Goal: Task Accomplishment & Management: Manage account settings

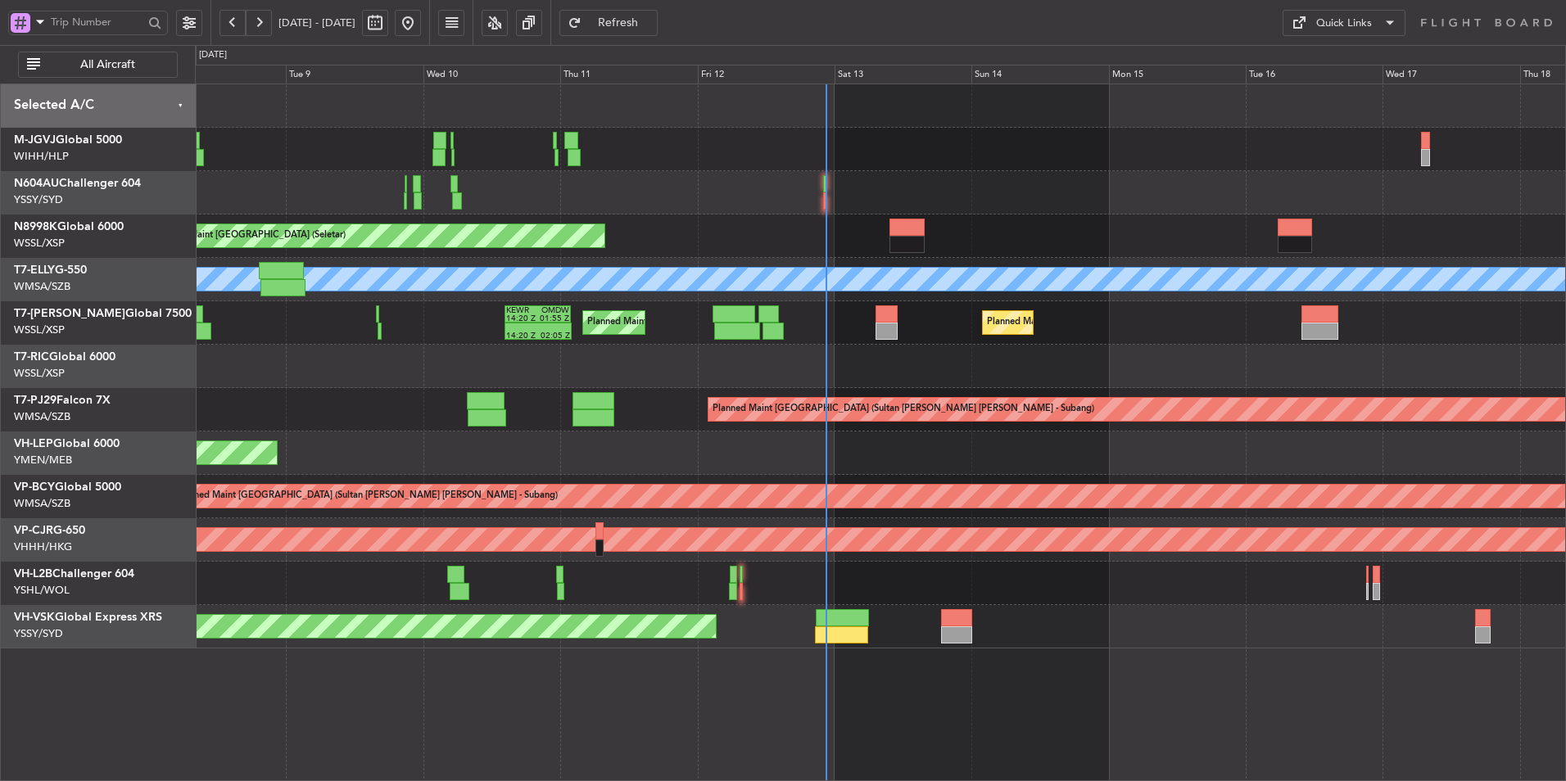
click at [741, 375] on div at bounding box center [880, 366] width 1370 height 43
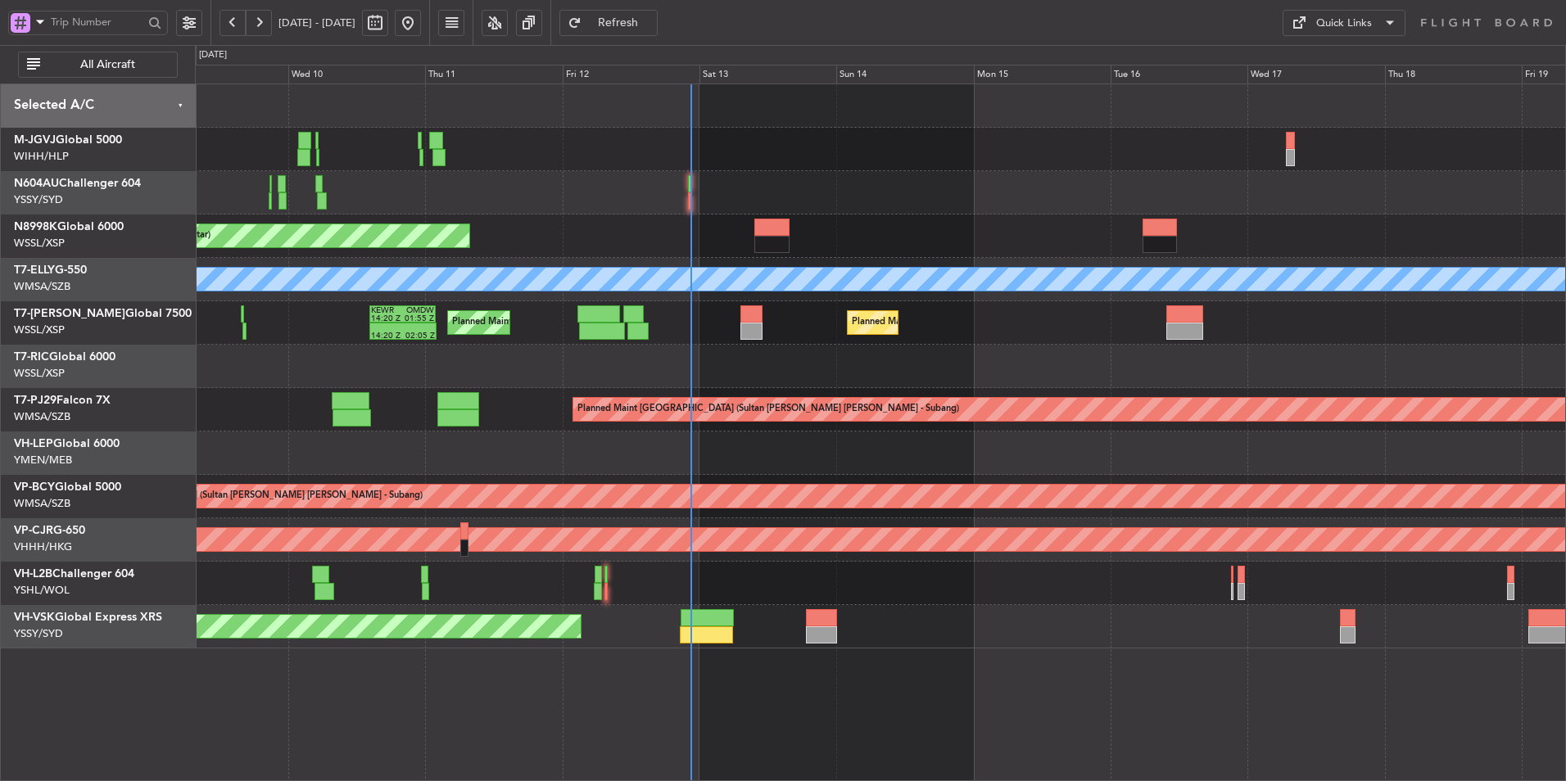
click at [762, 391] on div "Planned Maint [GEOGRAPHIC_DATA] (Seletar) Planned Maint [GEOGRAPHIC_DATA] ([GEO…" at bounding box center [880, 366] width 1370 height 564
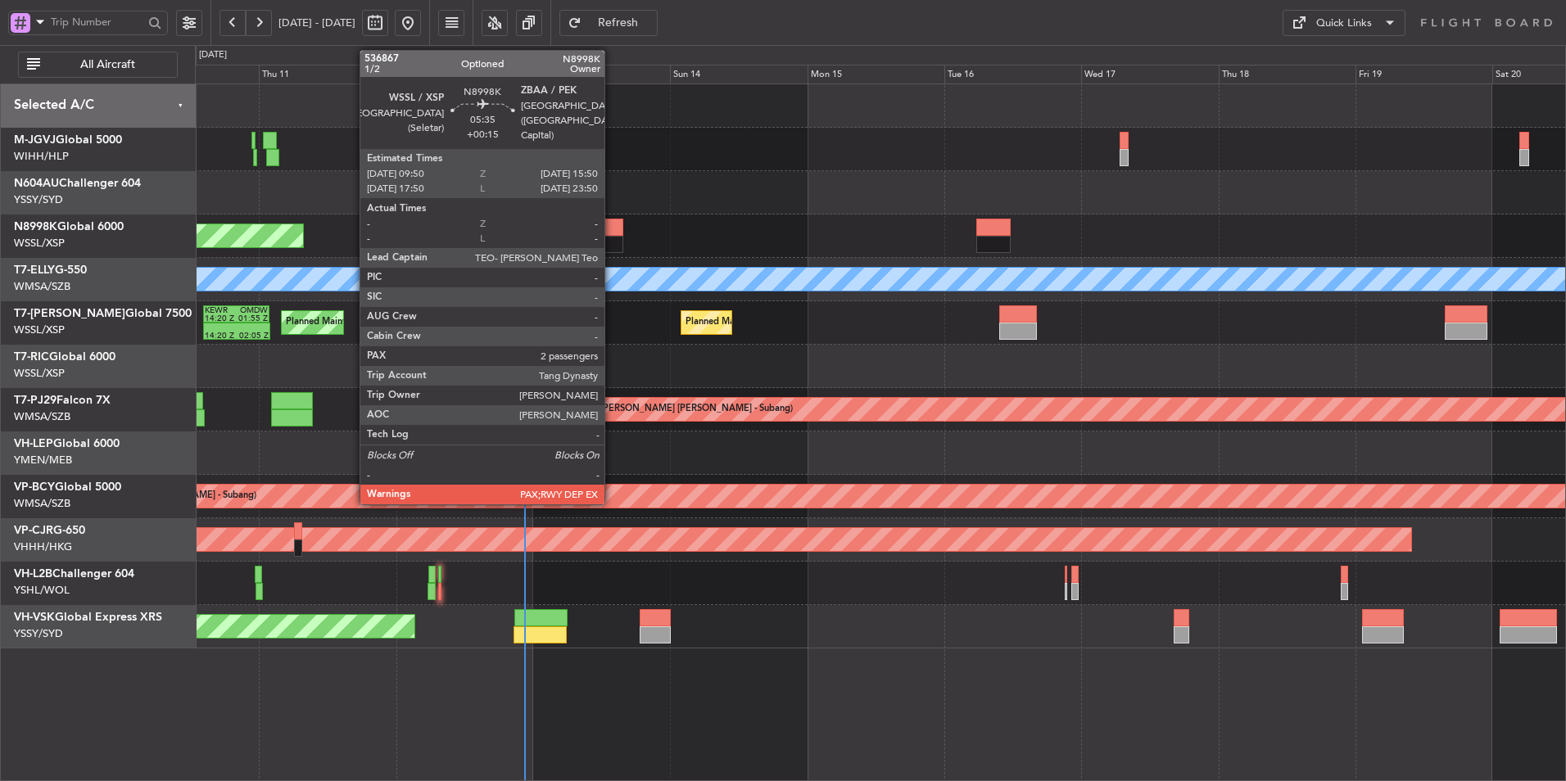
click at [612, 244] on div at bounding box center [605, 244] width 34 height 17
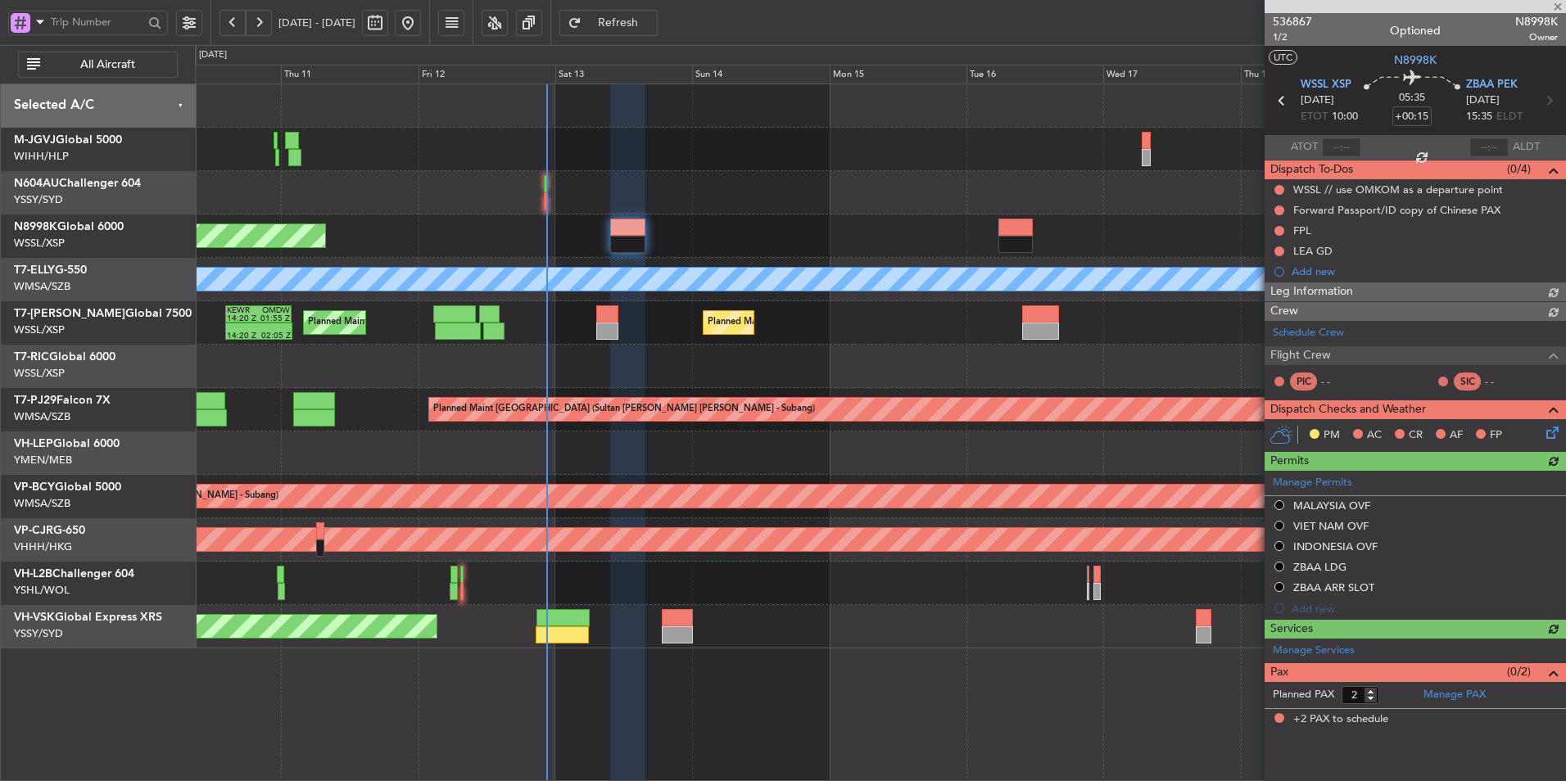
click at [607, 386] on div at bounding box center [880, 366] width 1370 height 43
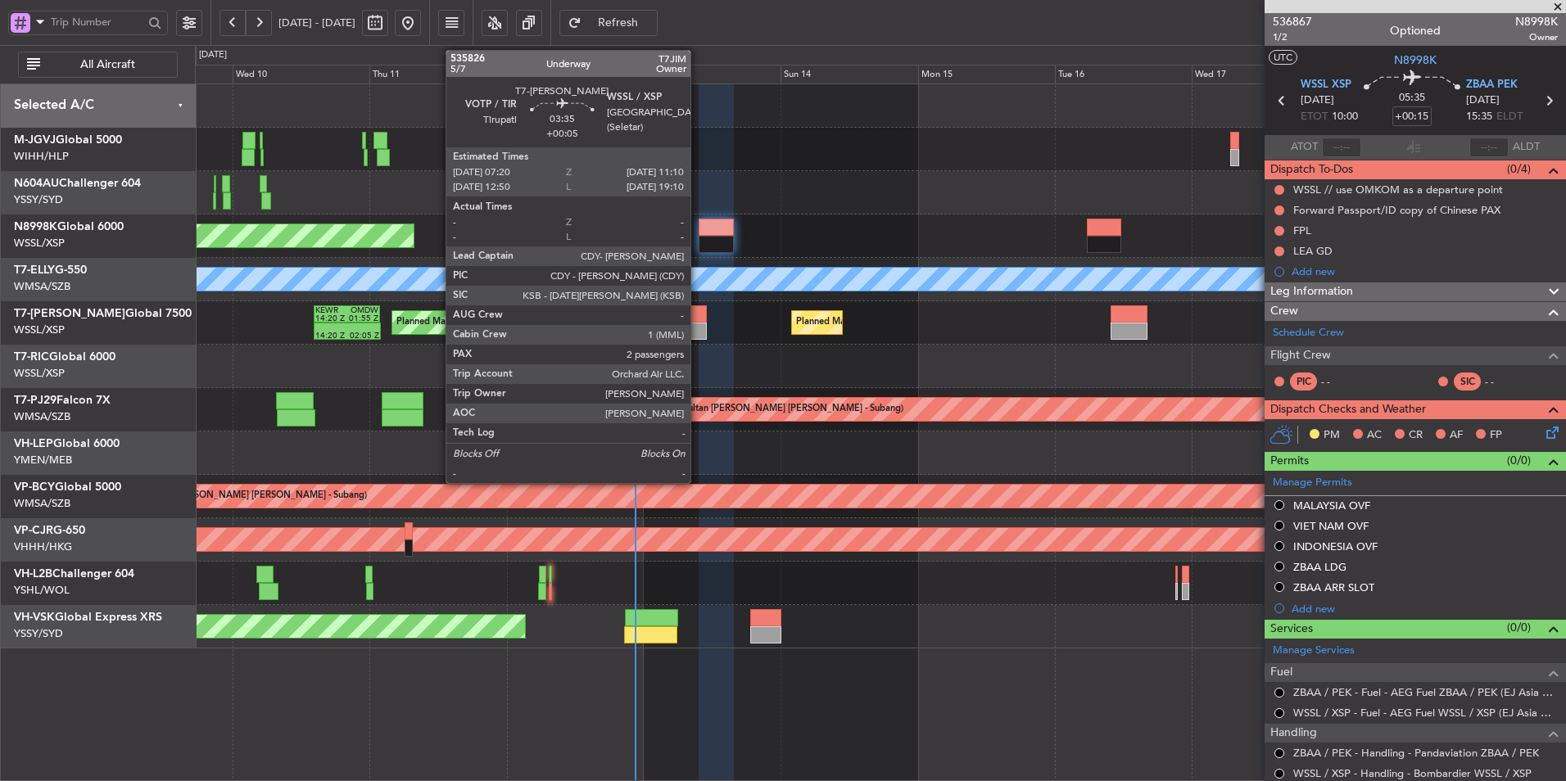
click at [698, 320] on div at bounding box center [696, 313] width 22 height 17
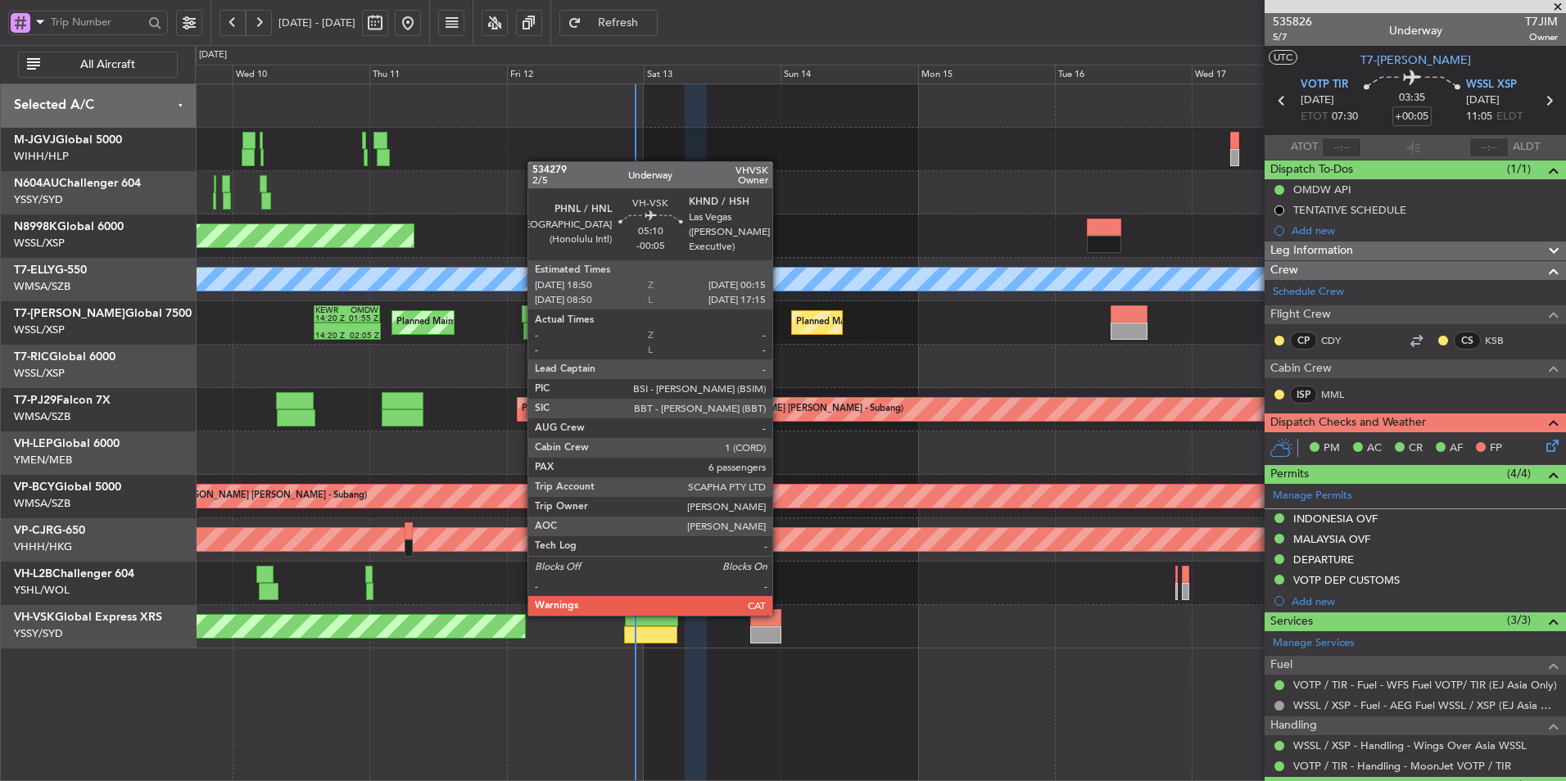
click at [780, 614] on div at bounding box center [765, 617] width 31 height 17
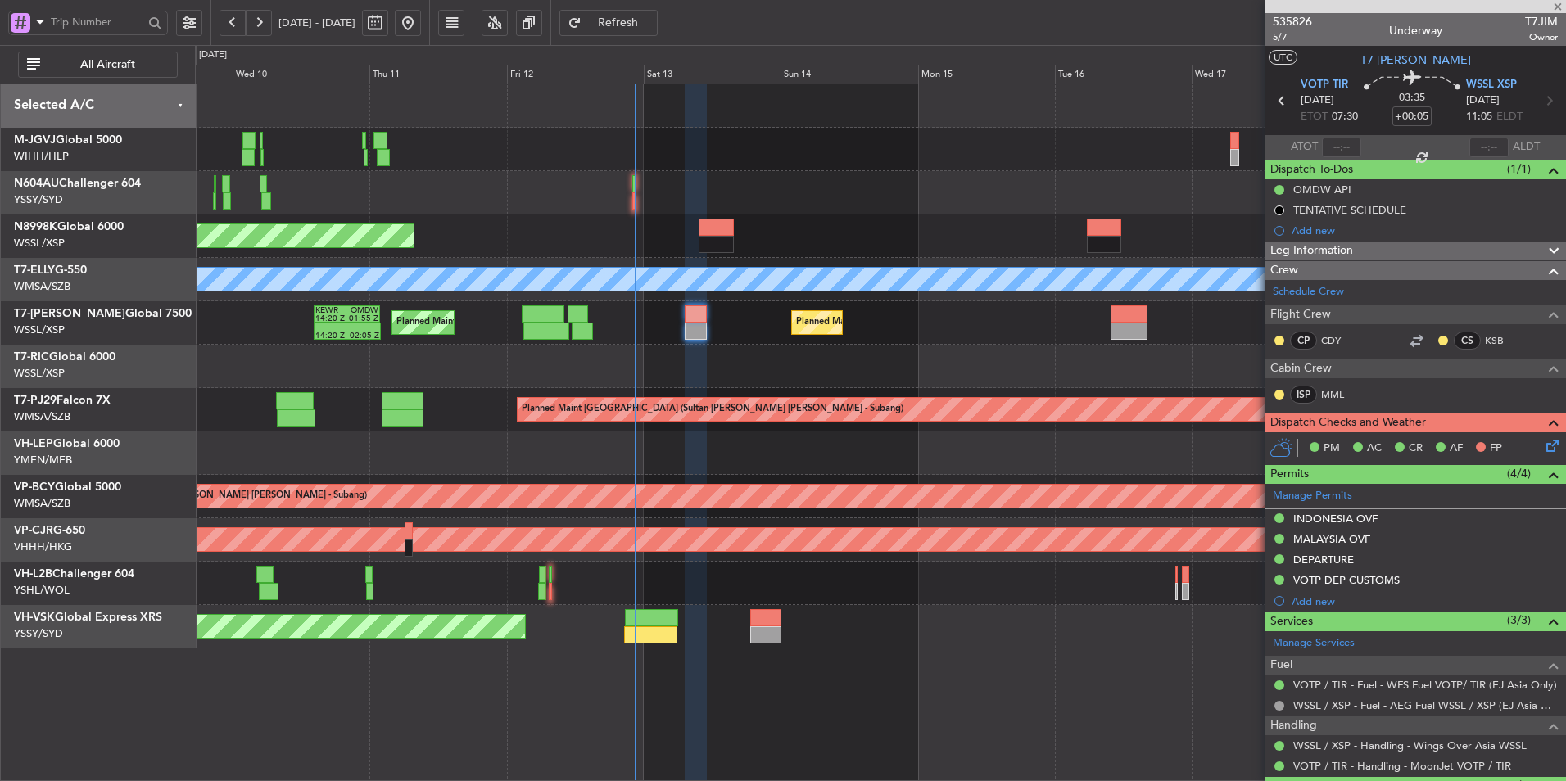
type input "-00:05"
type input "6"
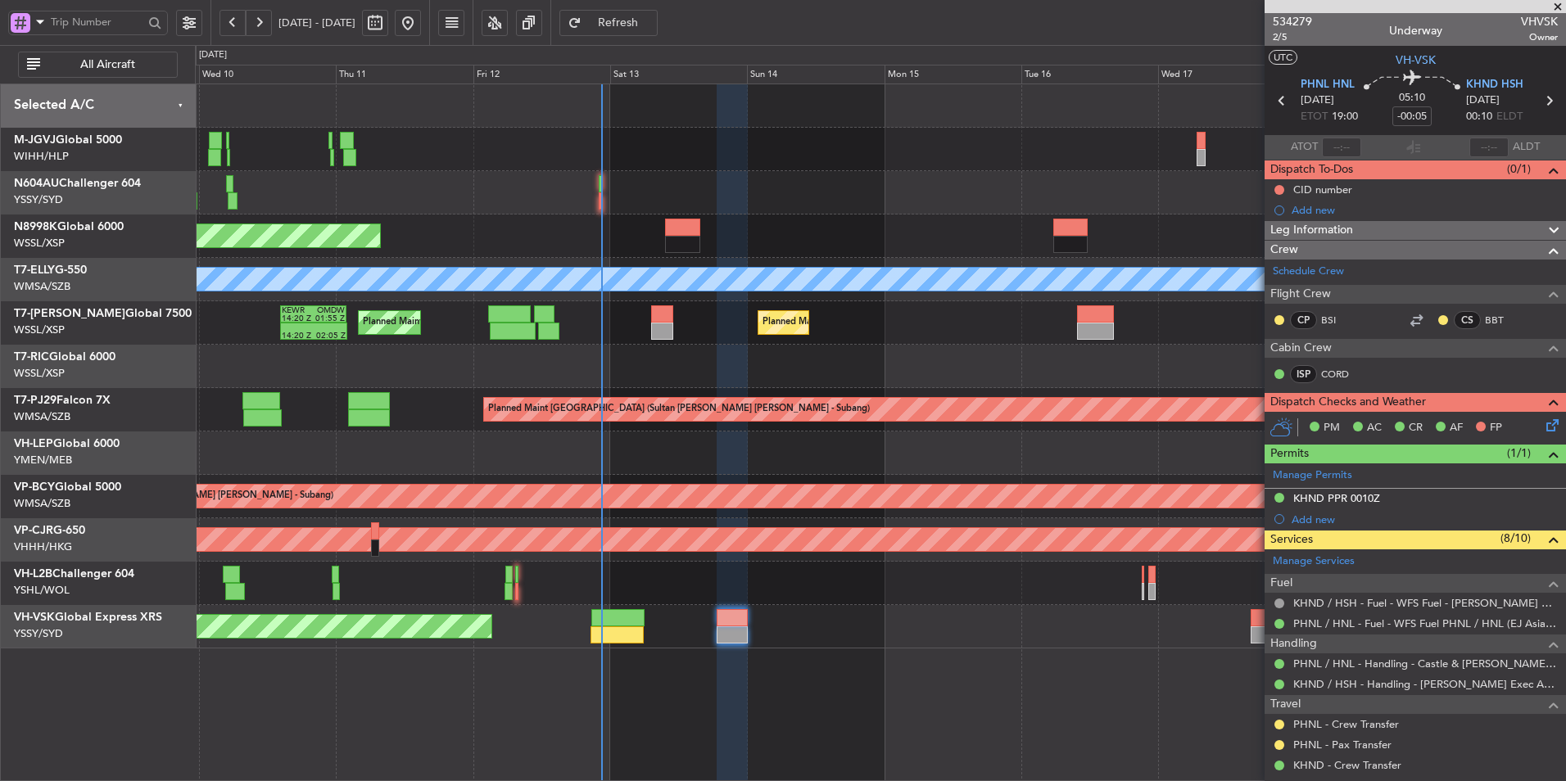
click at [829, 373] on div at bounding box center [880, 366] width 1370 height 43
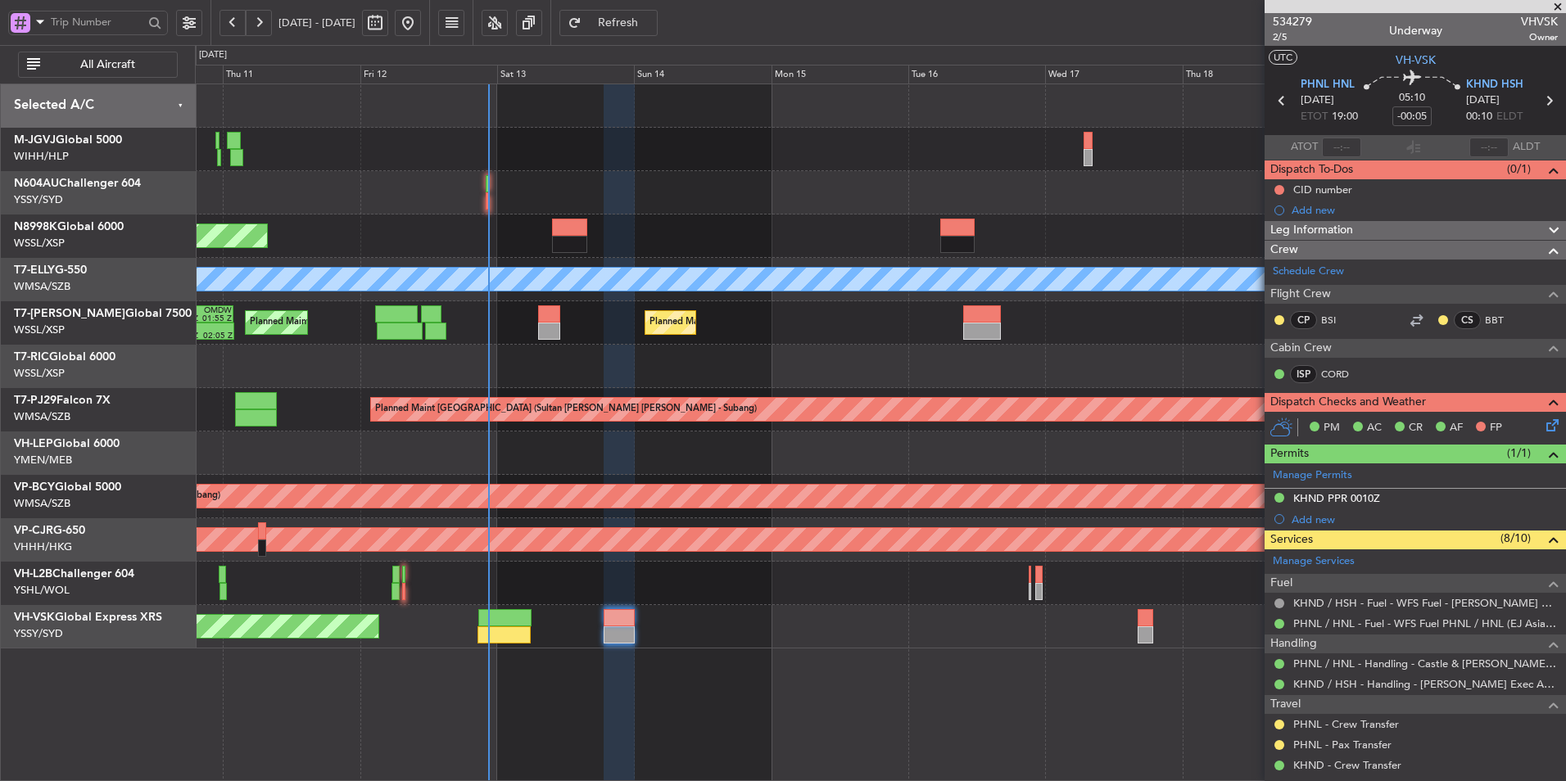
click at [789, 375] on div at bounding box center [880, 366] width 1370 height 43
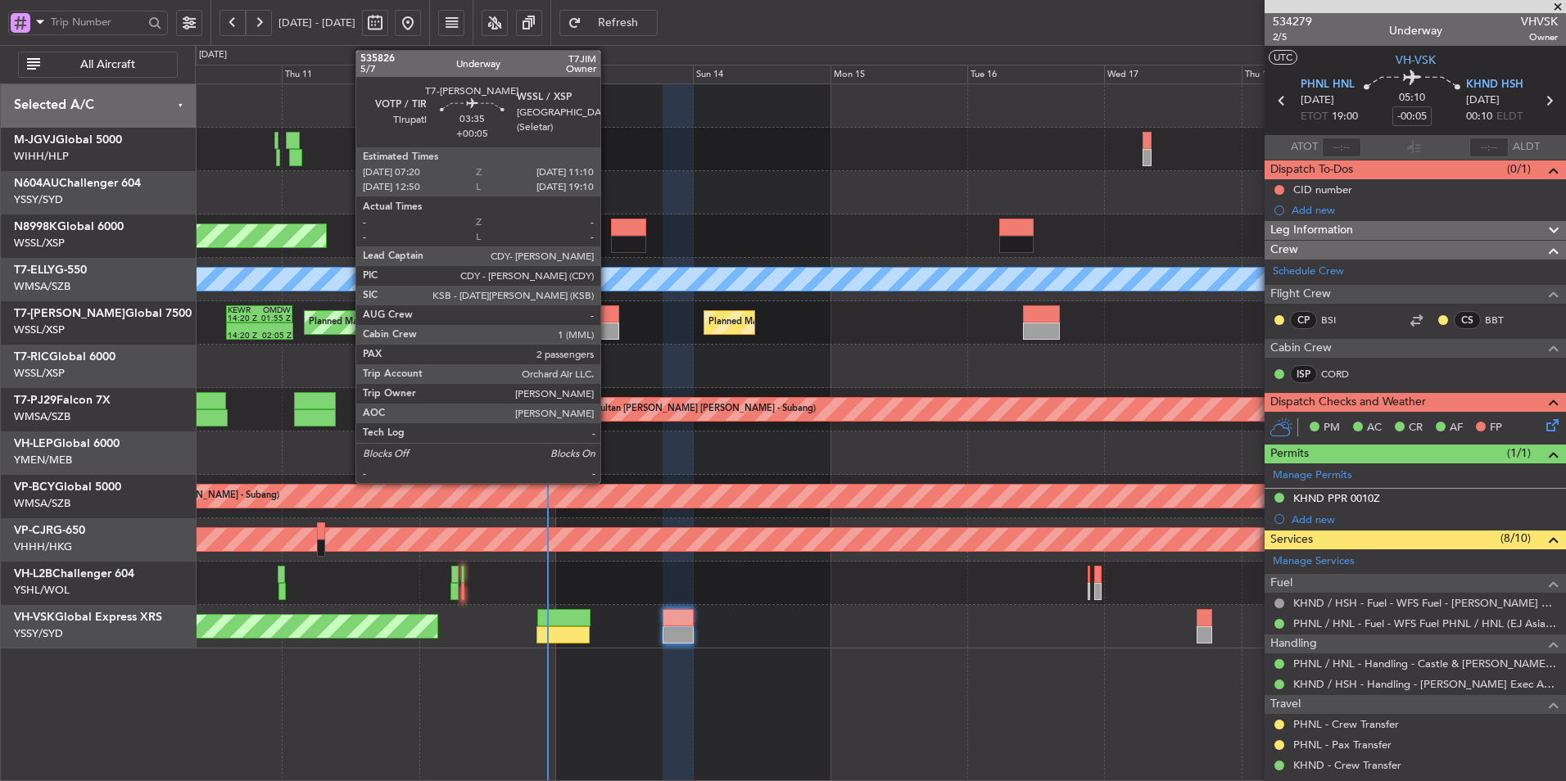
click at [608, 318] on div at bounding box center [608, 313] width 22 height 17
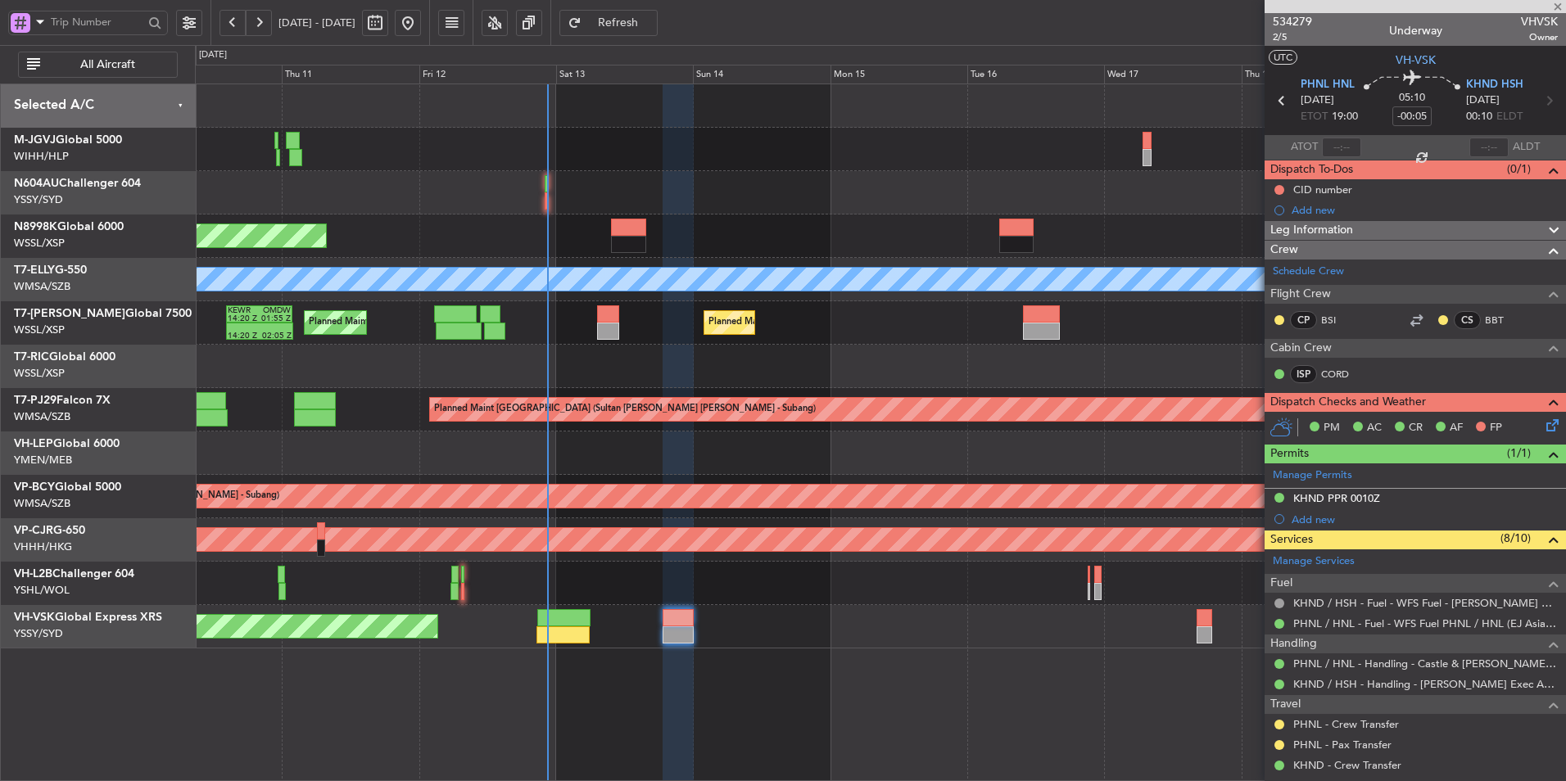
type input "+00:05"
type input "2"
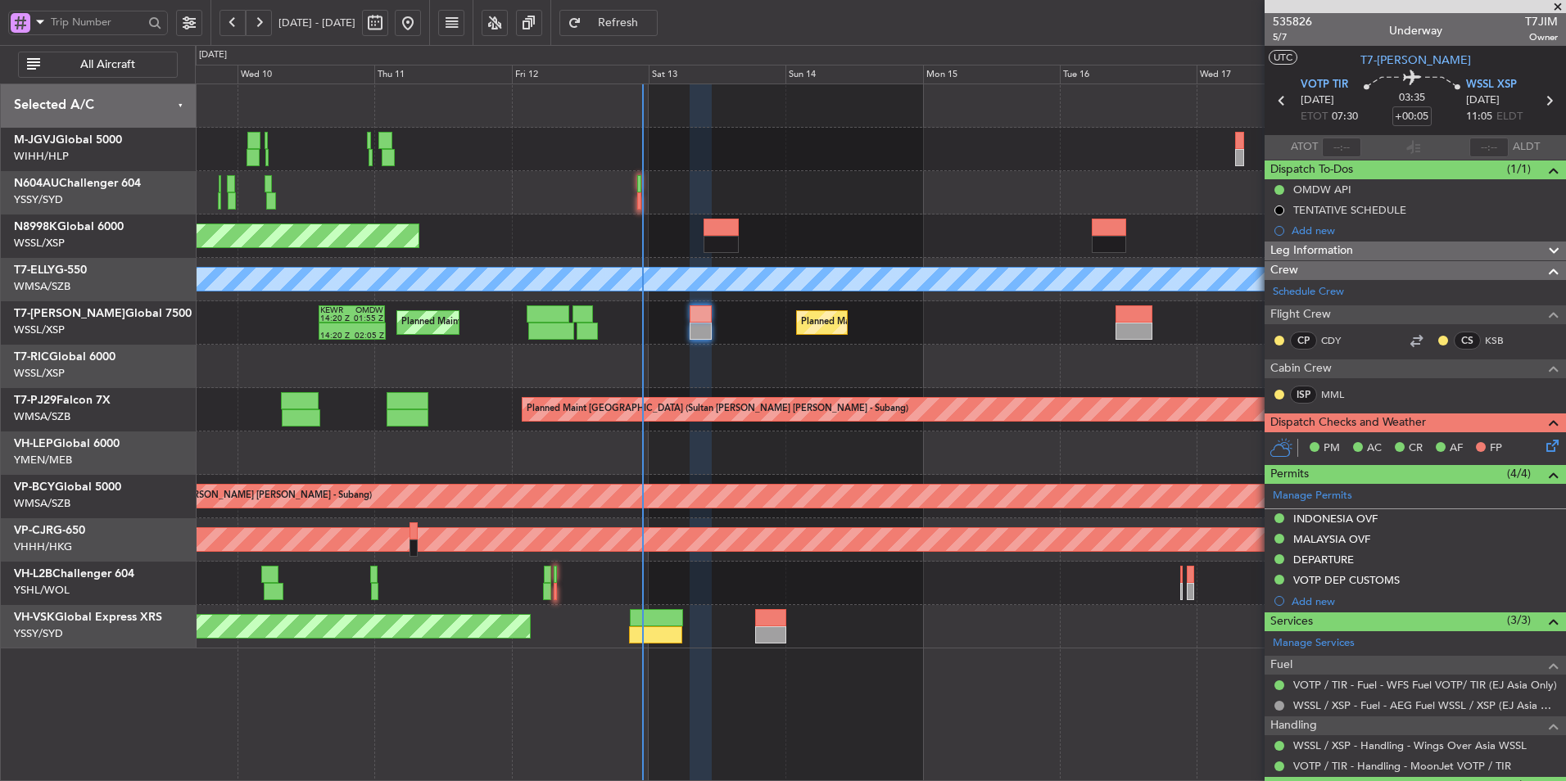
click at [636, 389] on div "Planned Maint [GEOGRAPHIC_DATA] (Seletar) Planned Maint [GEOGRAPHIC_DATA] ([GEO…" at bounding box center [880, 366] width 1370 height 564
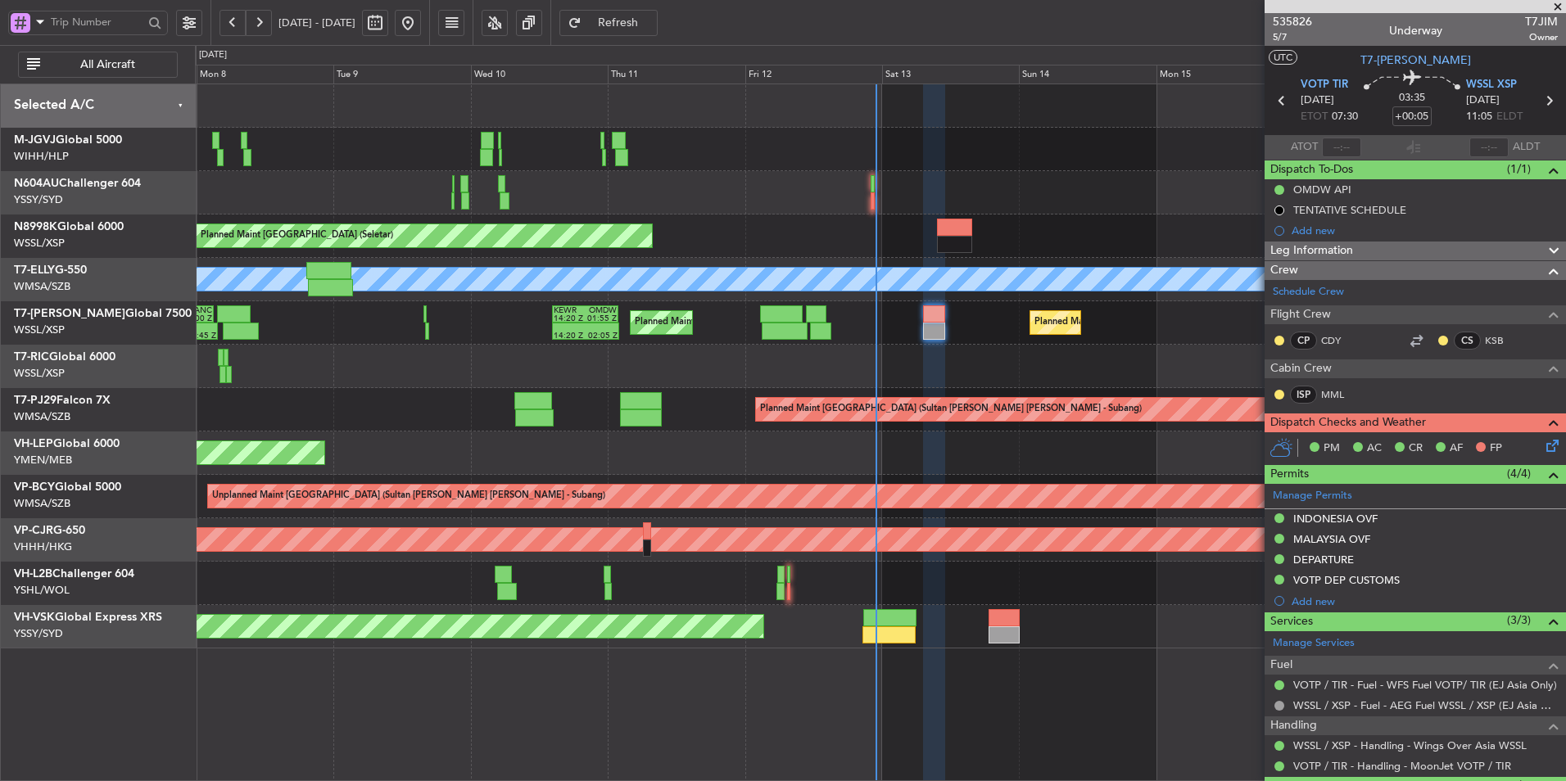
click at [1033, 271] on div "Planned Maint [GEOGRAPHIC_DATA] (Seletar) Planned Maint [GEOGRAPHIC_DATA] ([GEO…" at bounding box center [880, 366] width 1370 height 564
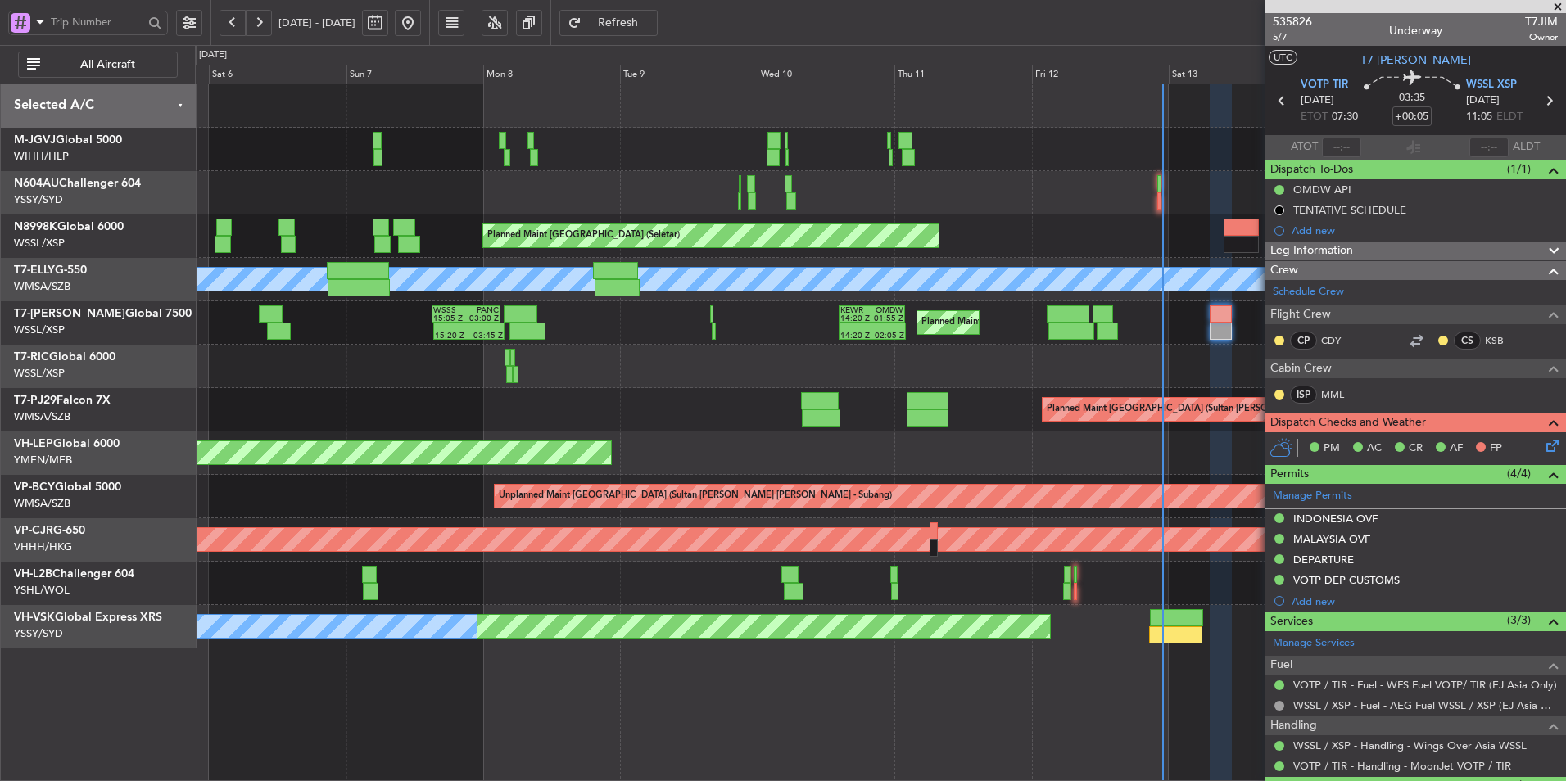
click at [613, 378] on div at bounding box center [880, 366] width 1370 height 43
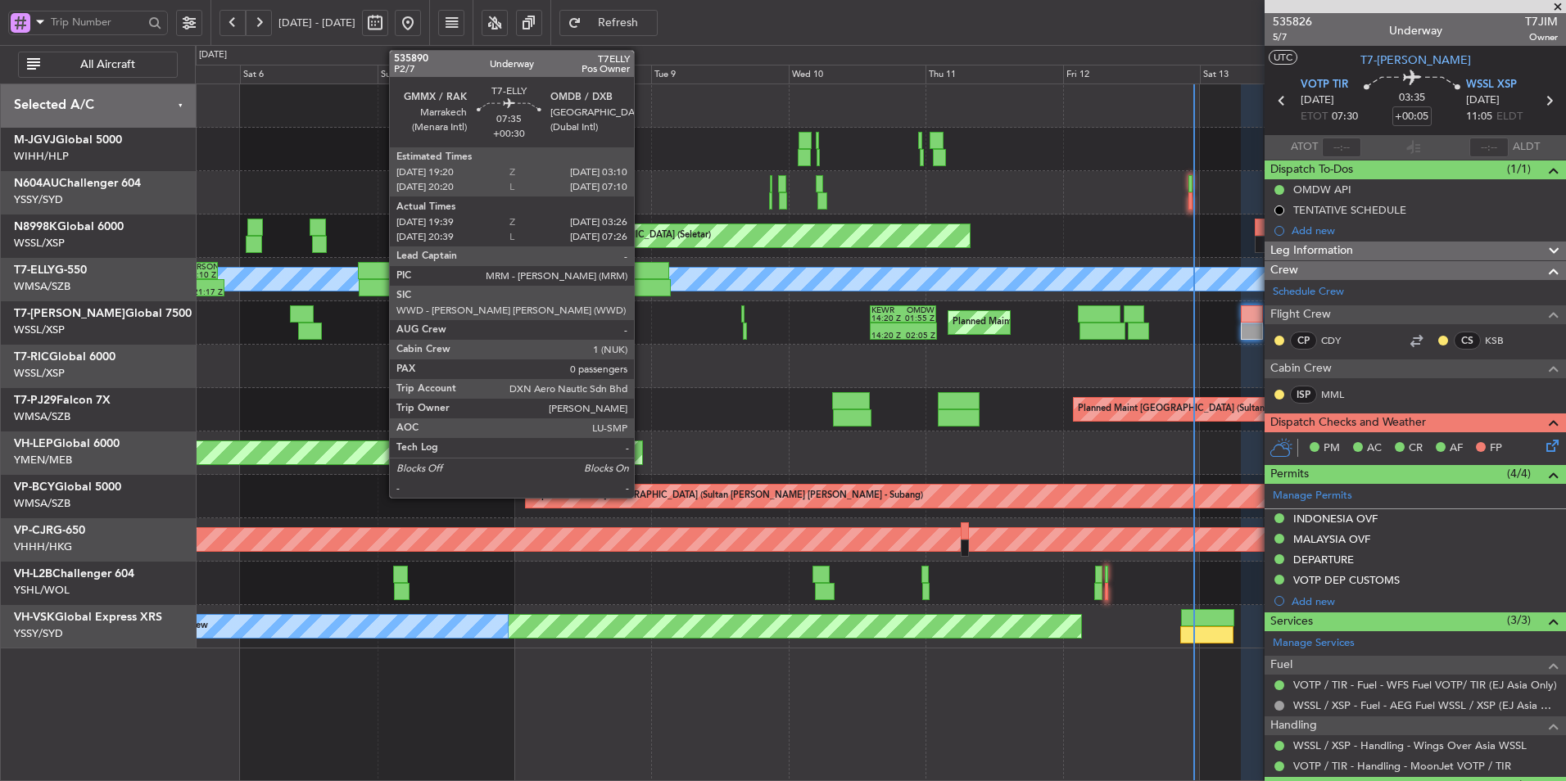
click at [641, 269] on div at bounding box center [646, 270] width 45 height 17
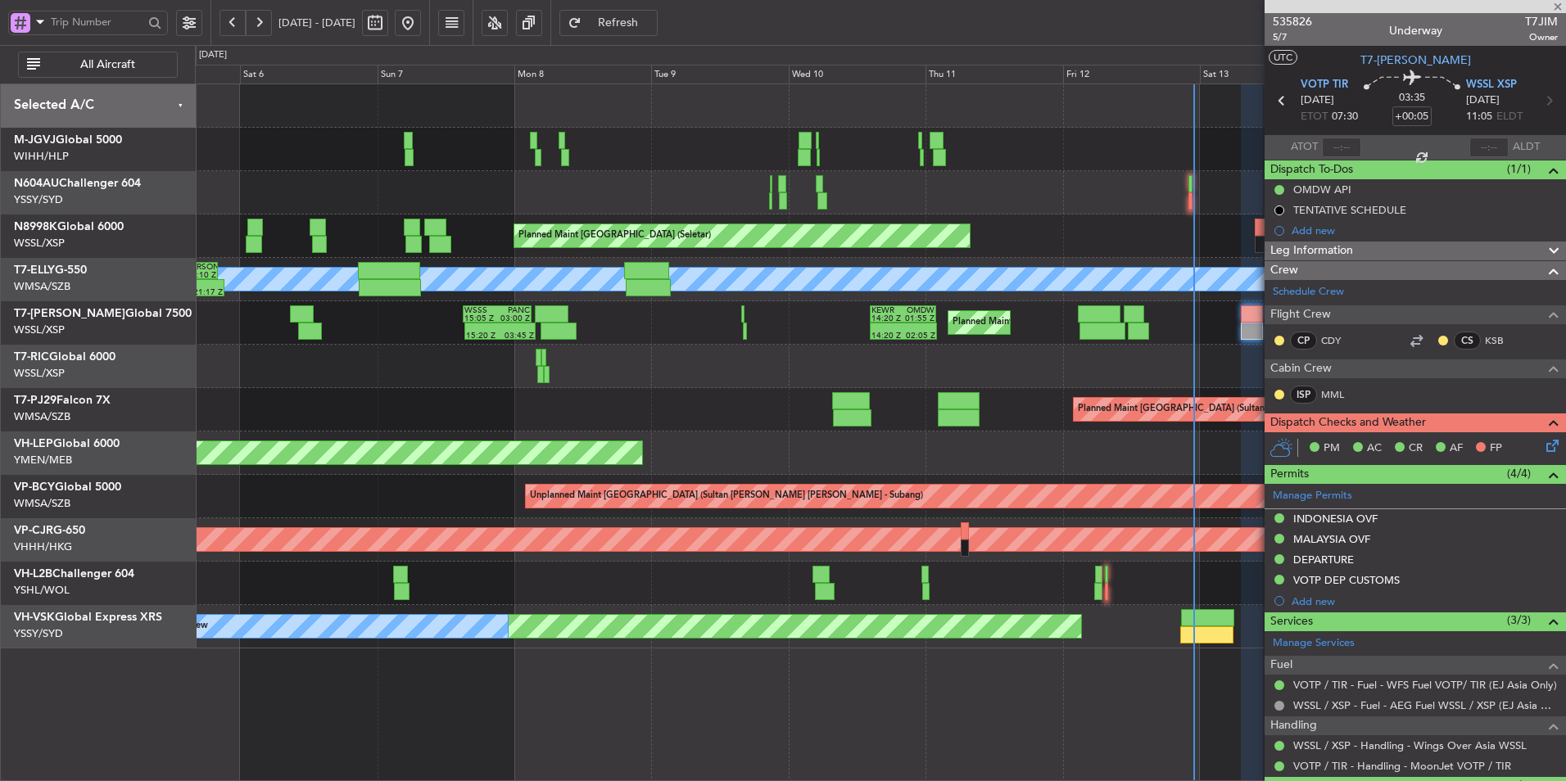
type input "+00:30"
type input "19:49"
type input "03:21"
type input "0"
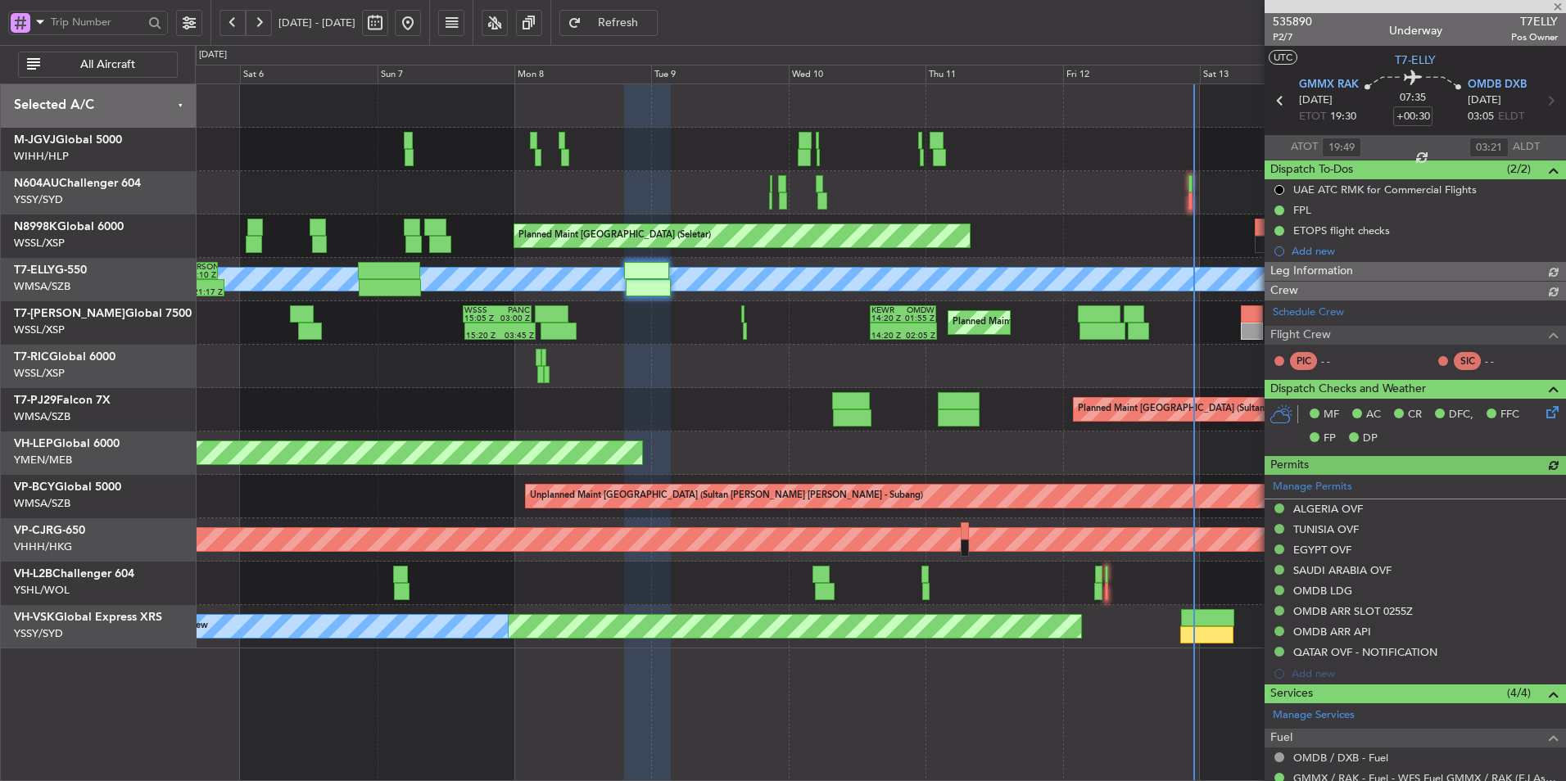
type input "[PERSON_NAME] (LEU)"
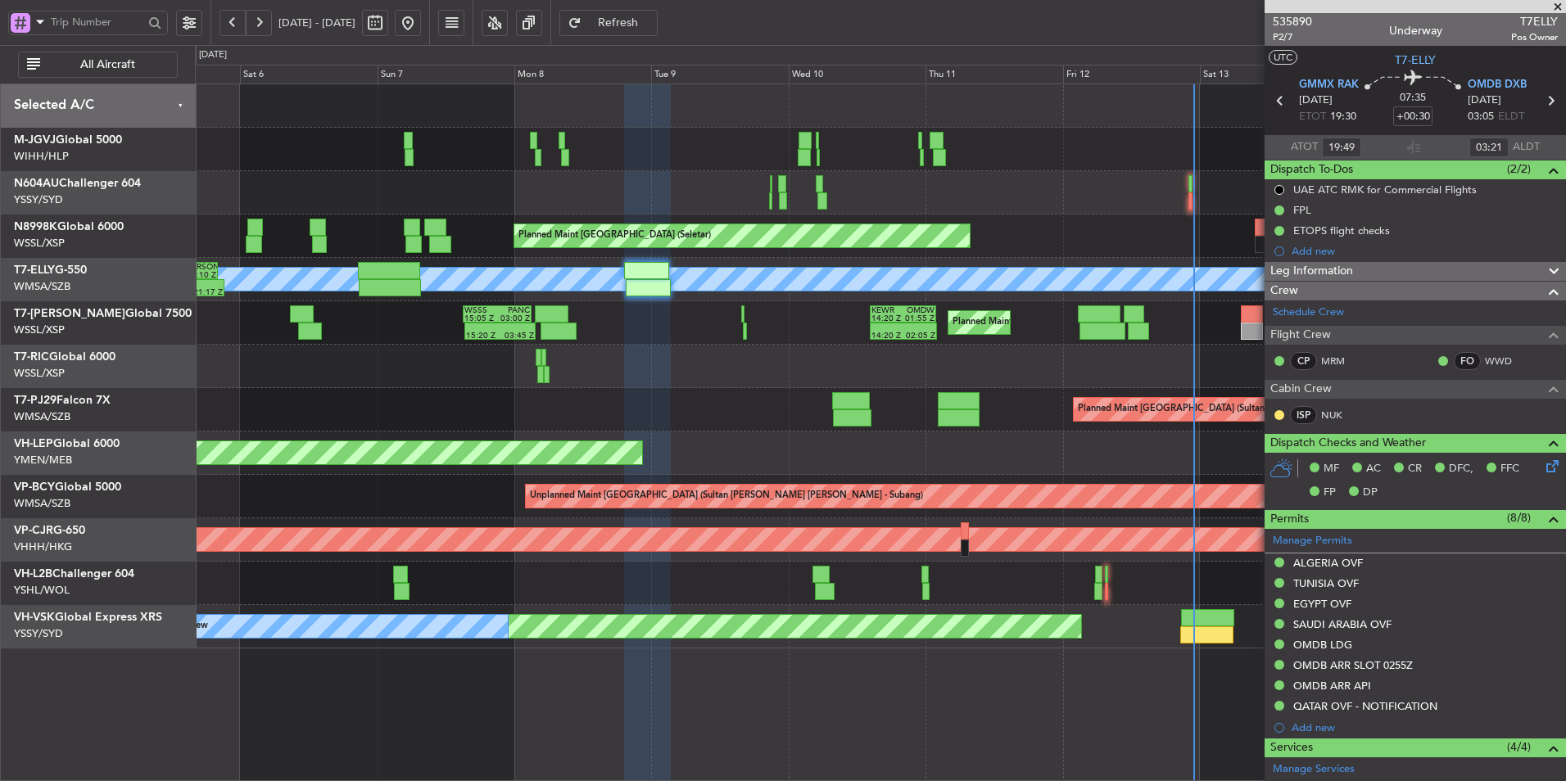
click at [631, 487] on div "Planned Maint [GEOGRAPHIC_DATA] (Seletar) Planned Maint [GEOGRAPHIC_DATA] (Sele…" at bounding box center [880, 366] width 1370 height 564
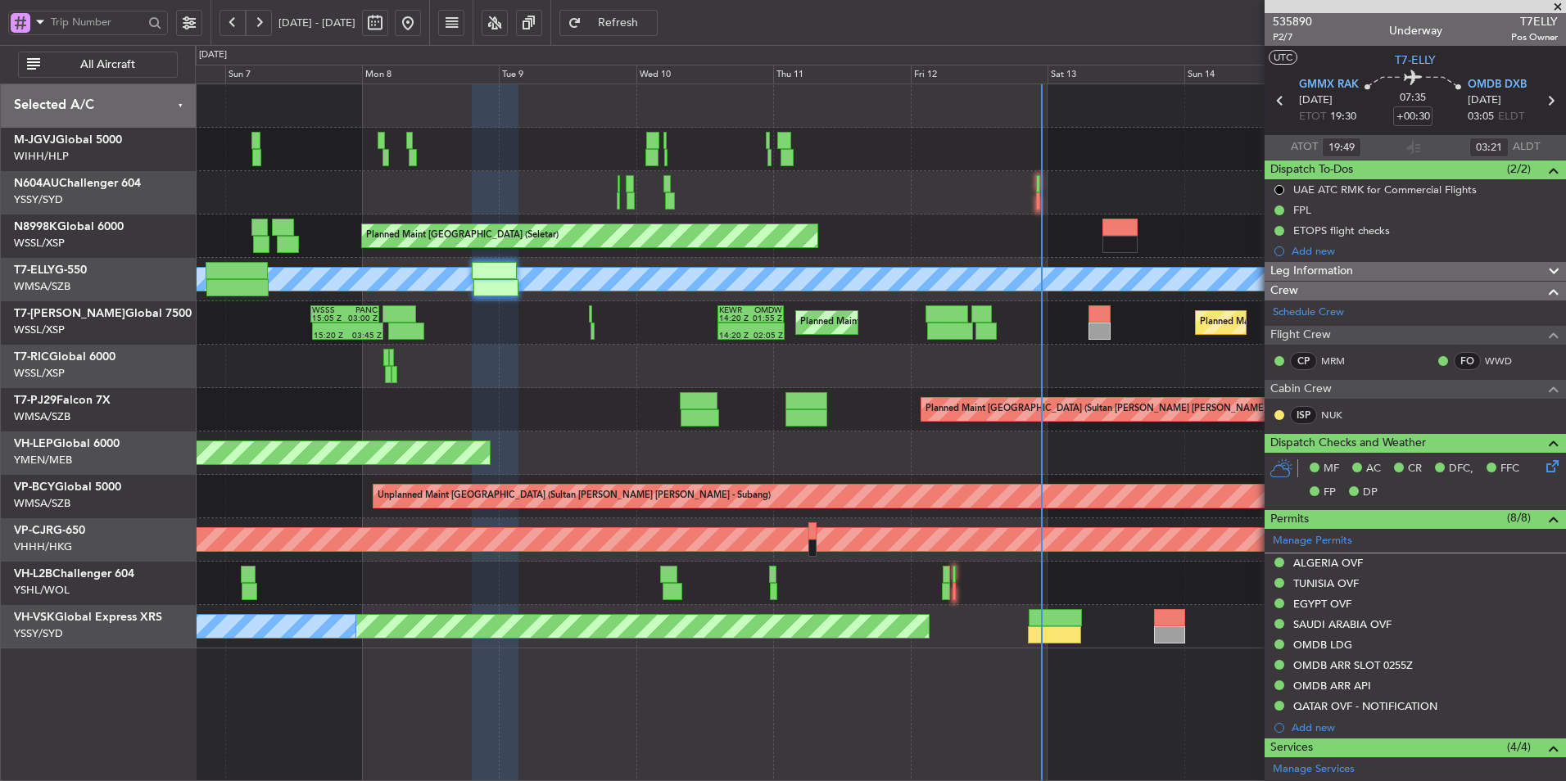
click at [956, 577] on div "Unplanned Maint [GEOGRAPHIC_DATA] ([GEOGRAPHIC_DATA])" at bounding box center [880, 583] width 1370 height 43
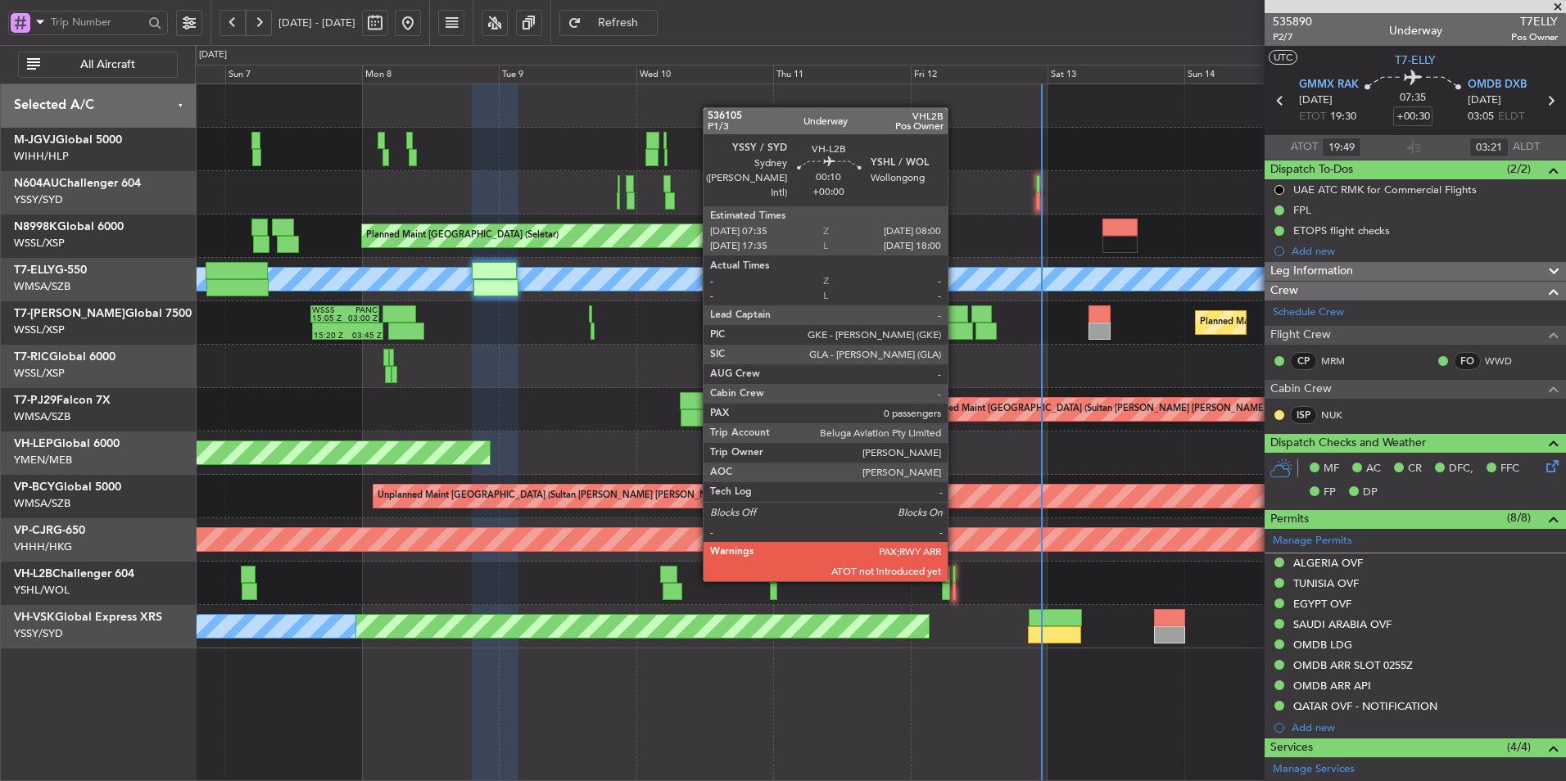
click at [954, 580] on div at bounding box center [953, 574] width 2 height 17
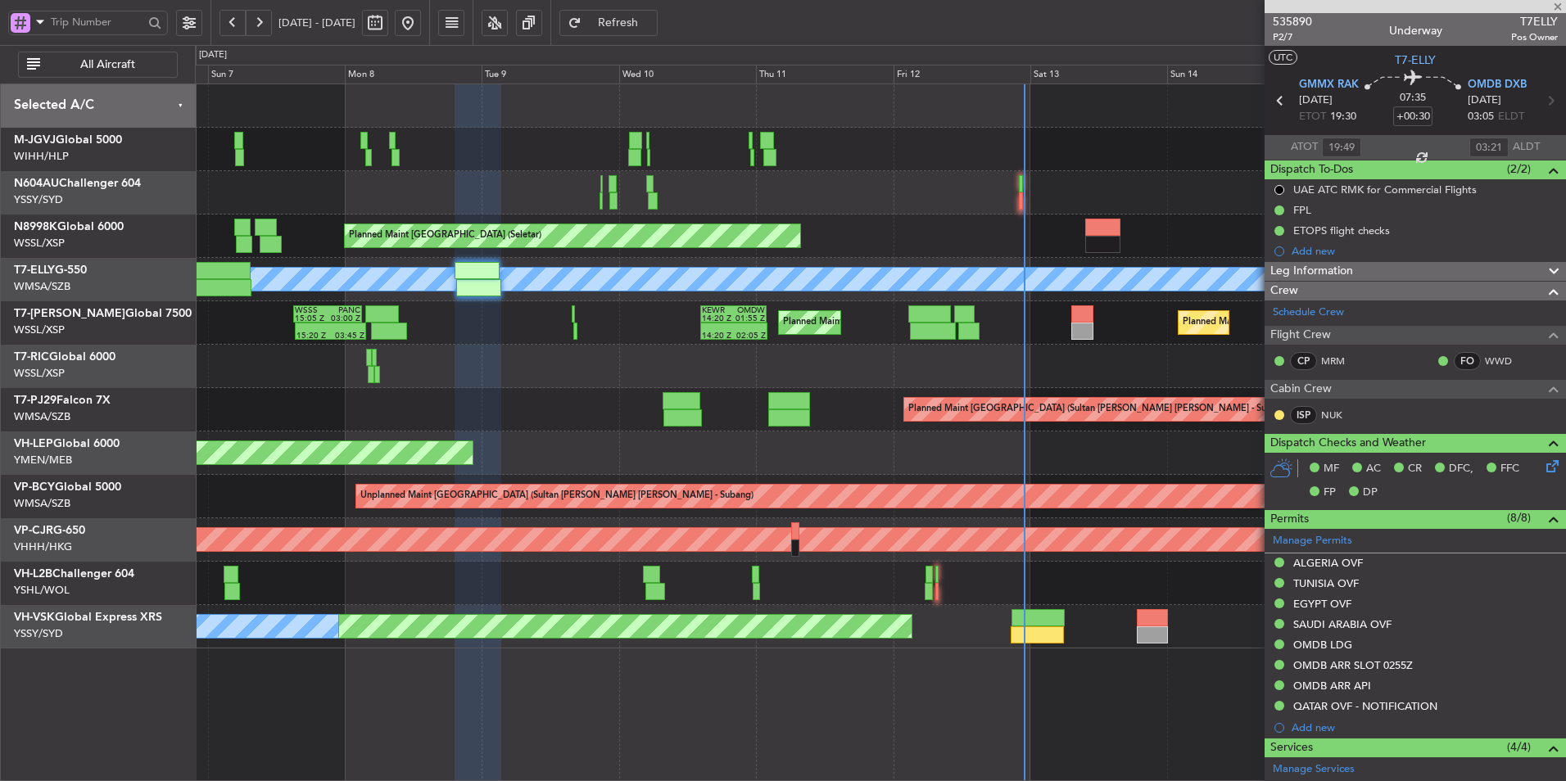
click at [778, 603] on div "Unplanned Maint [GEOGRAPHIC_DATA] ([GEOGRAPHIC_DATA])" at bounding box center [880, 583] width 1370 height 43
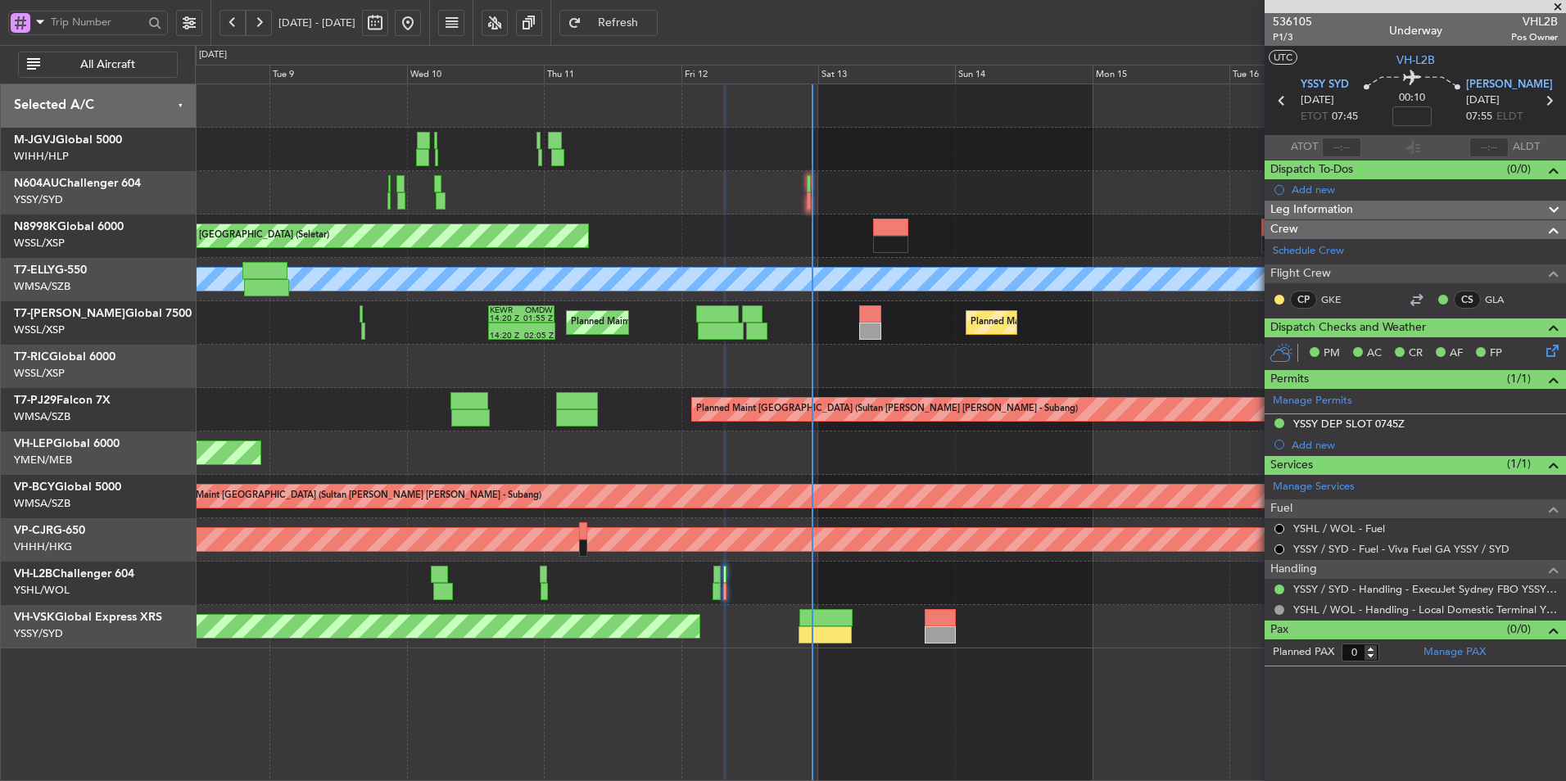
click at [541, 376] on div at bounding box center [880, 366] width 1370 height 43
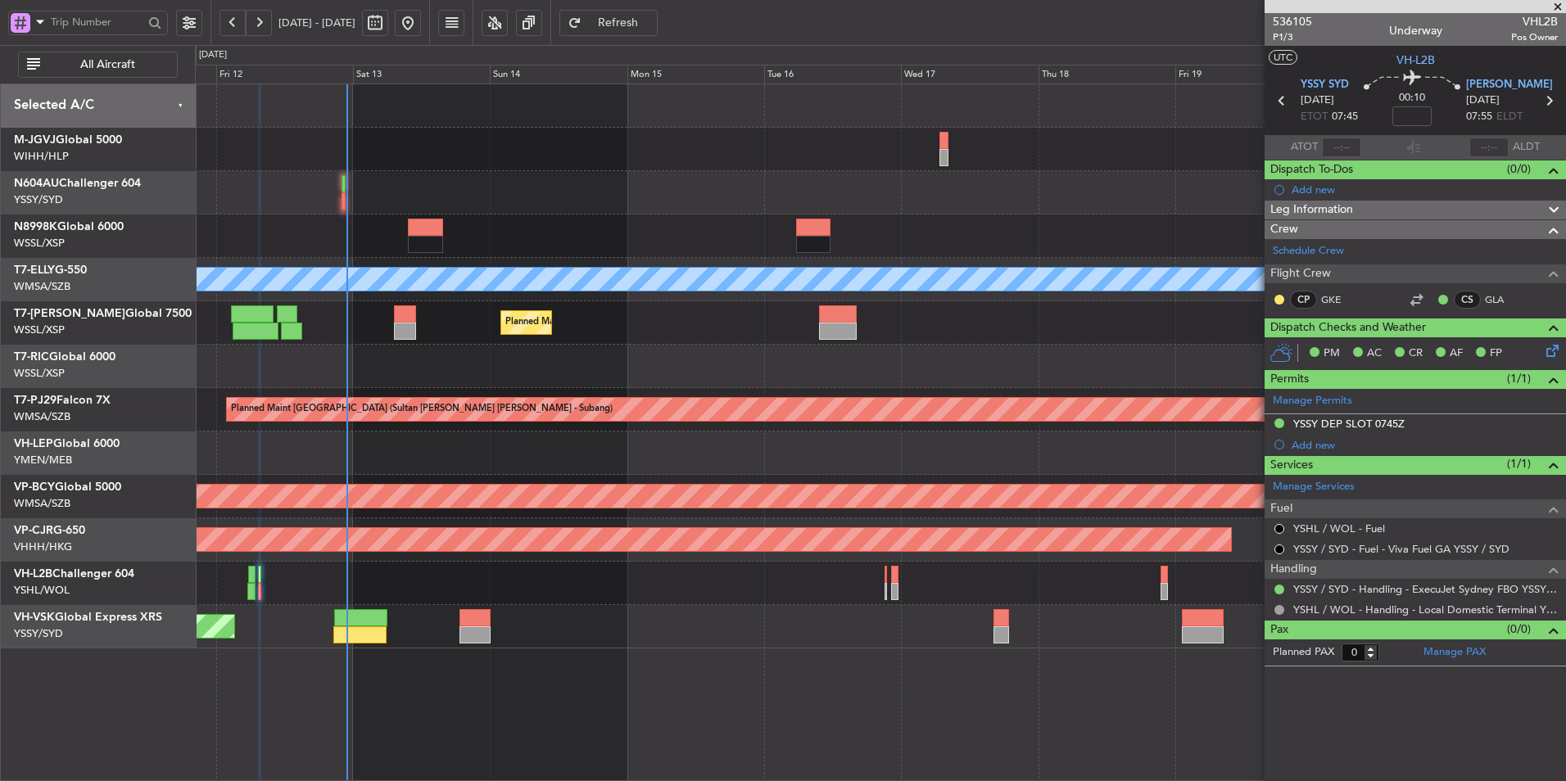
click at [866, 384] on div at bounding box center [880, 366] width 1370 height 43
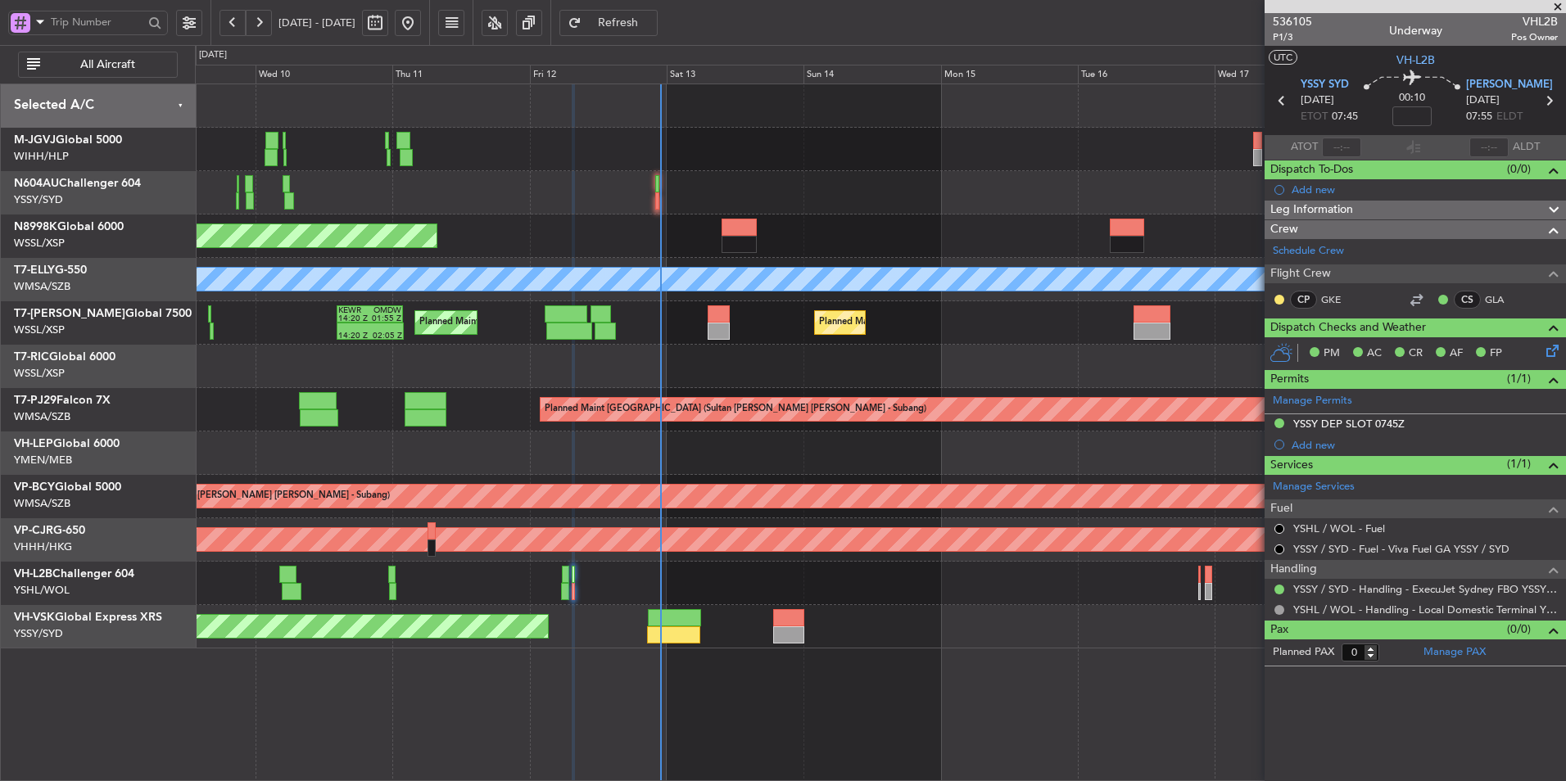
click at [930, 379] on div "Planned Maint [GEOGRAPHIC_DATA] (Seletar) Planned Maint [GEOGRAPHIC_DATA] ([GEO…" at bounding box center [880, 366] width 1370 height 564
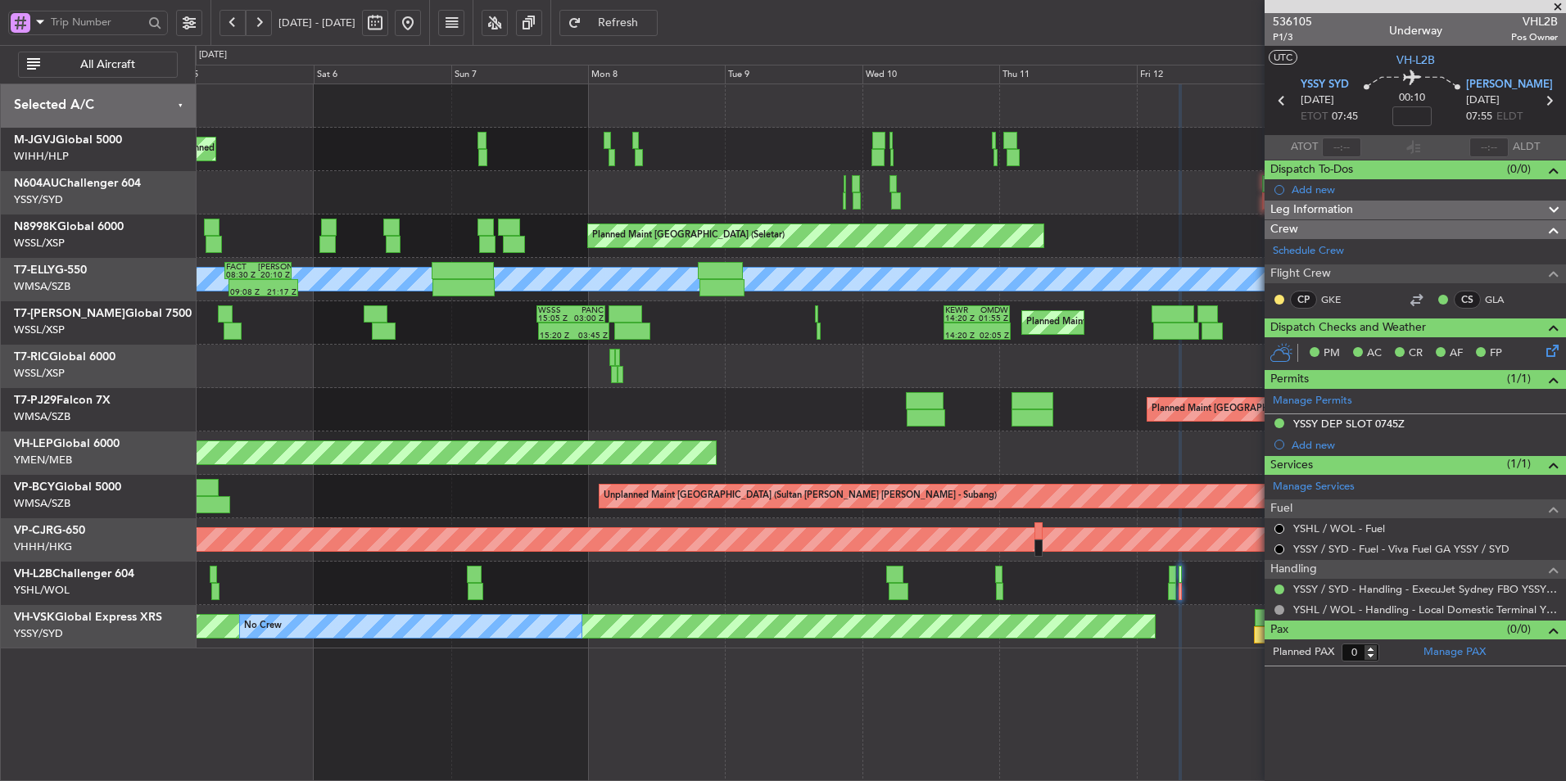
click at [766, 391] on div "Planned Maint [GEOGRAPHIC_DATA] (Sultan [PERSON_NAME] [PERSON_NAME] - Subang)" at bounding box center [880, 409] width 1370 height 43
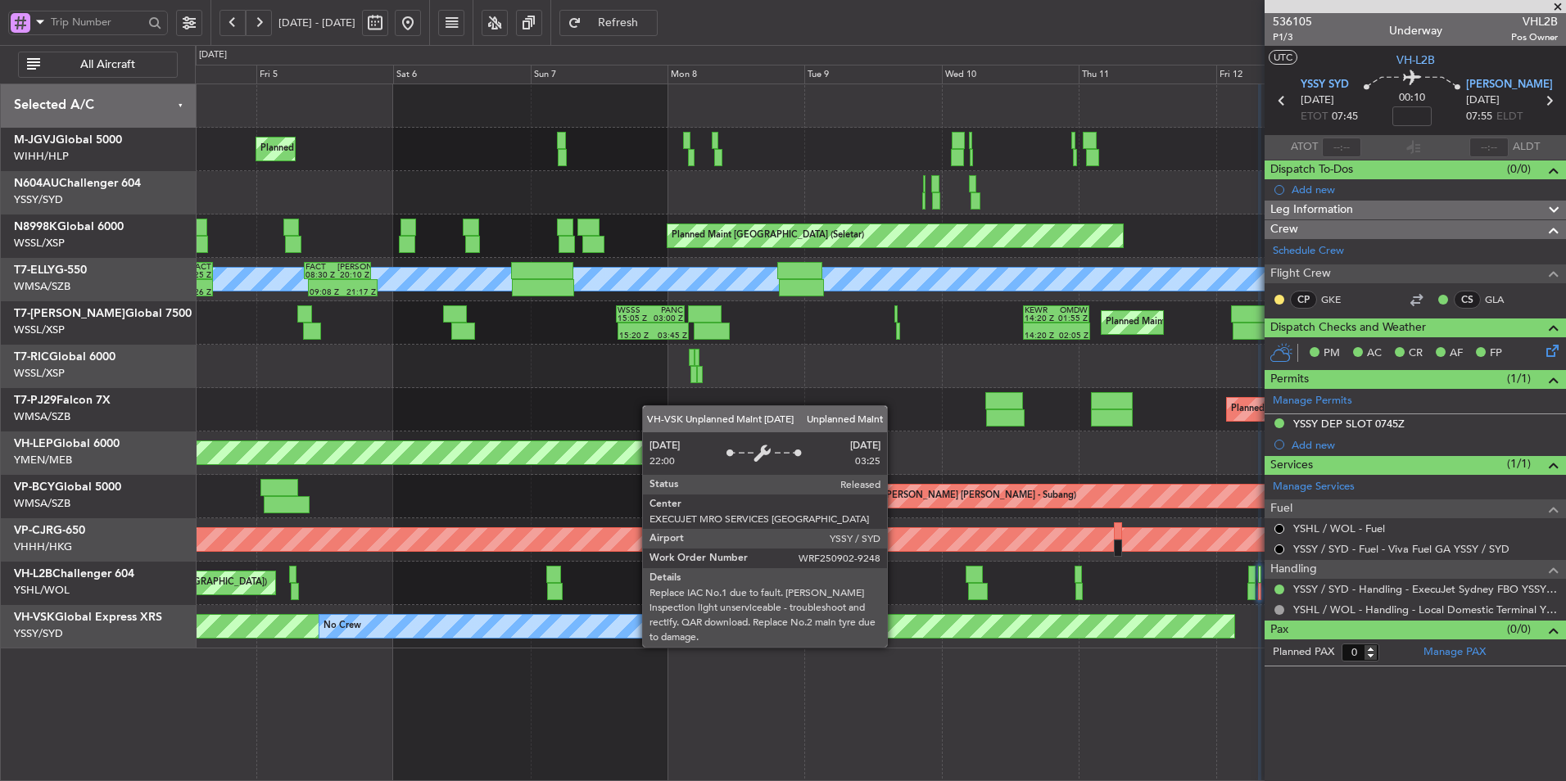
click at [493, 625] on div "Unplanned Maint Sydney ([PERSON_NAME] Intl)" at bounding box center [534, 626] width 1400 height 23
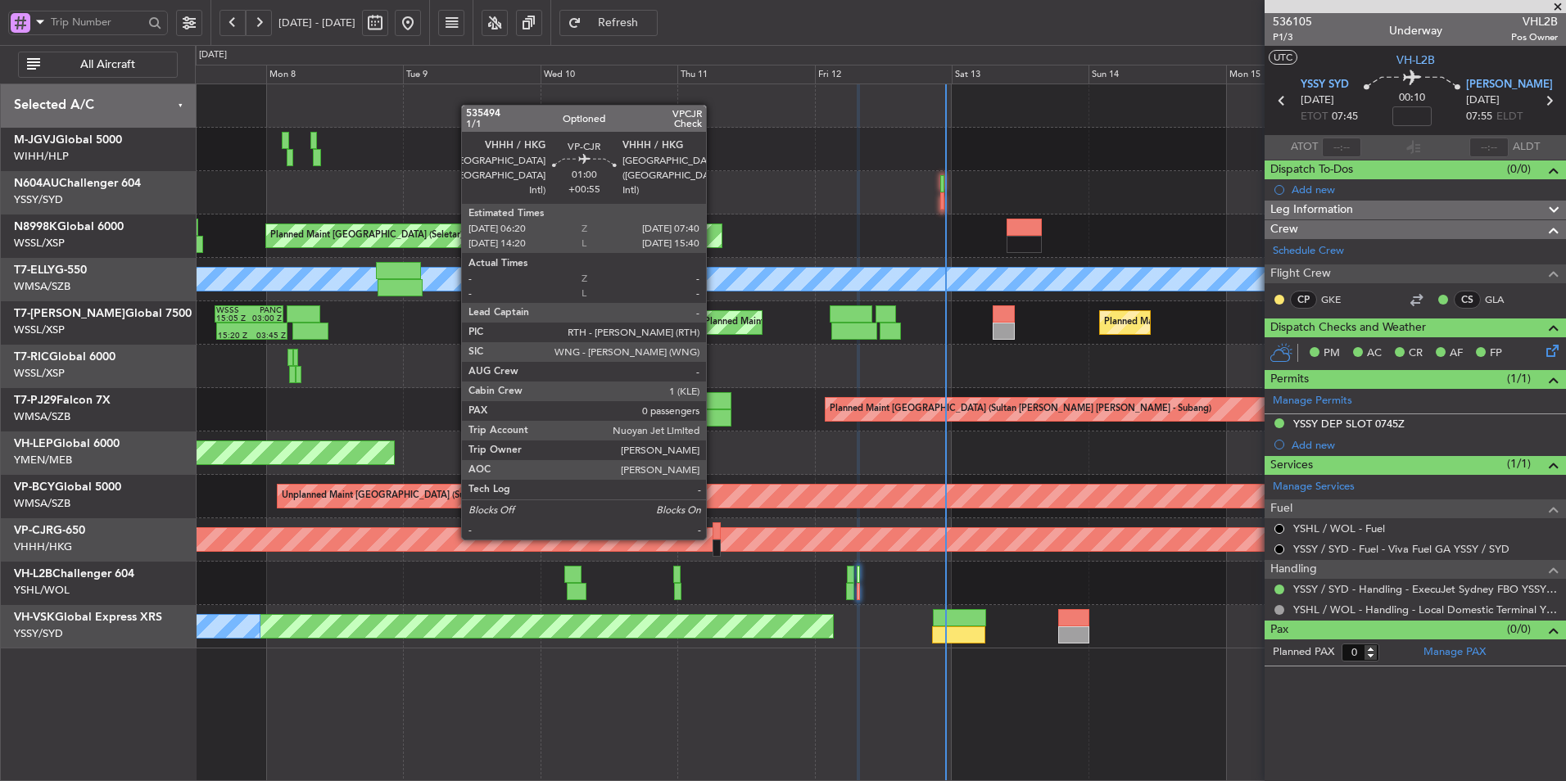
click at [713, 538] on div at bounding box center [716, 530] width 8 height 17
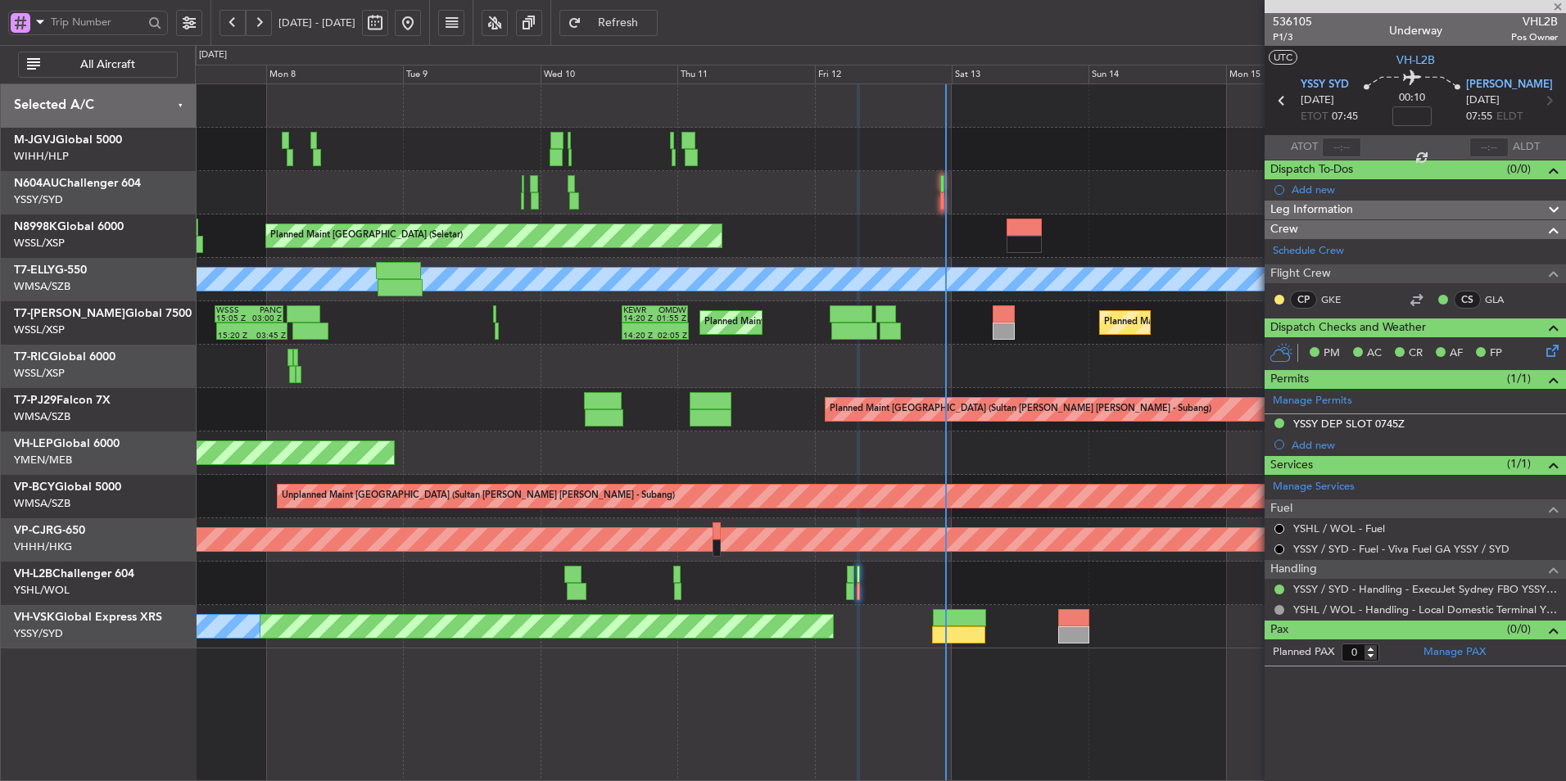
type input "+00:55"
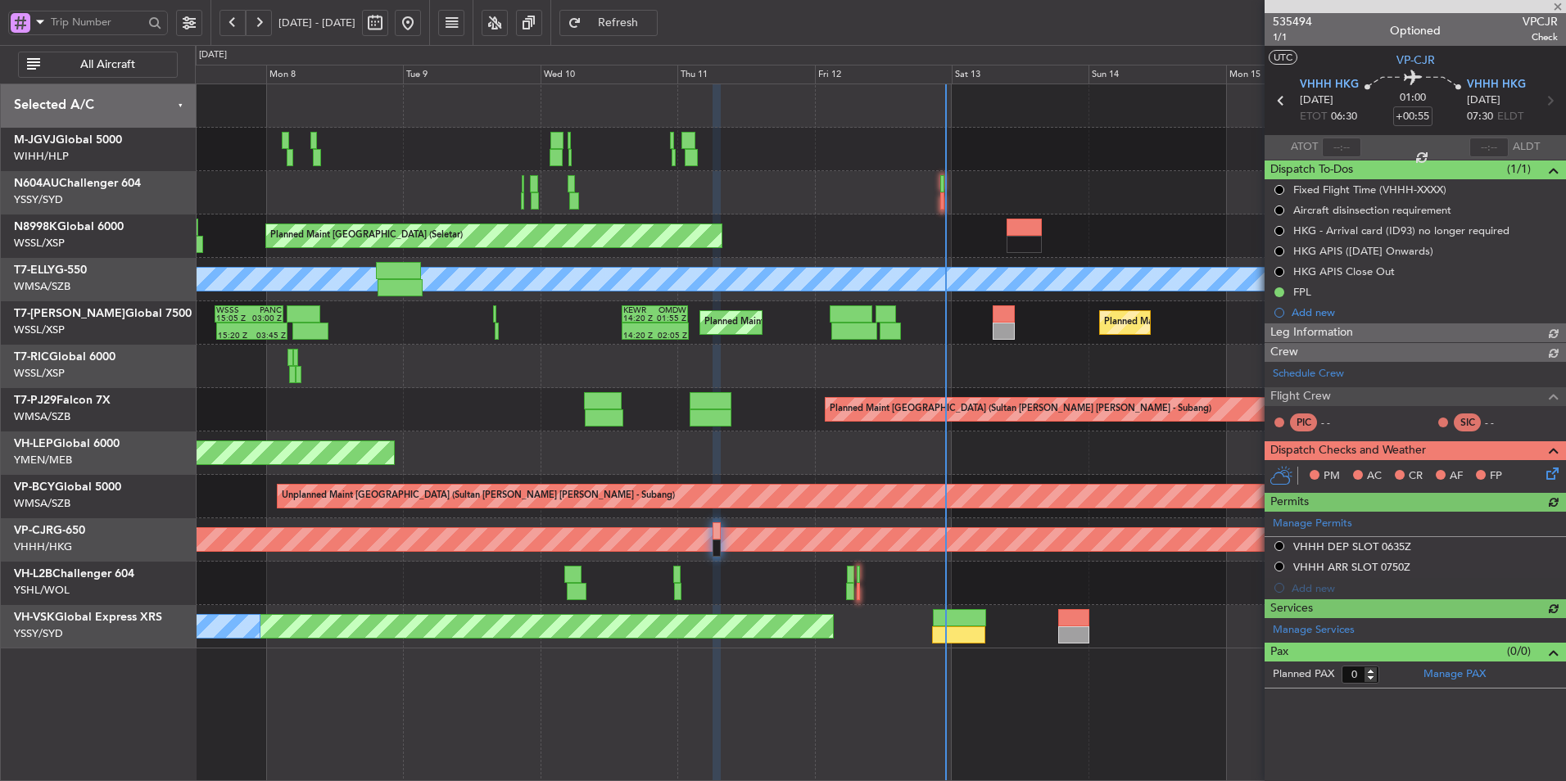
type input "[PERSON_NAME] (KYA)"
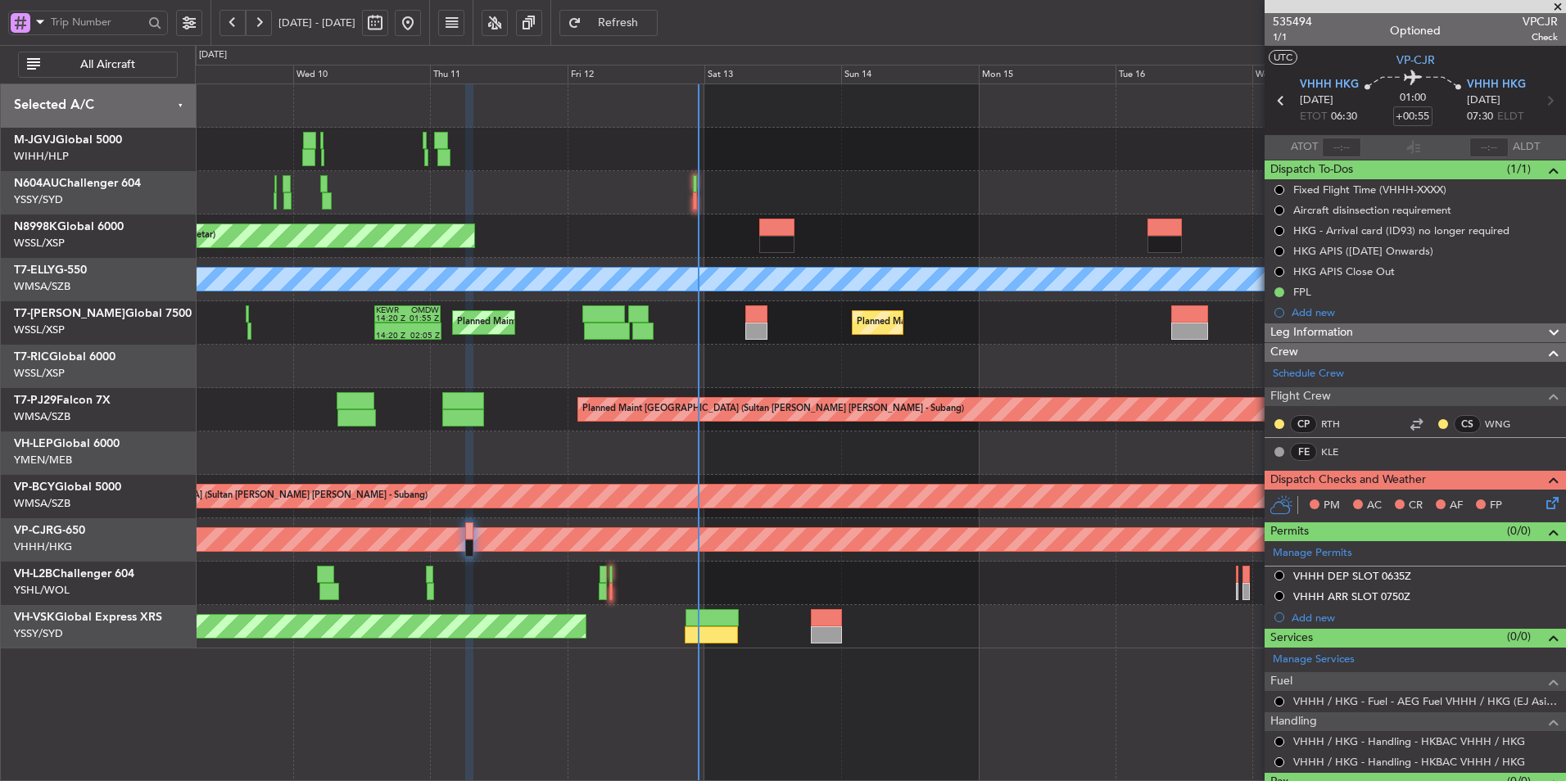
click at [880, 681] on div "Planned Maint [GEOGRAPHIC_DATA] (Seletar) Planned Maint [GEOGRAPHIC_DATA] ([GEO…" at bounding box center [880, 433] width 1371 height 698
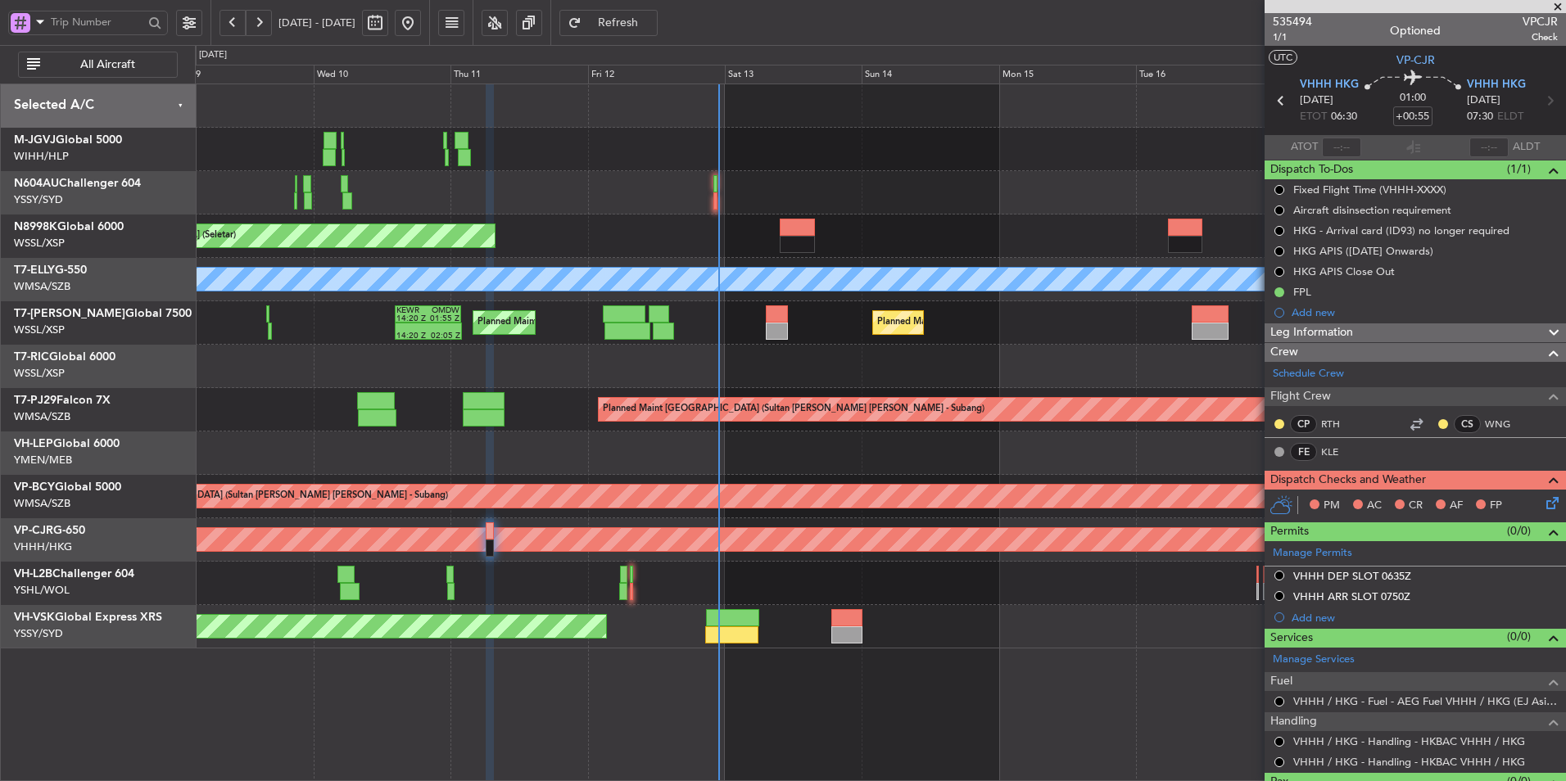
click at [594, 473] on div "Unplanned Maint Wichita (Wichita Mid-continent)" at bounding box center [880, 453] width 1370 height 43
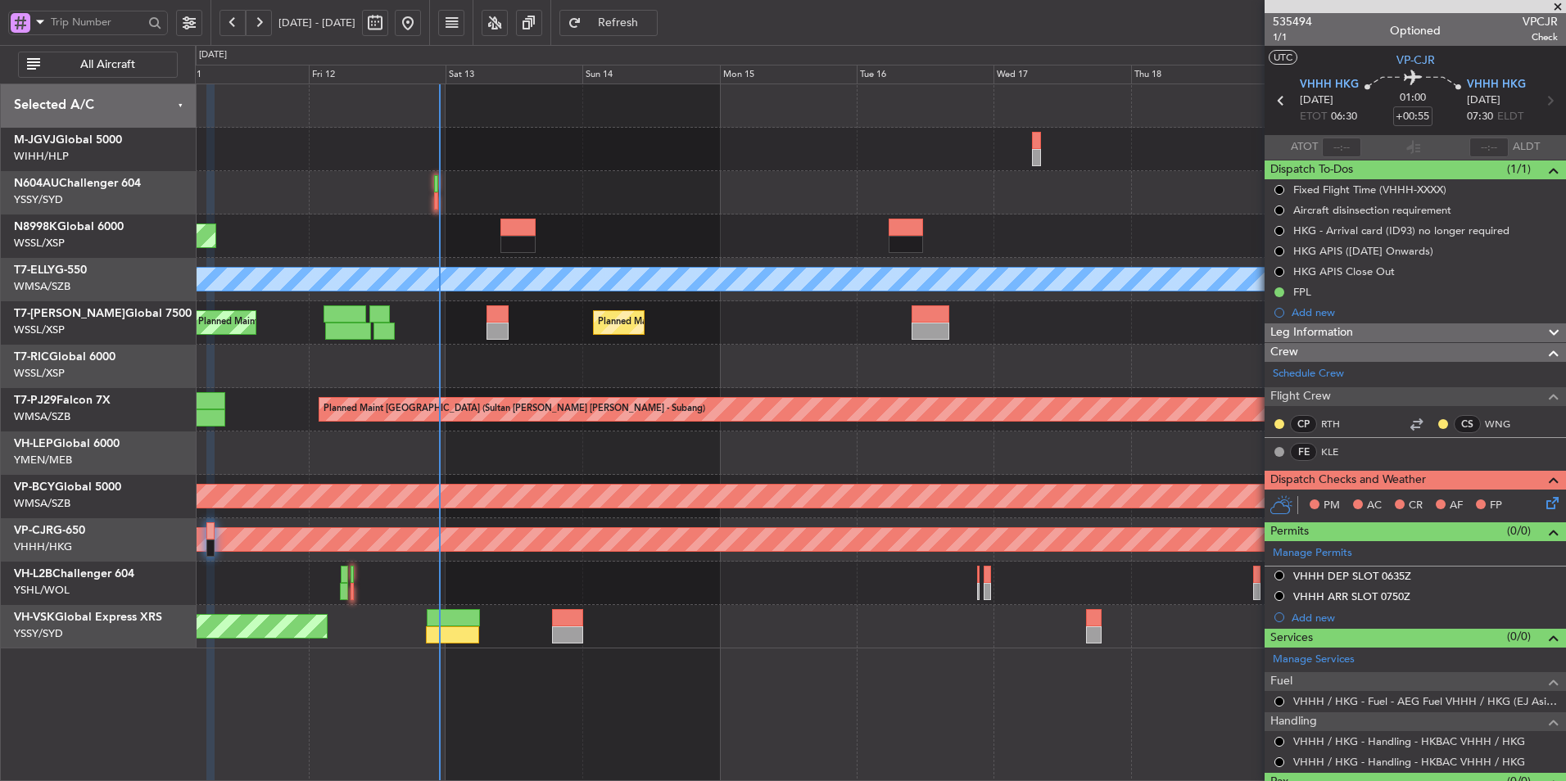
click at [640, 453] on div "Unplanned Maint Wichita (Wichita Mid-continent)" at bounding box center [880, 453] width 1370 height 43
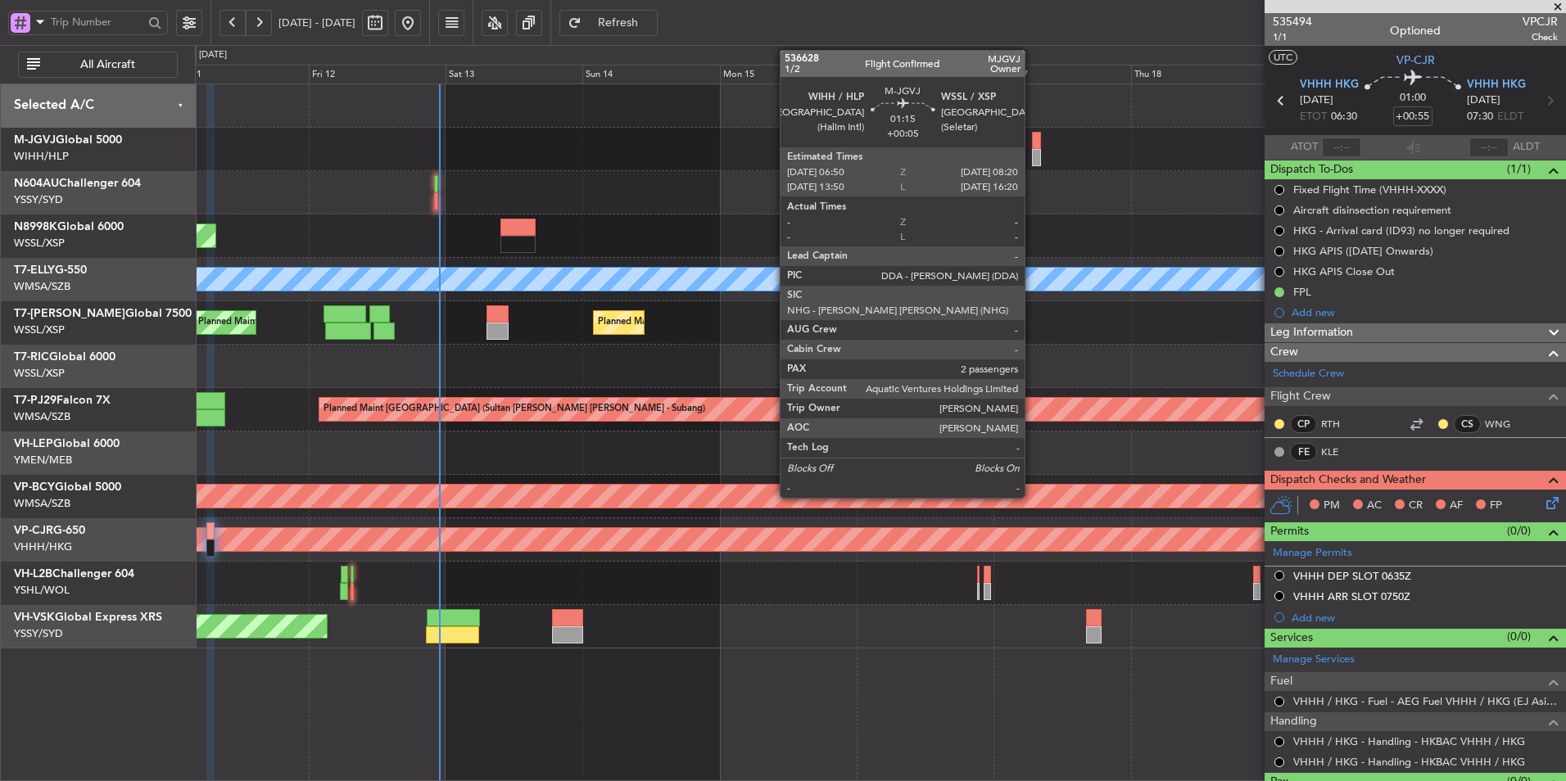
click at [1032, 141] on div at bounding box center [1036, 140] width 9 height 17
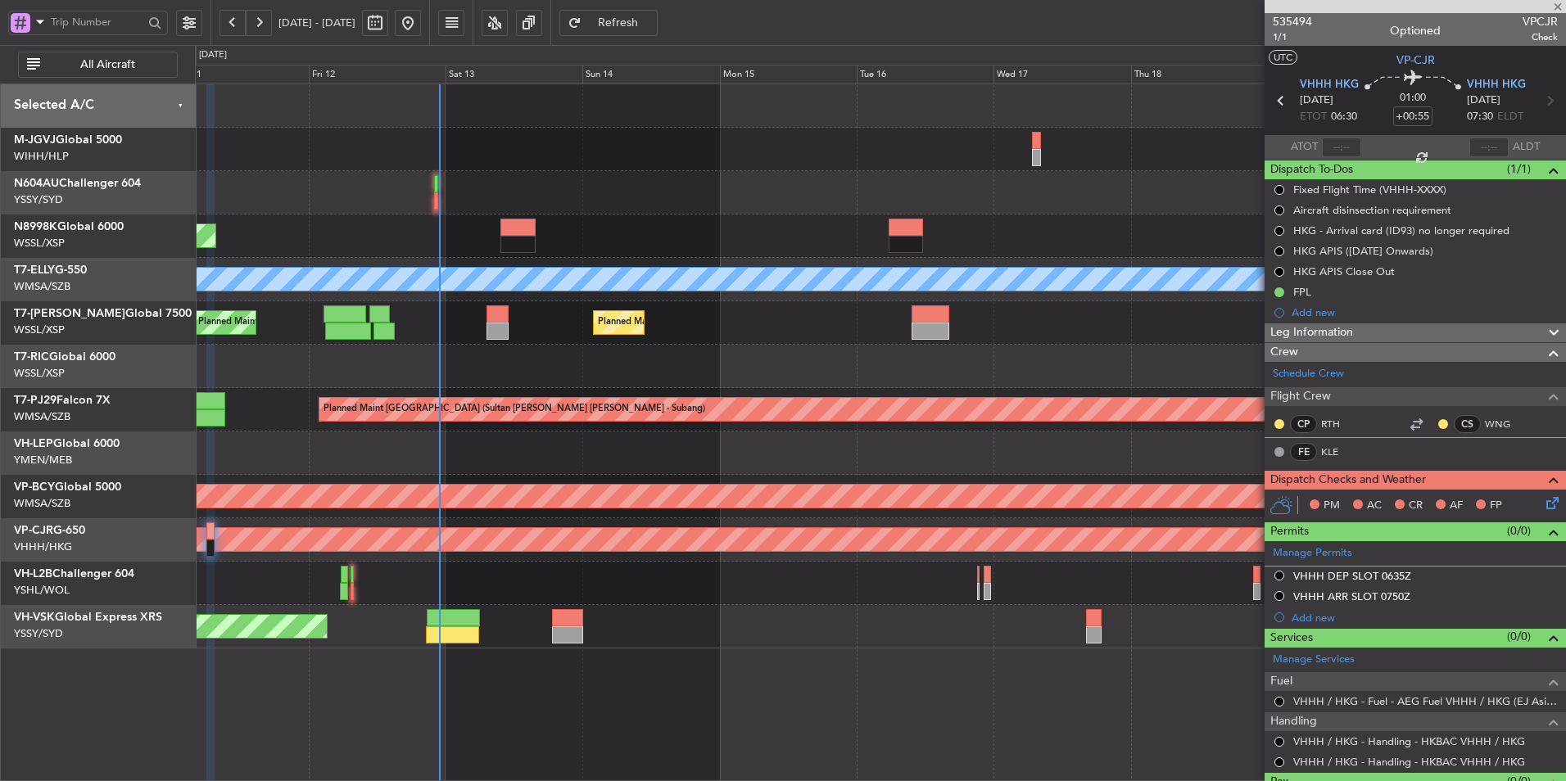
type input "+00:05"
type input "2"
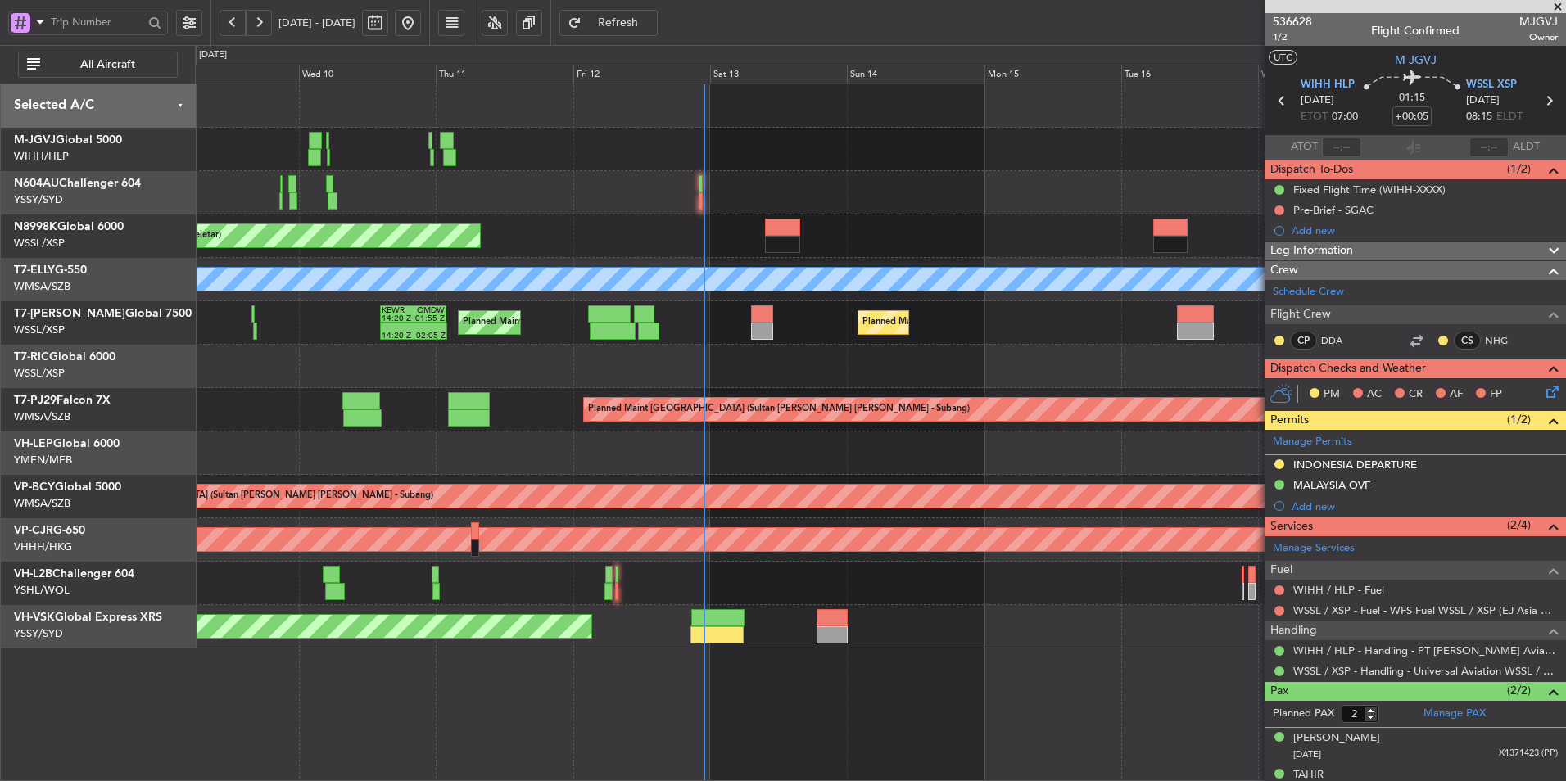
click at [778, 370] on div at bounding box center [880, 366] width 1370 height 43
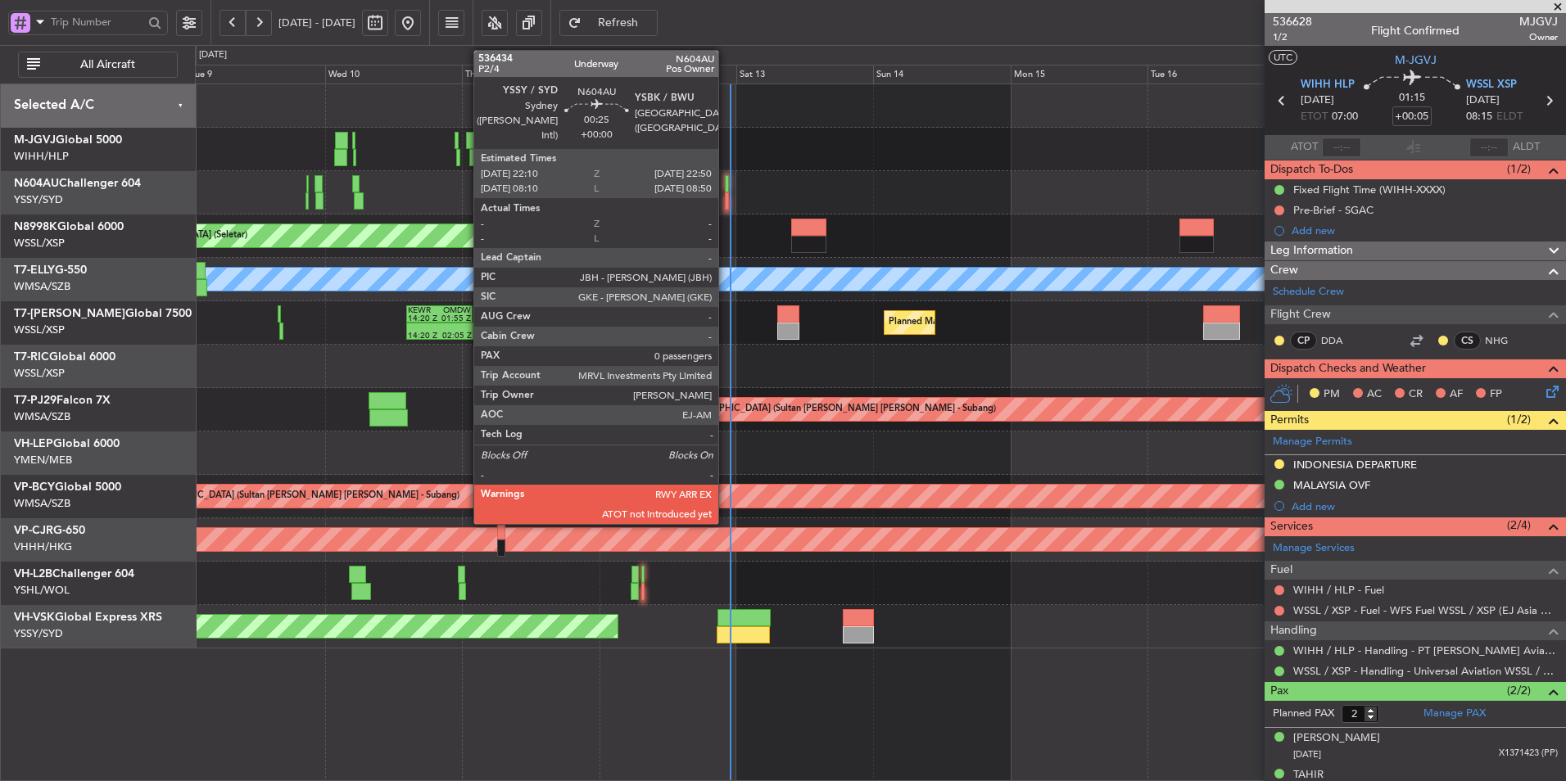
click at [726, 183] on div at bounding box center [727, 183] width 4 height 17
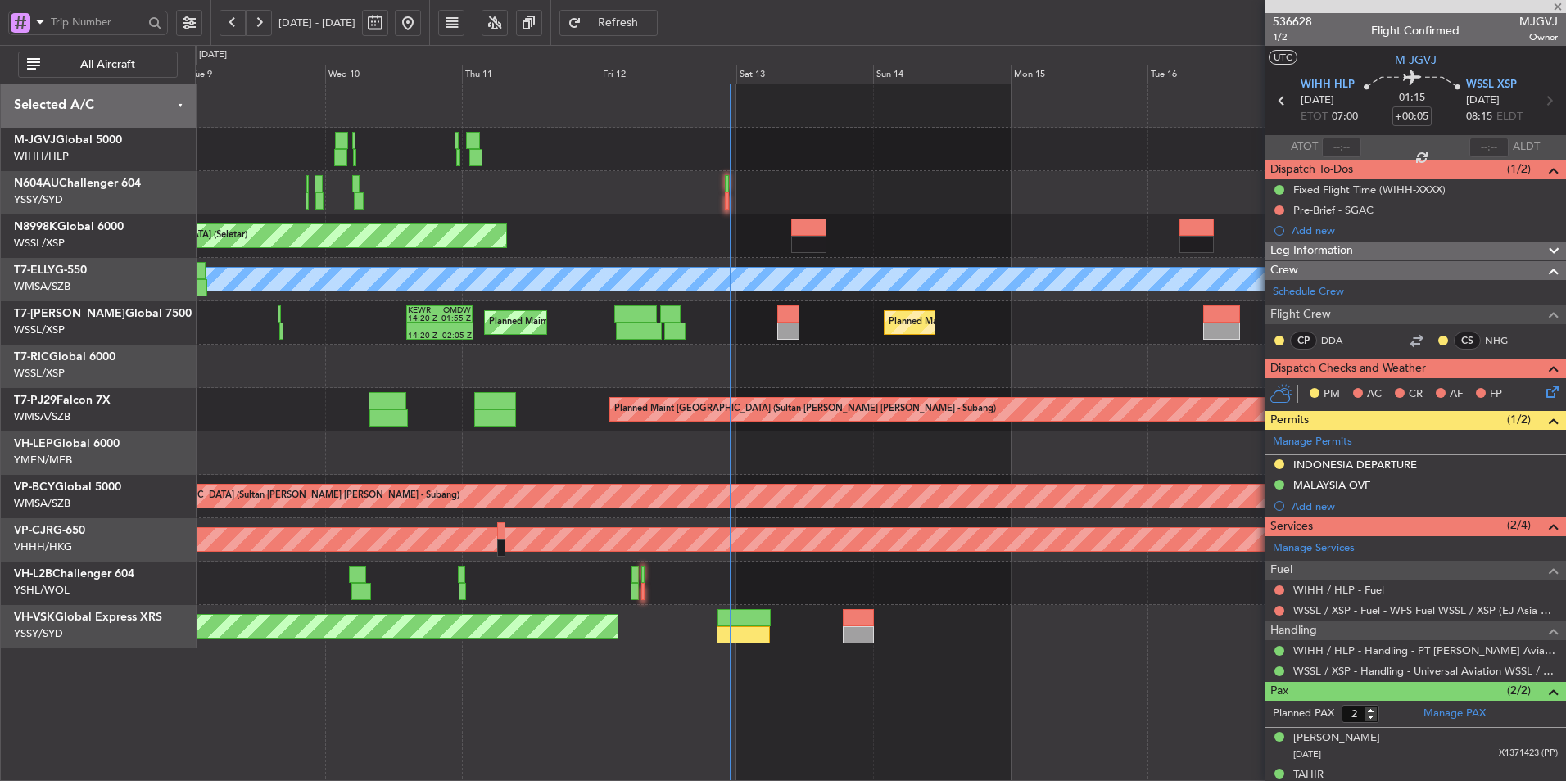
type input "0"
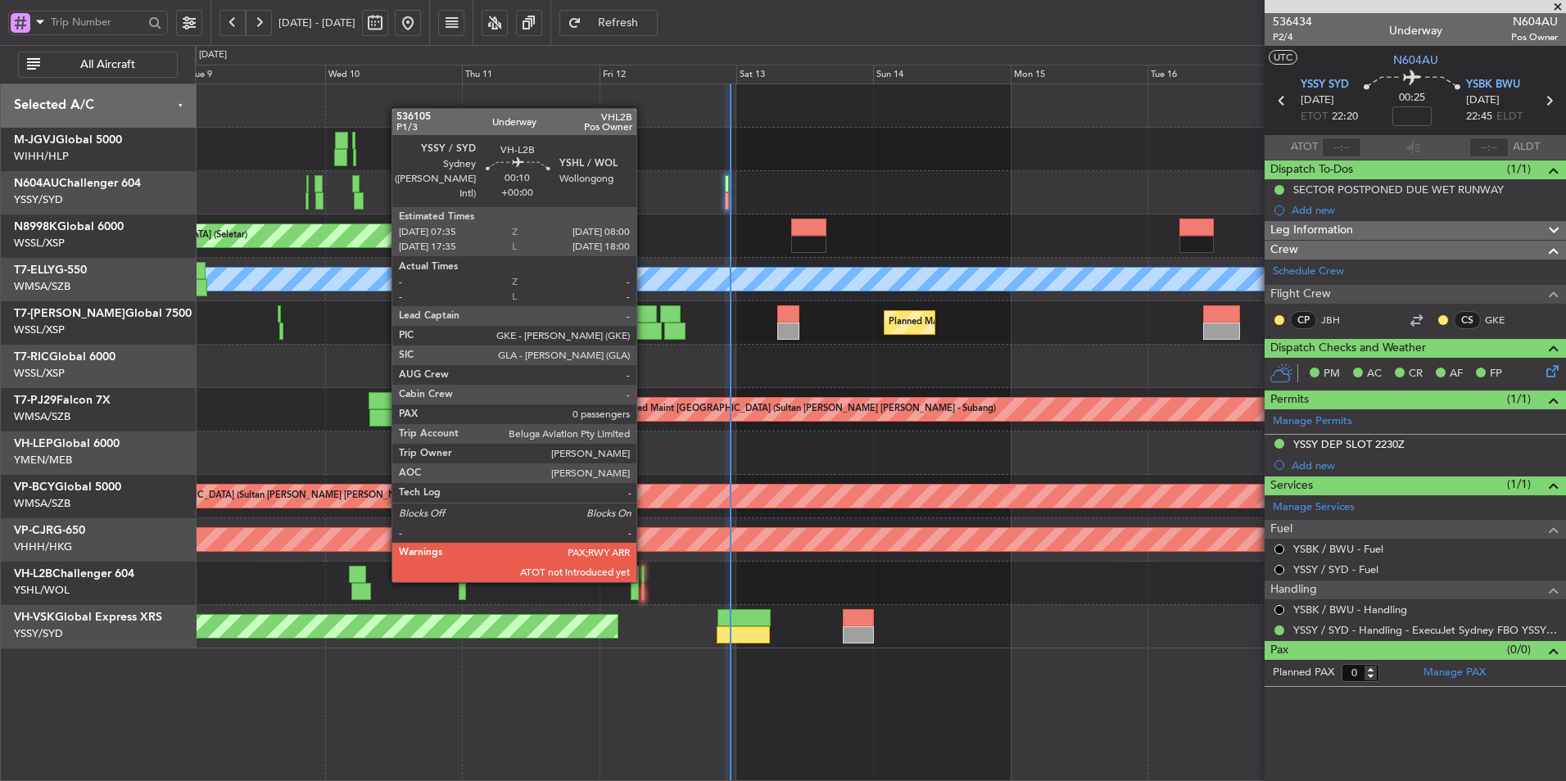
click at [644, 581] on div at bounding box center [642, 574] width 2 height 17
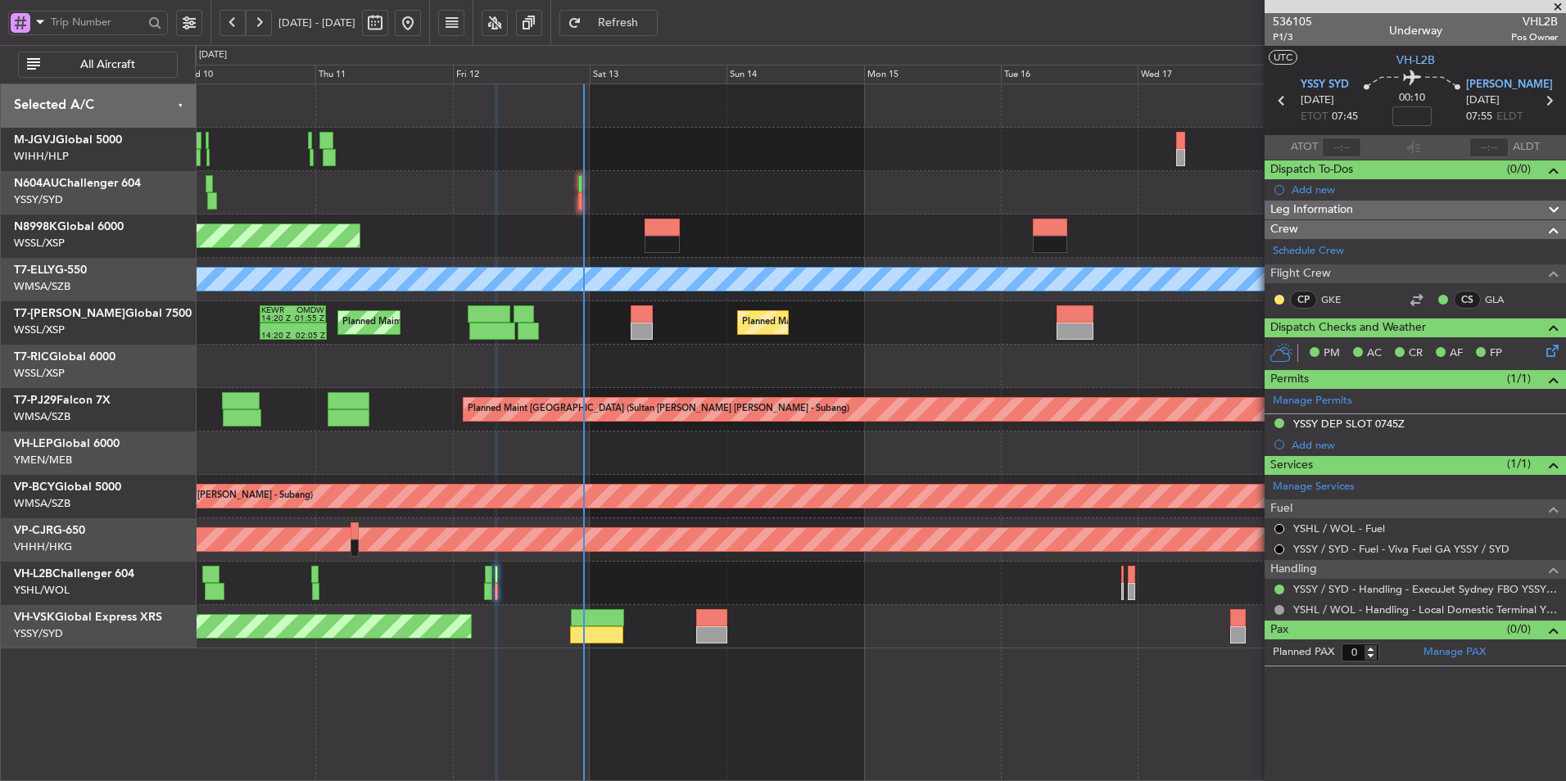
click at [666, 367] on div "Planned Maint [GEOGRAPHIC_DATA] (Seletar) Planned Maint [GEOGRAPHIC_DATA] ([GEO…" at bounding box center [880, 366] width 1370 height 564
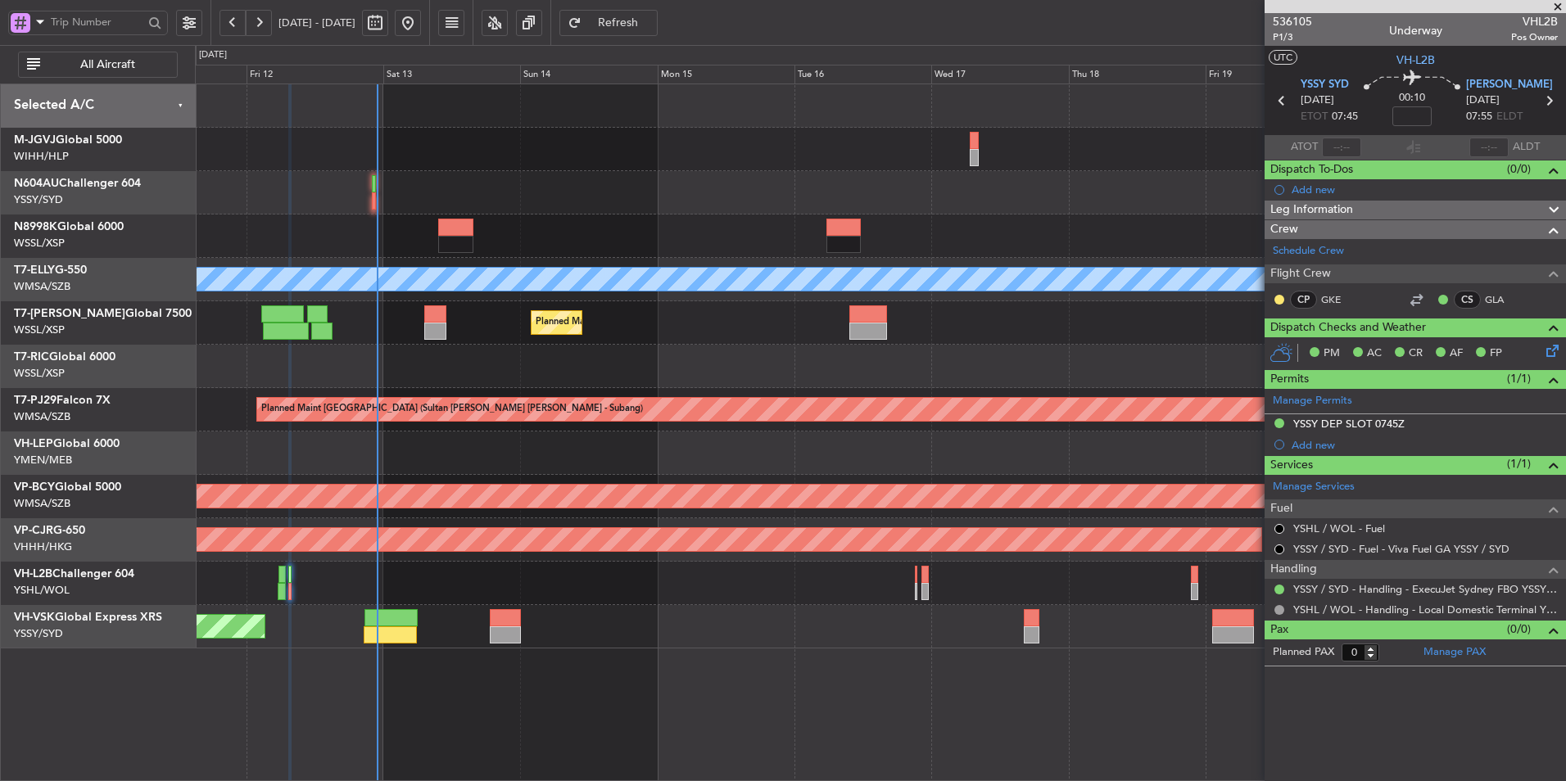
click at [770, 346] on div at bounding box center [880, 366] width 1370 height 43
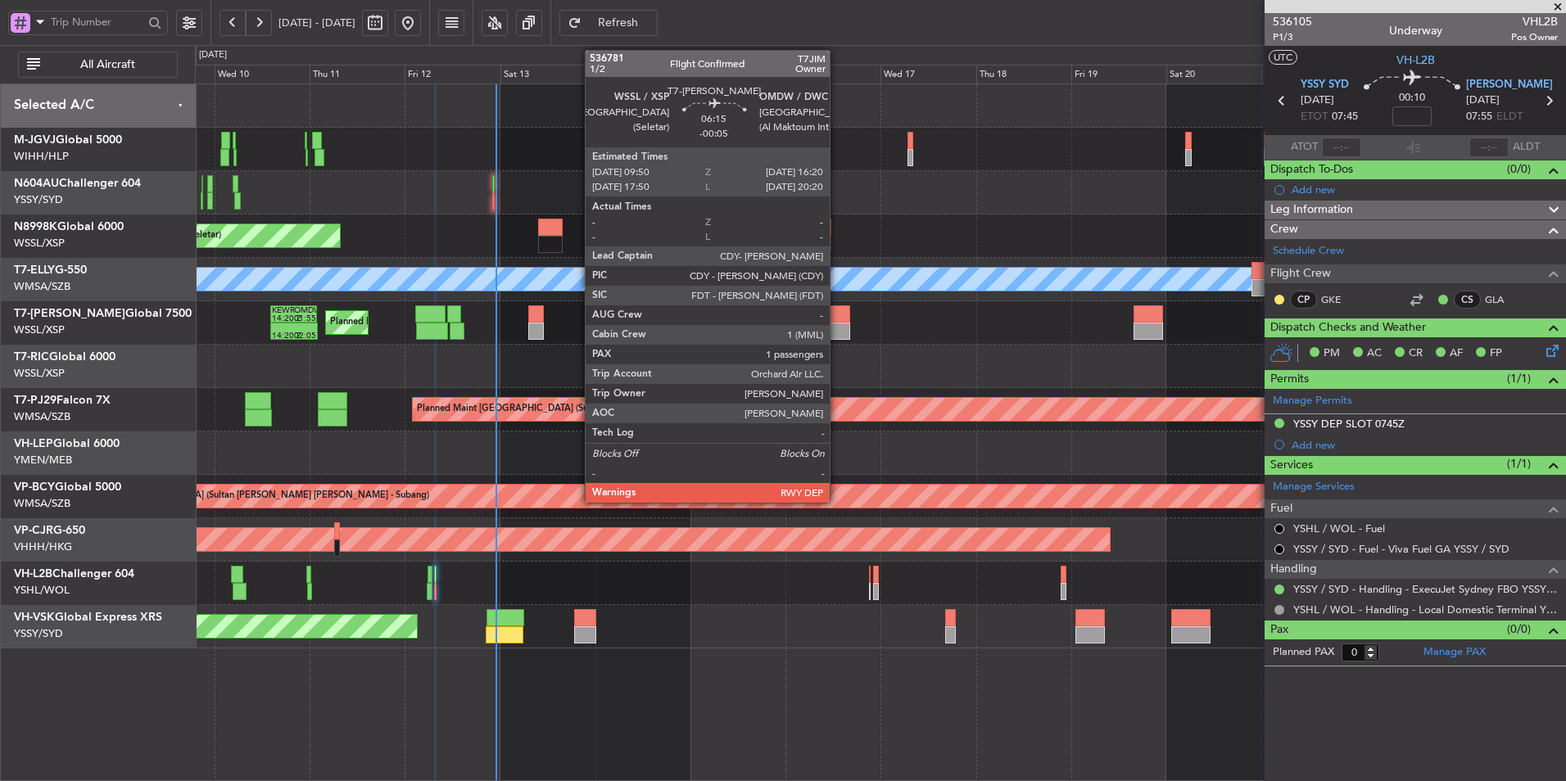
click at [837, 323] on div at bounding box center [837, 331] width 26 height 17
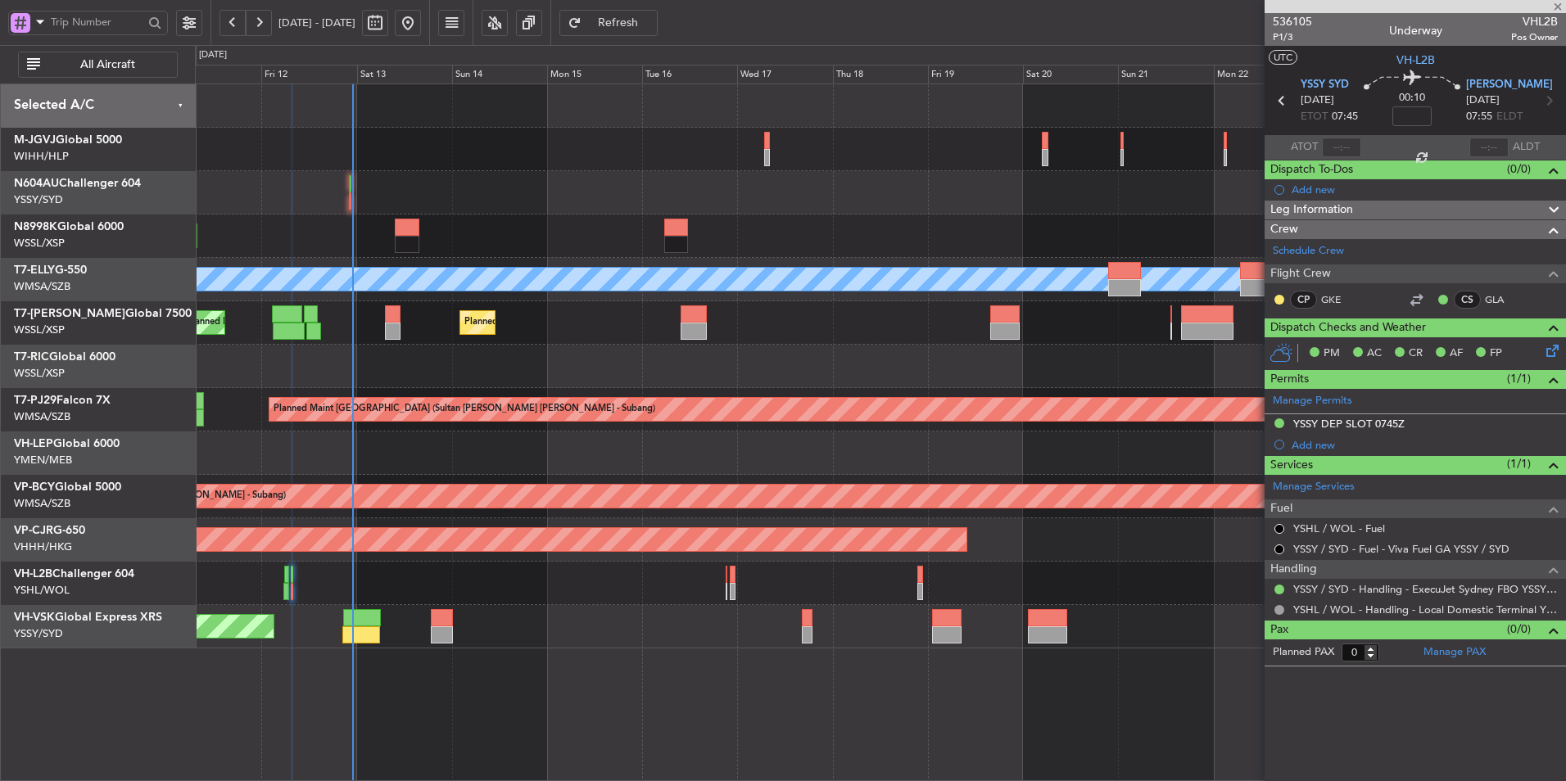
click at [798, 333] on div "Planned Maint [GEOGRAPHIC_DATA] (Seletar) Planned Maint [GEOGRAPHIC_DATA] (Al M…" at bounding box center [880, 322] width 1370 height 43
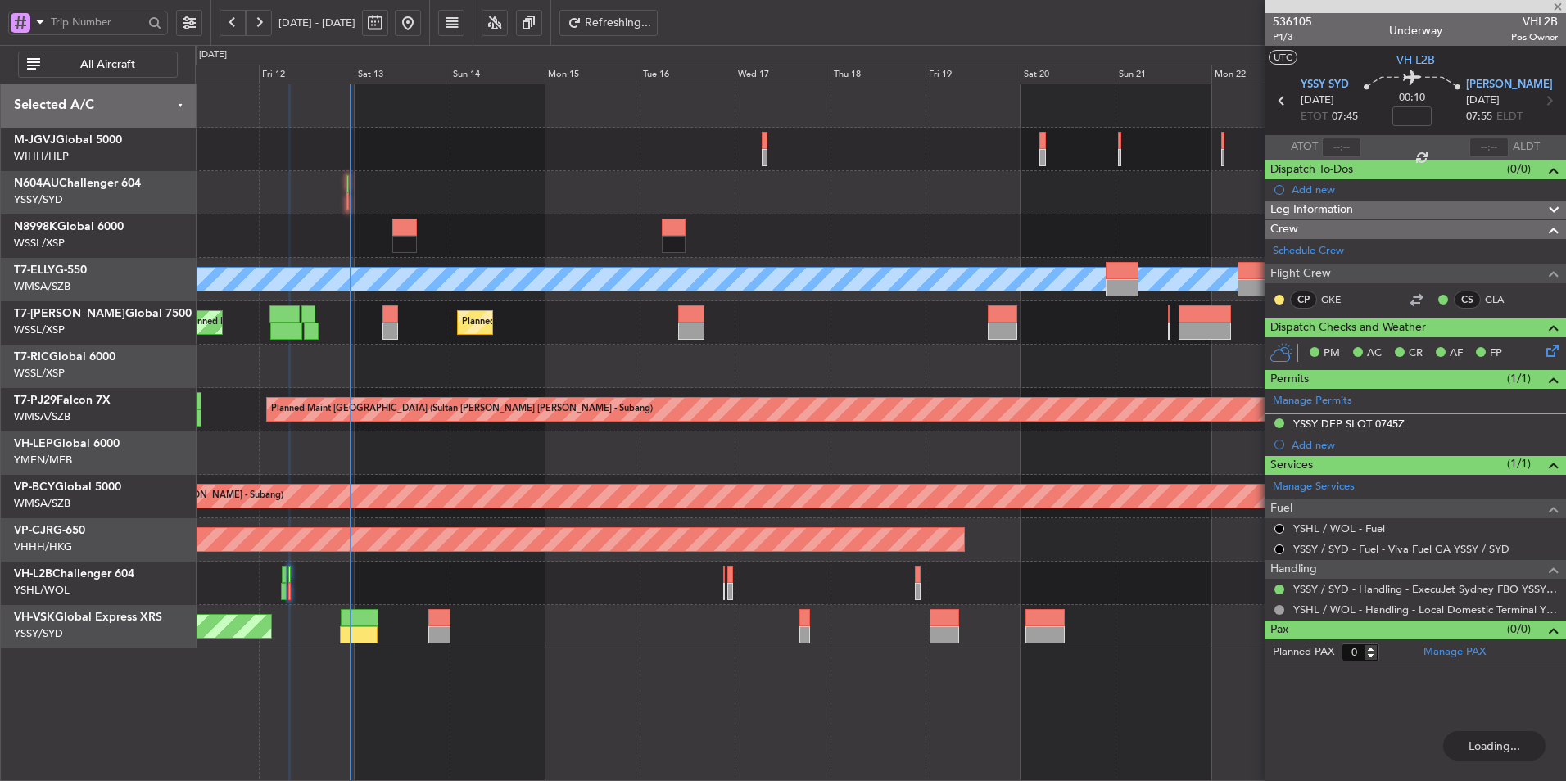
type input "-00:05"
type input "1"
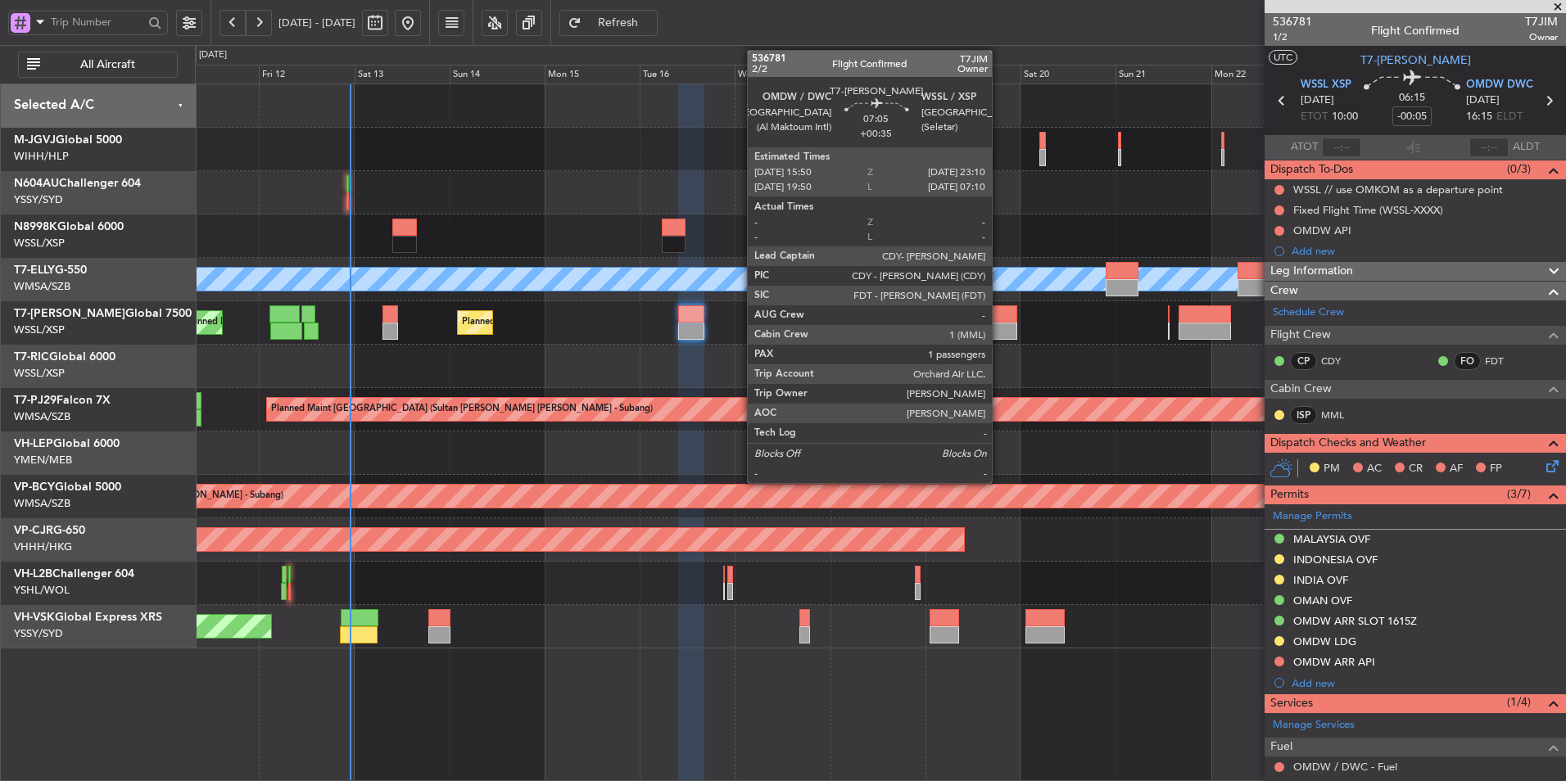
click at [999, 319] on div at bounding box center [1002, 313] width 29 height 17
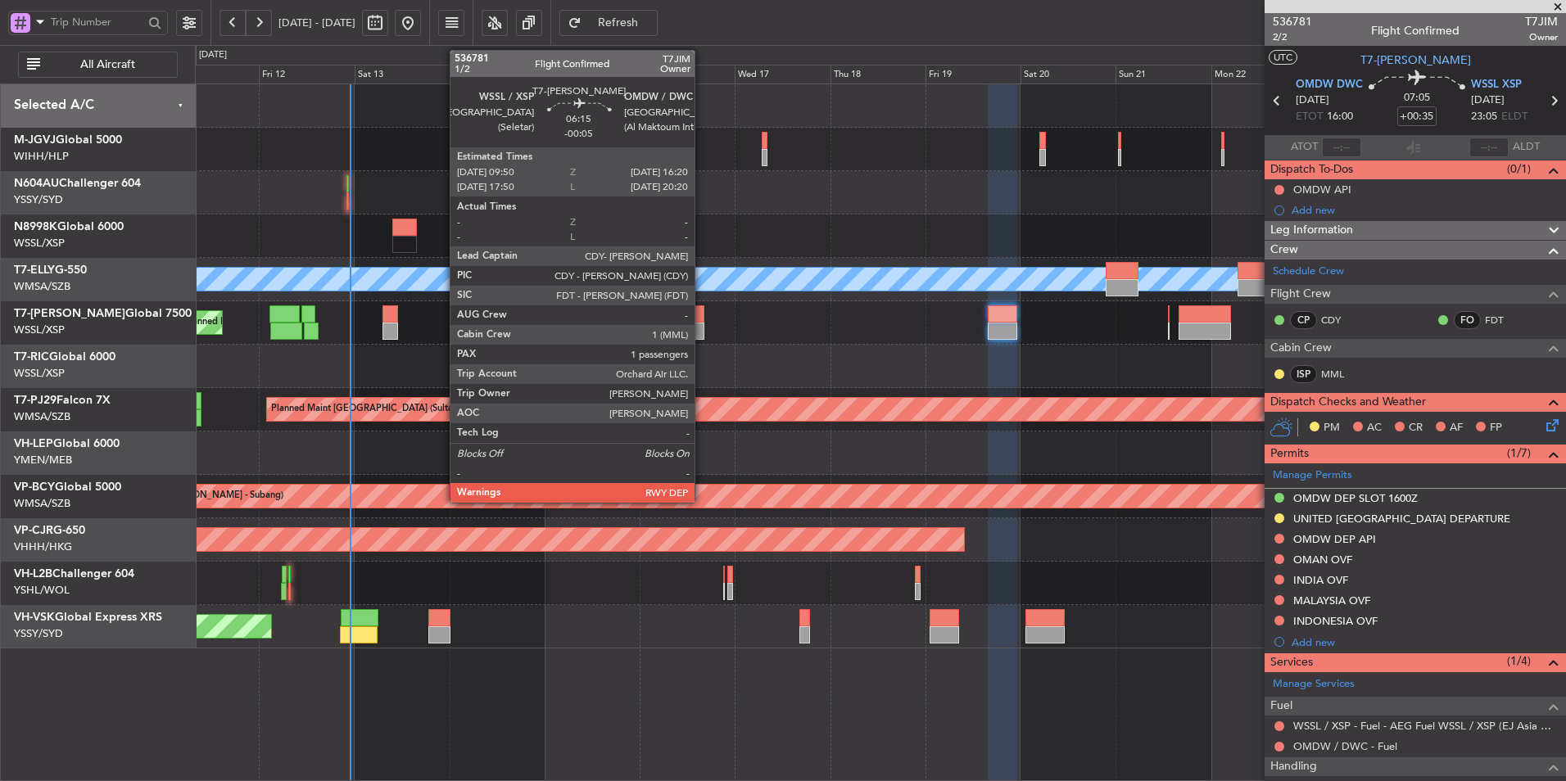
click at [702, 323] on div at bounding box center [691, 331] width 26 height 17
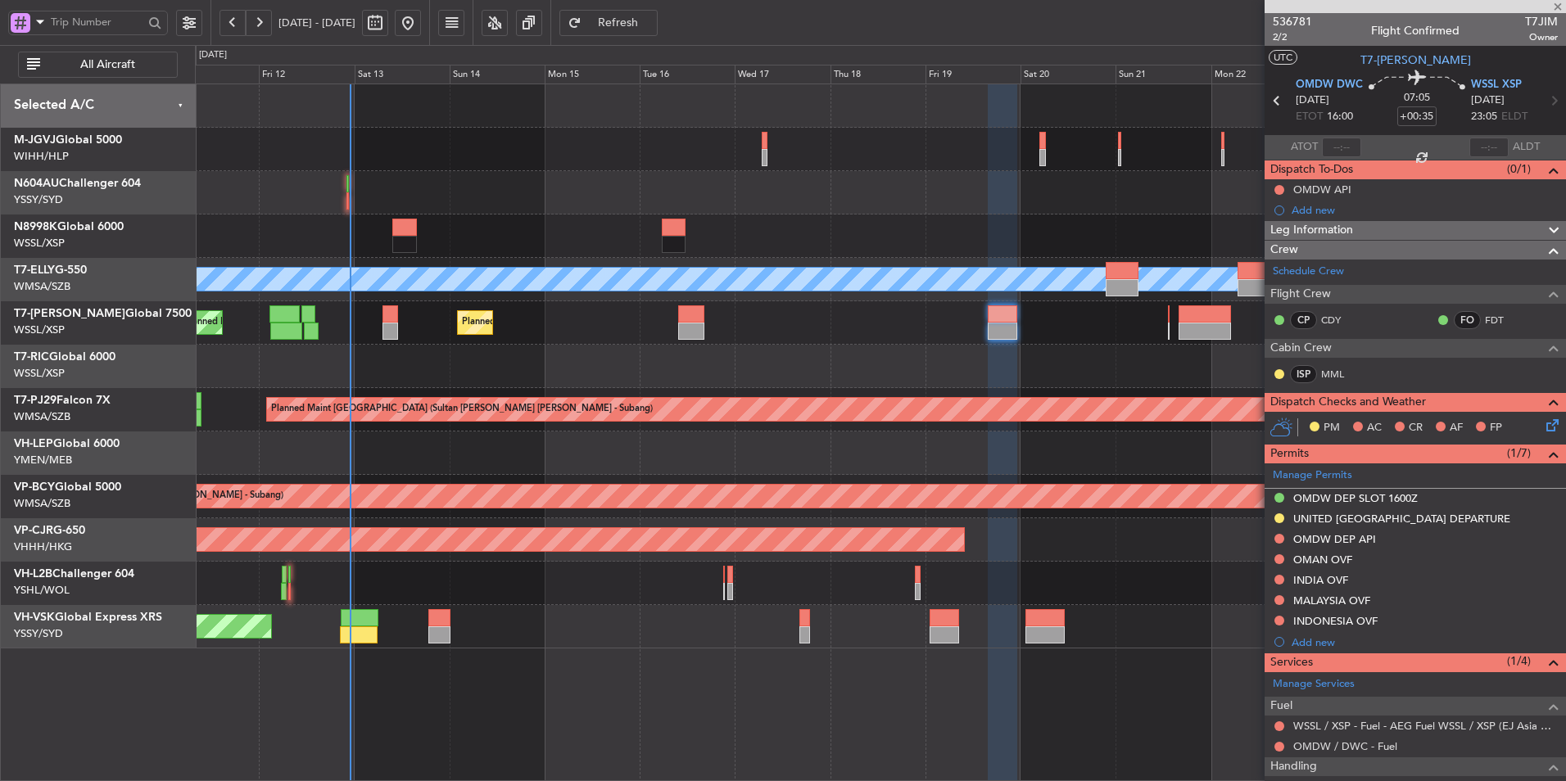
type input "-00:05"
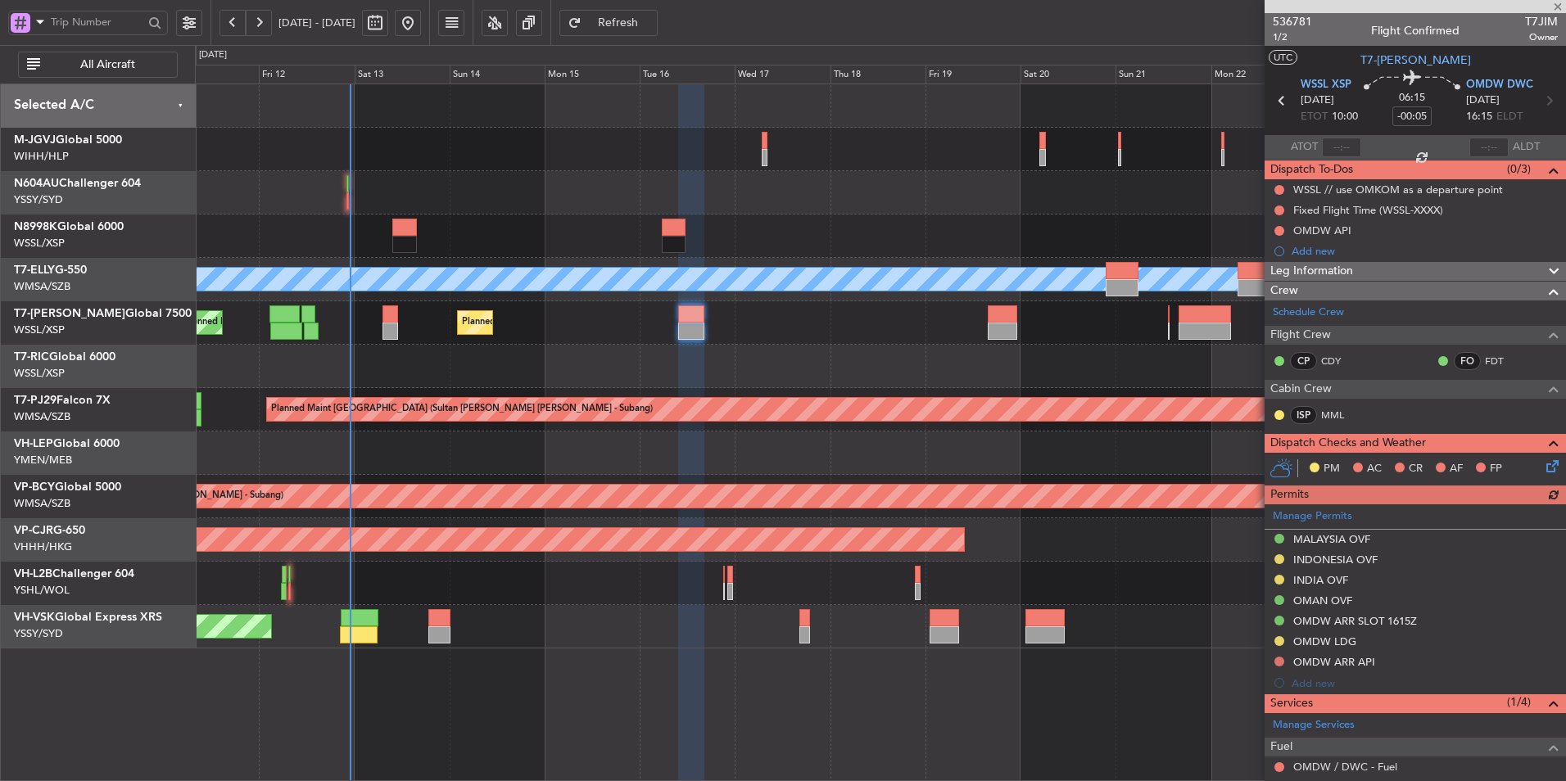
scroll to position [160, 0]
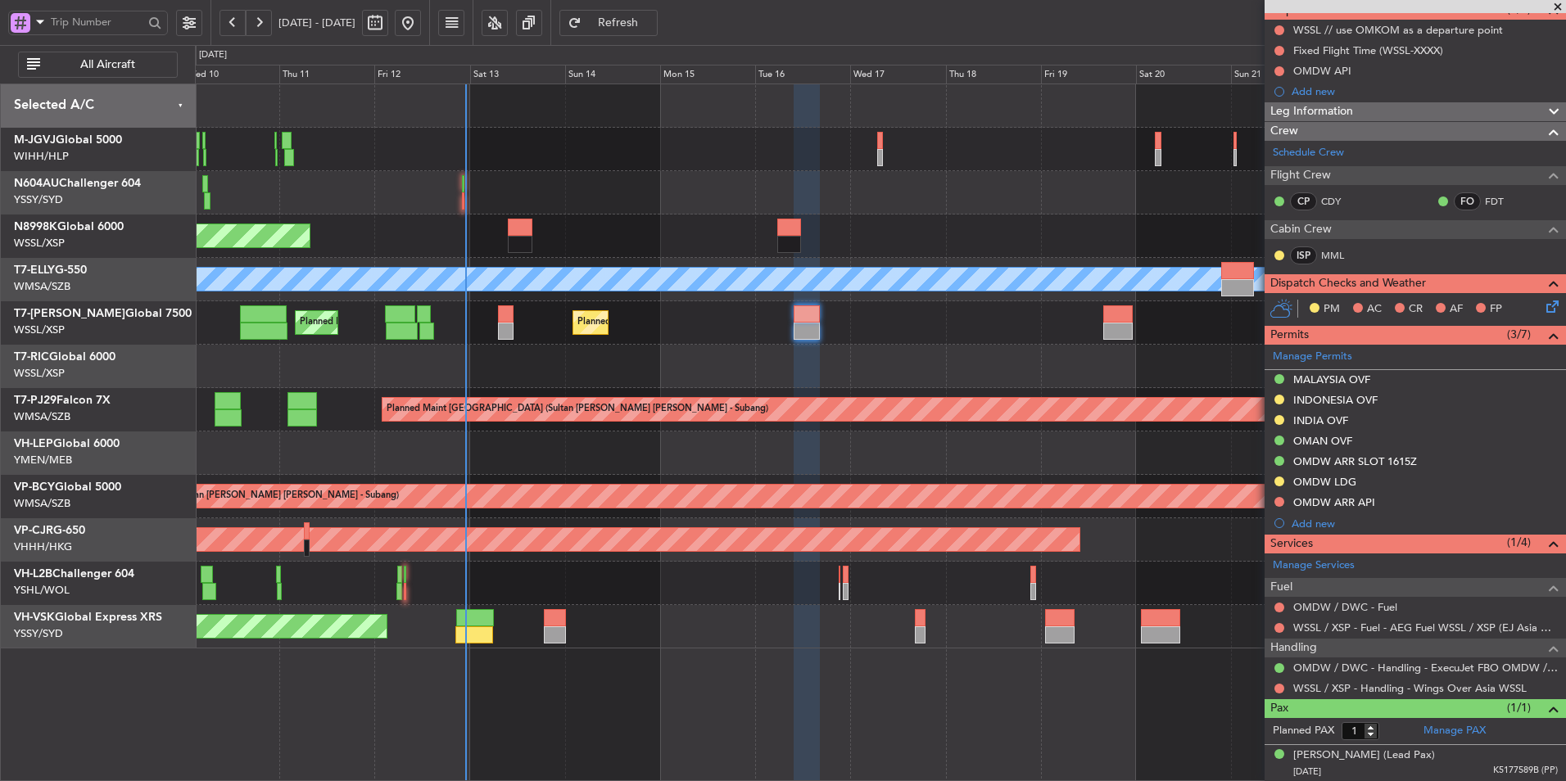
click at [785, 378] on div at bounding box center [880, 366] width 1370 height 43
click at [825, 386] on div at bounding box center [880, 366] width 1370 height 43
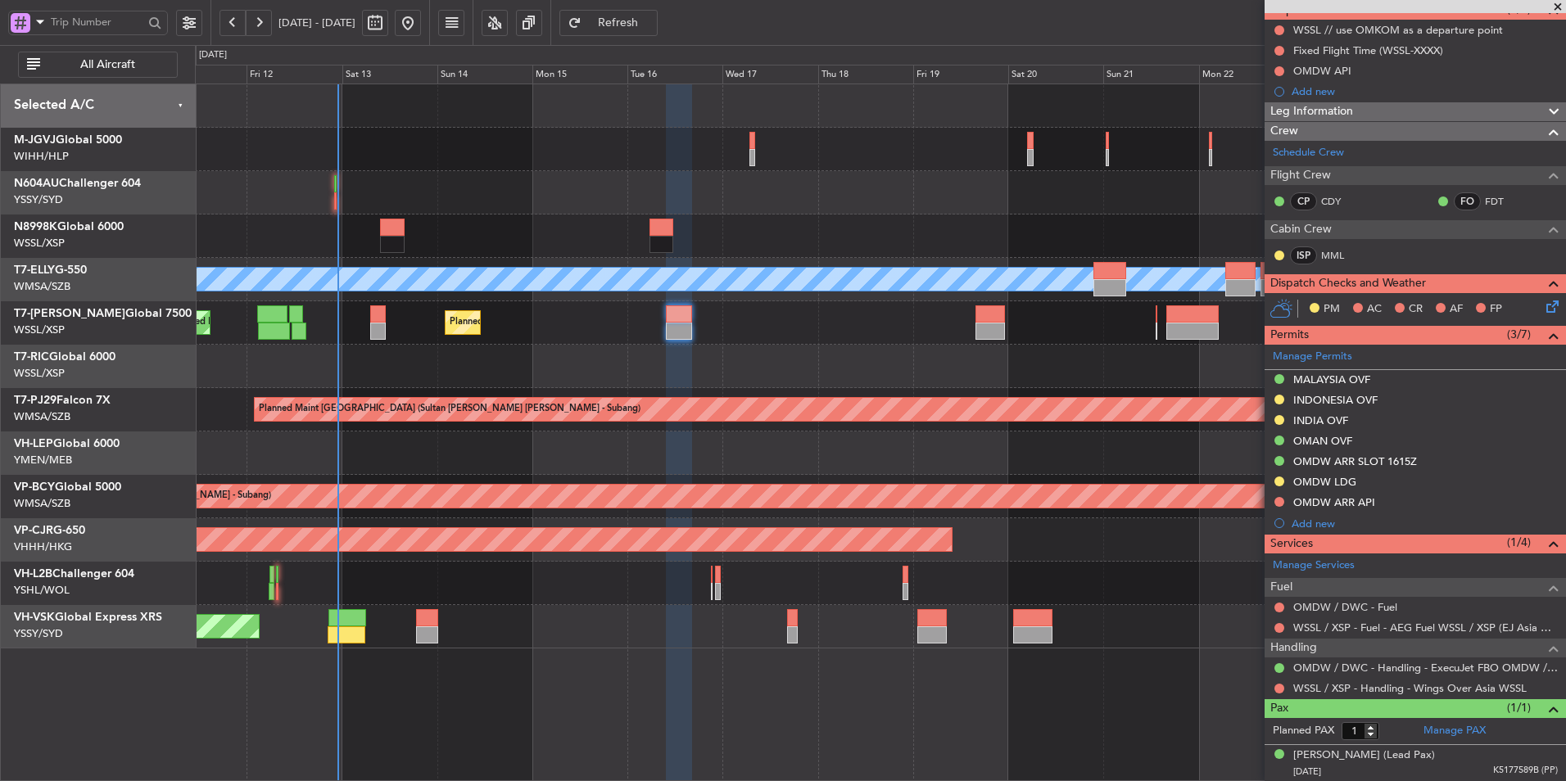
click at [729, 344] on div "Planned Maint [GEOGRAPHIC_DATA] (Seletar) Planned Maint [GEOGRAPHIC_DATA] (Al M…" at bounding box center [880, 322] width 1370 height 43
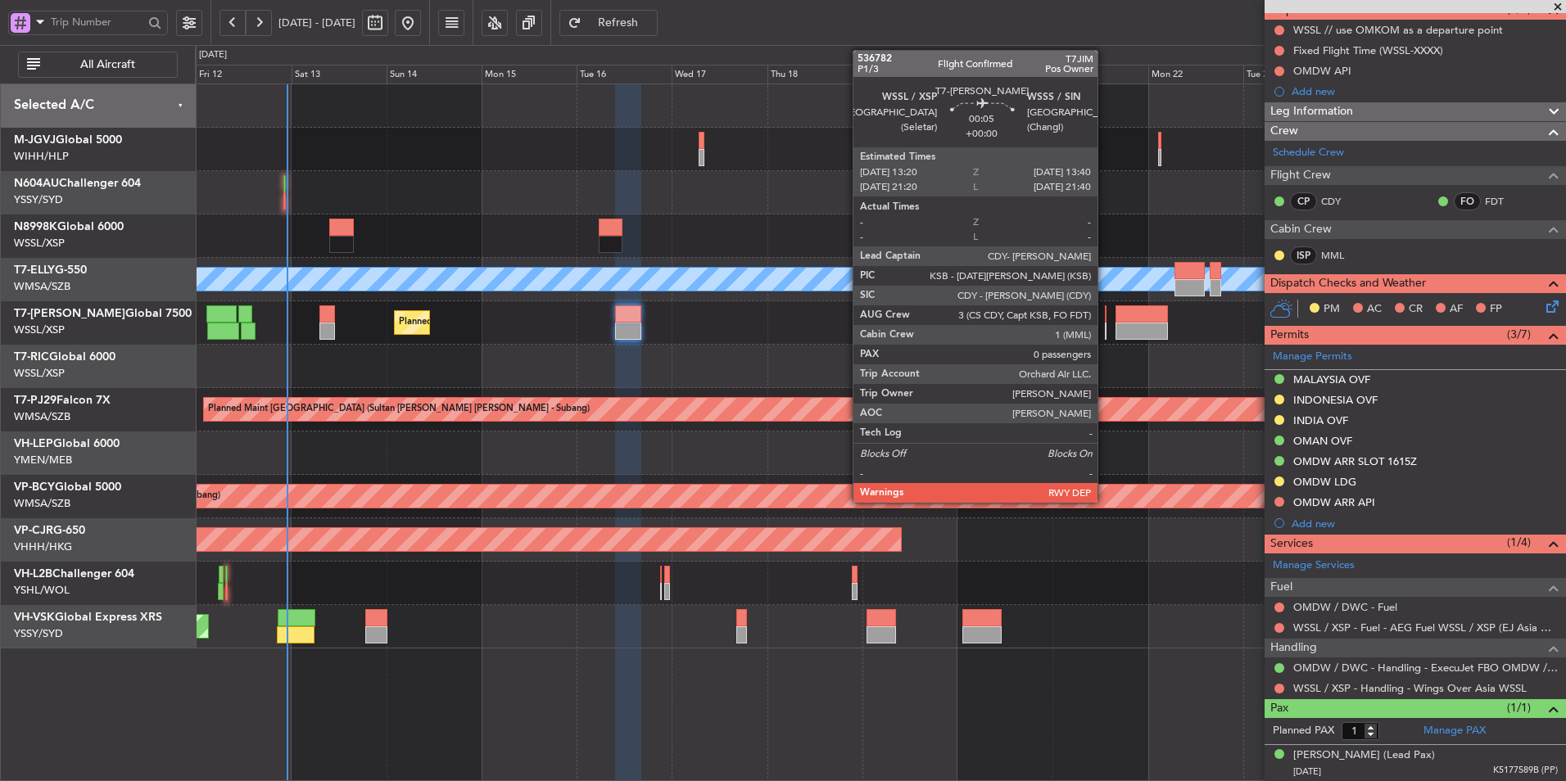
click at [1105, 317] on div at bounding box center [1106, 313] width 2 height 17
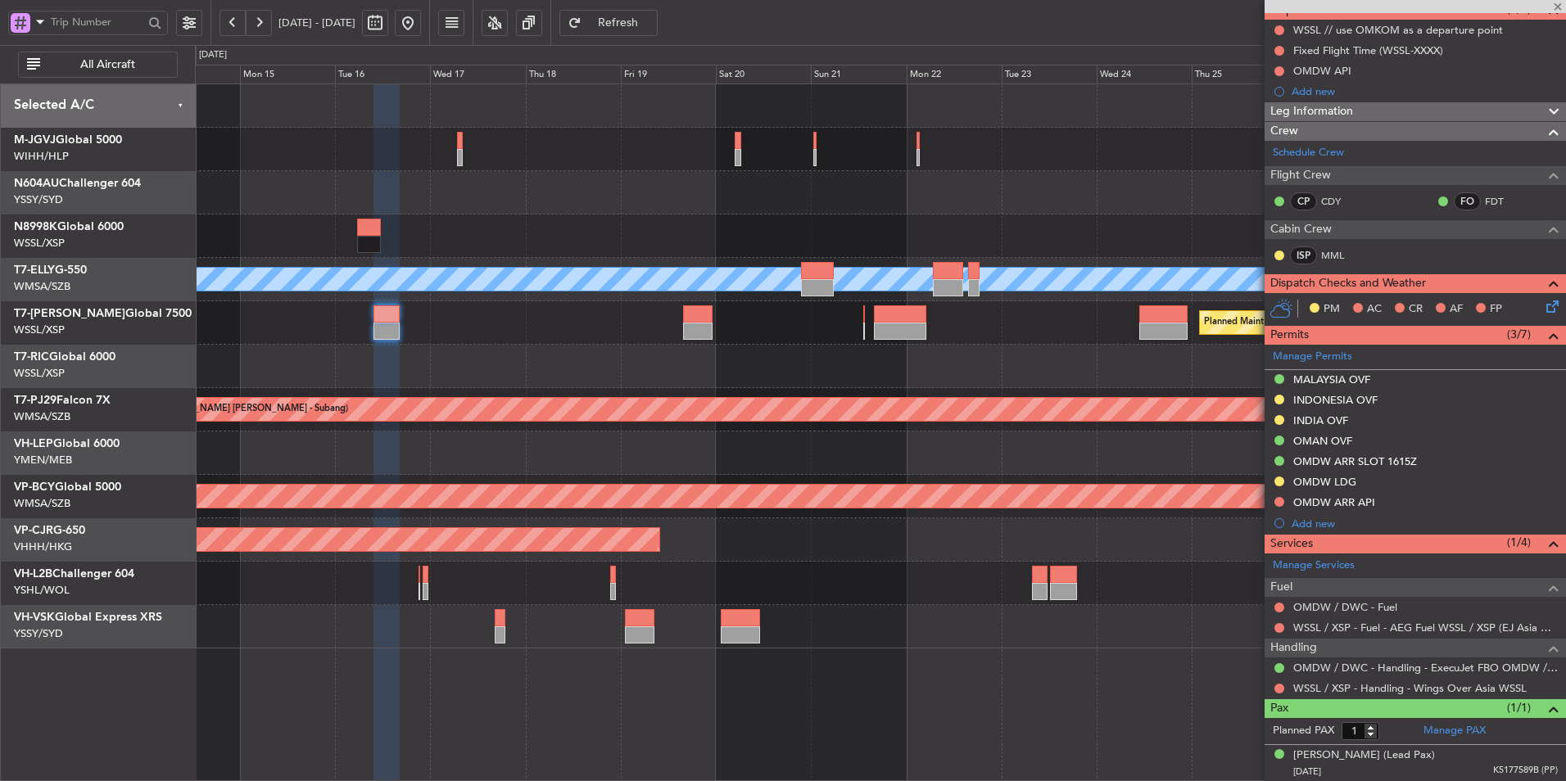
click at [847, 382] on div "Planned Maint [GEOGRAPHIC_DATA] (Seletar) Planned Maint [GEOGRAPHIC_DATA] ([GEO…" at bounding box center [880, 366] width 1370 height 564
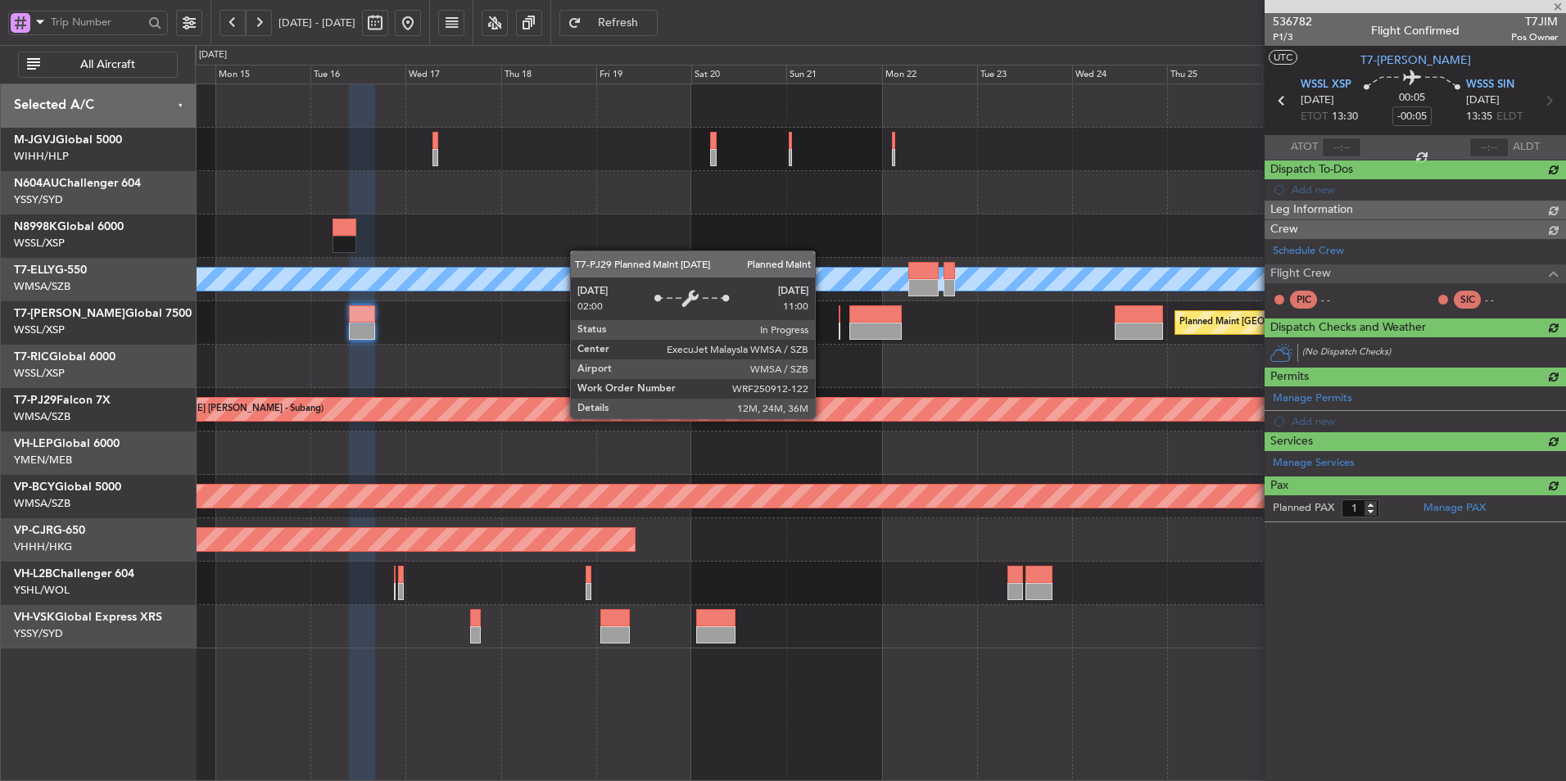
type input "0"
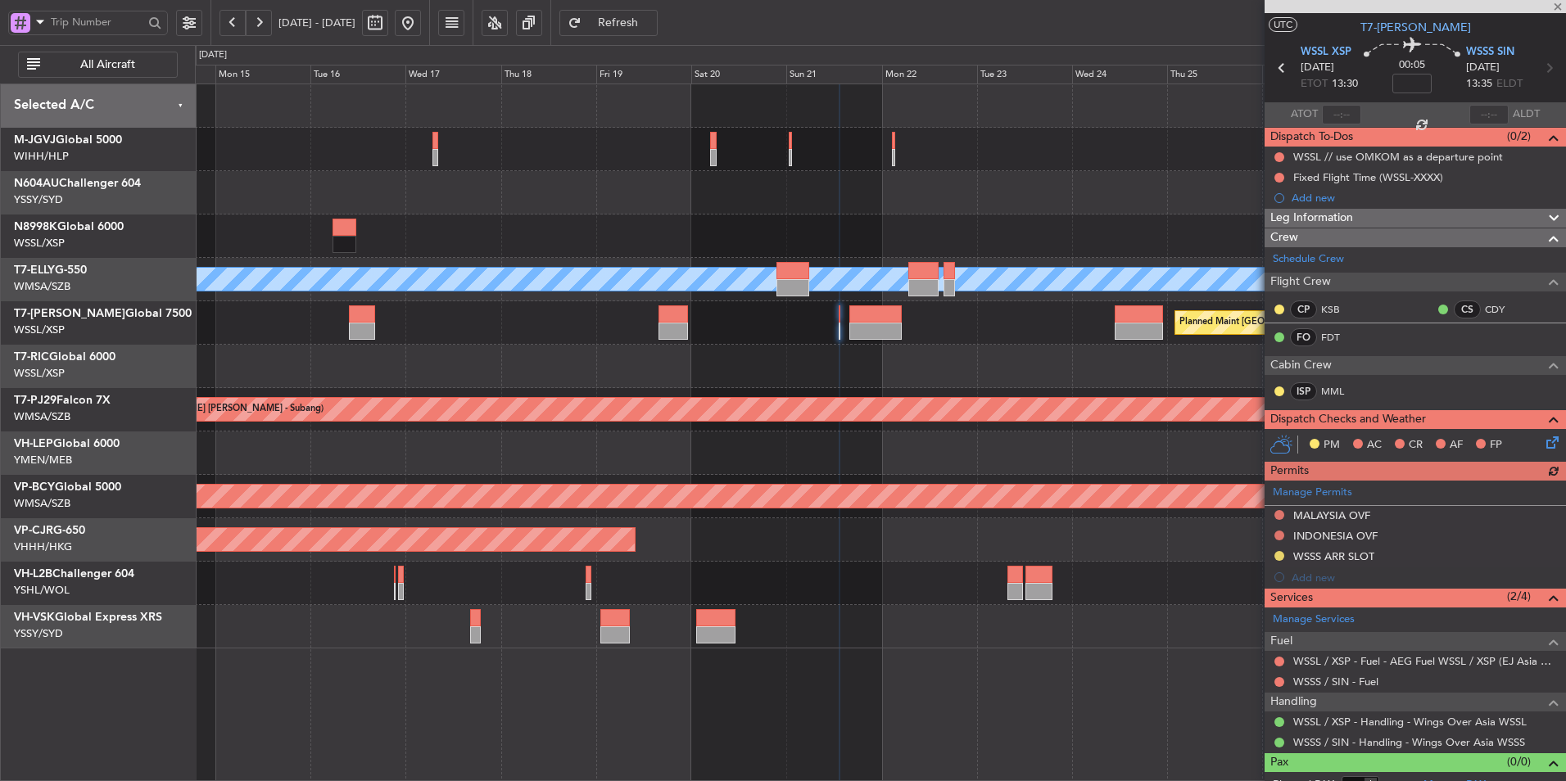
scroll to position [50, 0]
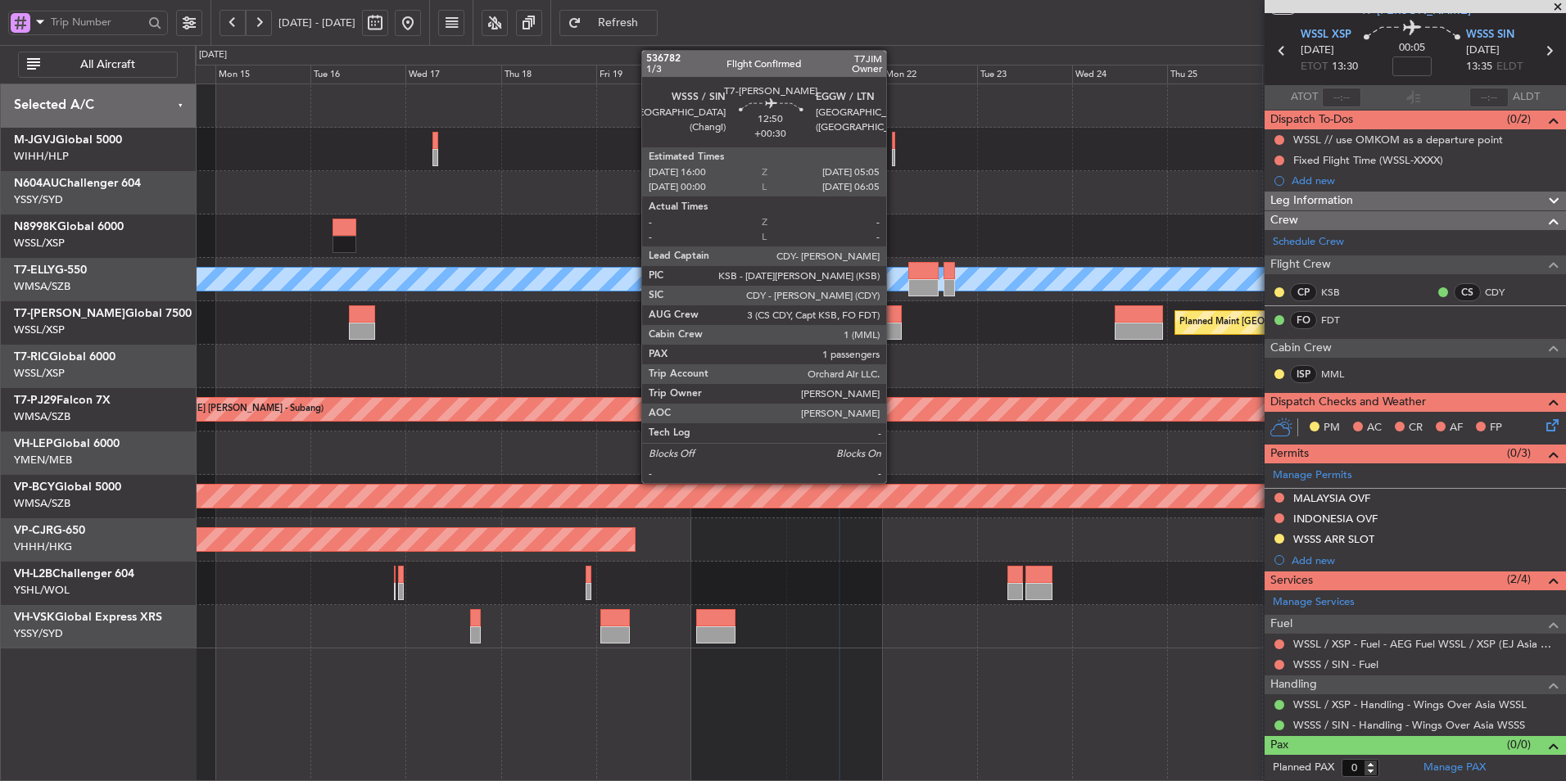
click at [893, 331] on div at bounding box center [875, 331] width 52 height 17
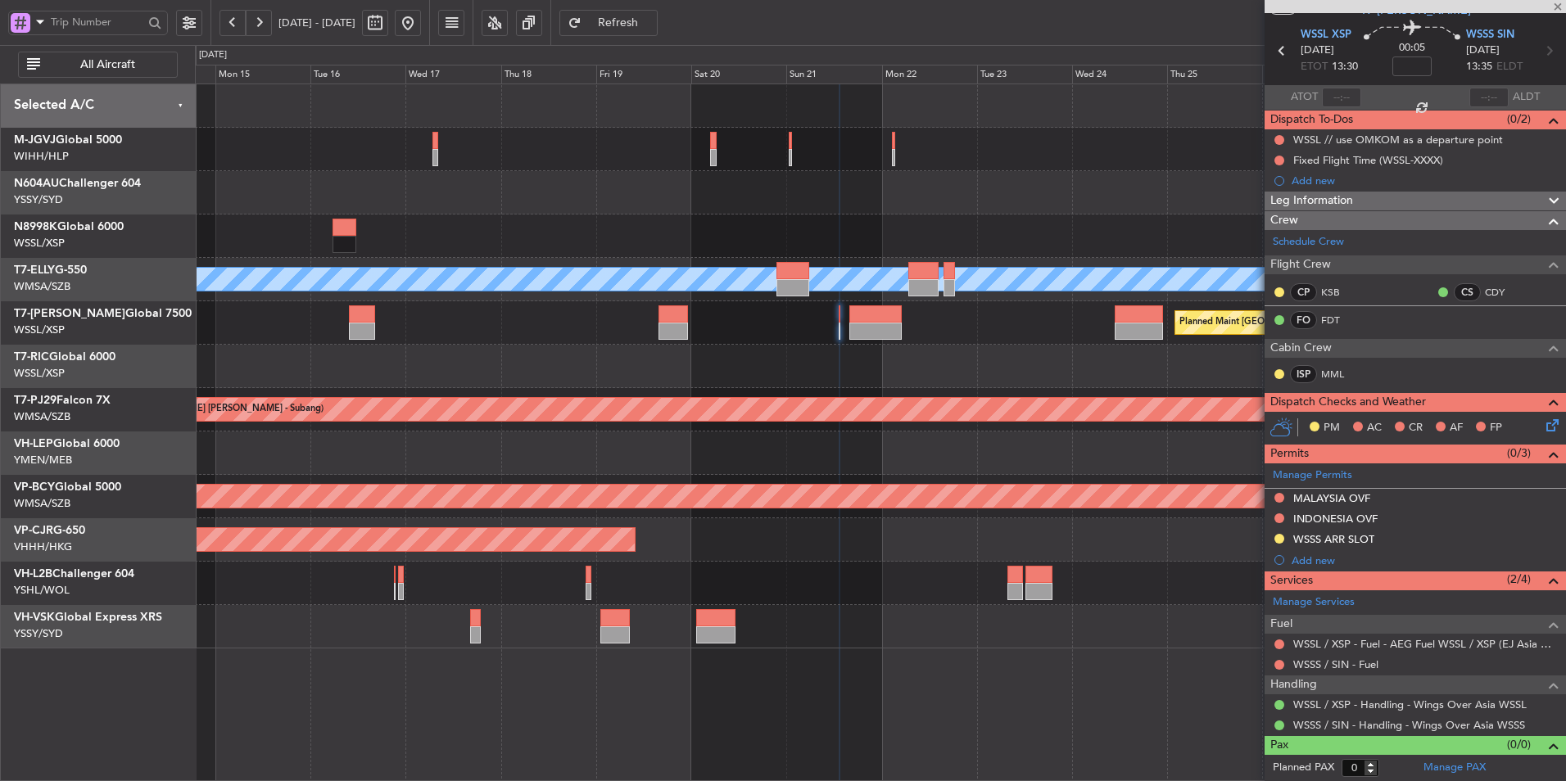
type input "+00:30"
type input "1"
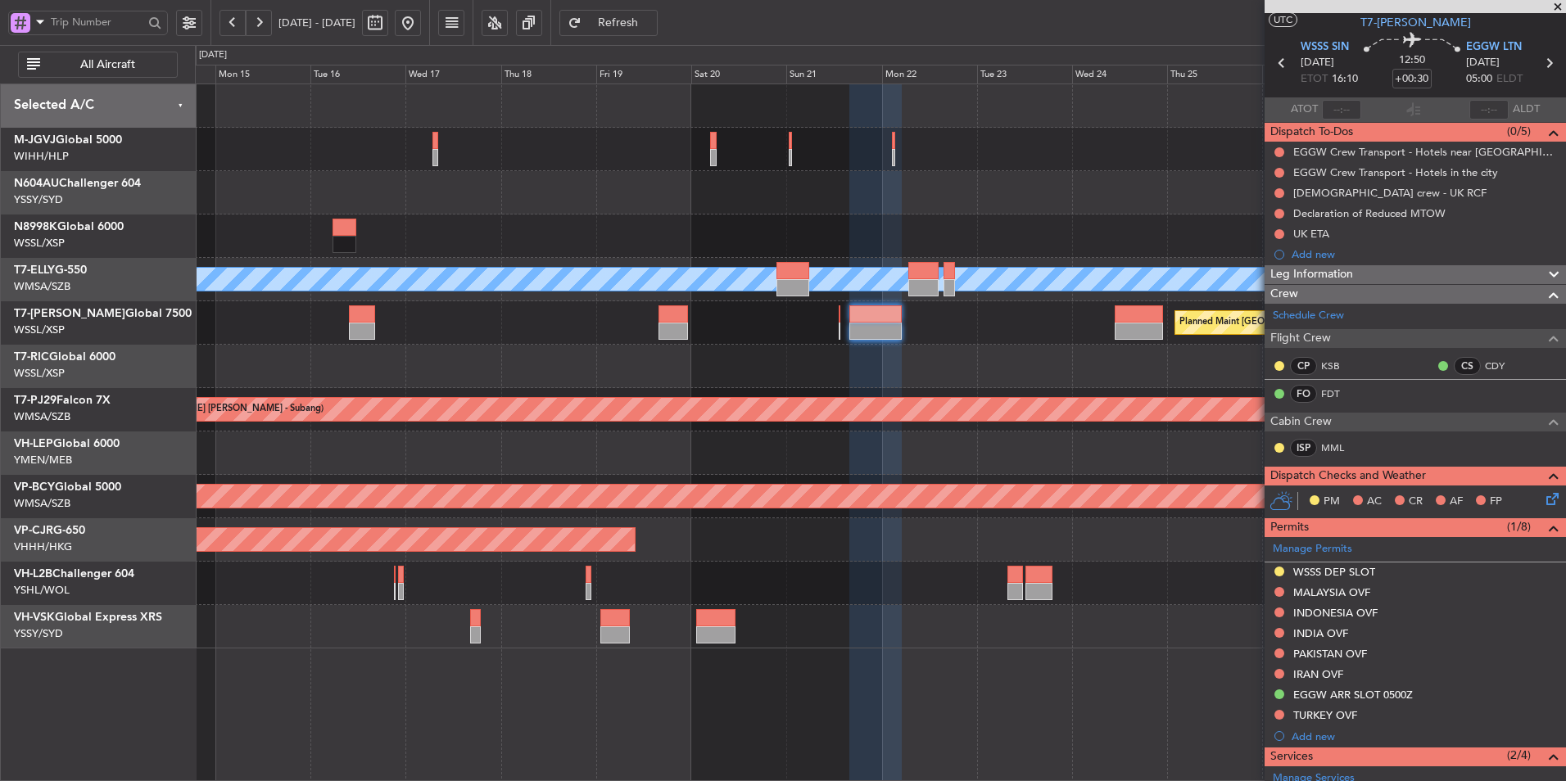
scroll to position [0, 0]
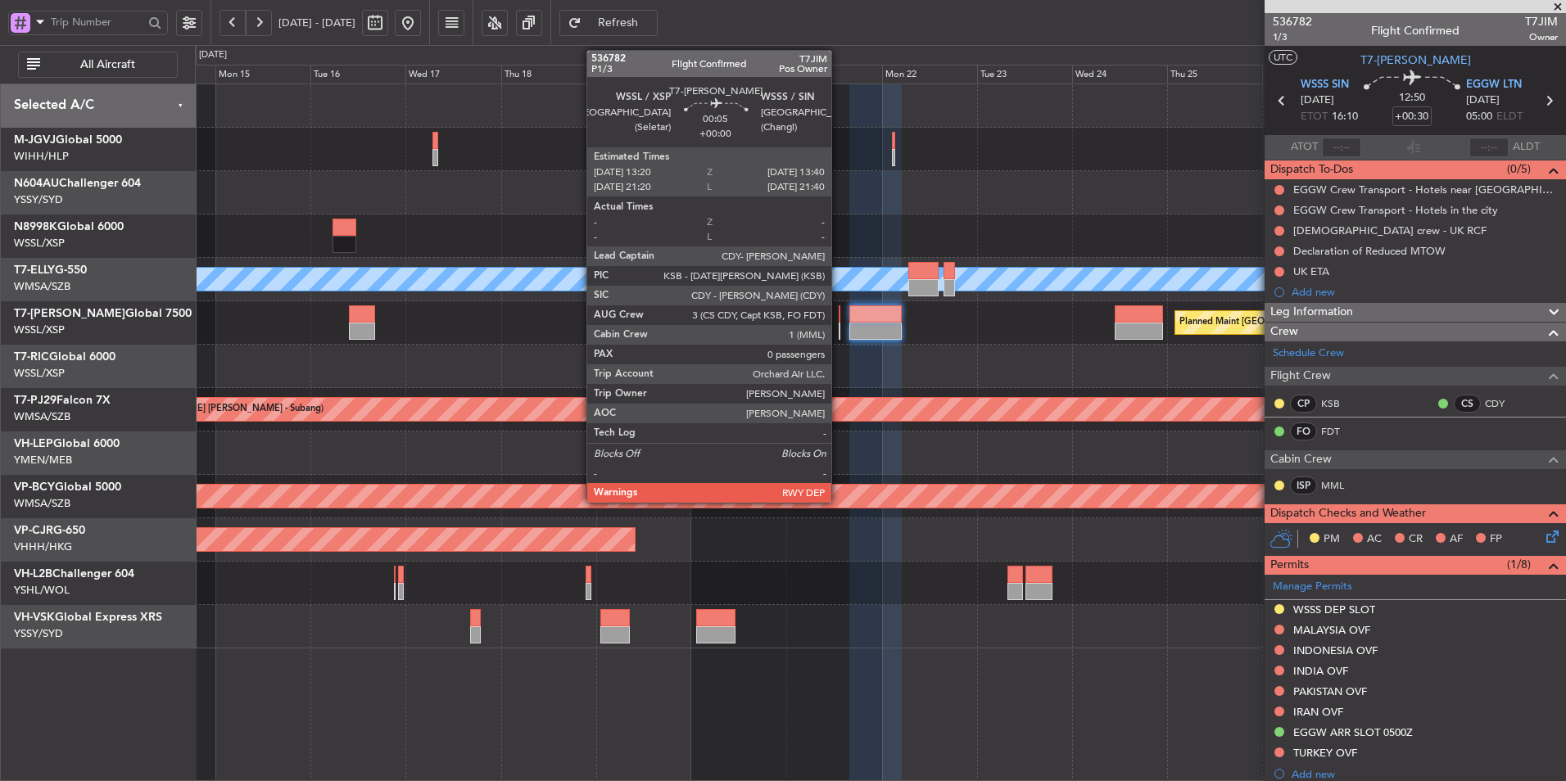
click at [839, 319] on div at bounding box center [840, 313] width 2 height 17
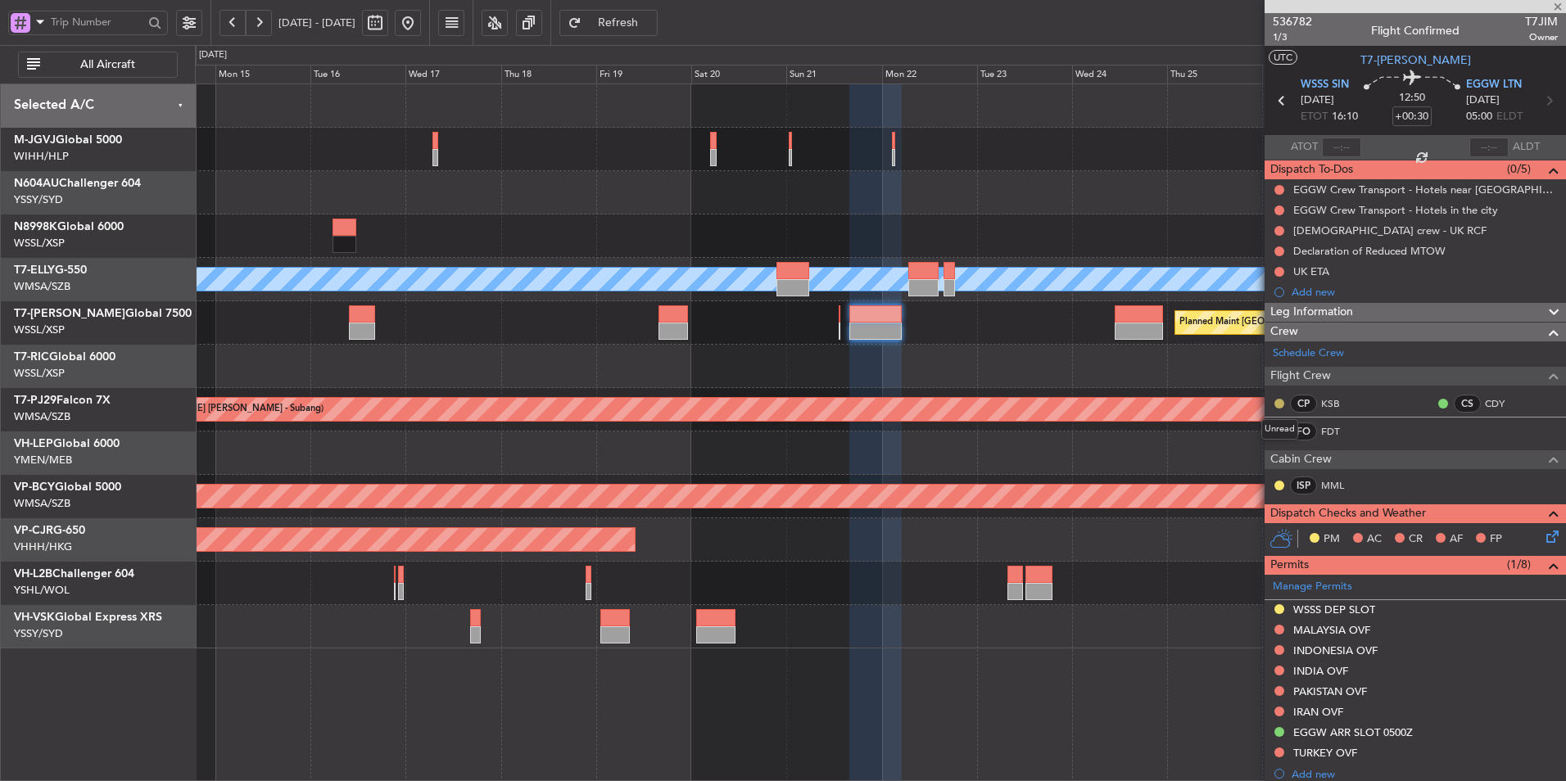
type input "0"
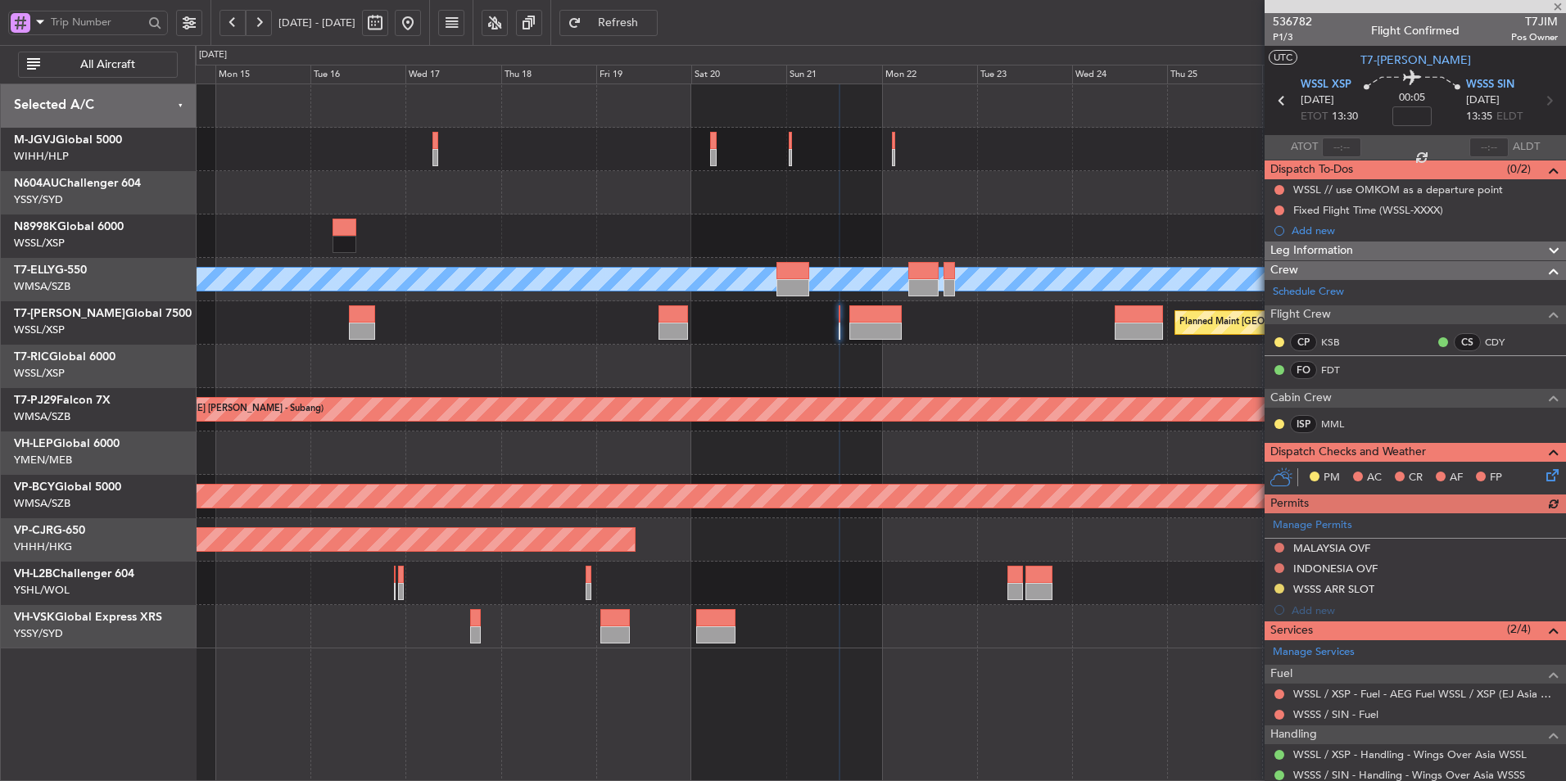
scroll to position [50, 0]
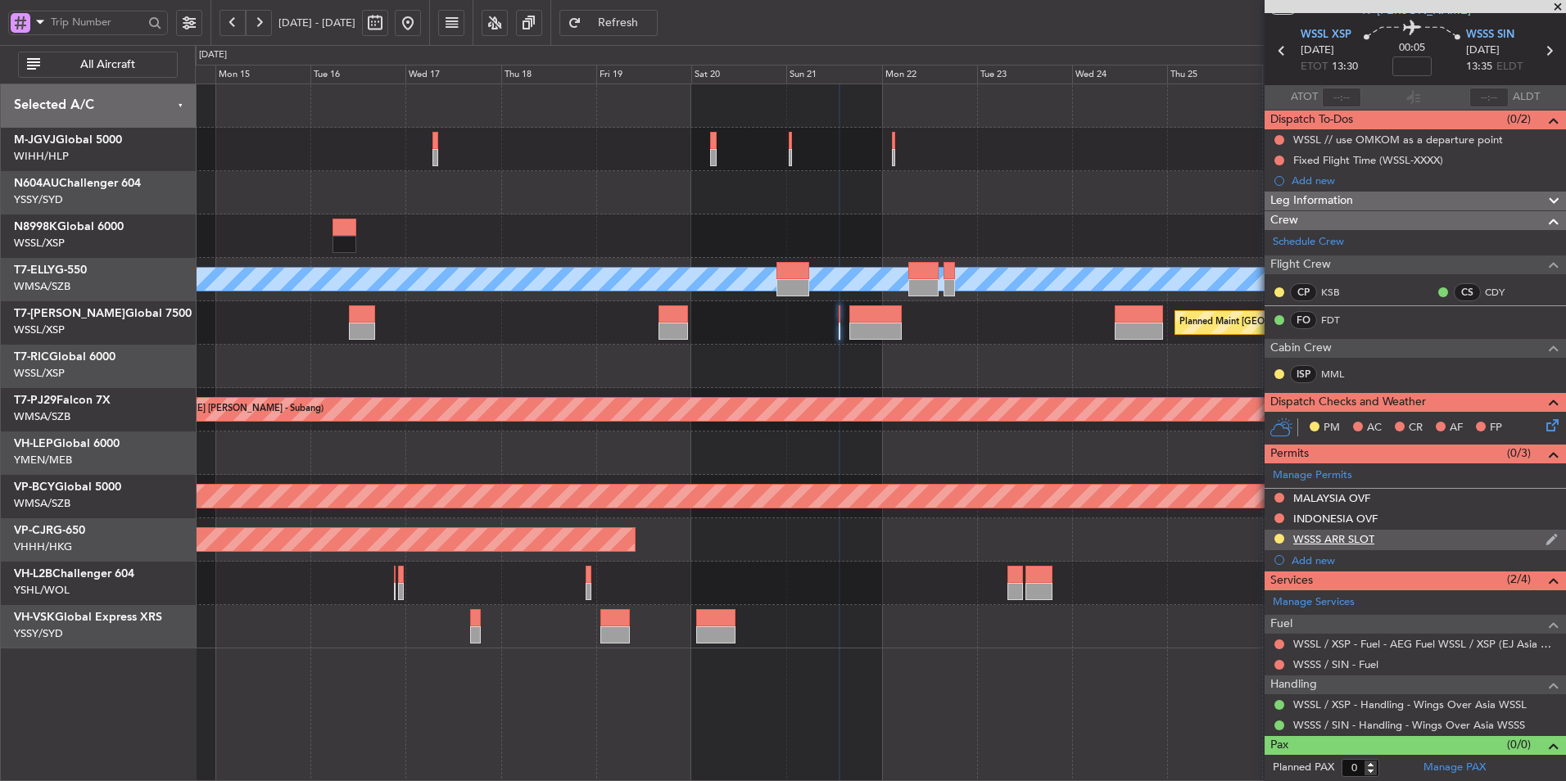
click at [1341, 541] on div "WSSS ARR SLOT" at bounding box center [1333, 539] width 81 height 14
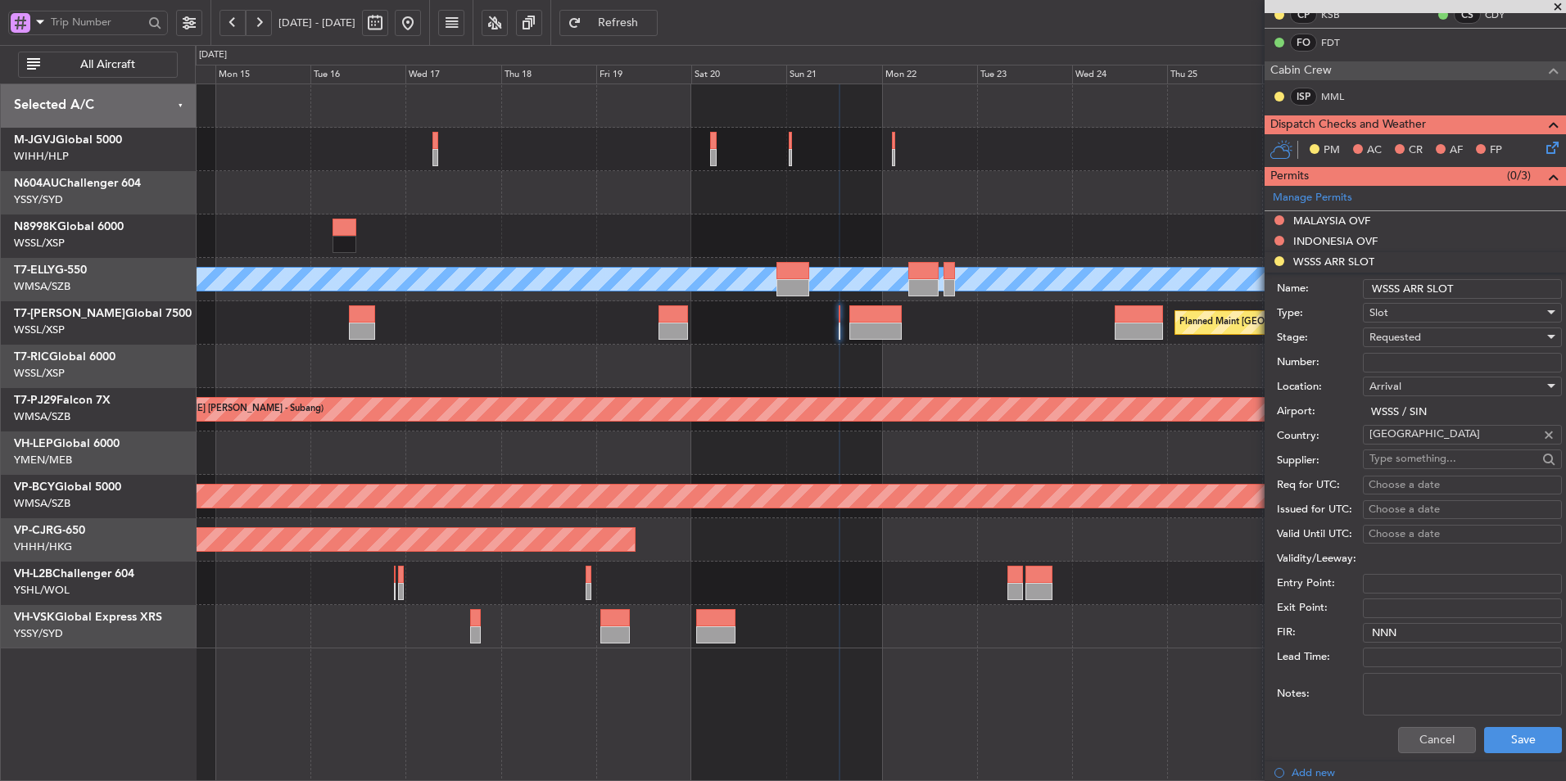
scroll to position [378, 0]
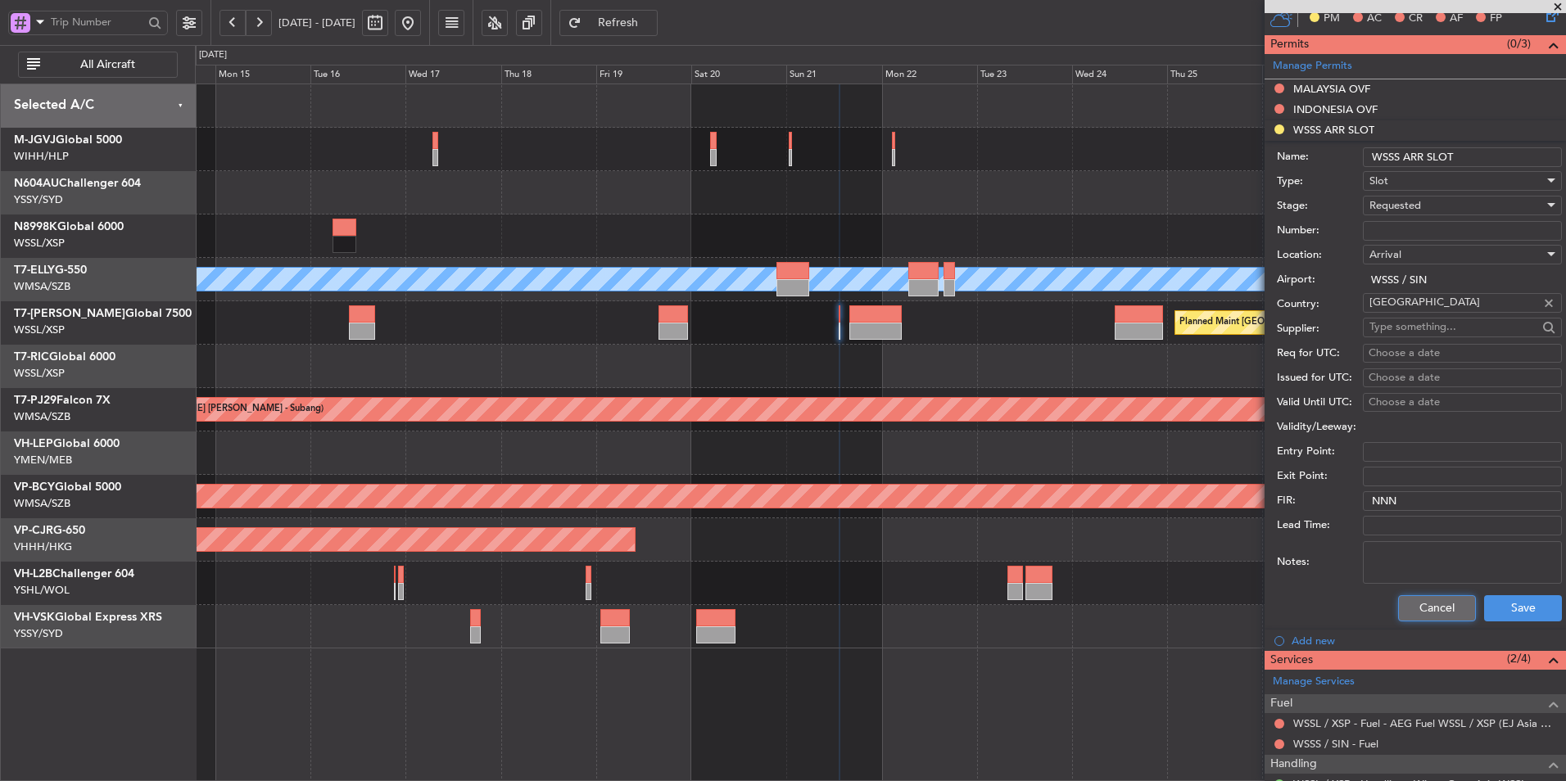
click at [1413, 606] on button "Cancel" at bounding box center [1437, 608] width 78 height 26
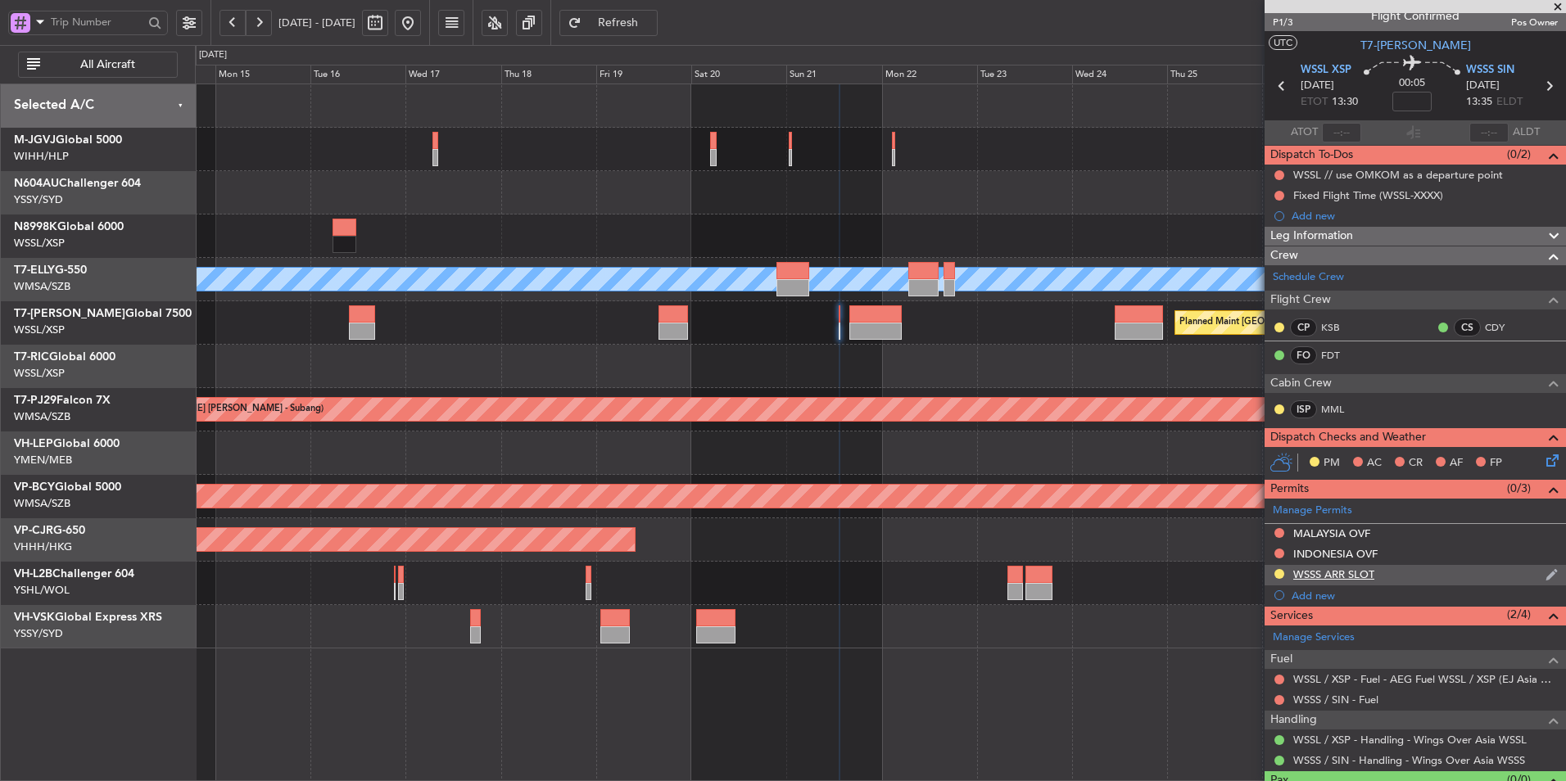
scroll to position [0, 0]
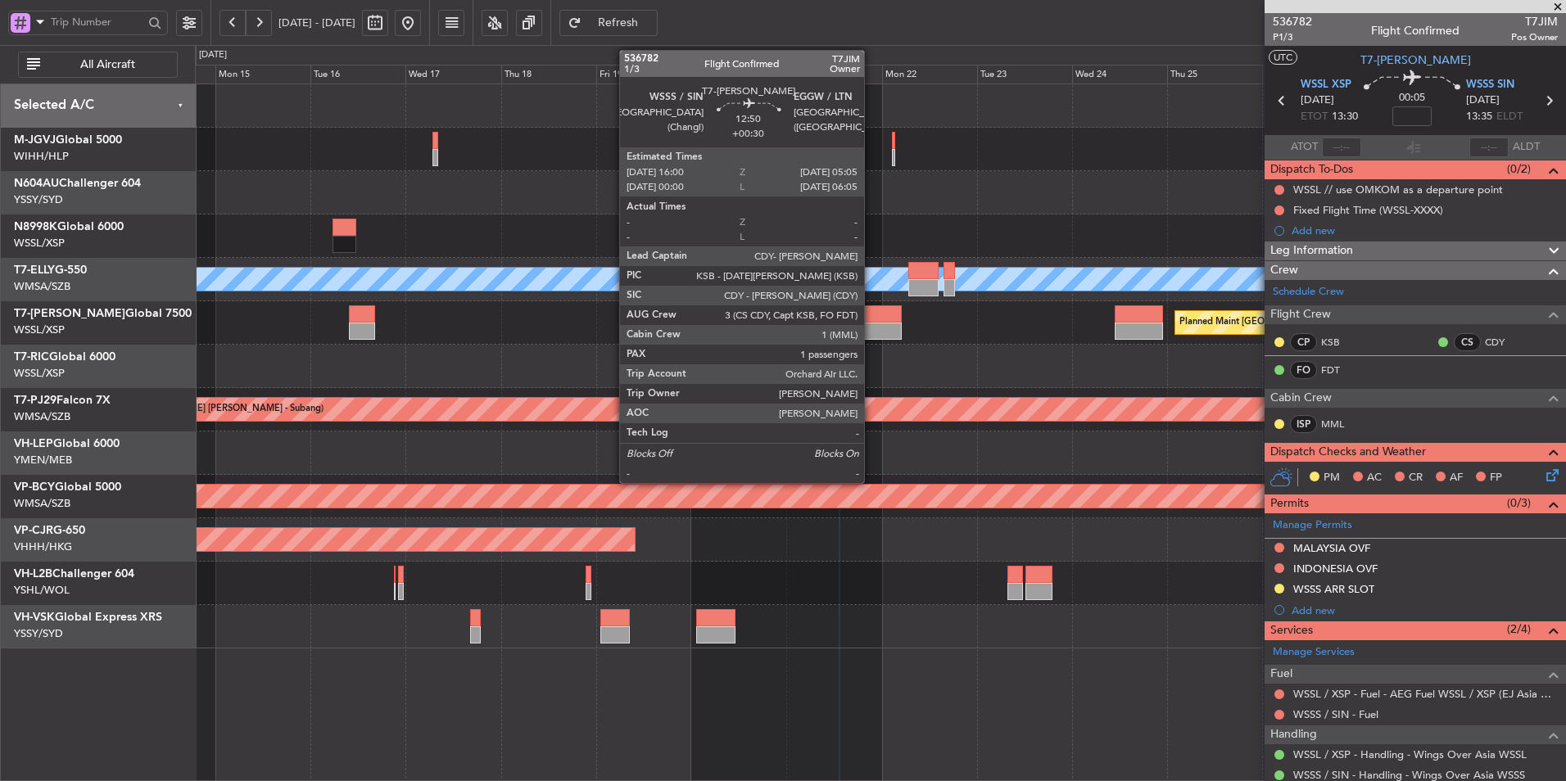
click at [870, 323] on div at bounding box center [875, 331] width 52 height 17
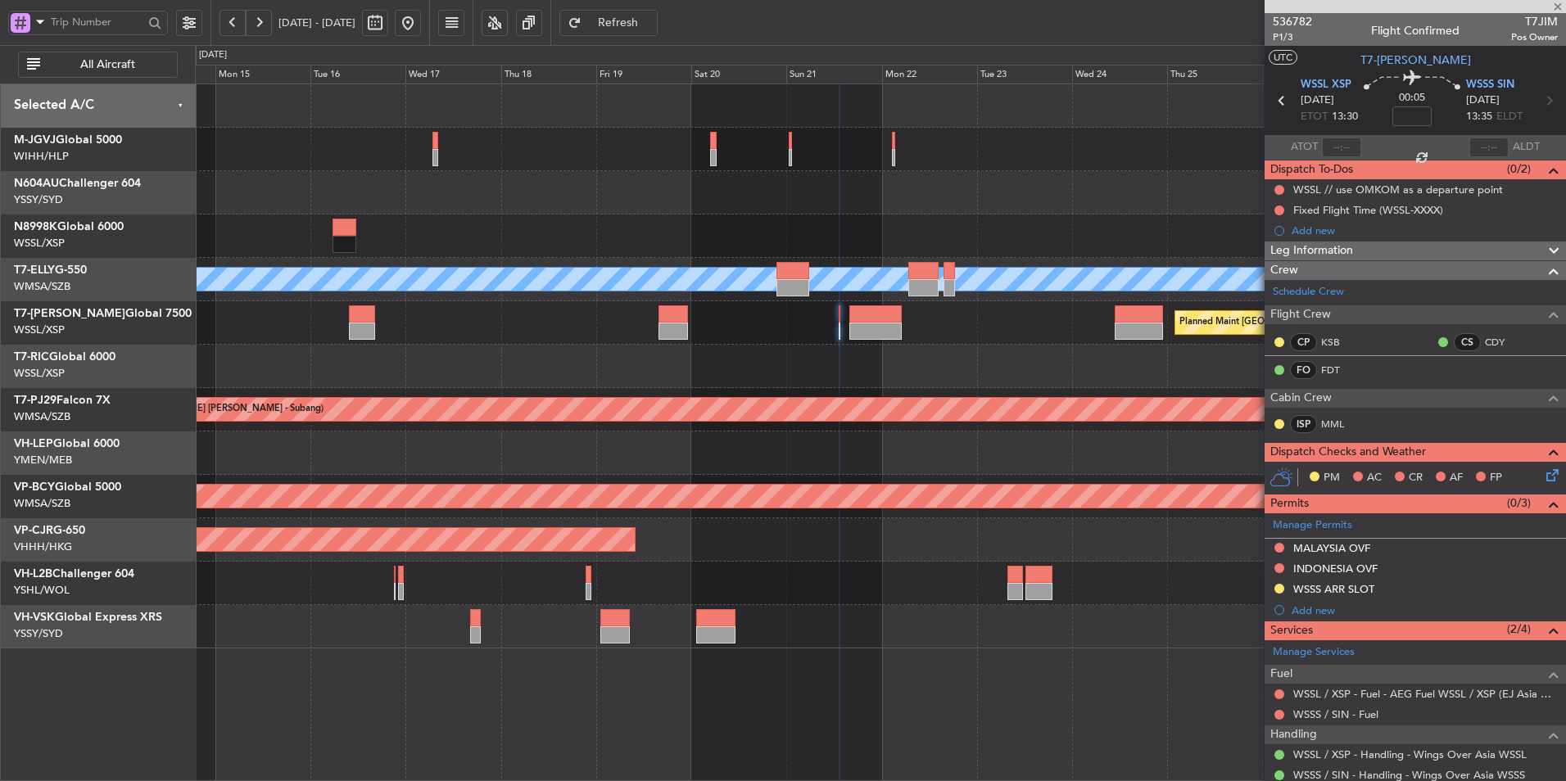
type input "+00:30"
type input "1"
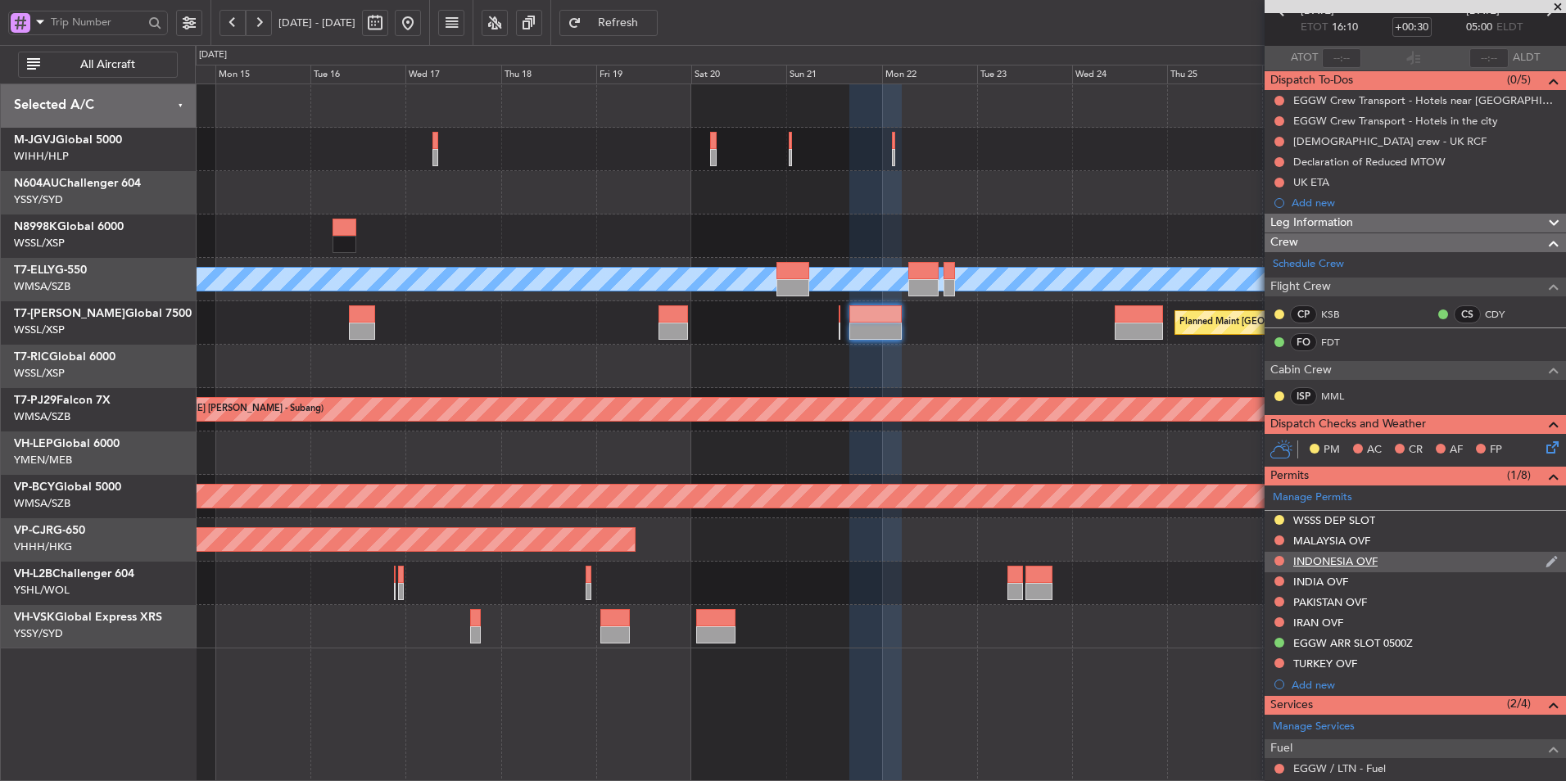
scroll to position [251, 0]
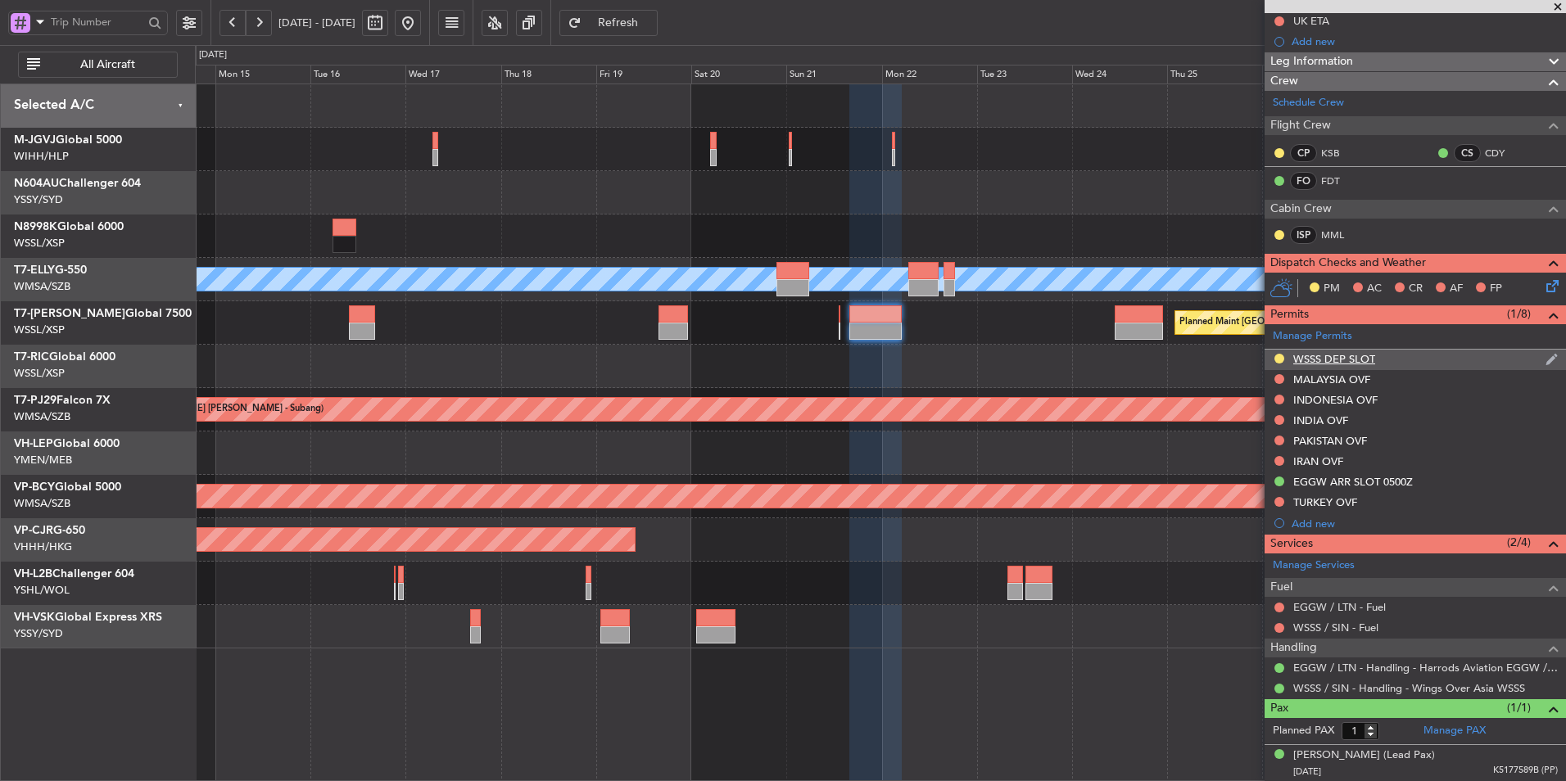
click at [1351, 355] on div "WSSS DEP SLOT" at bounding box center [1334, 359] width 82 height 14
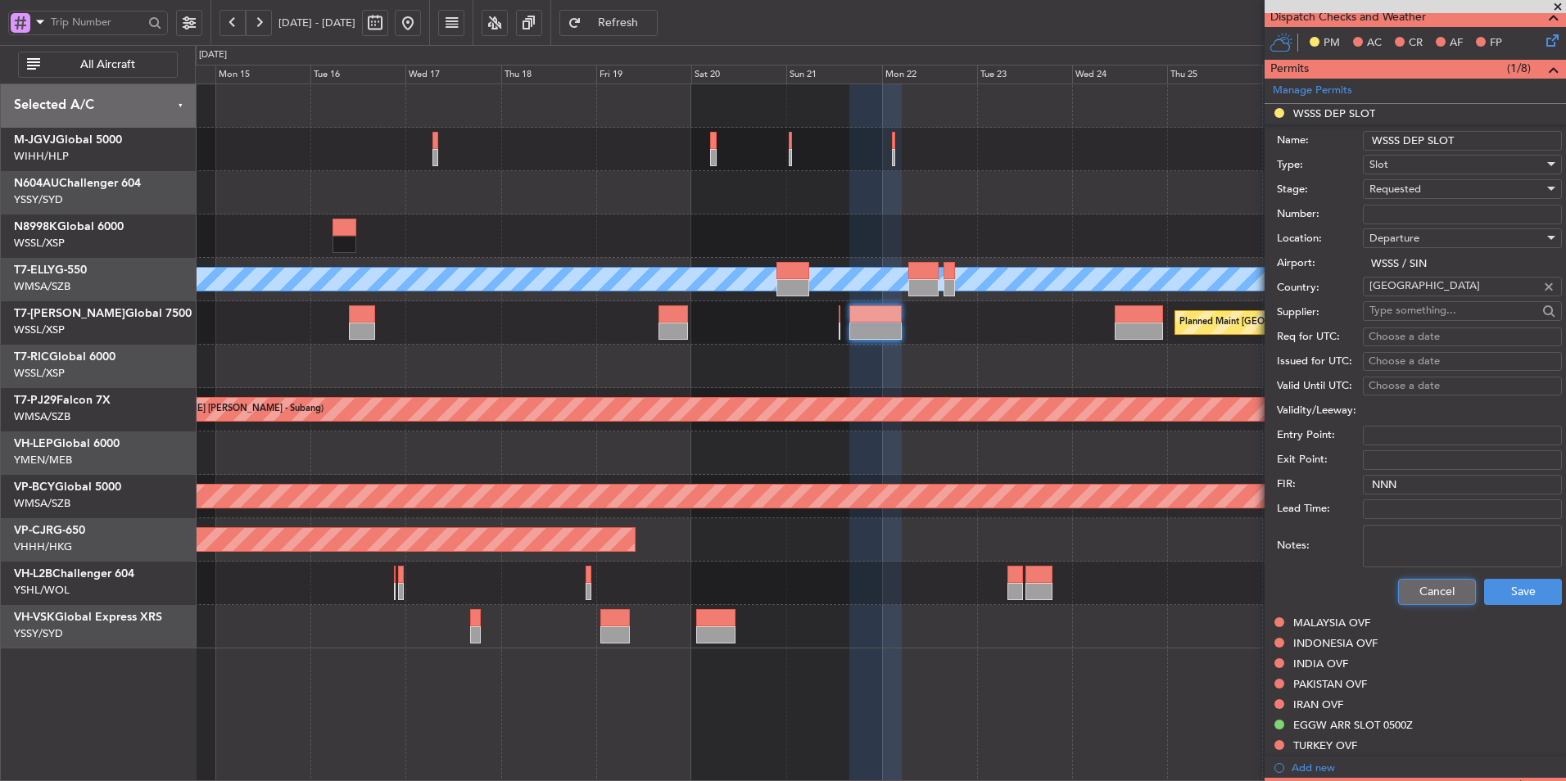
click at [1446, 579] on button "Cancel" at bounding box center [1437, 592] width 78 height 26
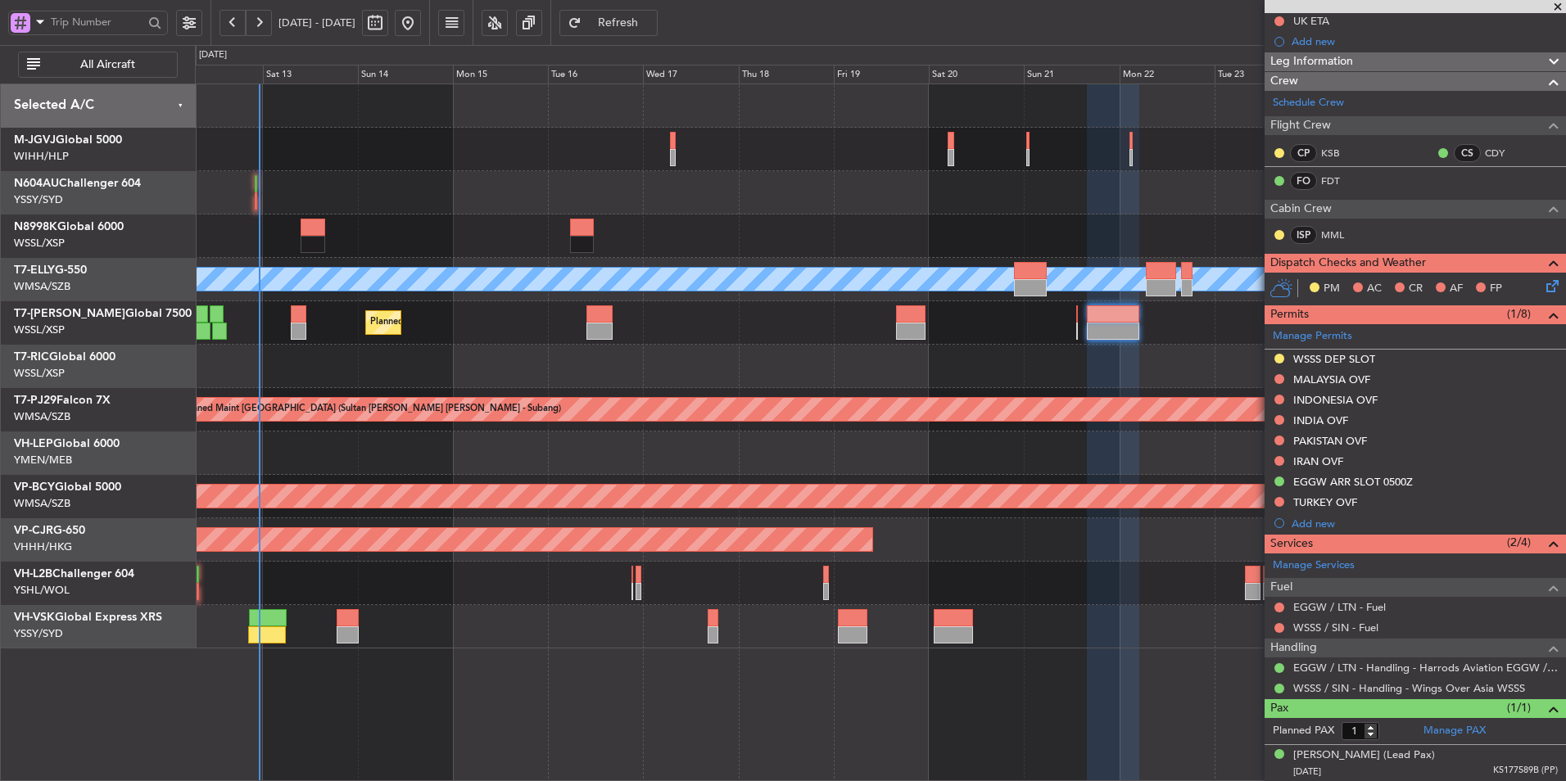
click at [617, 491] on div "Planned Maint [GEOGRAPHIC_DATA] (Seletar) Planned Maint [GEOGRAPHIC_DATA] ([GEO…" at bounding box center [880, 366] width 1370 height 564
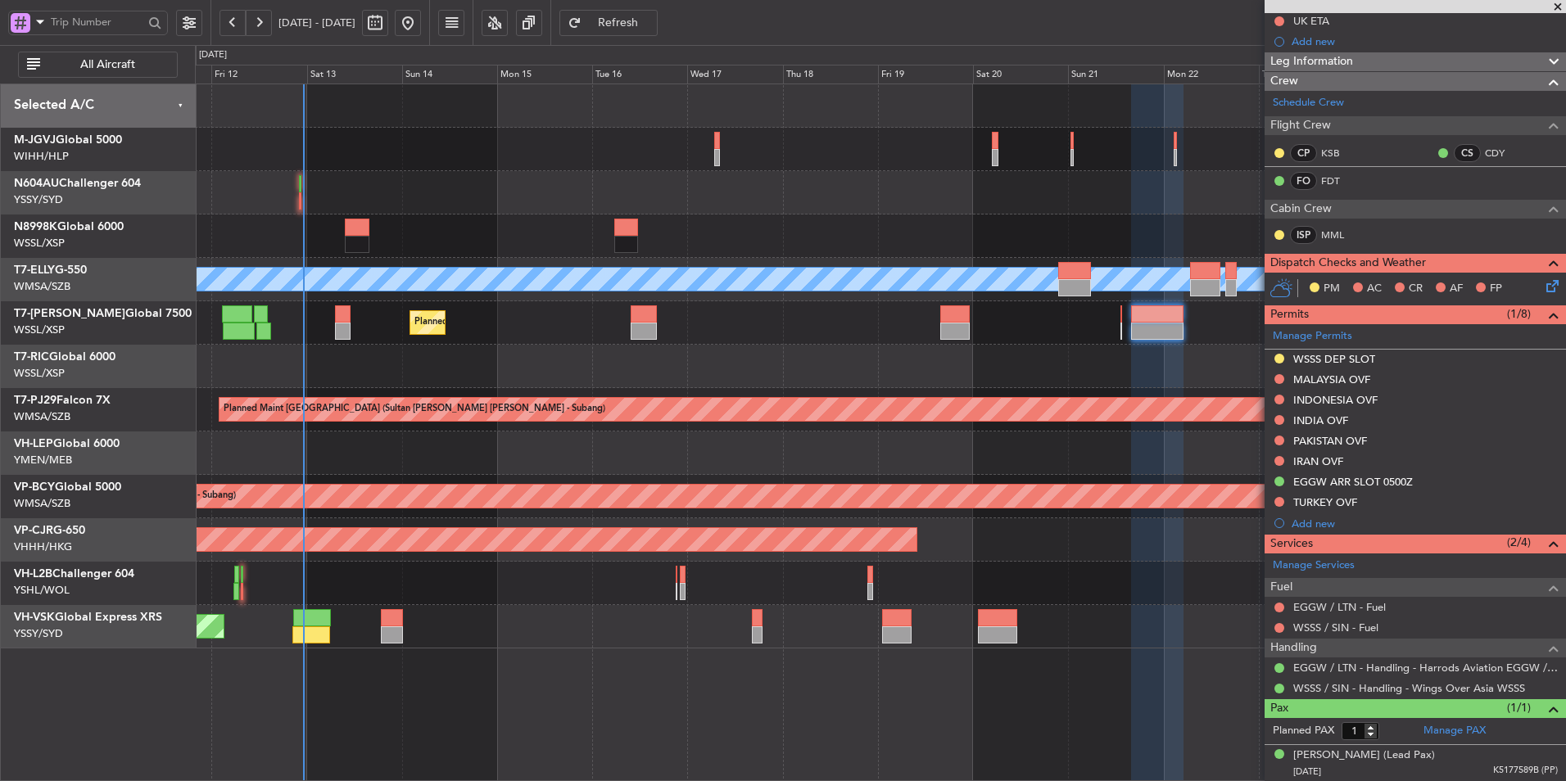
click at [572, 464] on div "Unplanned Maint Wichita (Wichita Mid-continent)" at bounding box center [880, 453] width 1370 height 43
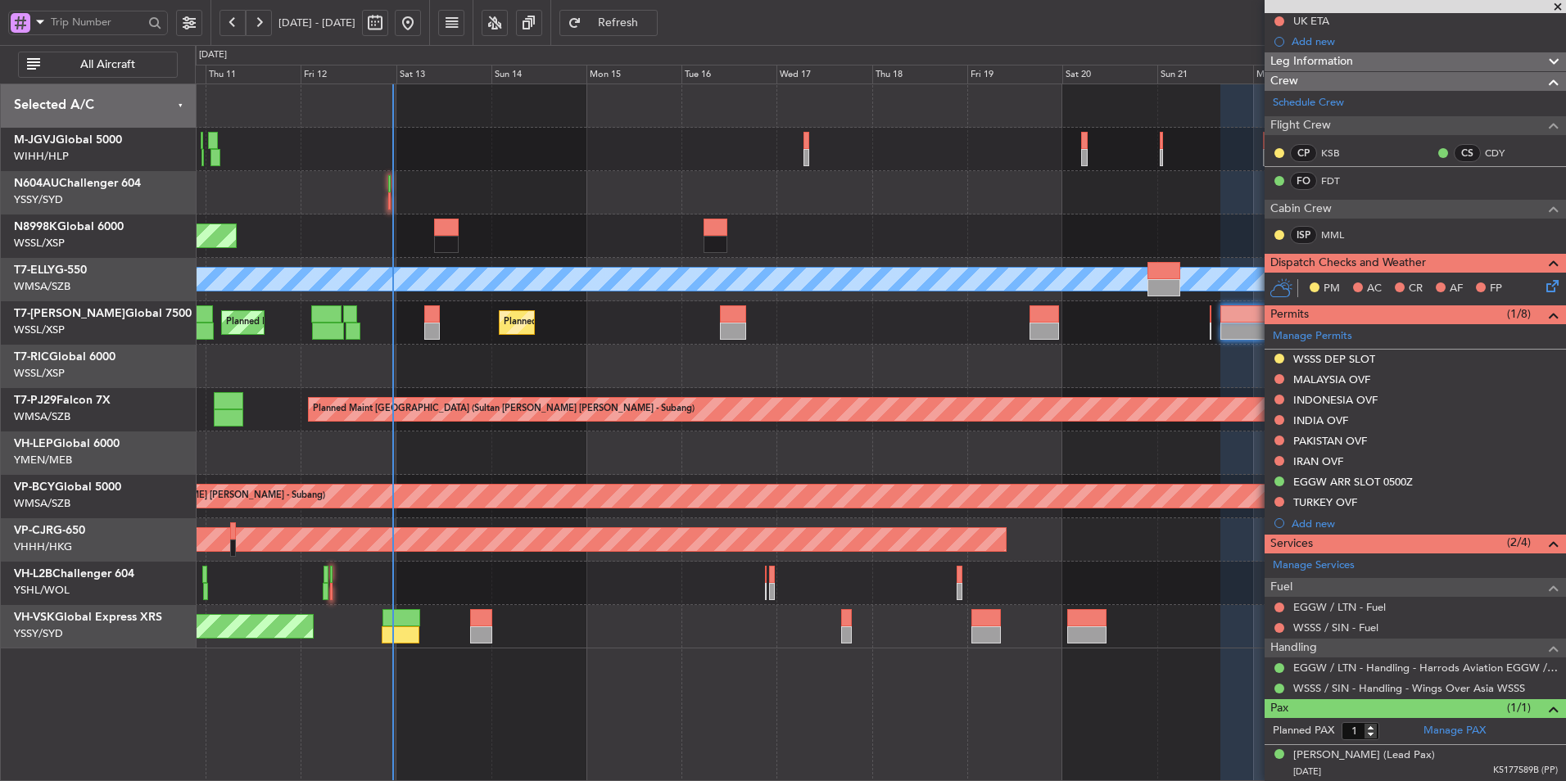
click at [967, 453] on div "Unplanned Maint Wichita (Wichita Mid-continent)" at bounding box center [880, 453] width 1370 height 43
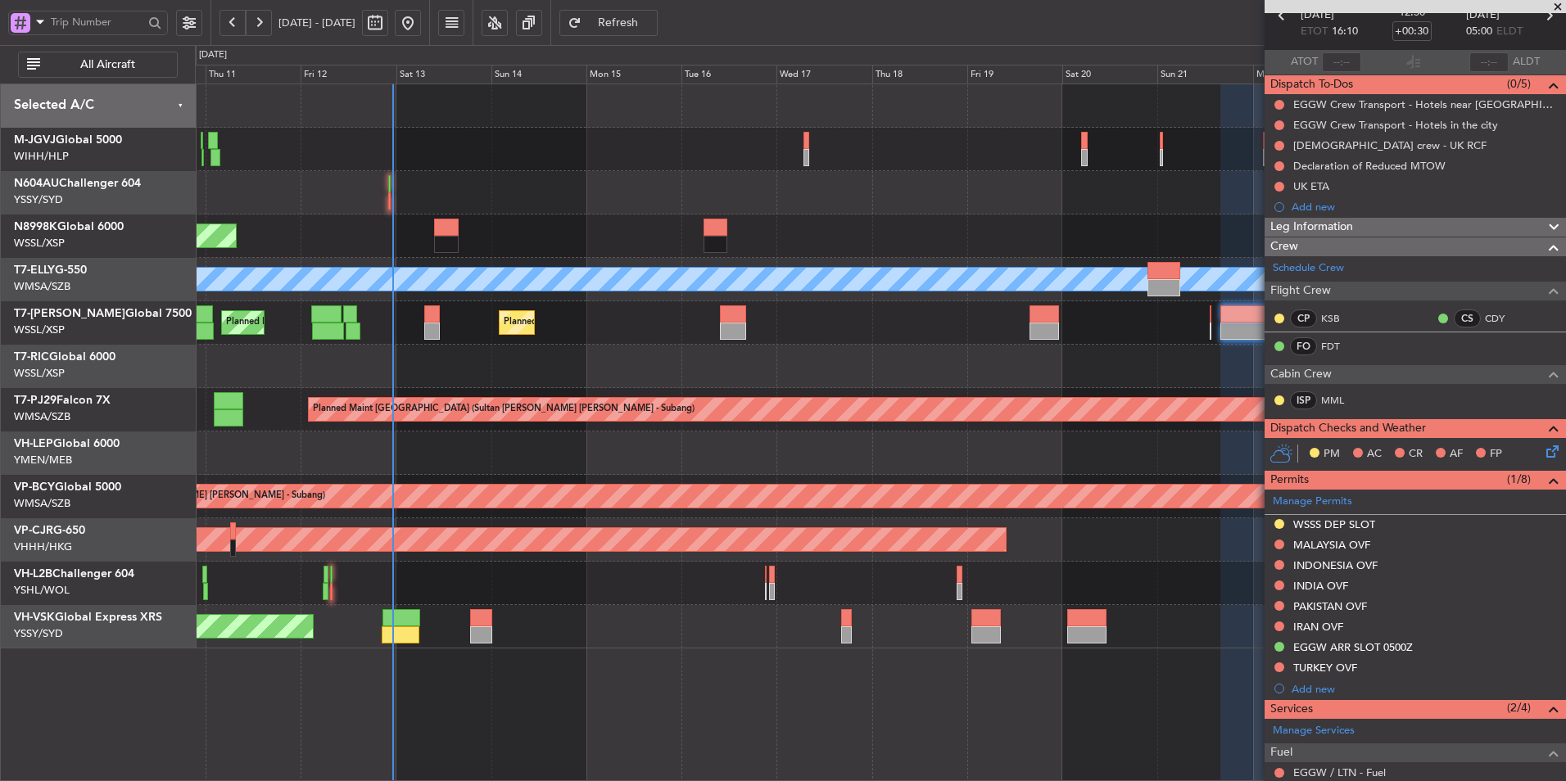
scroll to position [0, 0]
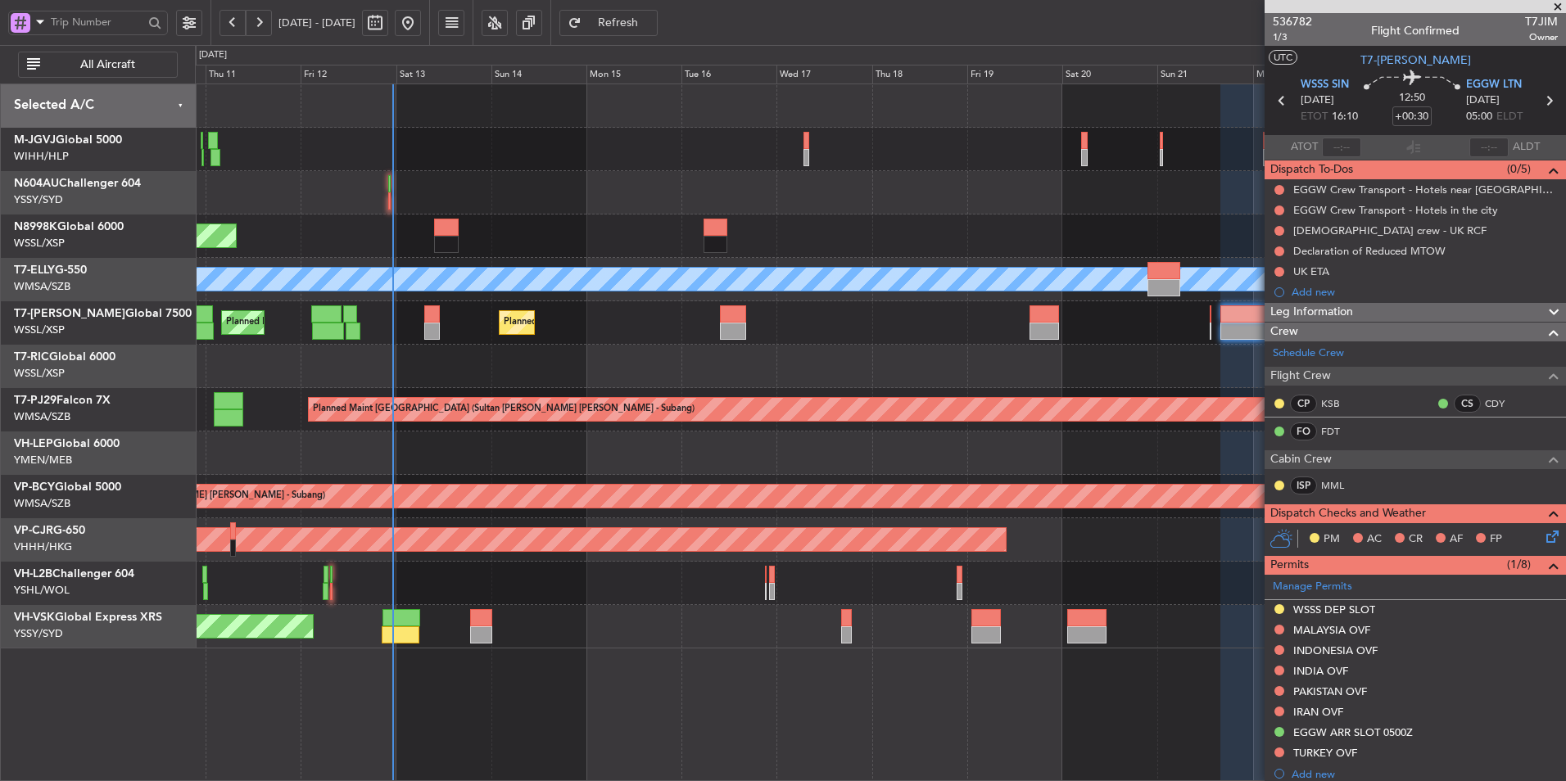
click at [815, 452] on div "Unplanned Maint Wichita (Wichita Mid-continent)" at bounding box center [880, 453] width 1370 height 43
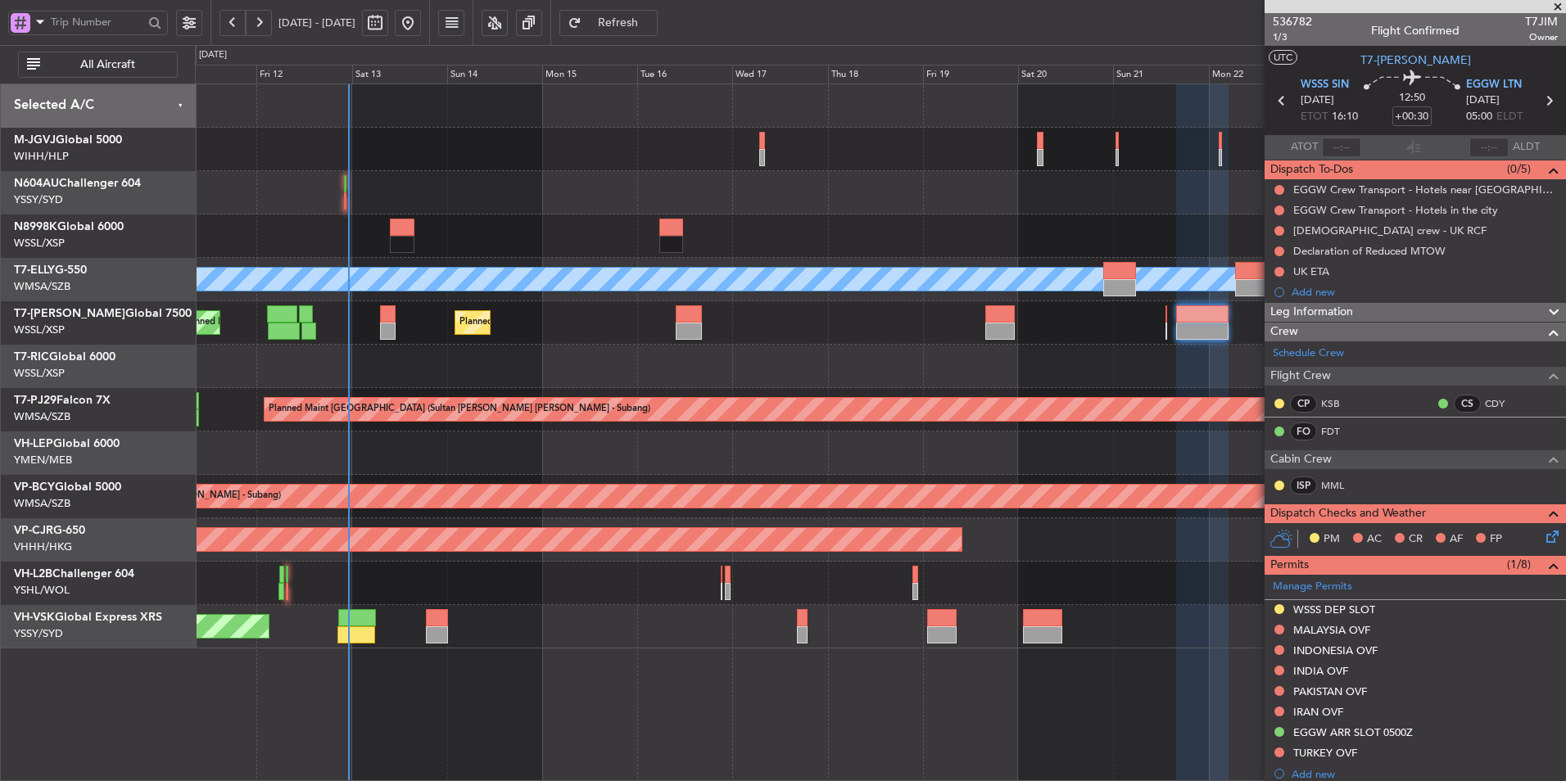
click at [966, 373] on div at bounding box center [880, 366] width 1370 height 43
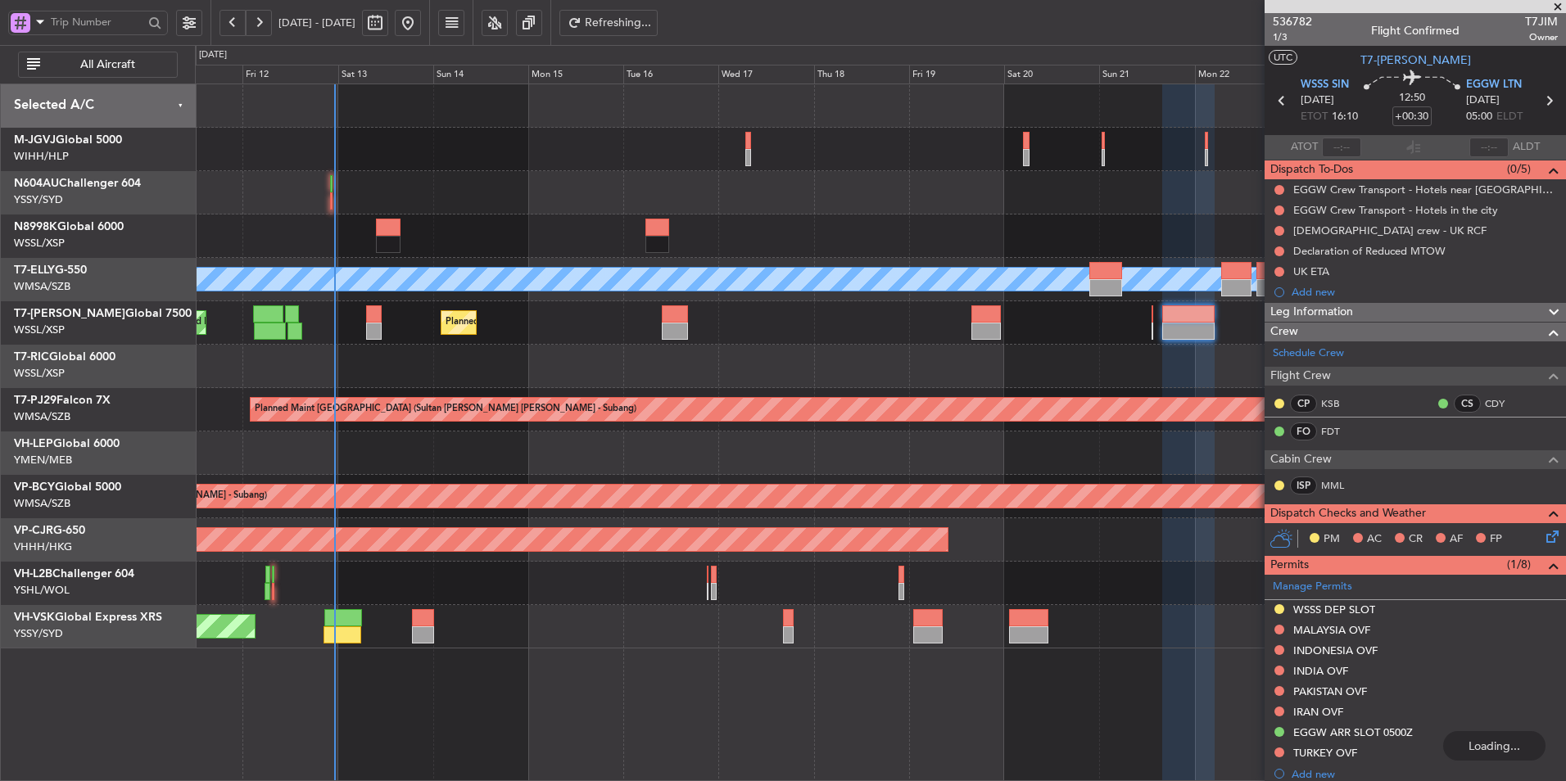
click at [645, 371] on div at bounding box center [880, 366] width 1370 height 43
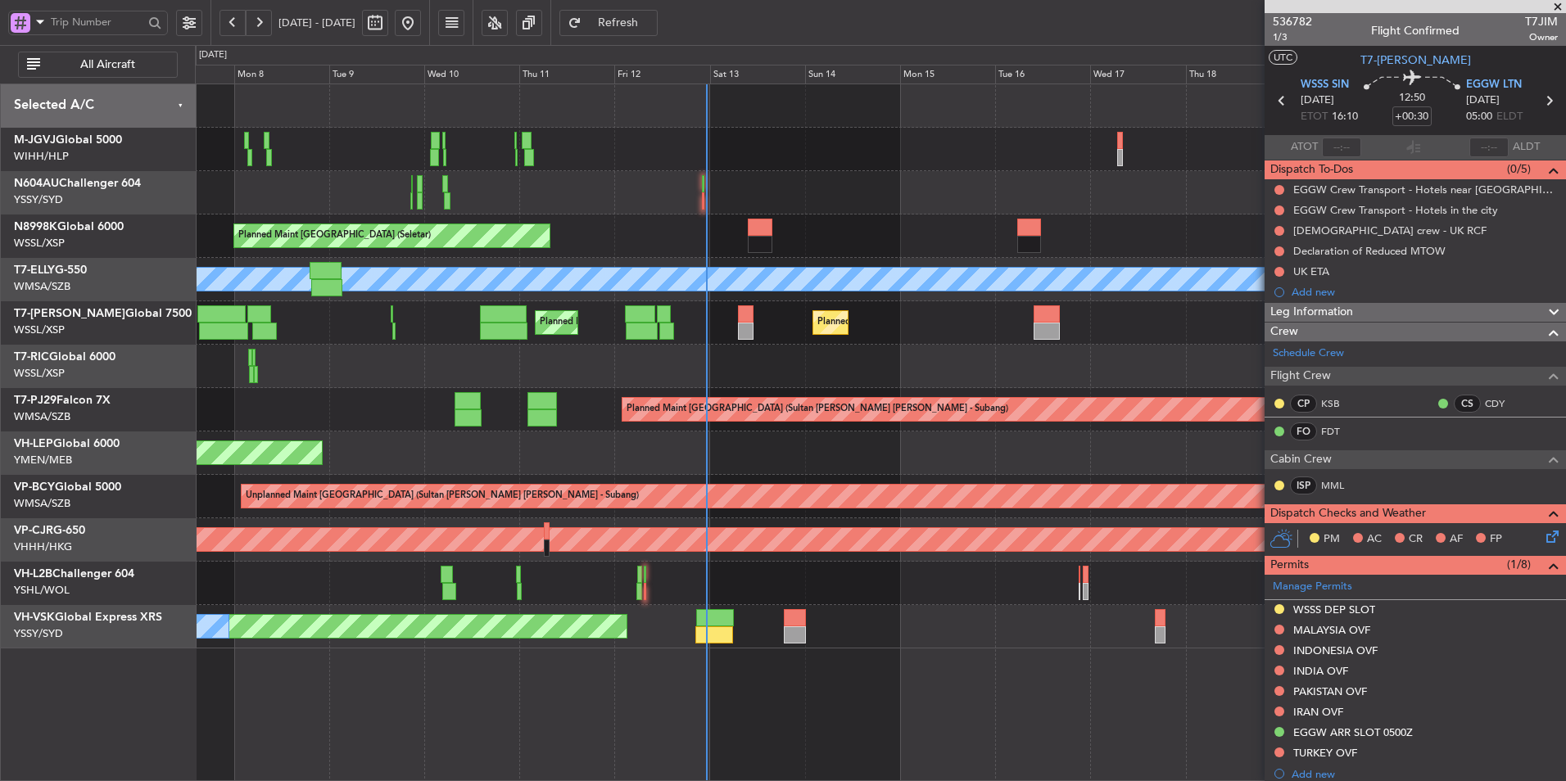
click at [1093, 446] on div "Planned Maint [GEOGRAPHIC_DATA] (Seletar) Planned Maint [GEOGRAPHIC_DATA] (Sele…" at bounding box center [880, 366] width 1370 height 564
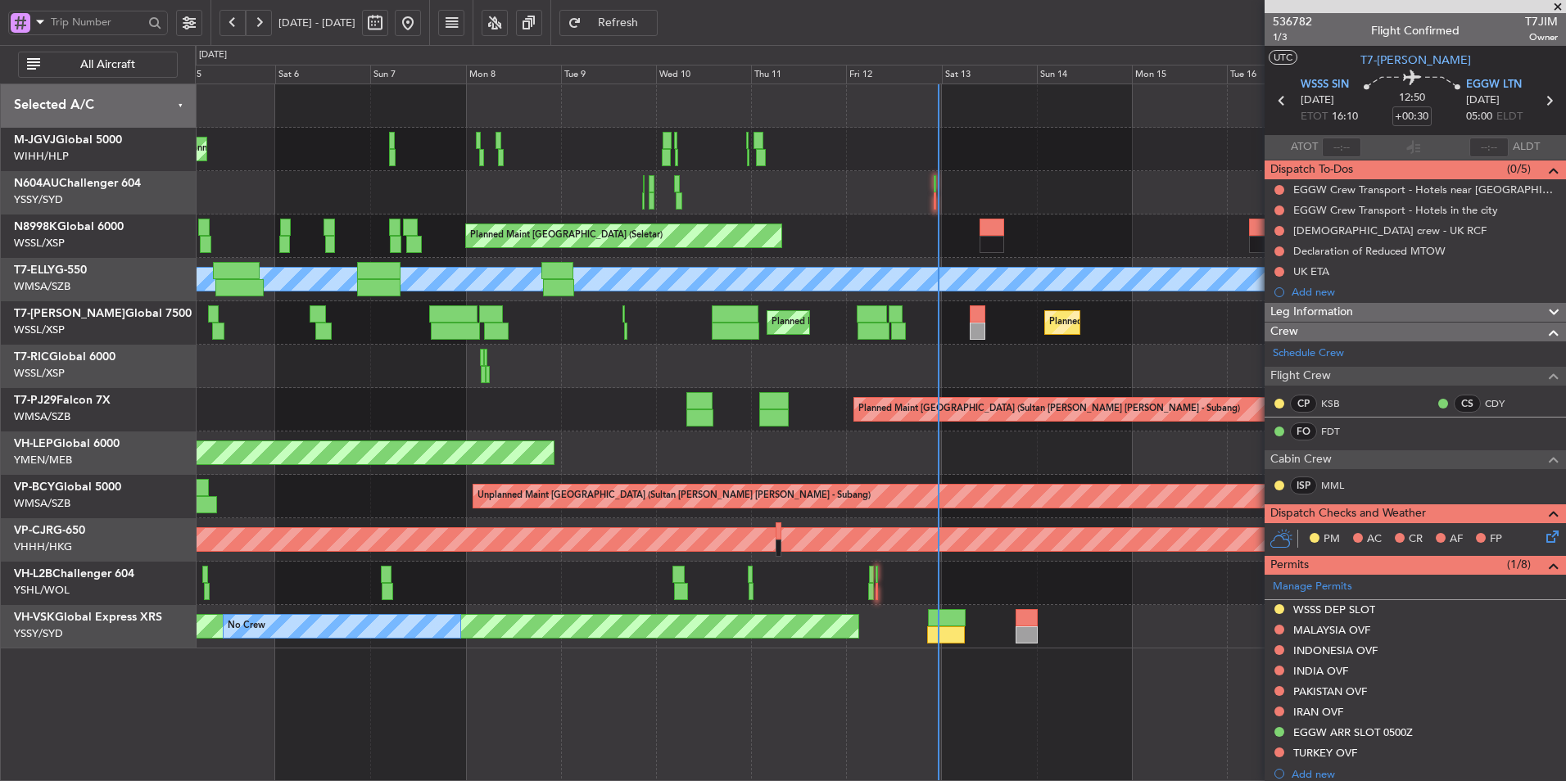
click at [561, 474] on div "Unplanned Maint Wichita (Wichita Mid-continent)" at bounding box center [880, 453] width 1370 height 43
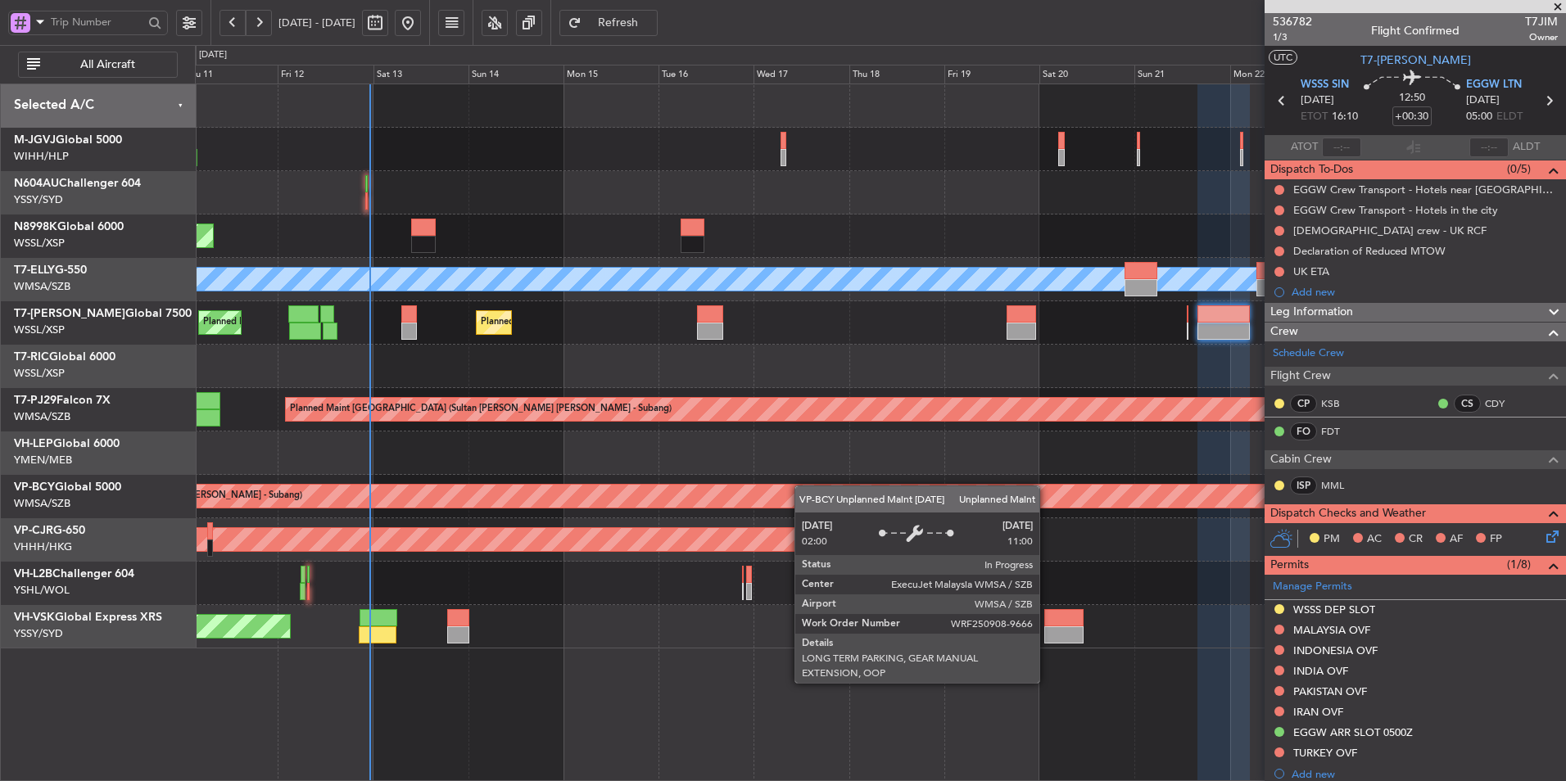
click at [495, 493] on div "Planned Maint [GEOGRAPHIC_DATA] (Seletar) Planned Maint [GEOGRAPHIC_DATA] ([GEO…" at bounding box center [880, 366] width 1370 height 564
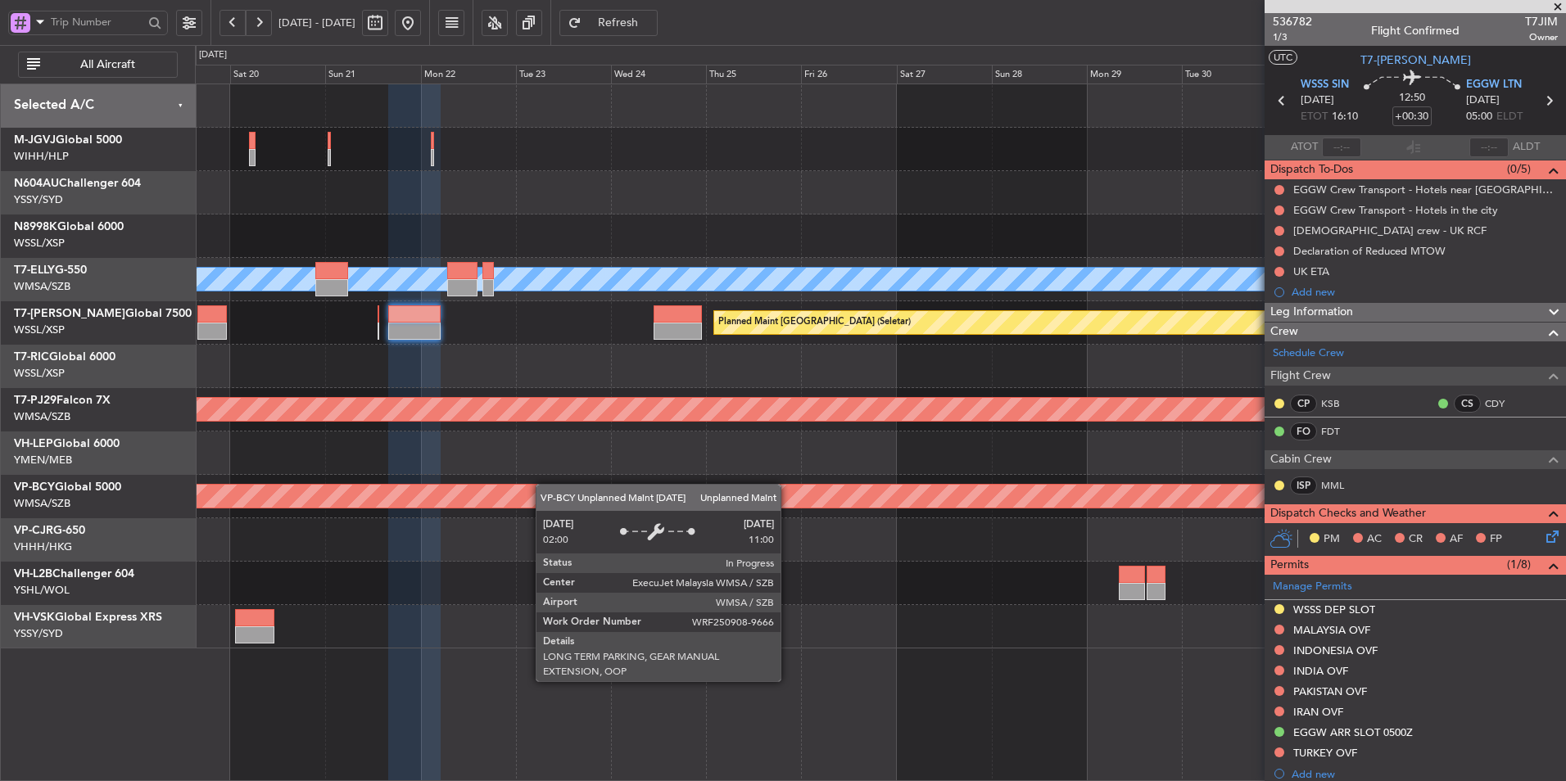
click at [970, 498] on div "[PERSON_NAME] Planned Maint [GEOGRAPHIC_DATA] ([GEOGRAPHIC_DATA]) Planned Maint…" at bounding box center [880, 366] width 1370 height 564
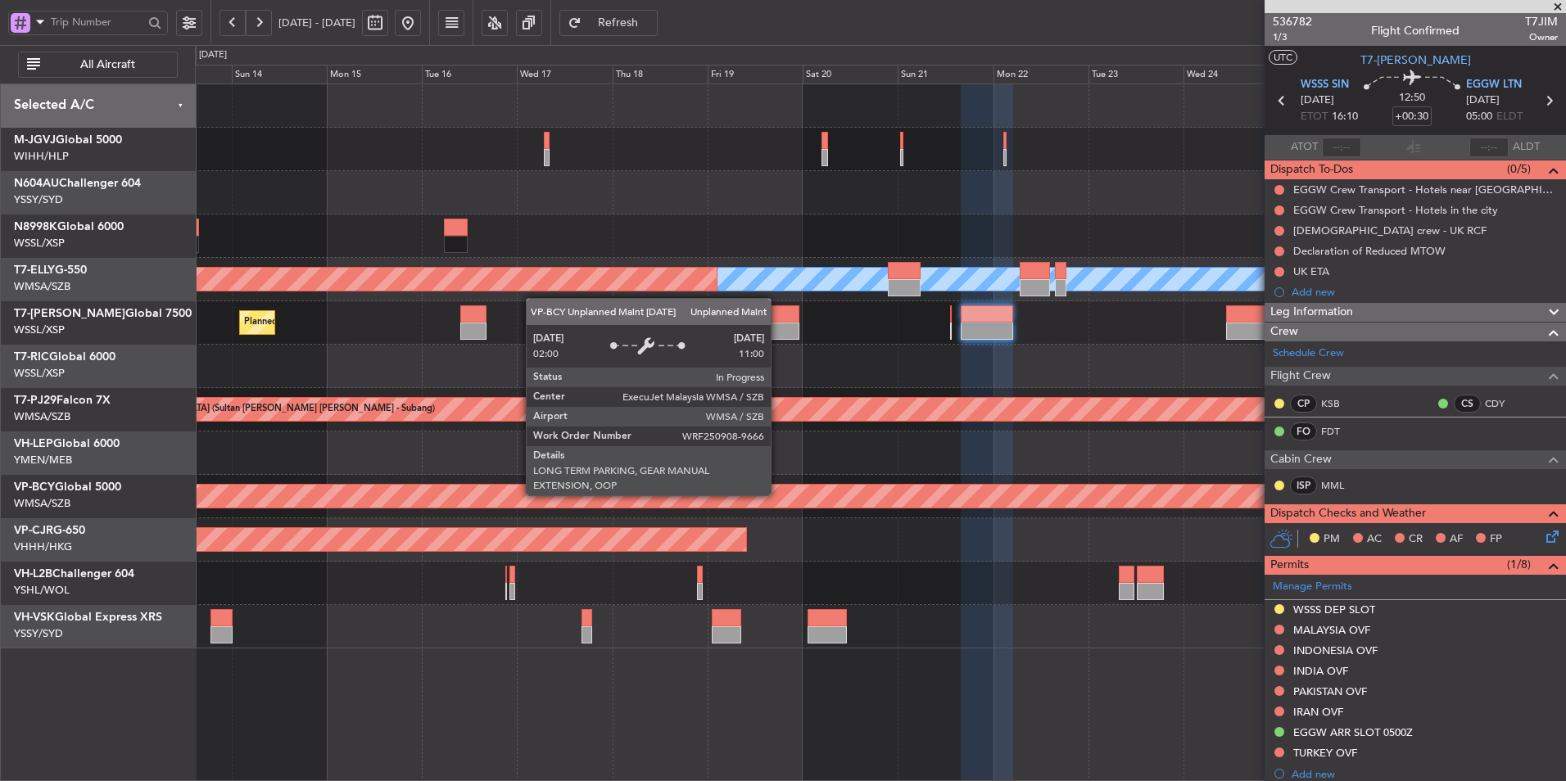
click at [856, 487] on div "Unplanned Maint [GEOGRAPHIC_DATA] (Sultan [PERSON_NAME] [PERSON_NAME] - Subang)" at bounding box center [1208, 496] width 3080 height 23
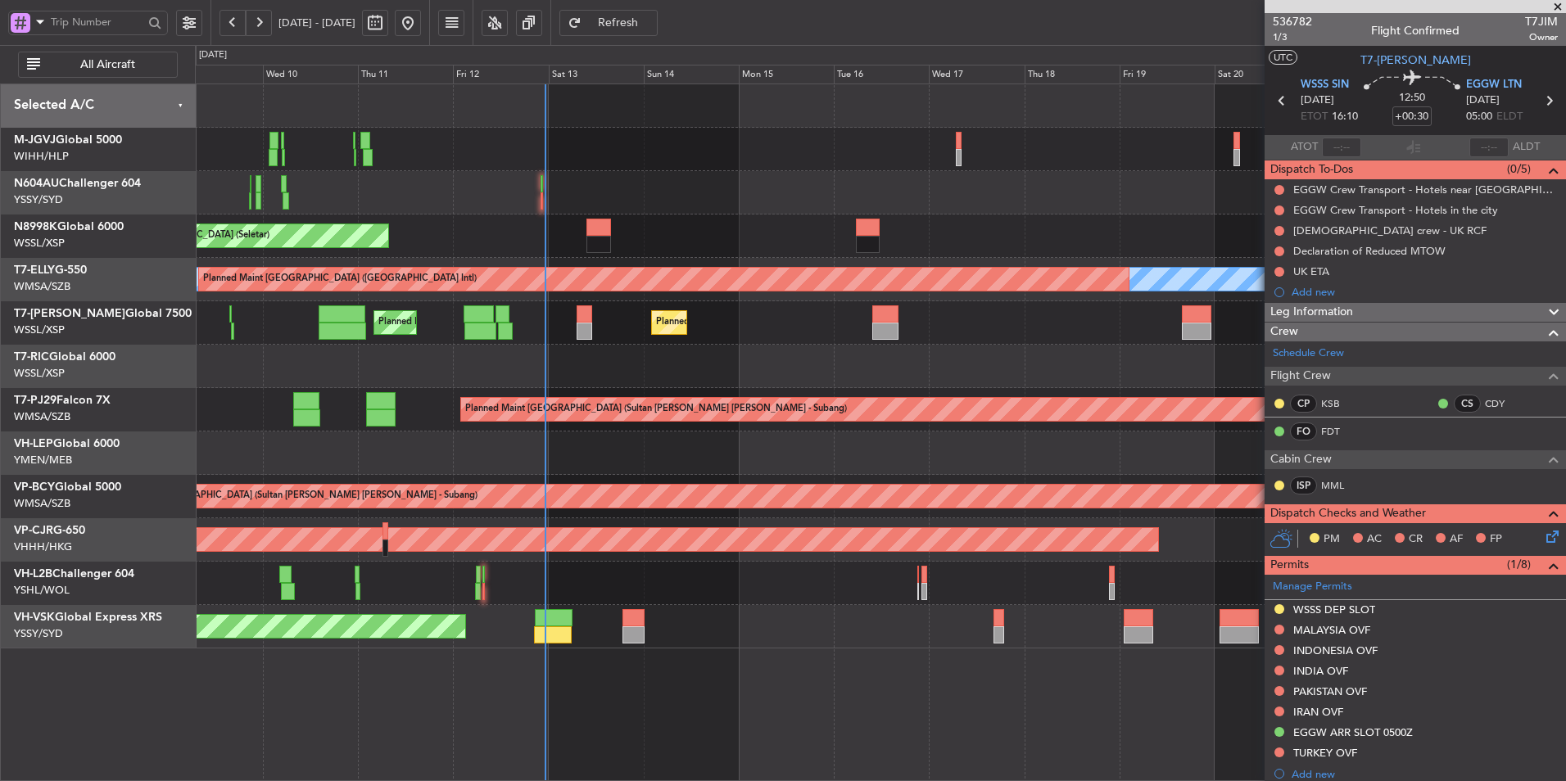
click at [857, 446] on div "Unplanned Maint Wichita (Wichita Mid-continent)" at bounding box center [880, 453] width 1370 height 43
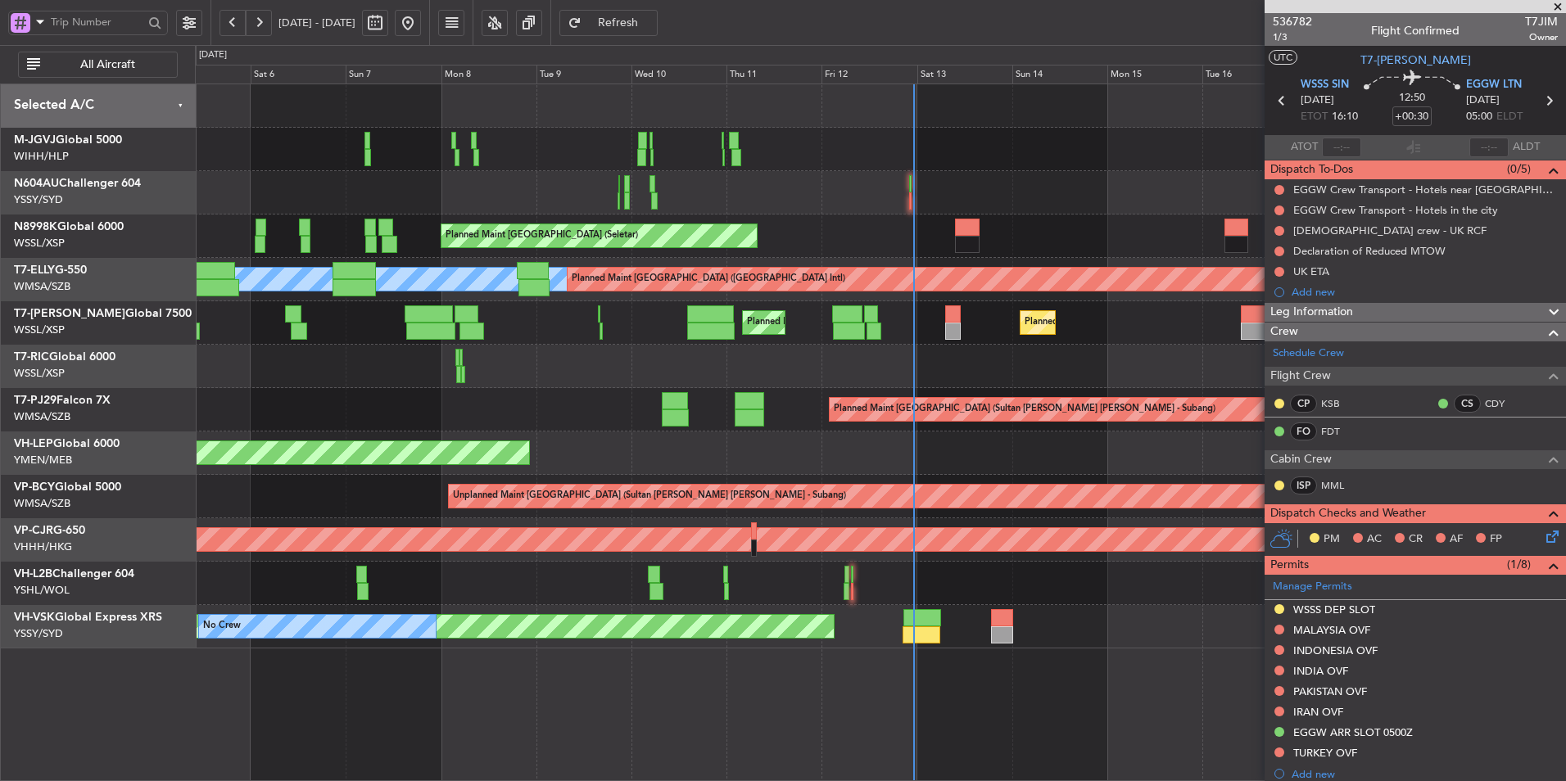
click at [647, 464] on div "Unplanned Maint Wichita (Wichita Mid-continent)" at bounding box center [880, 453] width 1370 height 43
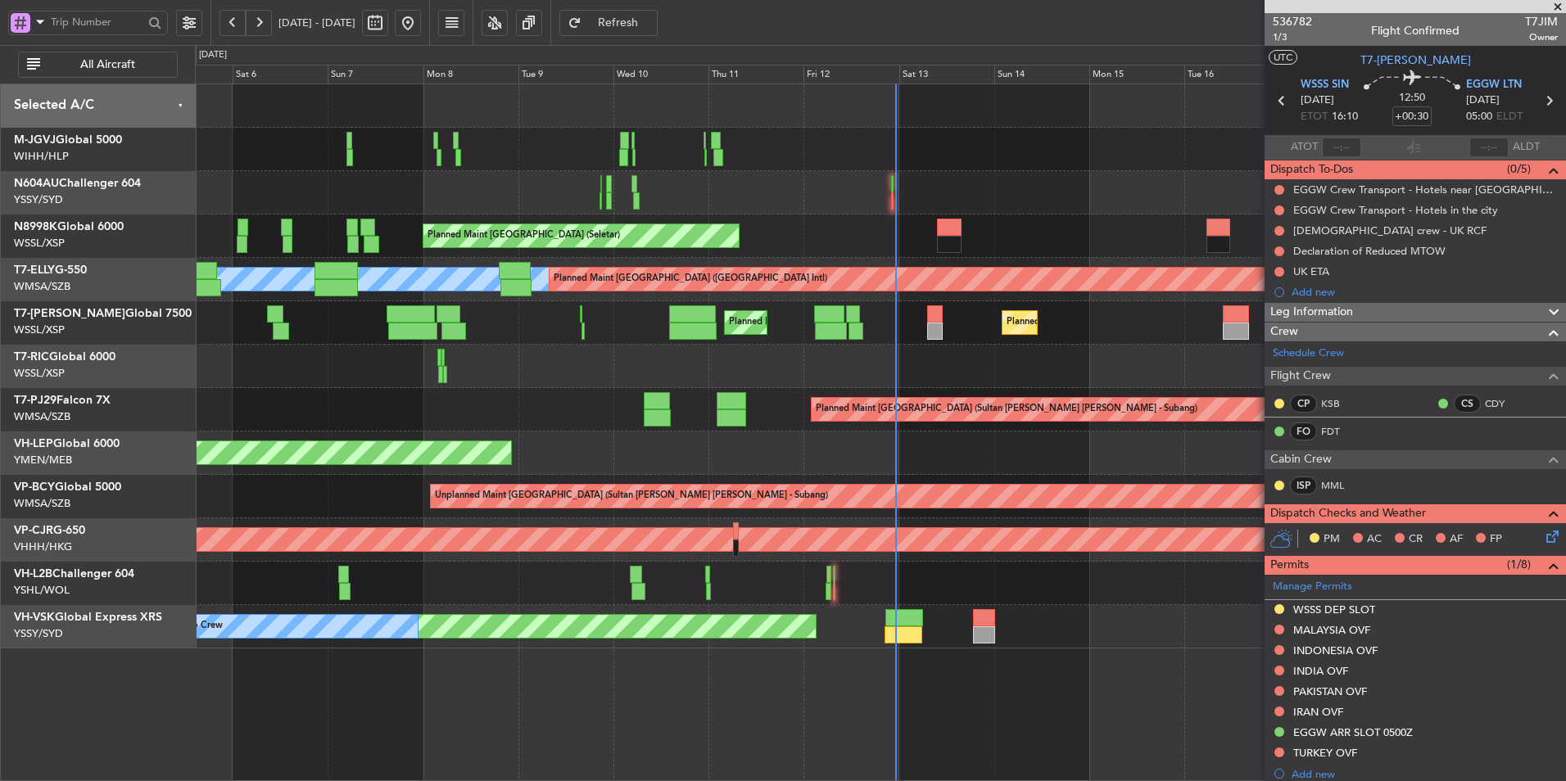
click at [1029, 453] on div "Unplanned Maint Wichita (Wichita Mid-continent)" at bounding box center [880, 453] width 1370 height 43
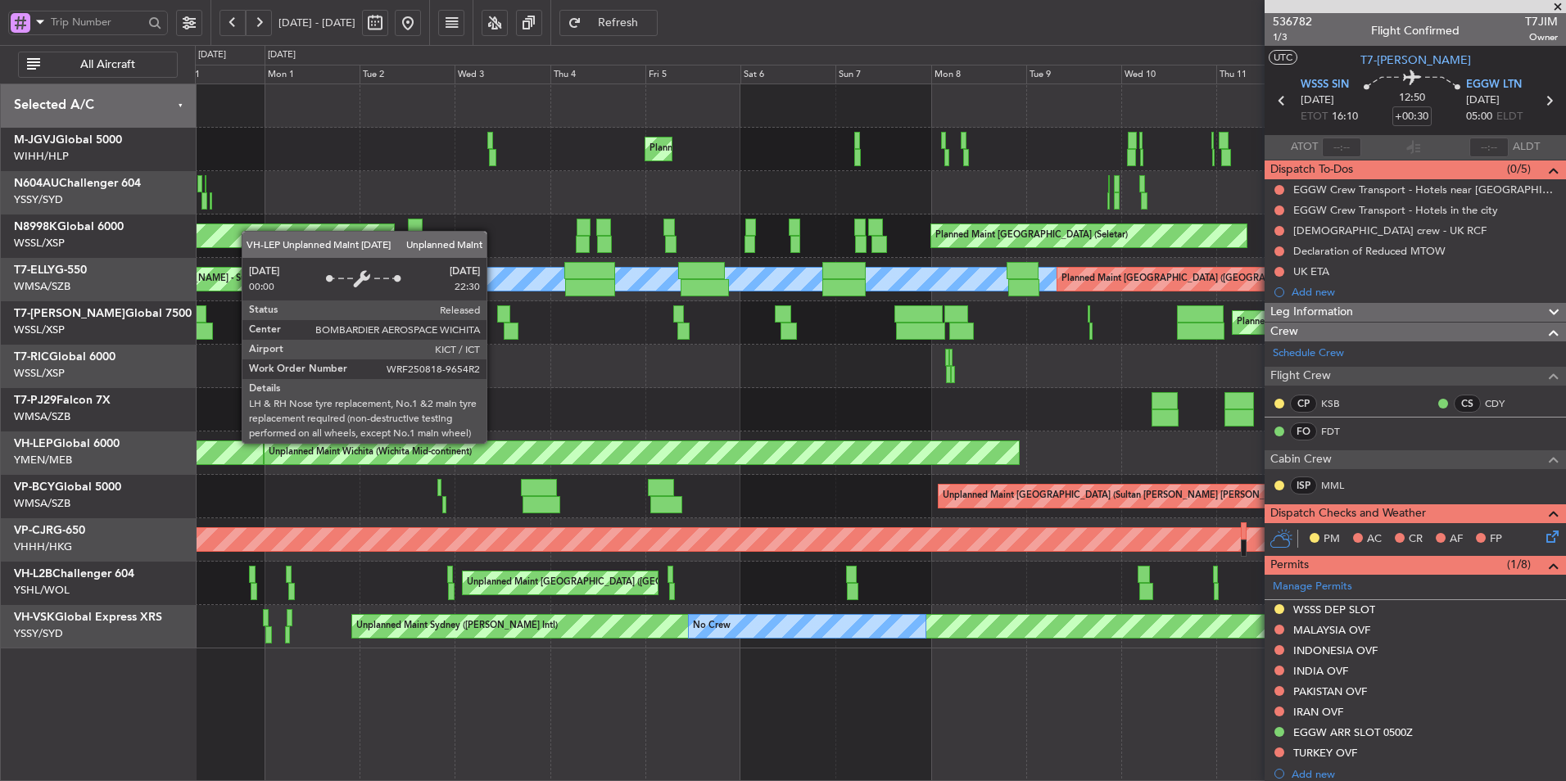
click at [939, 446] on div "Unplanned Maint Wichita (Wichita Mid-continent)" at bounding box center [642, 452] width 754 height 23
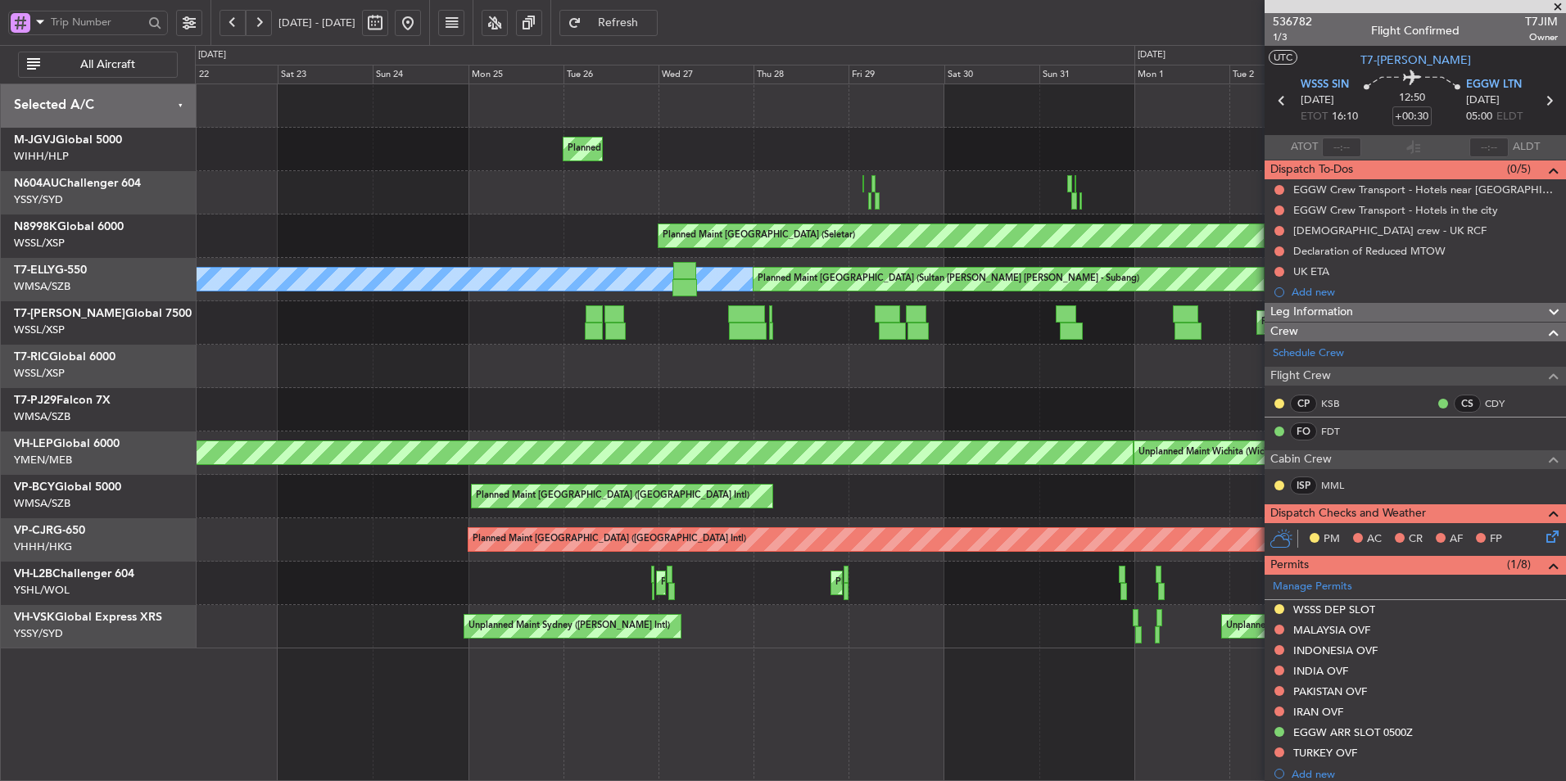
click at [939, 439] on div "Planned Maint [GEOGRAPHIC_DATA] (Seletar) Planned Maint [GEOGRAPHIC_DATA] (Hali…" at bounding box center [880, 366] width 1370 height 564
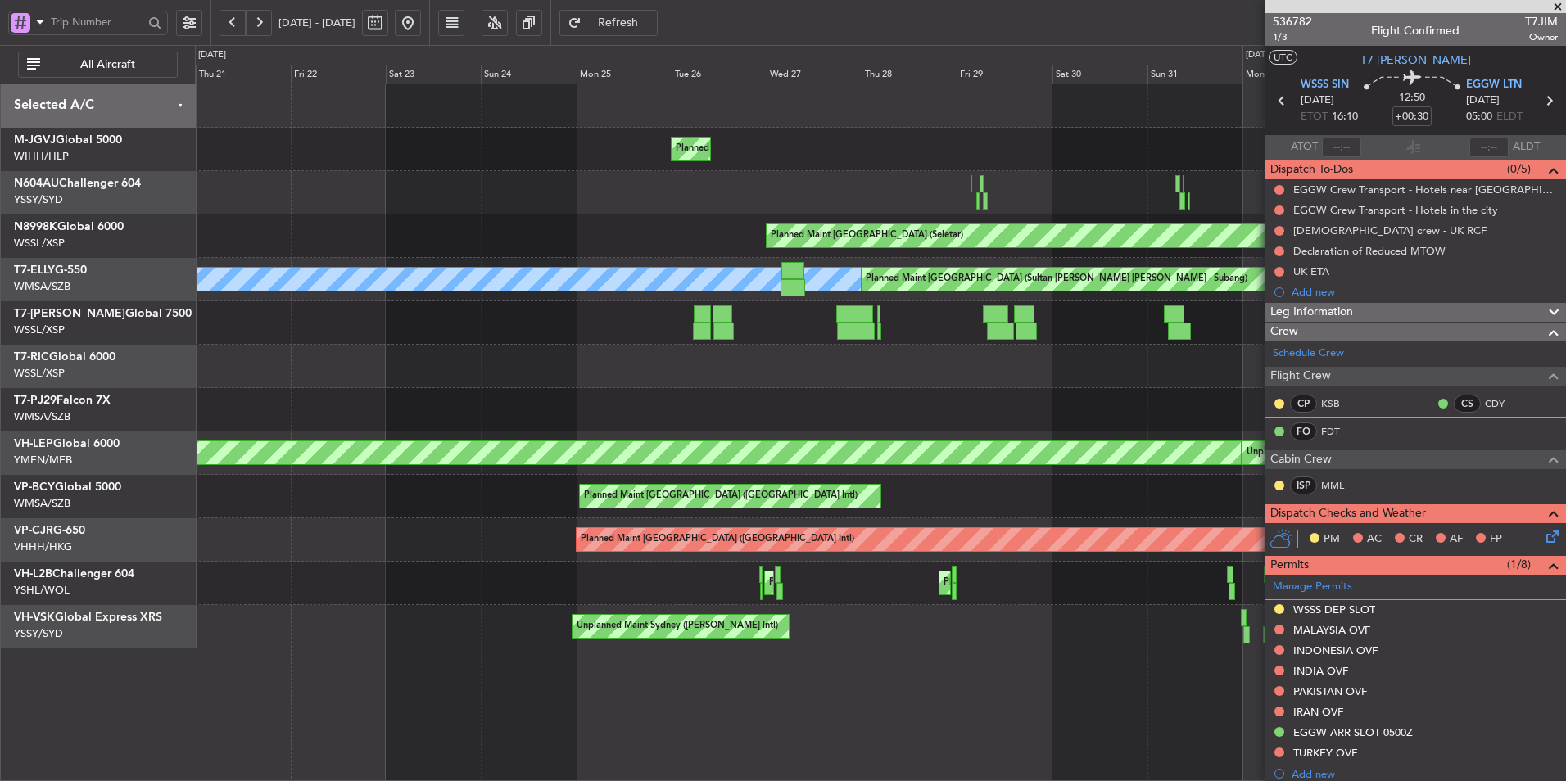
click at [926, 430] on div at bounding box center [880, 409] width 1370 height 43
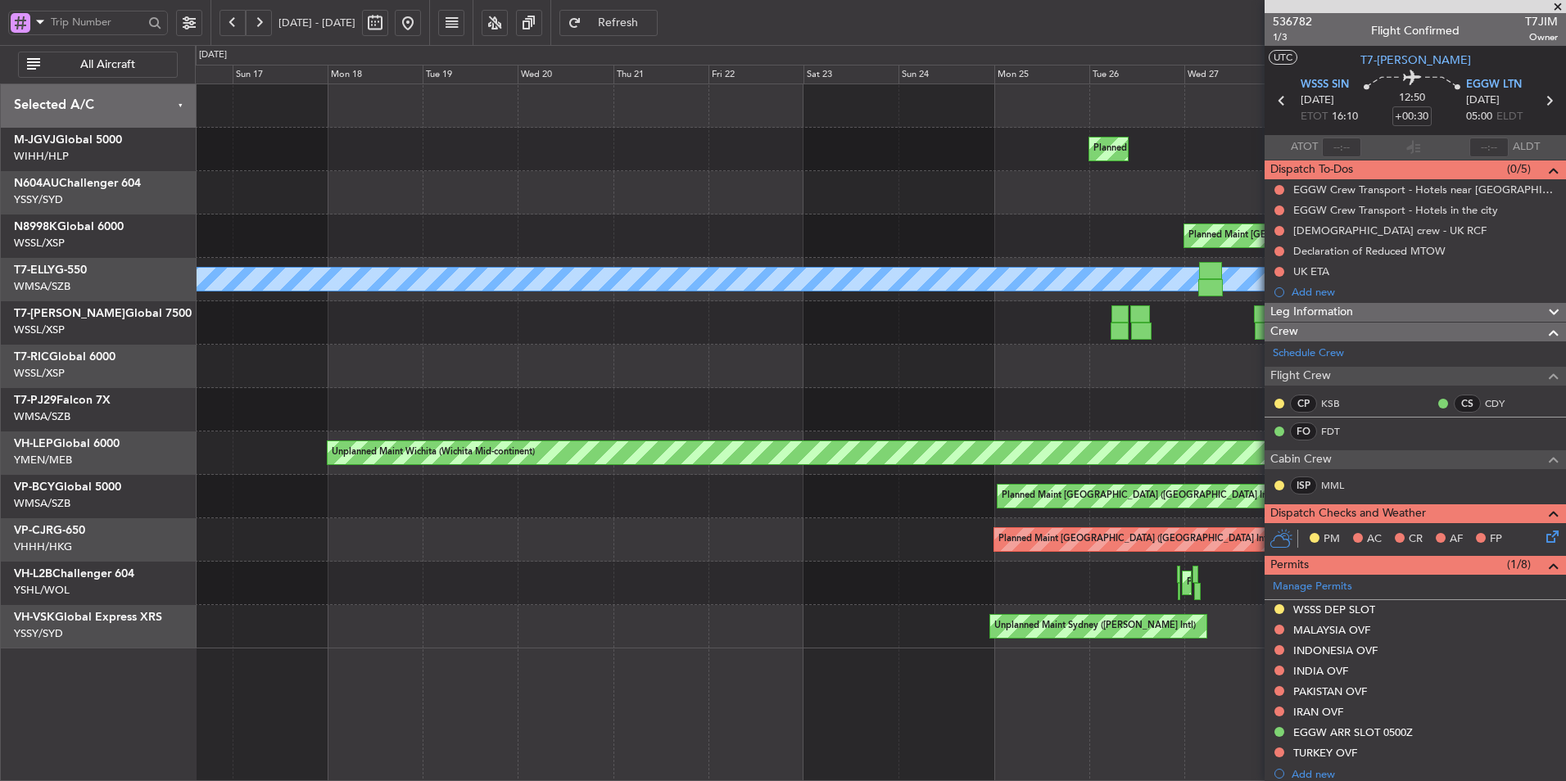
click at [734, 420] on div at bounding box center [880, 409] width 1370 height 43
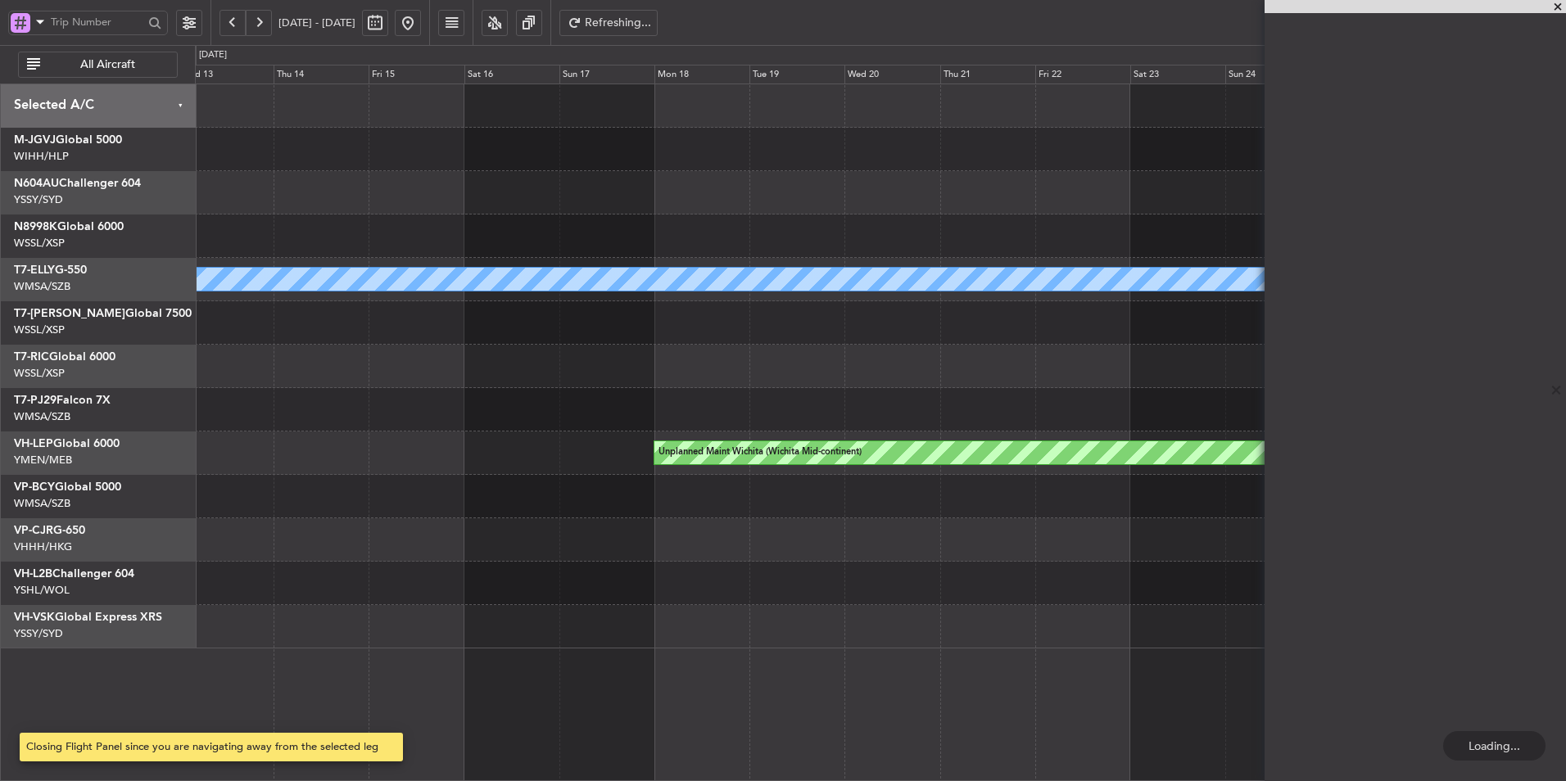
click at [130, 415] on div "Planned Maint [GEOGRAPHIC_DATA] (Halim Intl) Planned Maint [GEOGRAPHIC_DATA] (S…" at bounding box center [783, 413] width 1566 height 736
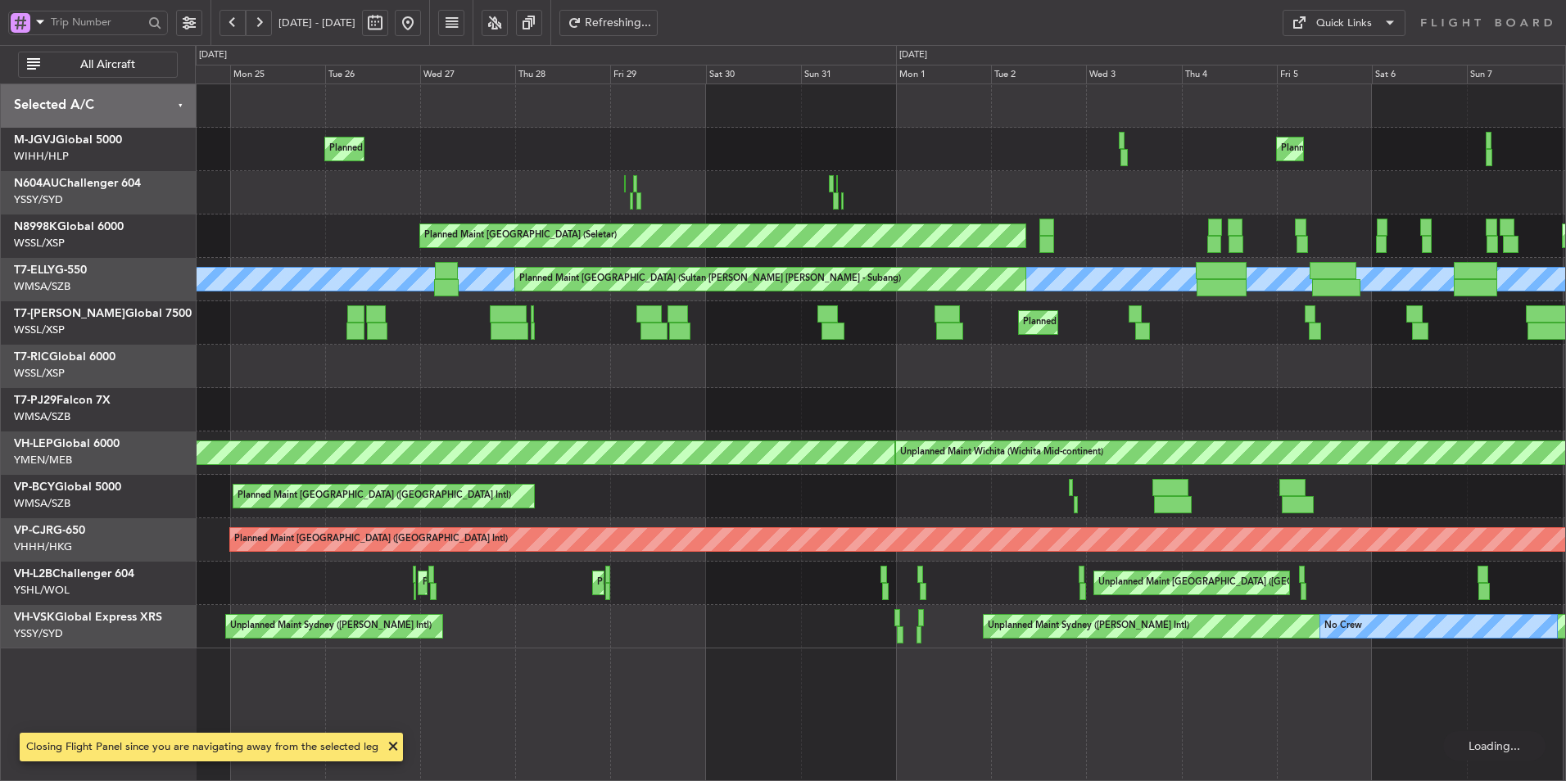
click at [439, 416] on div at bounding box center [880, 409] width 1370 height 43
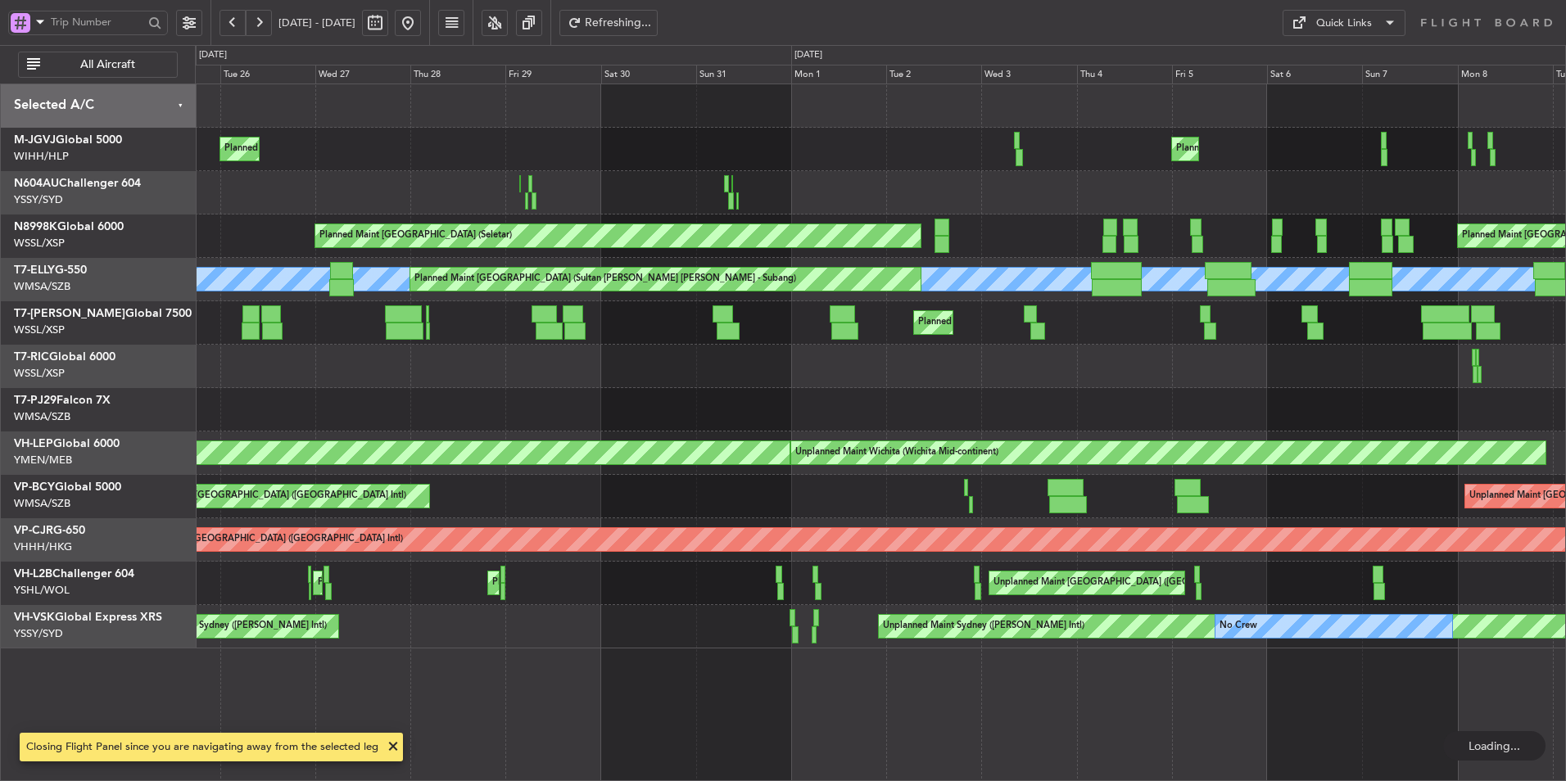
click at [483, 418] on div "Planned Maint [GEOGRAPHIC_DATA] (Sultan [PERSON_NAME] [PERSON_NAME] - Subang)" at bounding box center [880, 409] width 1370 height 43
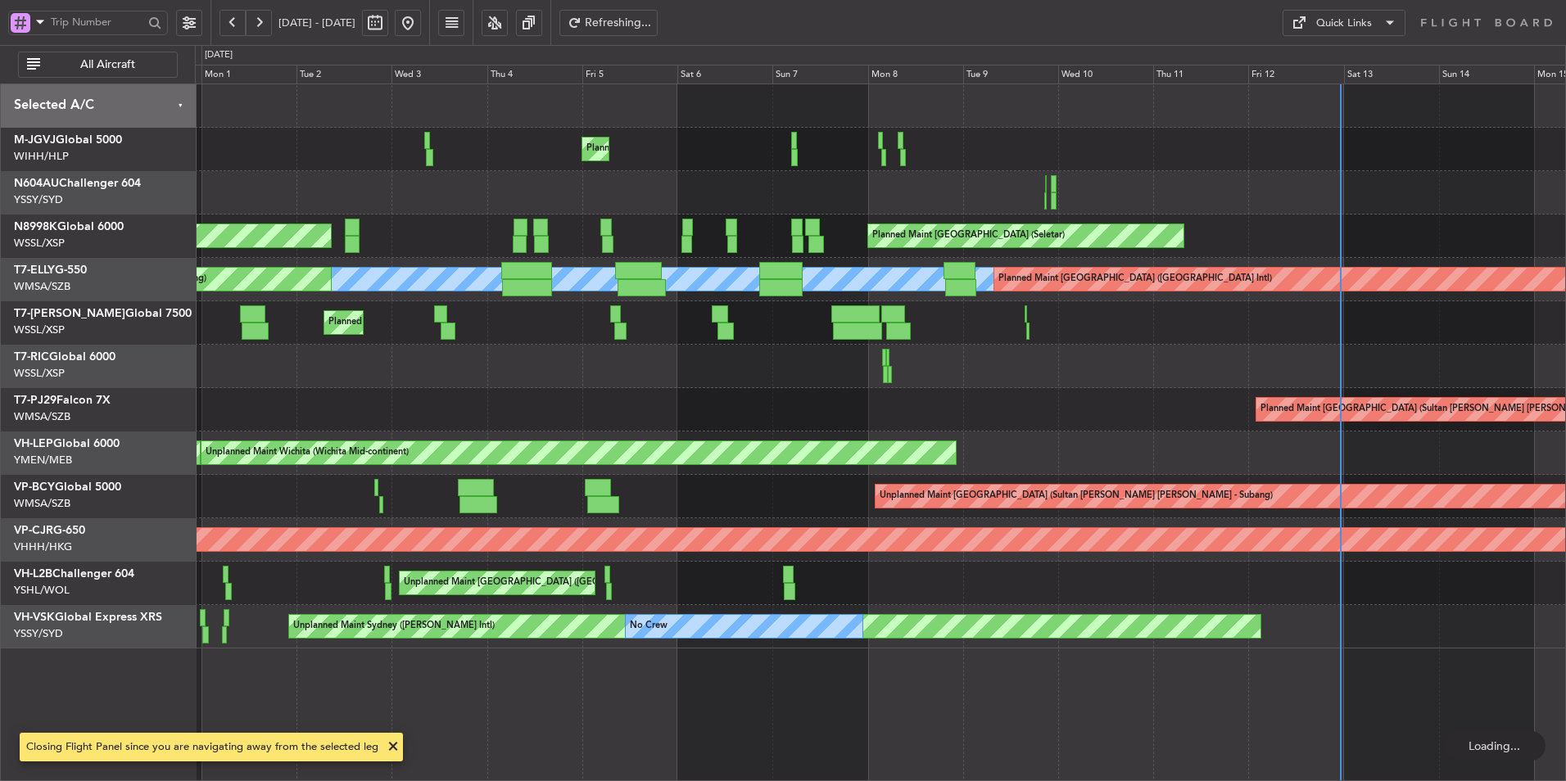
click at [639, 427] on div "Planned Maint [GEOGRAPHIC_DATA] (Sultan [PERSON_NAME] [PERSON_NAME] - Subang)" at bounding box center [880, 409] width 1370 height 43
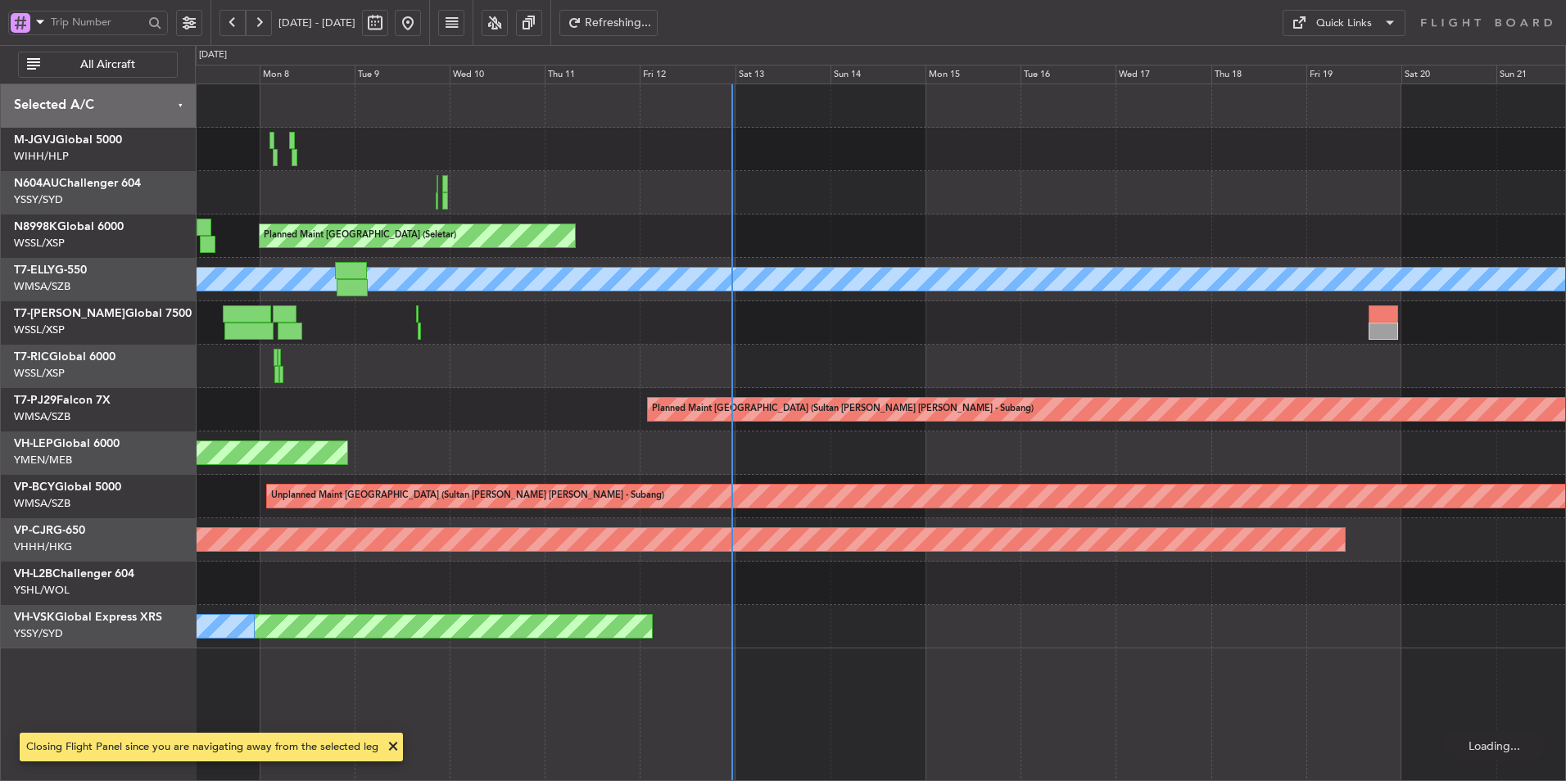
click at [513, 419] on div "Planned Maint [GEOGRAPHIC_DATA] (Sultan [PERSON_NAME] [PERSON_NAME] - Subang)" at bounding box center [880, 409] width 1370 height 43
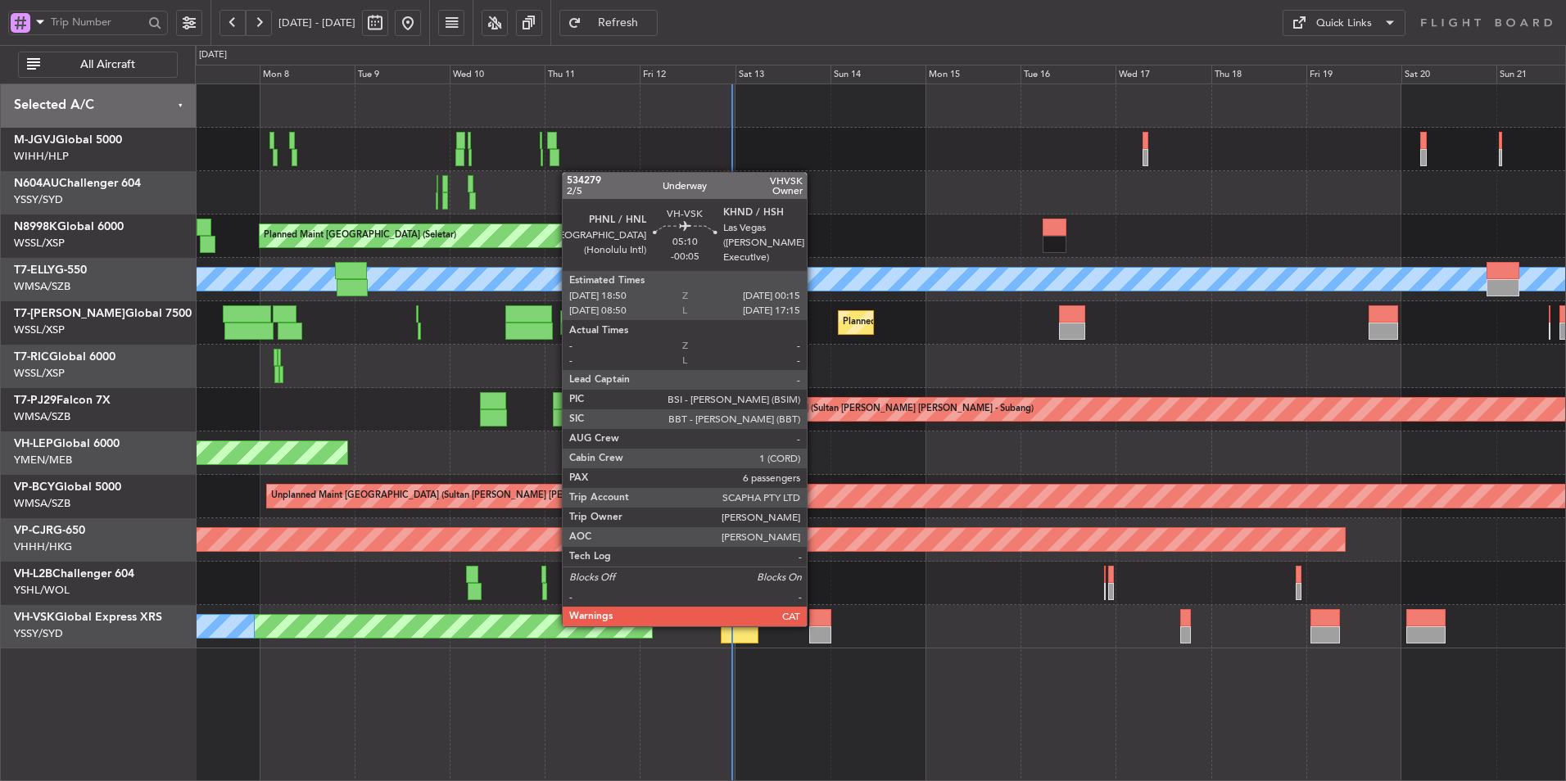
click at [814, 625] on div at bounding box center [820, 617] width 22 height 17
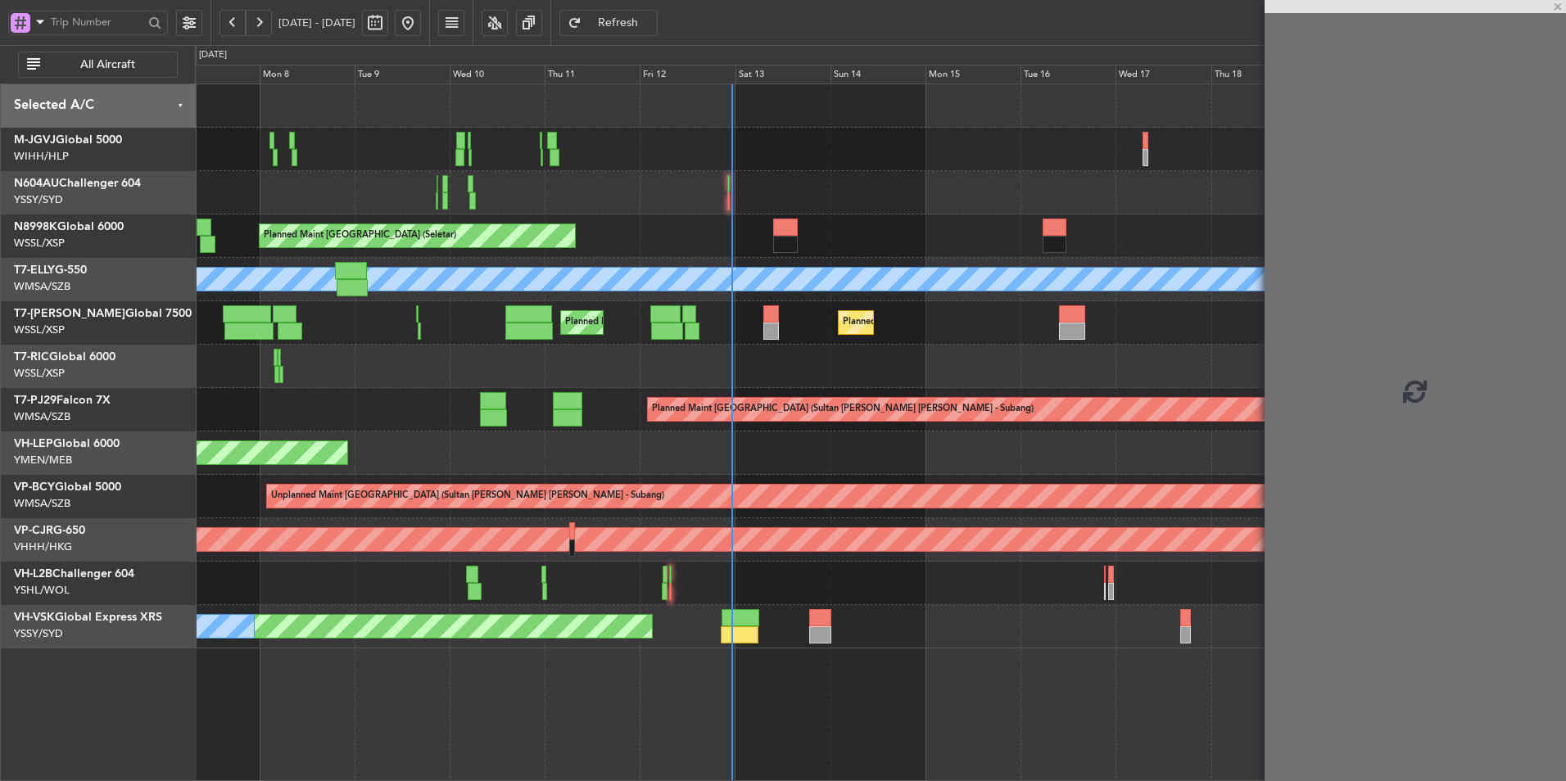
click at [814, 629] on div "Unplanned Maint Sydney ([PERSON_NAME] Intl) No Crew" at bounding box center [880, 626] width 1370 height 43
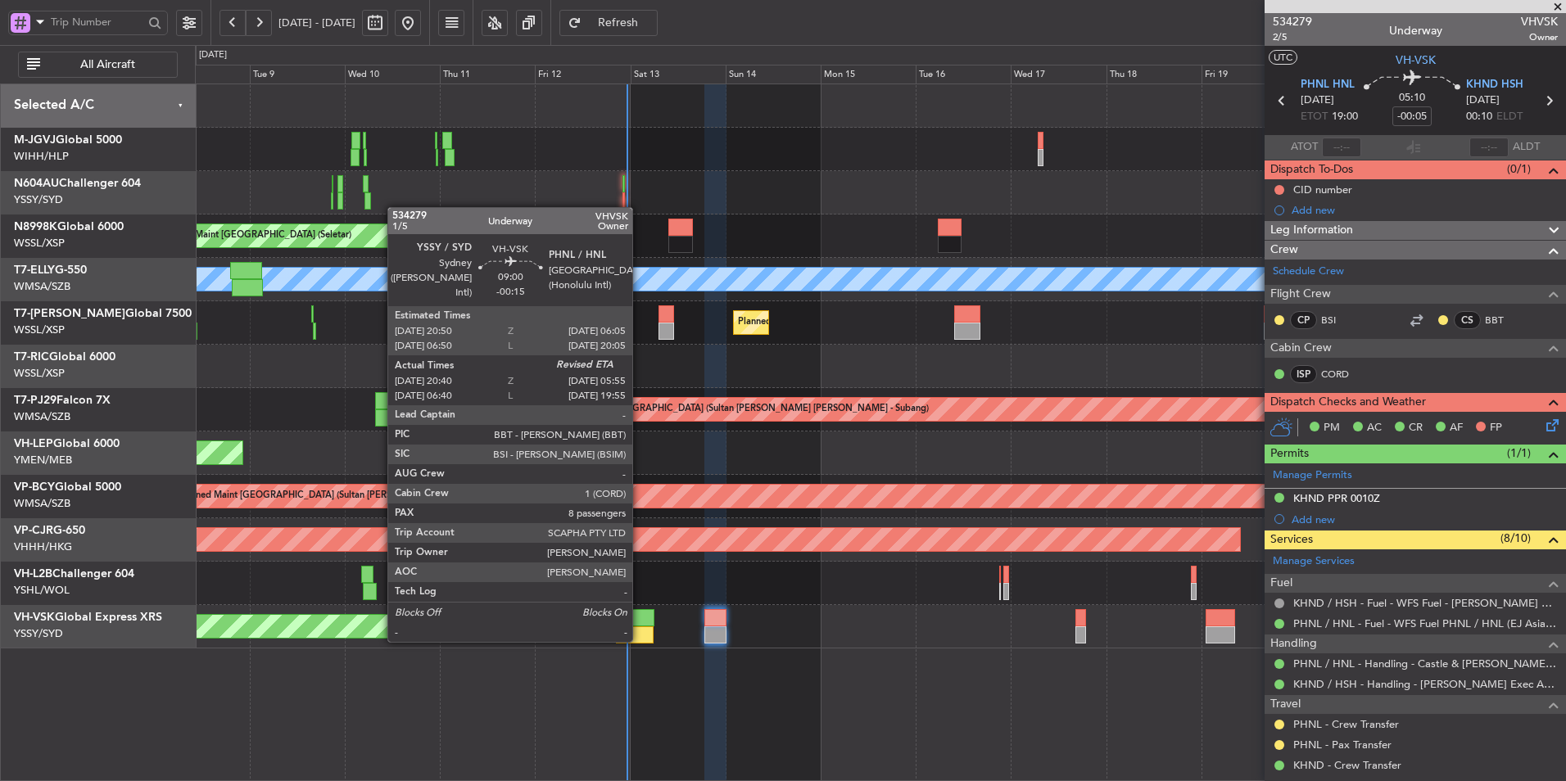
click at [639, 640] on div at bounding box center [634, 634] width 37 height 17
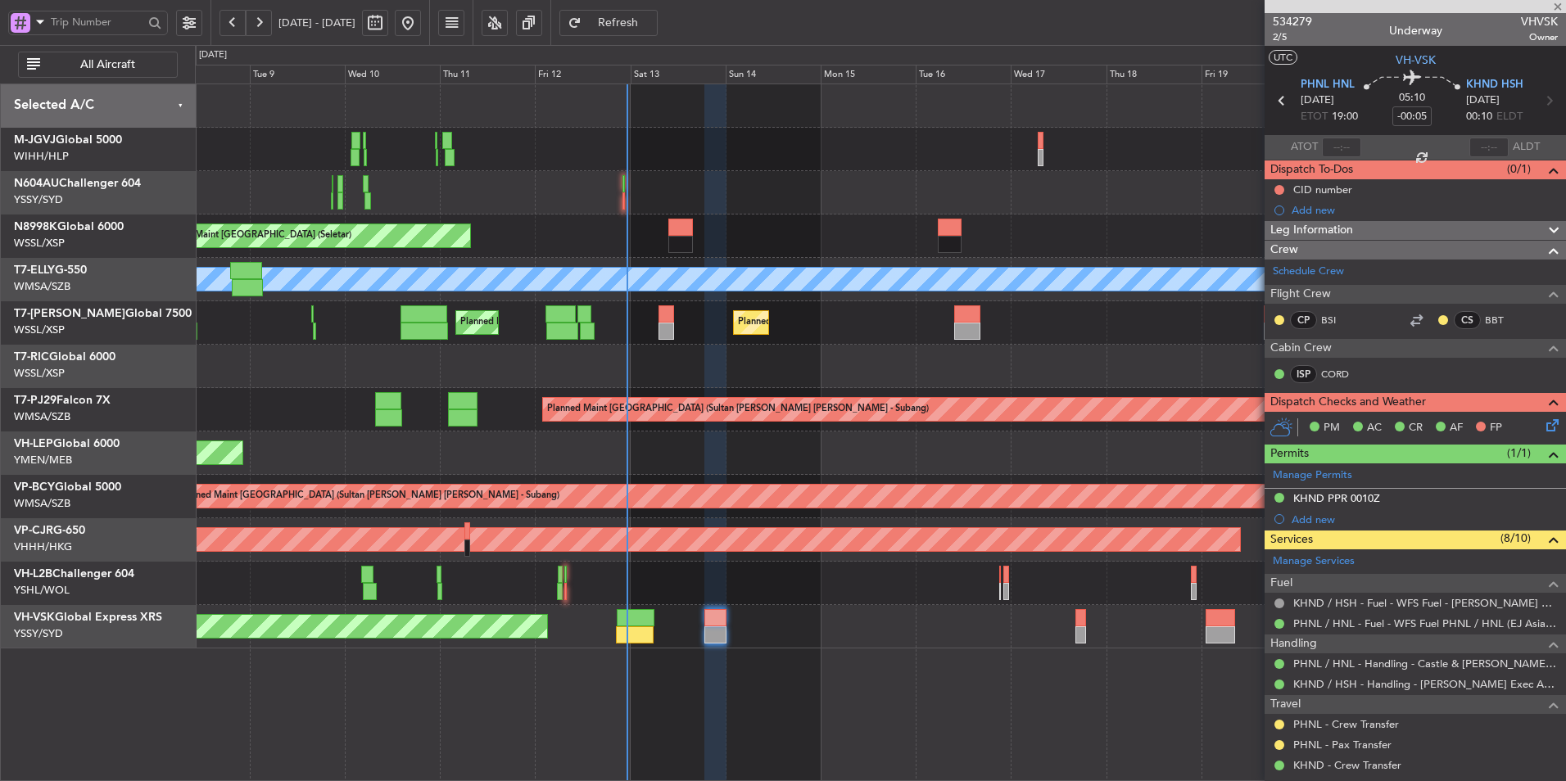
type input "-00:15"
type input "20:50"
type input "8"
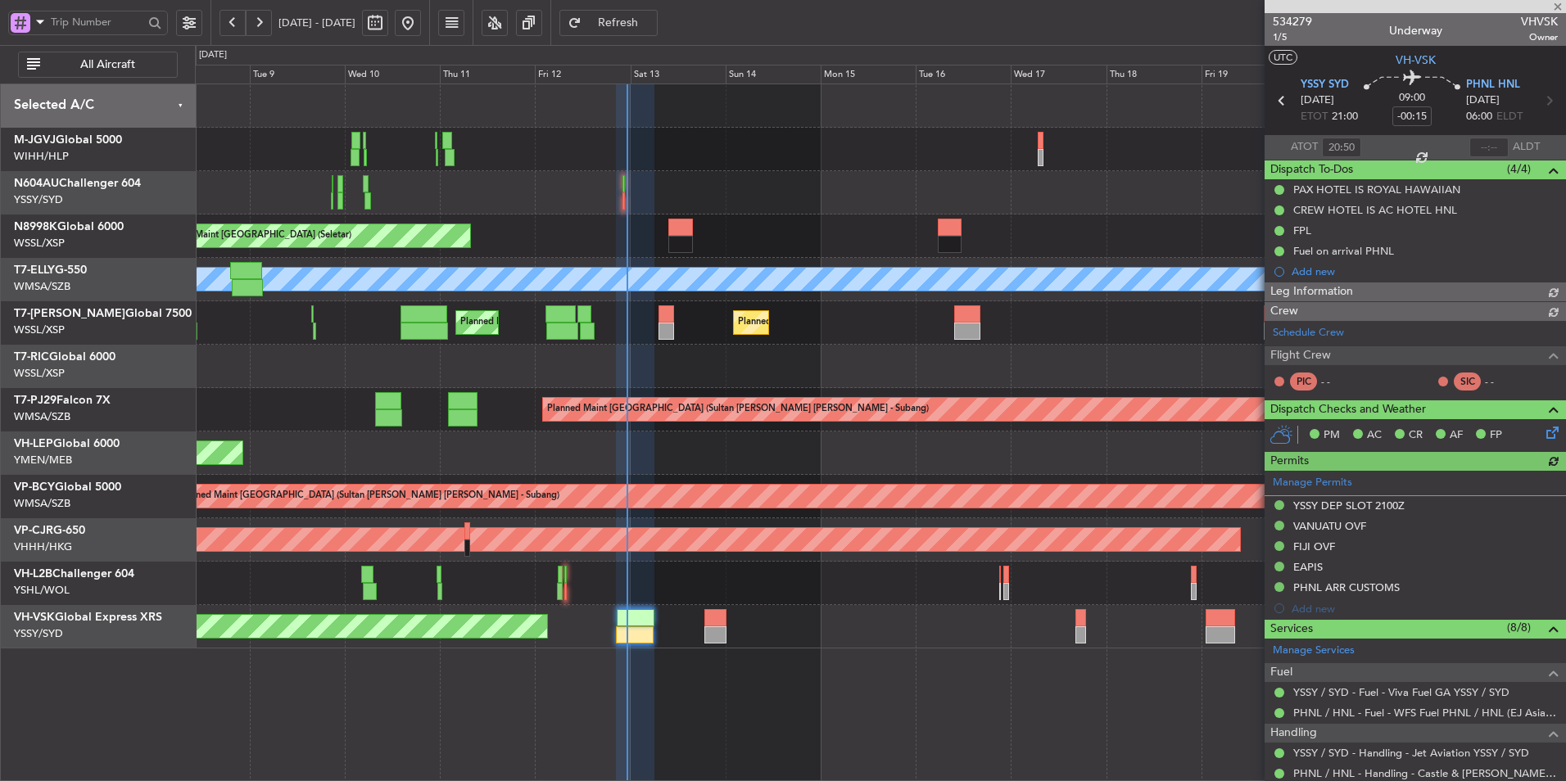
type input "[PERSON_NAME] (BTA)"
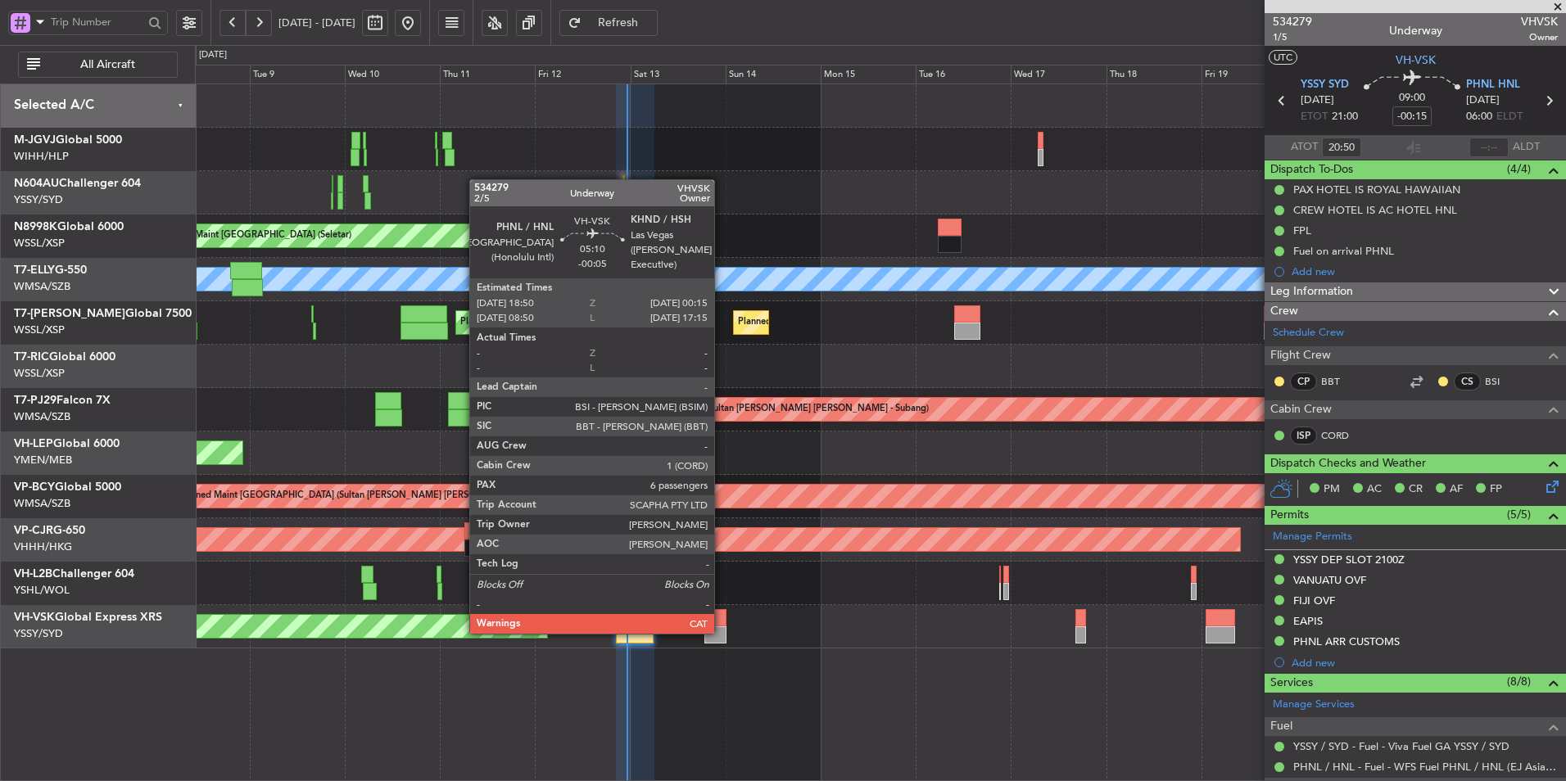
click at [721, 632] on div at bounding box center [715, 634] width 22 height 17
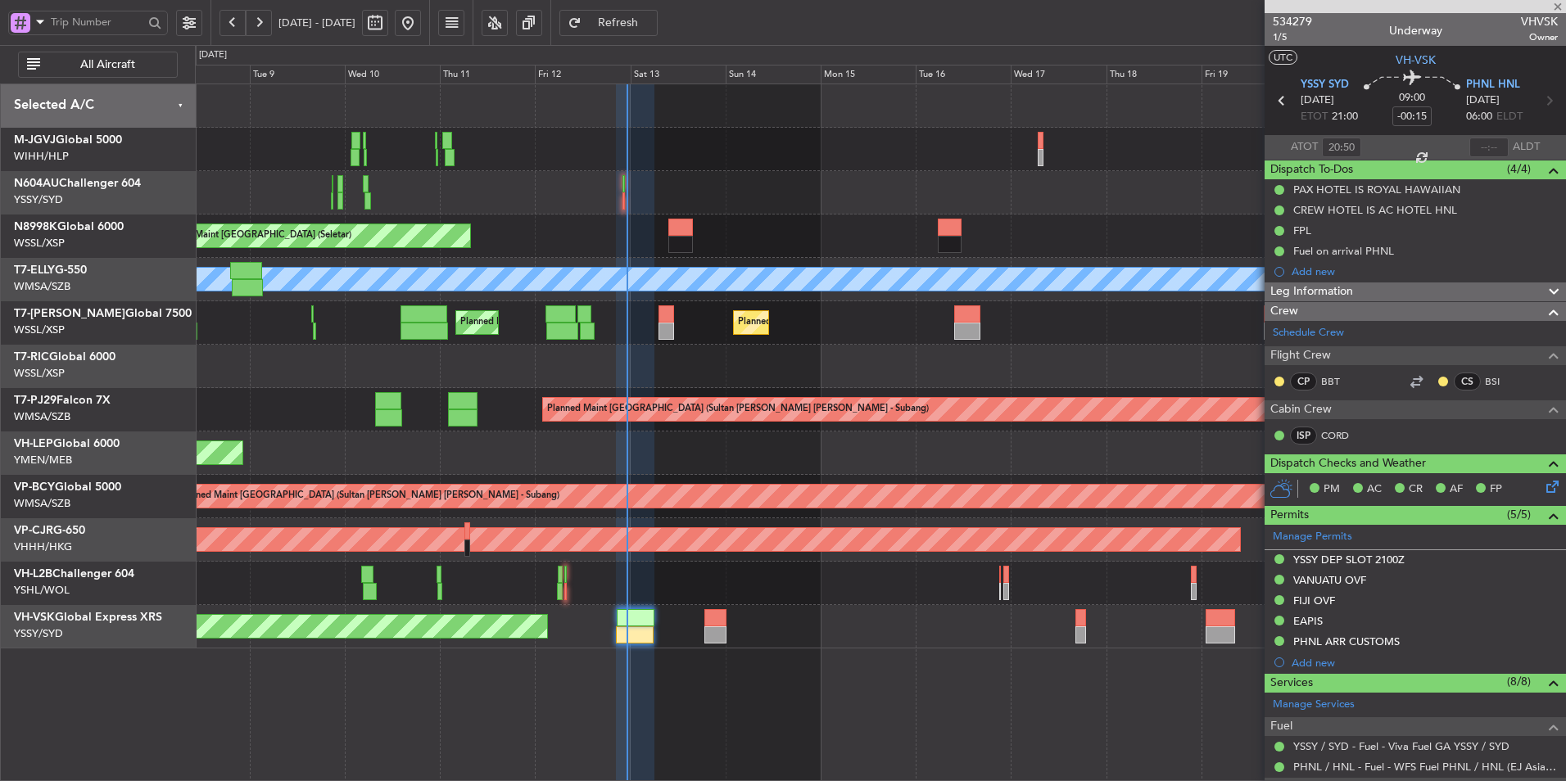
type input "-00:05"
type input "6"
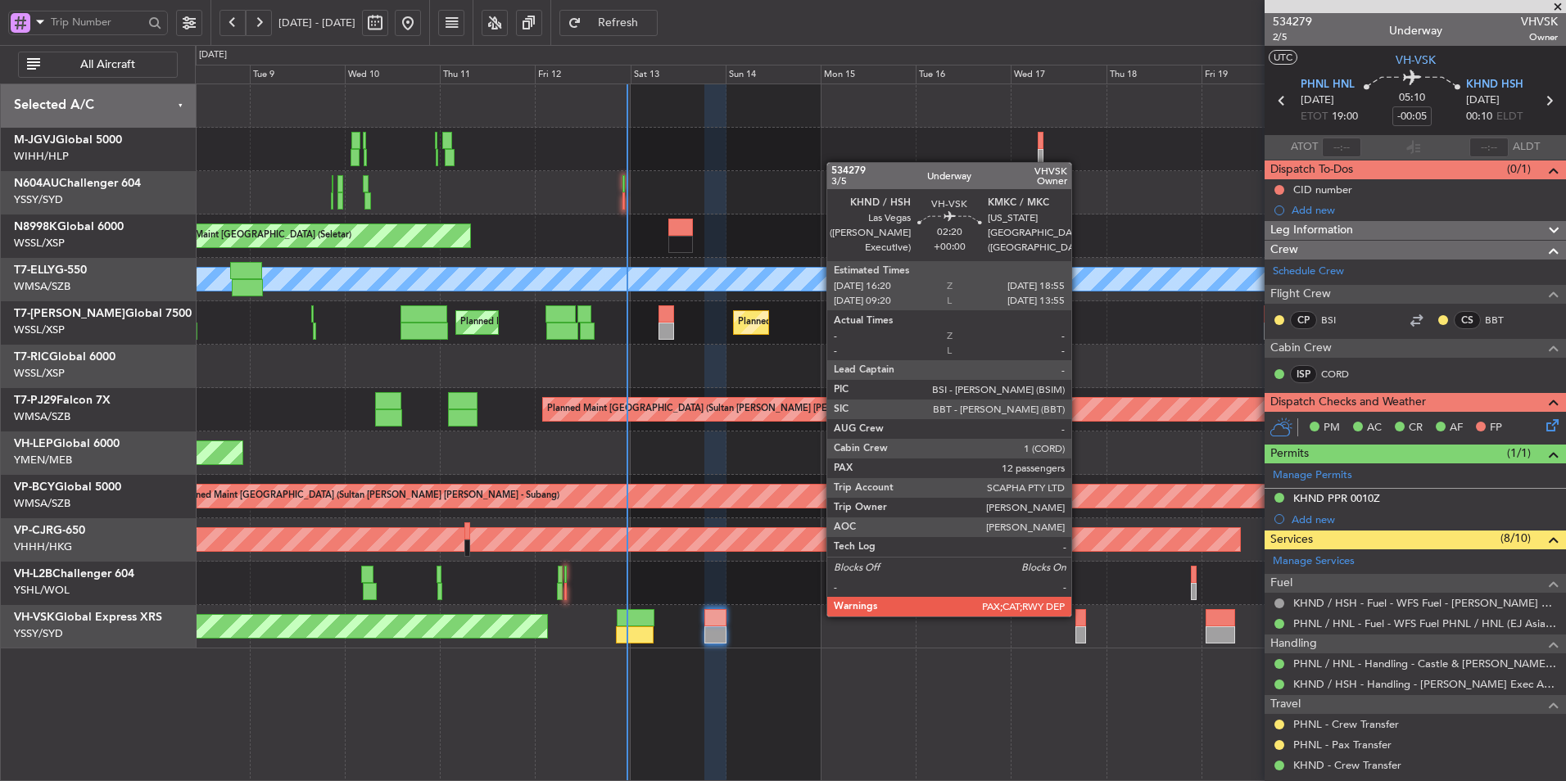
click at [1079, 614] on div at bounding box center [1080, 617] width 11 height 17
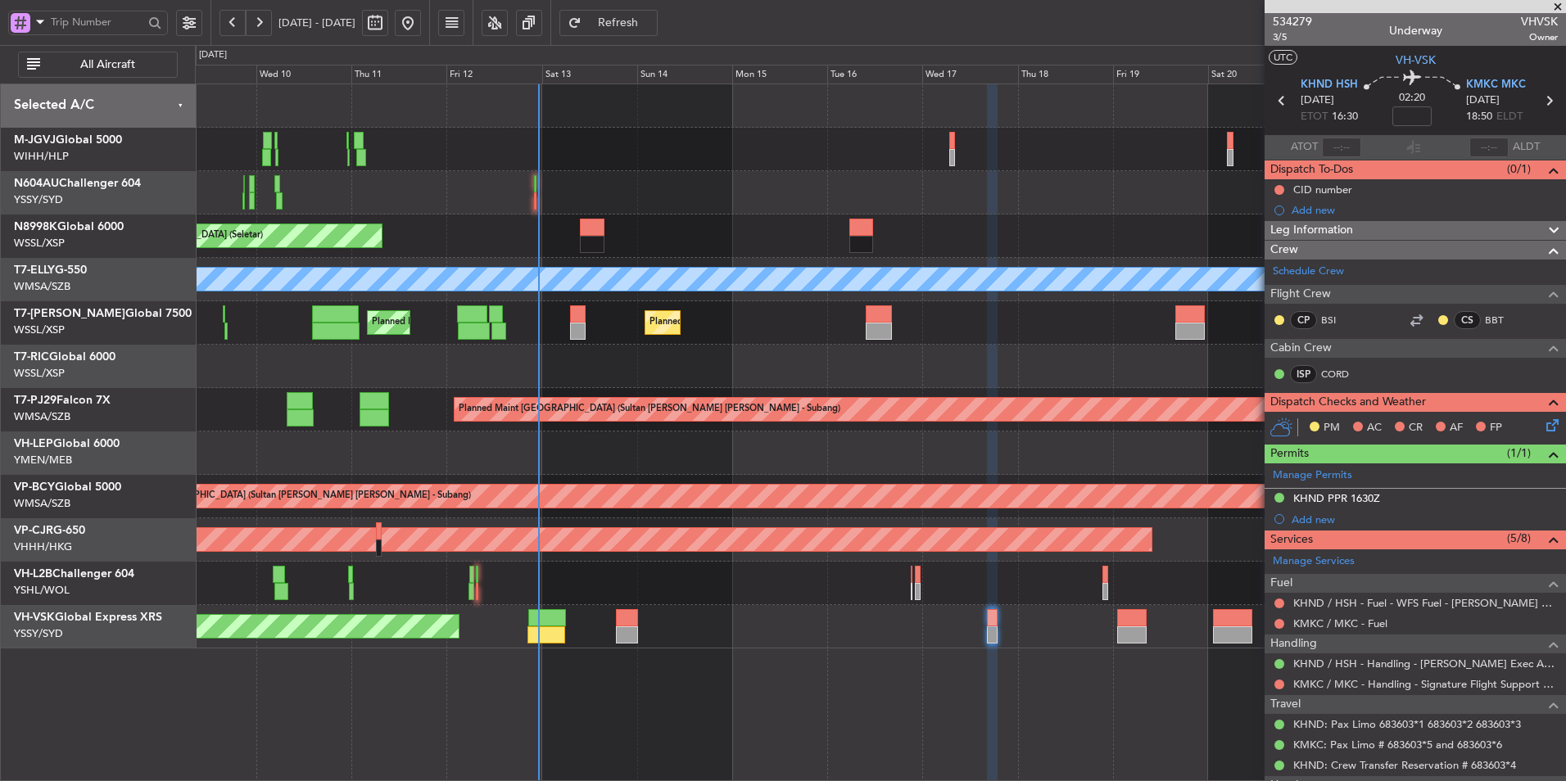
click at [1011, 694] on div "Planned Maint [GEOGRAPHIC_DATA] (Seletar) Planned Maint [GEOGRAPHIC_DATA] ([GEO…" at bounding box center [880, 433] width 1371 height 698
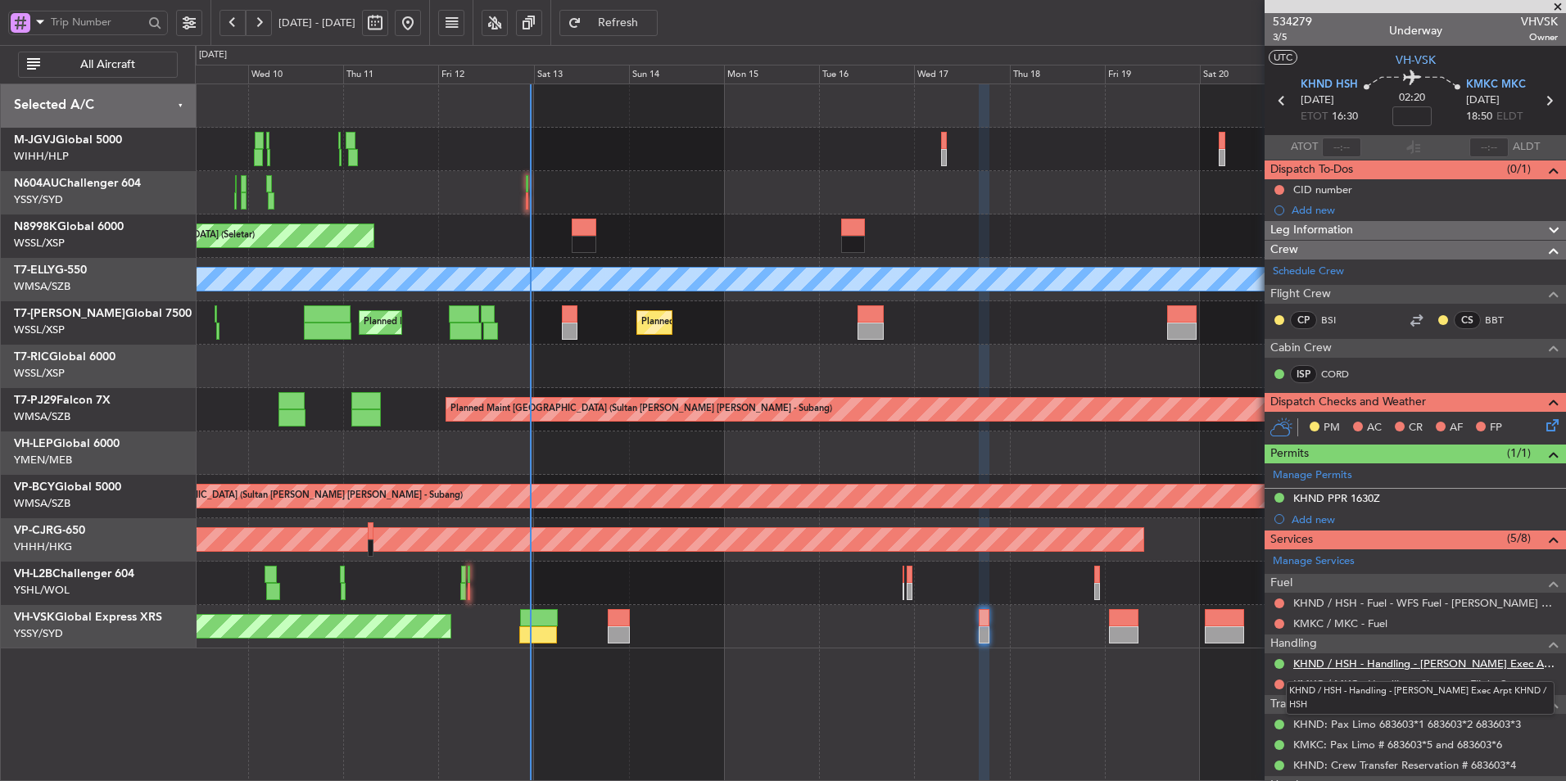
scroll to position [164, 0]
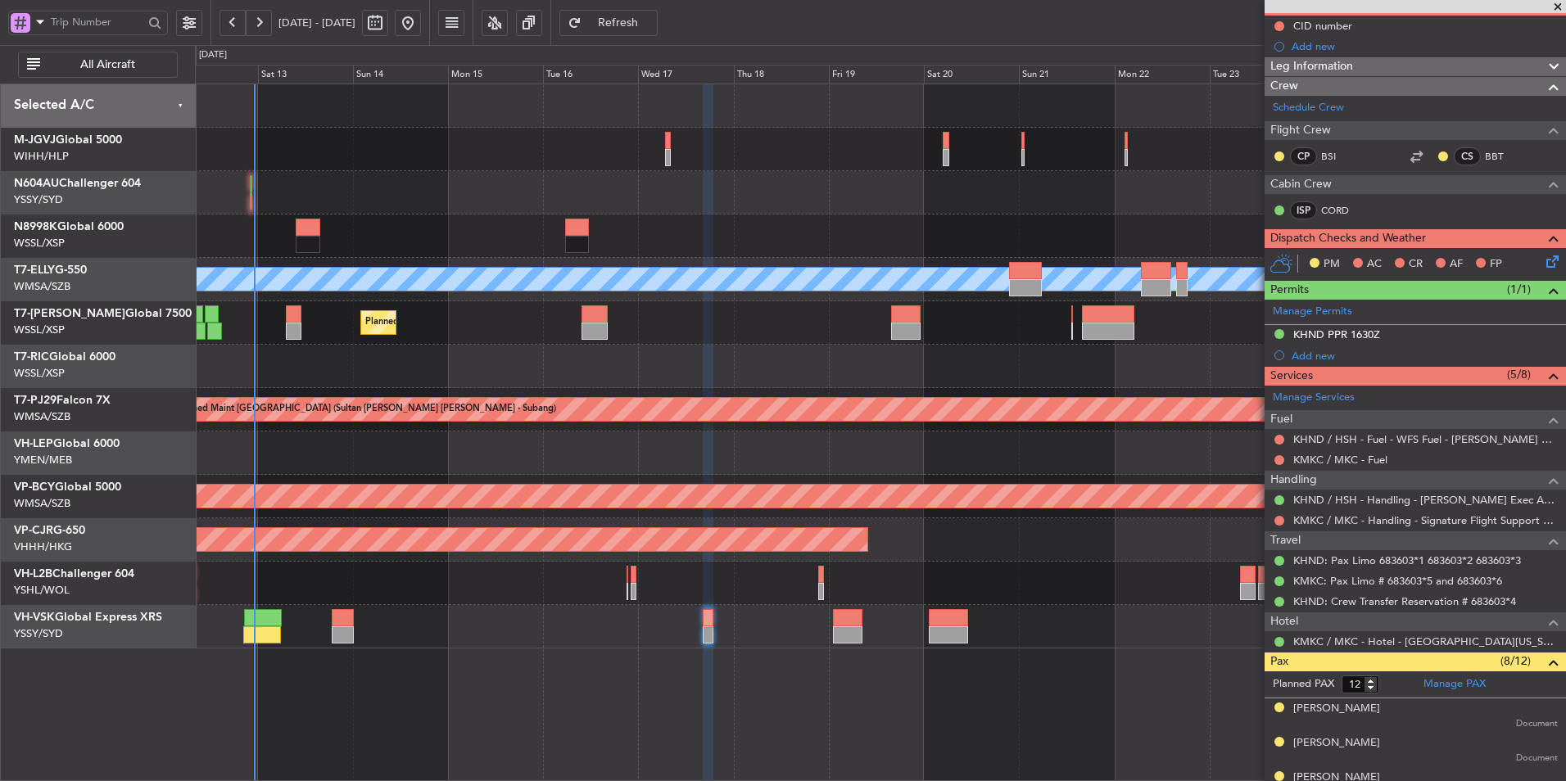
click at [338, 703] on div "Planned Maint [GEOGRAPHIC_DATA] (Seletar) Planned Maint [GEOGRAPHIC_DATA] ([GEO…" at bounding box center [880, 433] width 1371 height 698
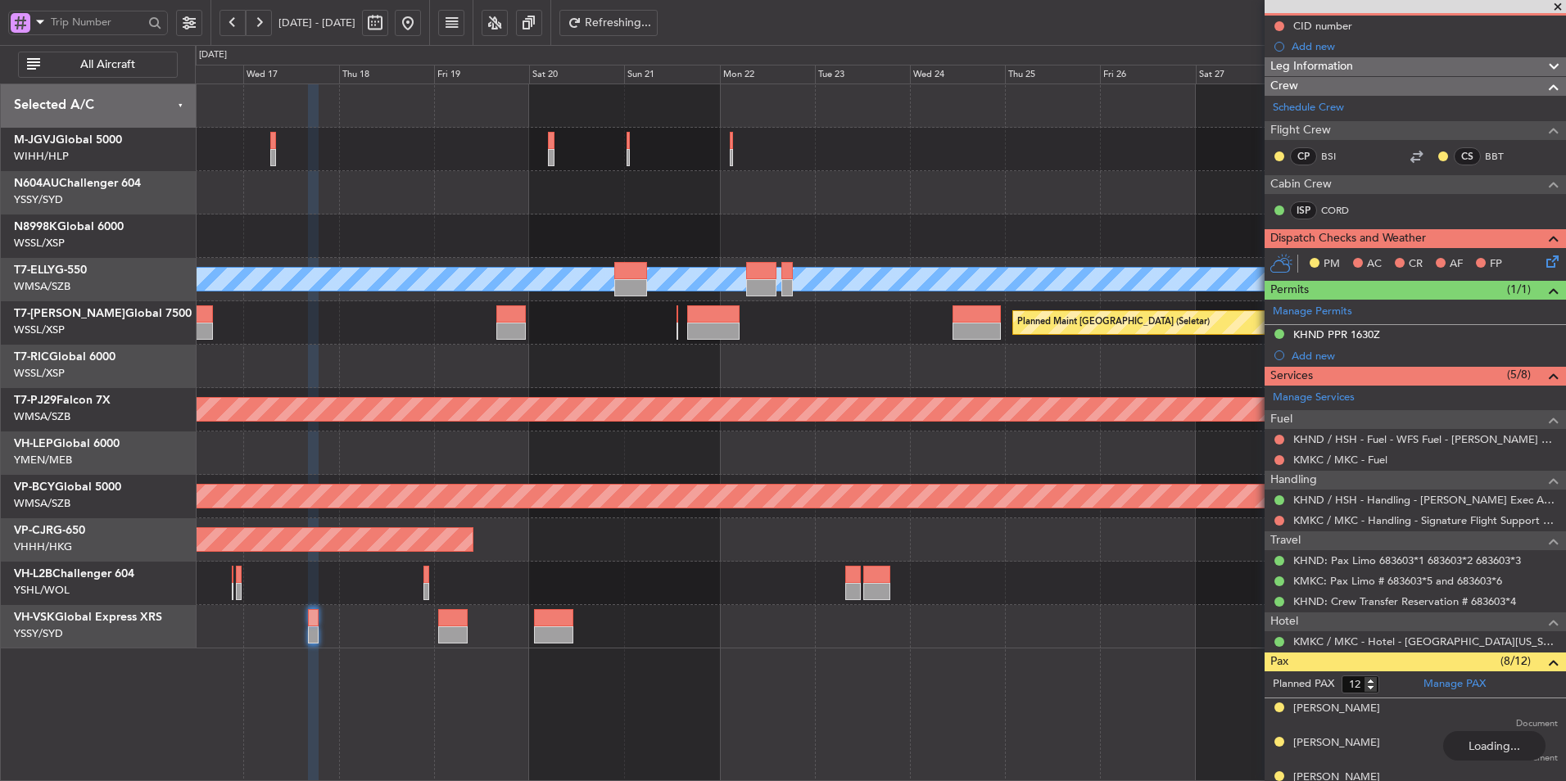
click at [612, 630] on div at bounding box center [880, 626] width 1370 height 43
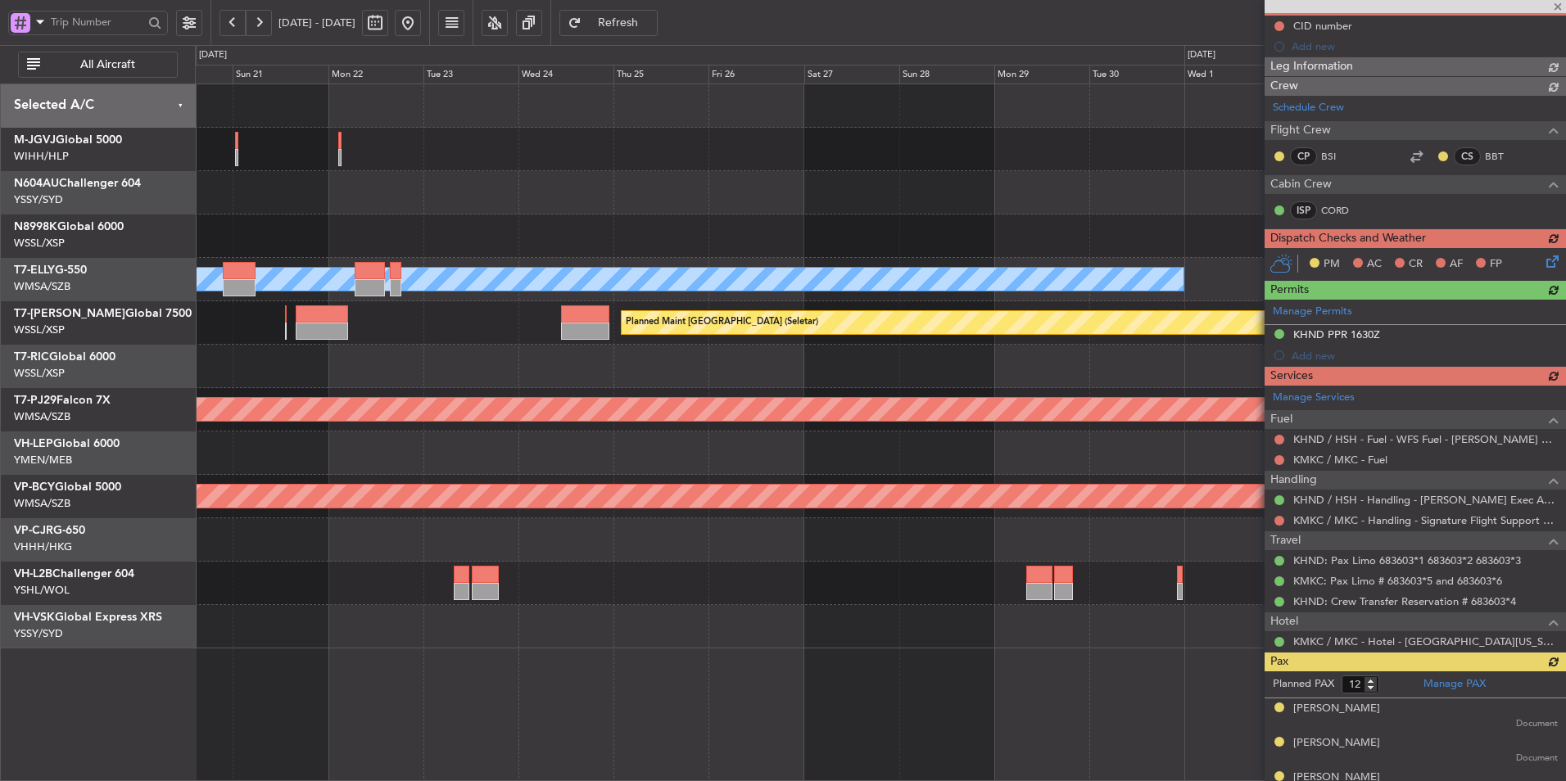
click at [491, 660] on div "[PERSON_NAME] Planned Maint [GEOGRAPHIC_DATA] ([GEOGRAPHIC_DATA]) Planned Maint…" at bounding box center [880, 433] width 1371 height 698
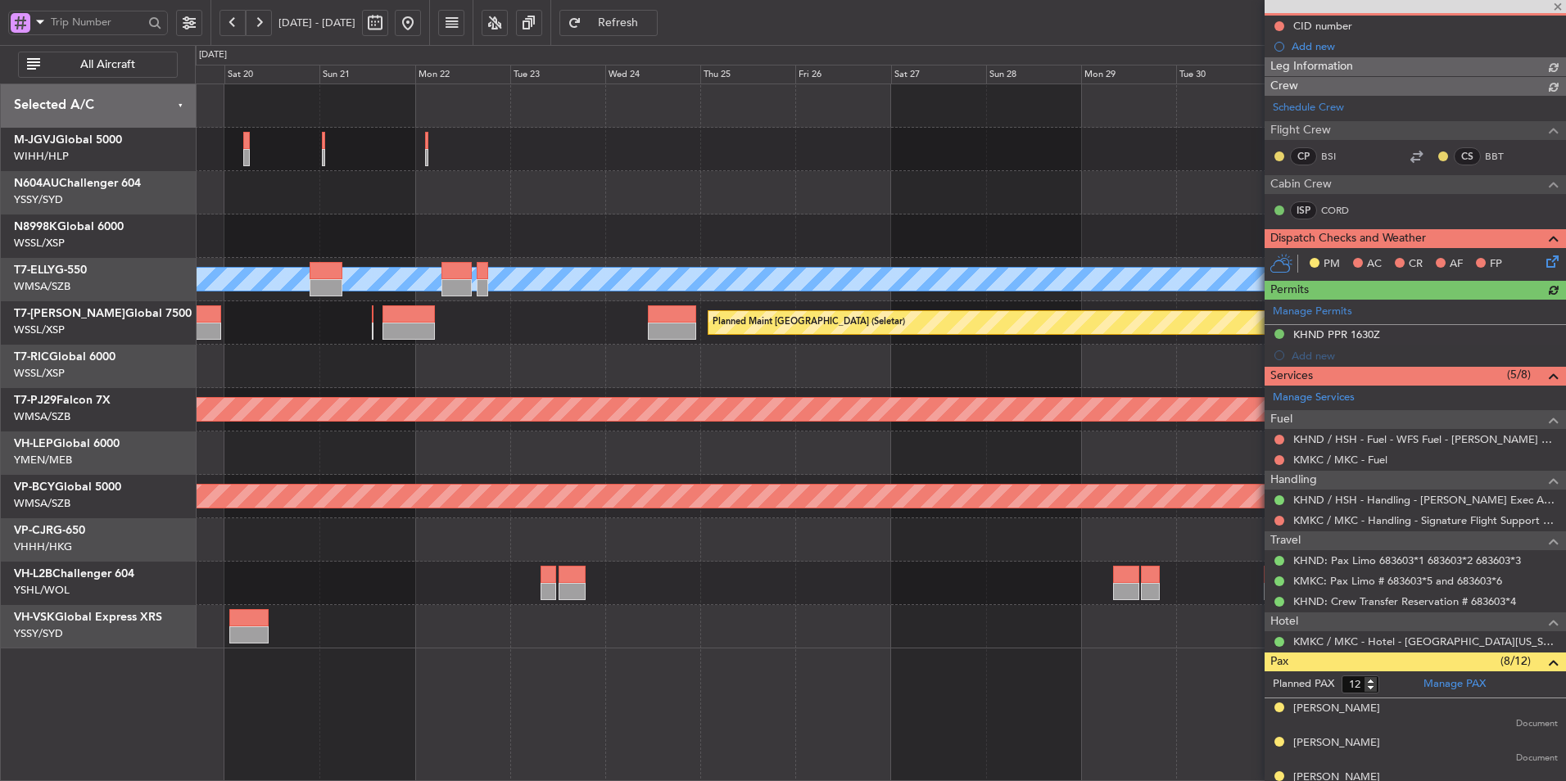
click at [976, 663] on div "[PERSON_NAME] Planned Maint [GEOGRAPHIC_DATA] ([GEOGRAPHIC_DATA]) Planned Maint…" at bounding box center [880, 433] width 1371 height 698
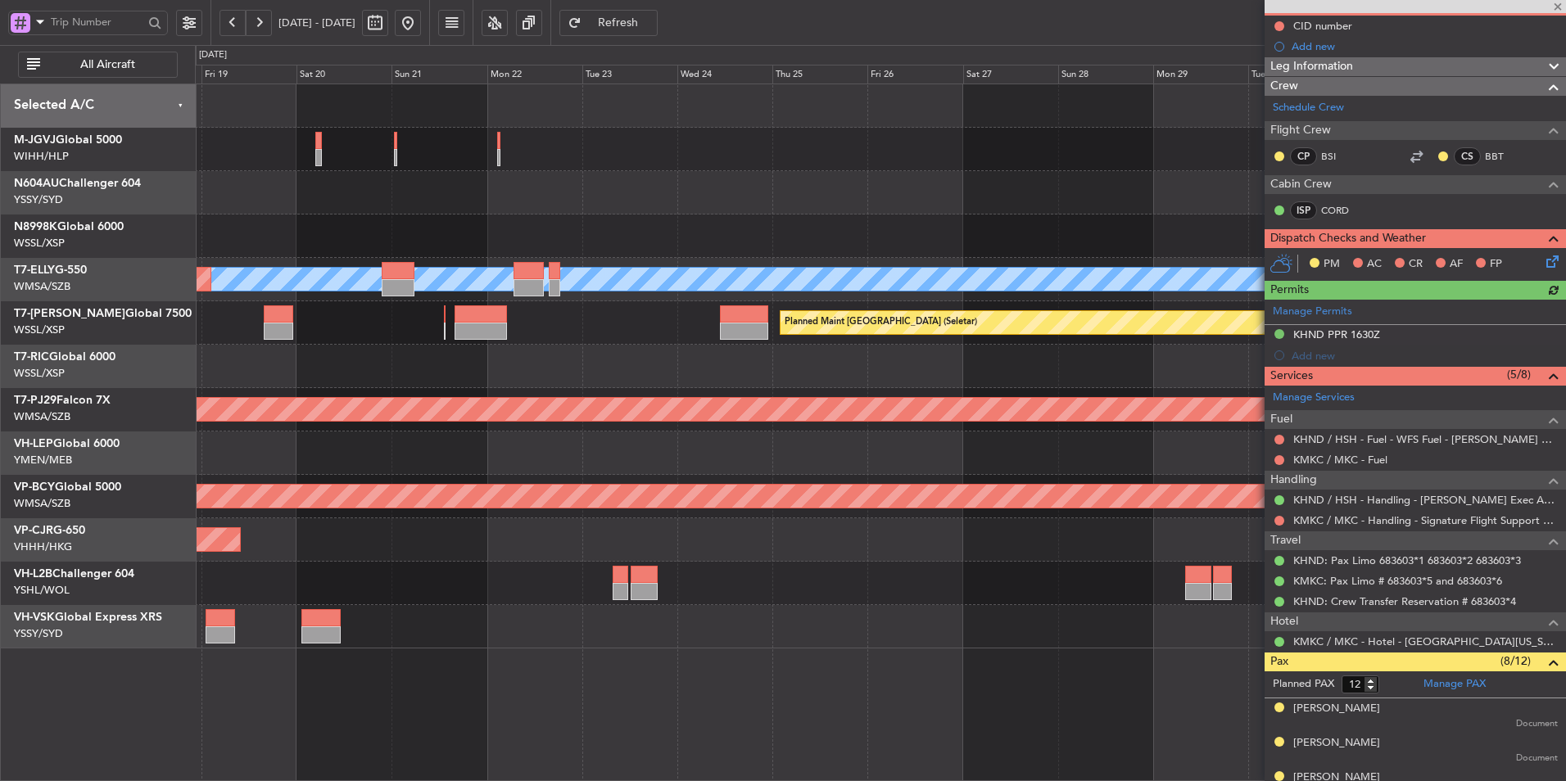
click at [1140, 656] on div "[PERSON_NAME] Planned Maint [GEOGRAPHIC_DATA] ([GEOGRAPHIC_DATA]) Planned Maint…" at bounding box center [880, 433] width 1371 height 698
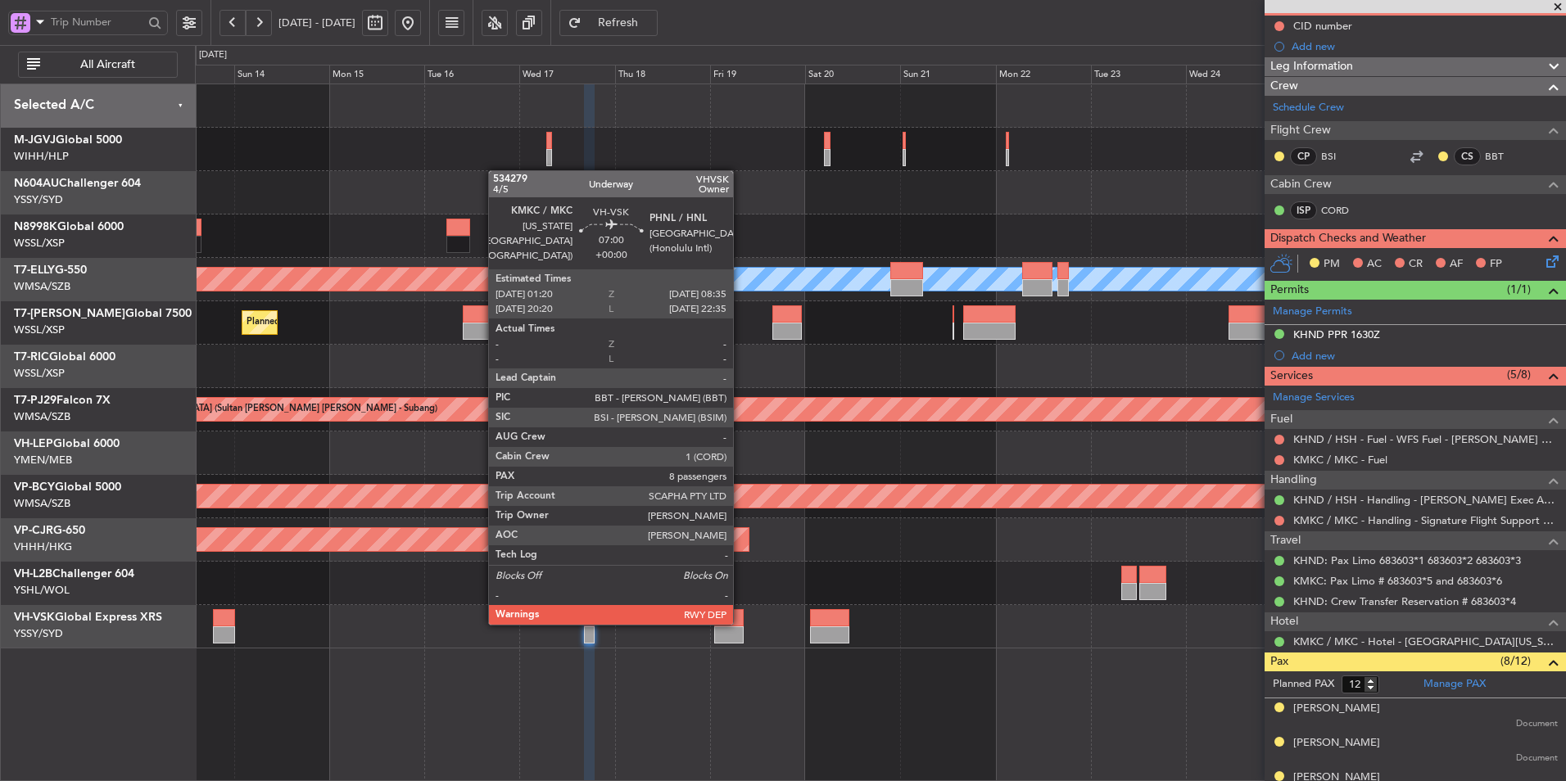
click at [740, 623] on div at bounding box center [728, 617] width 29 height 17
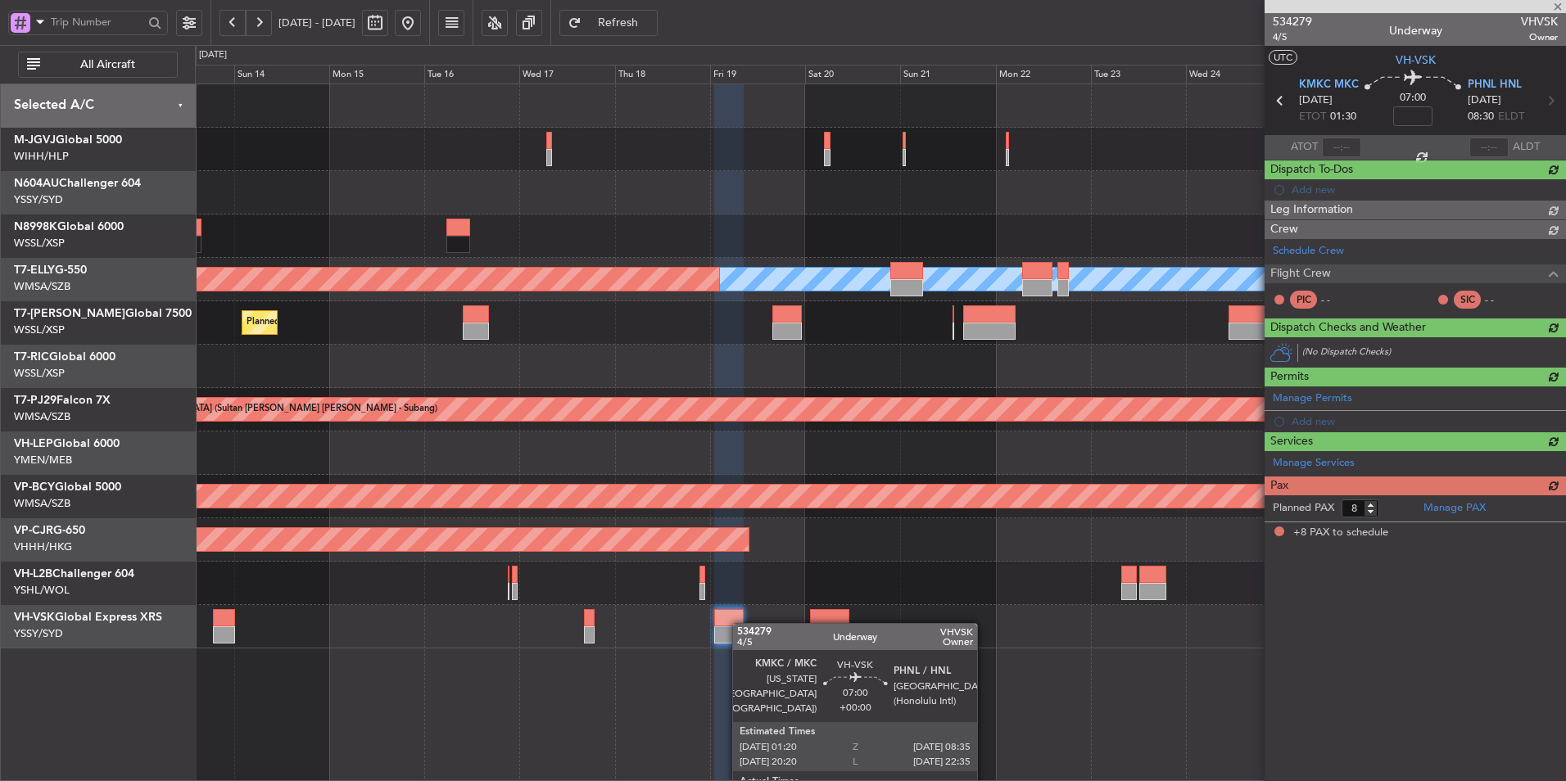
scroll to position [0, 0]
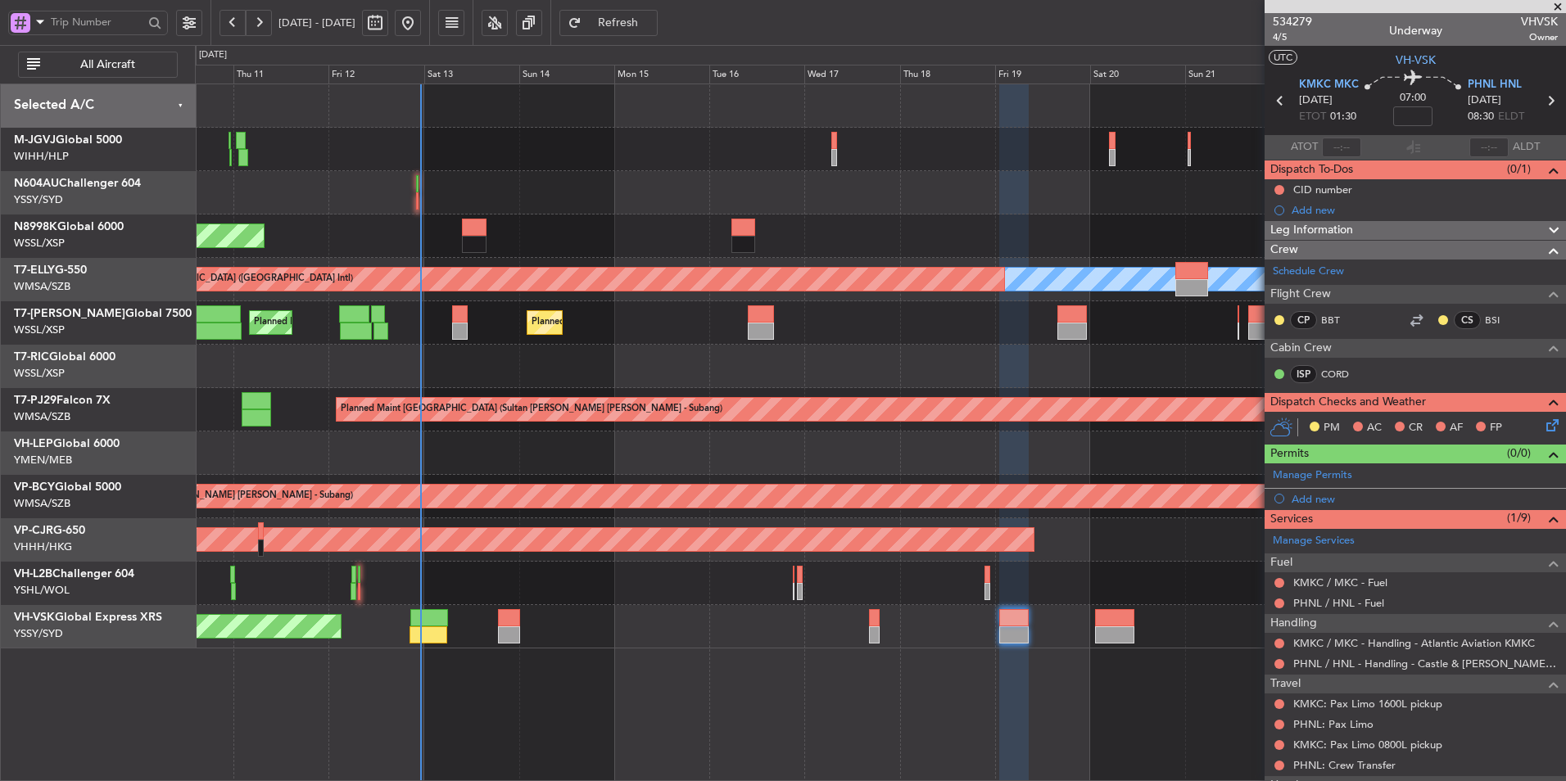
click at [904, 337] on div "Planned Maint [GEOGRAPHIC_DATA] (Seletar) Planned Maint [GEOGRAPHIC_DATA] (Al M…" at bounding box center [880, 322] width 1370 height 43
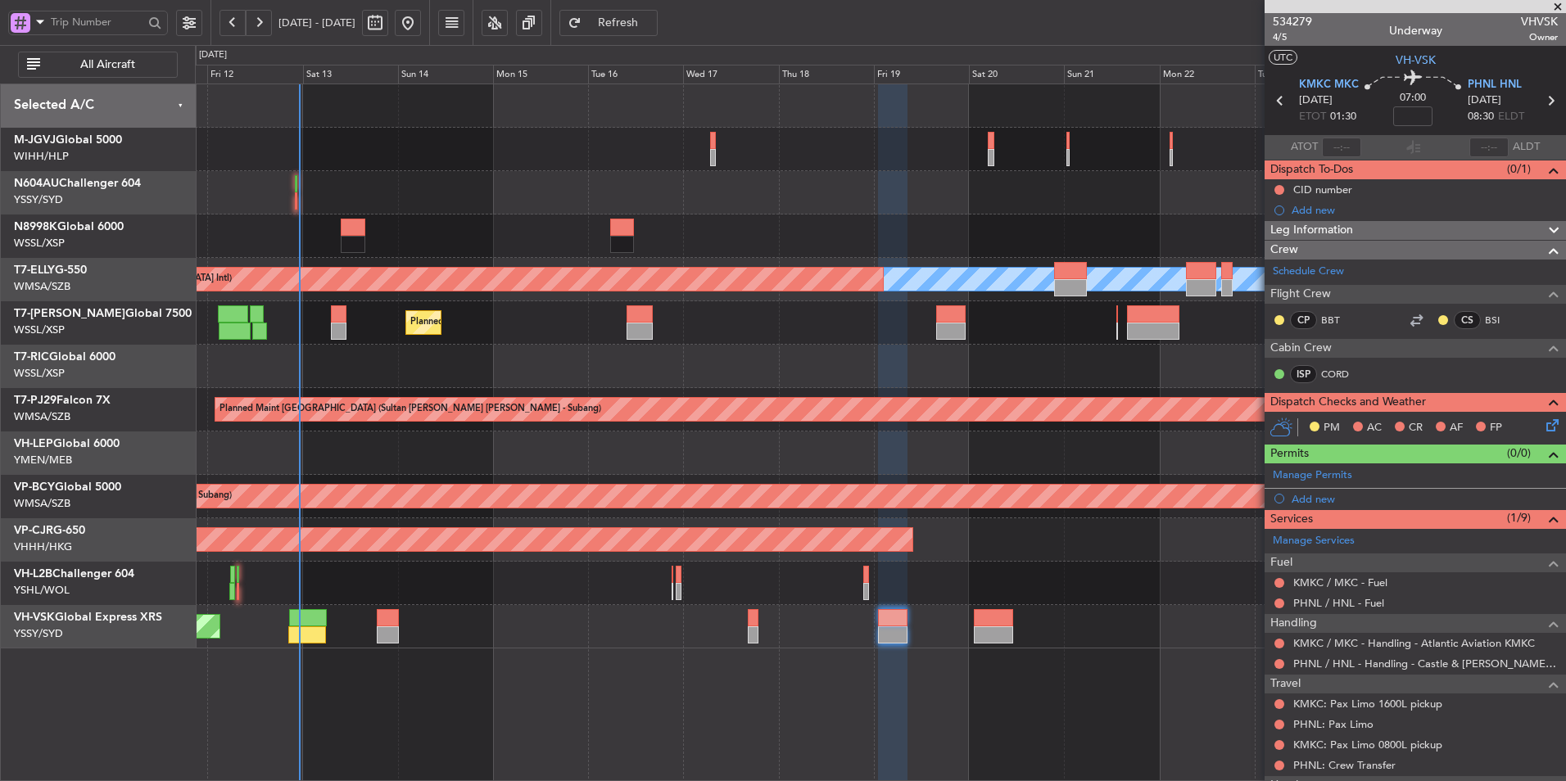
click at [617, 658] on div "Planned Maint [GEOGRAPHIC_DATA] (Seletar) [PERSON_NAME] Planned Maint [GEOGRAPH…" at bounding box center [880, 433] width 1371 height 698
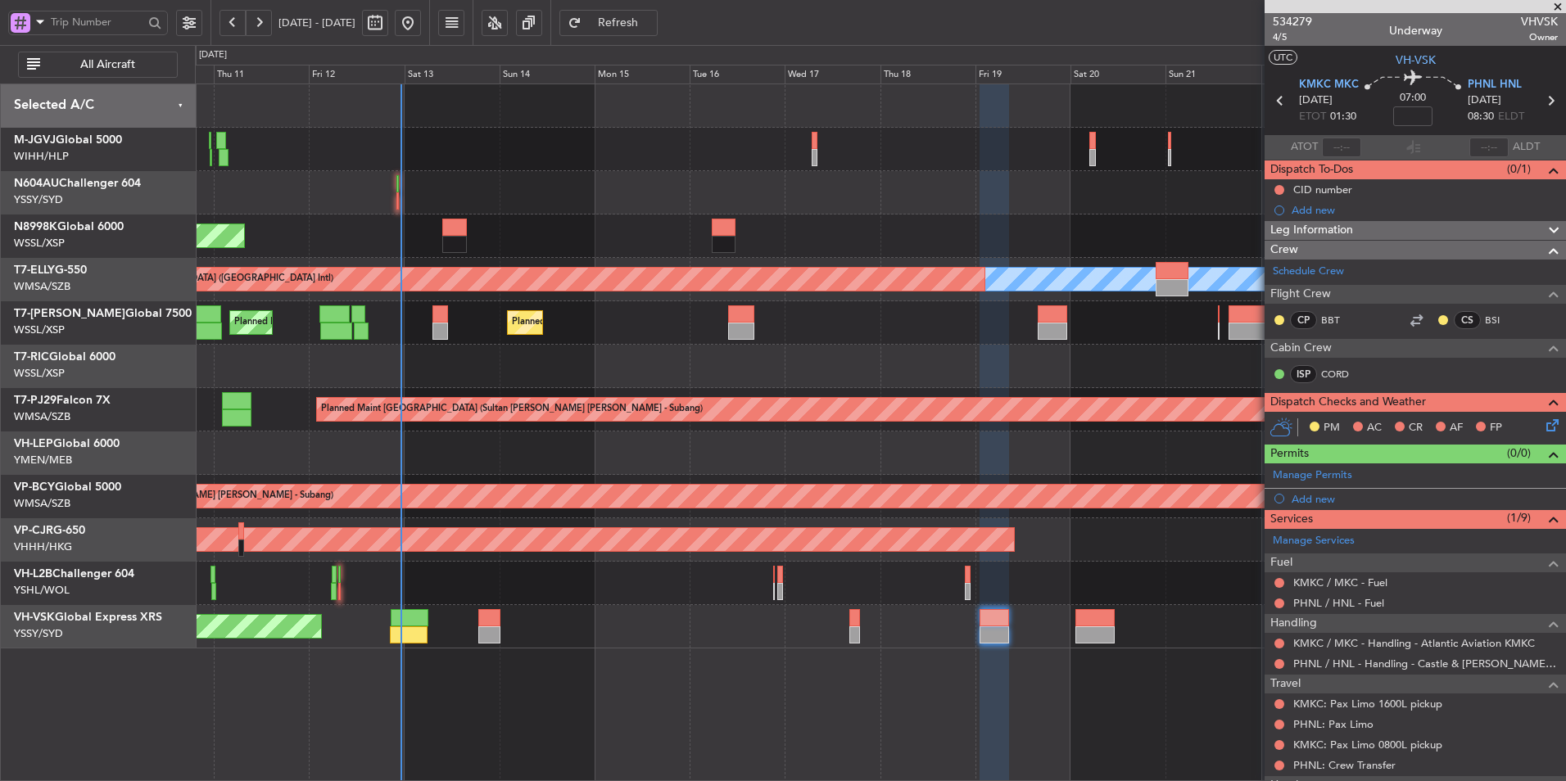
click at [699, 646] on div "Unplanned Maint Sydney ([PERSON_NAME] Intl) No Crew" at bounding box center [880, 626] width 1370 height 43
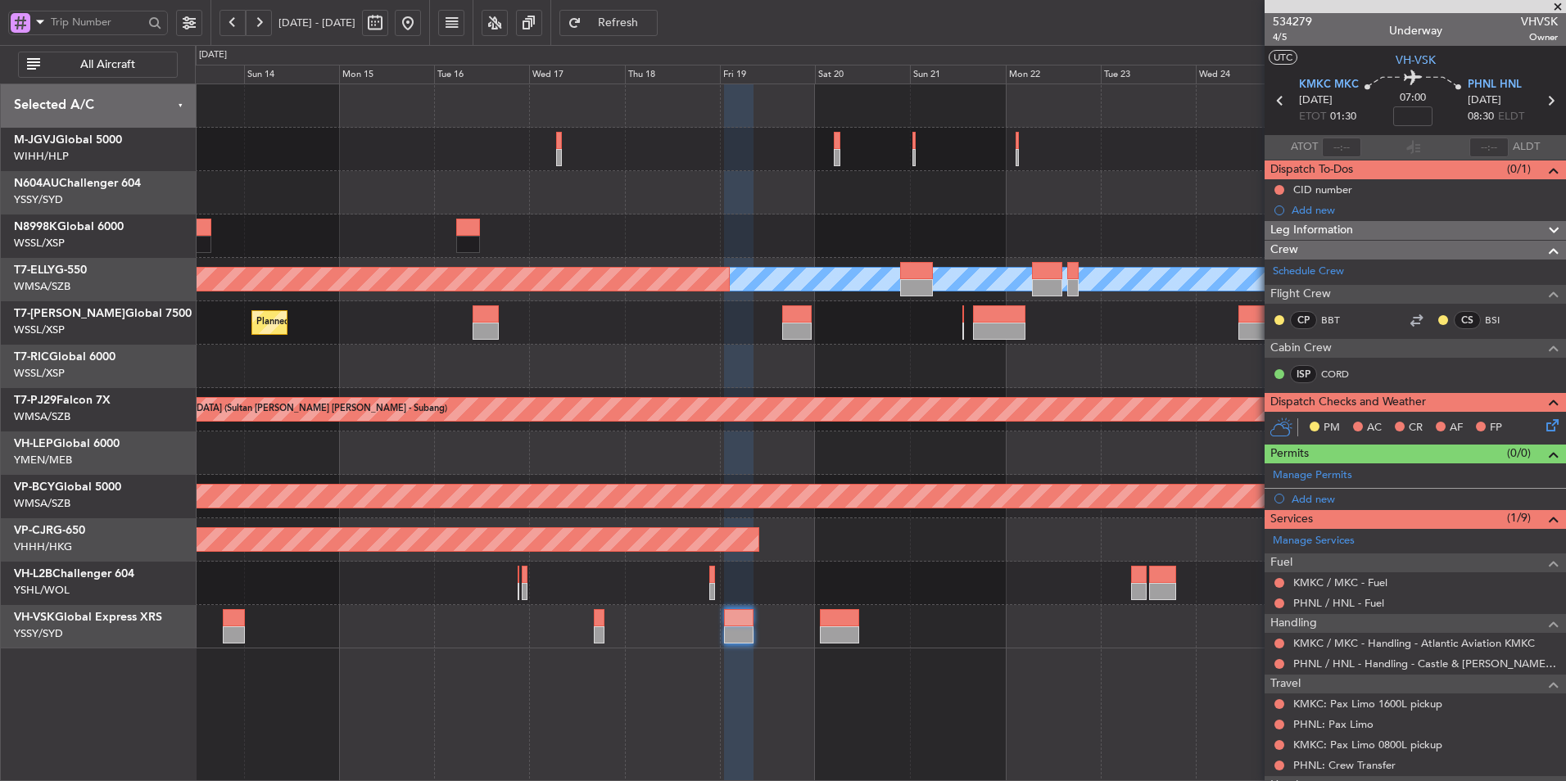
click at [728, 675] on div "Planned Maint [GEOGRAPHIC_DATA] (Seletar) [PERSON_NAME] Planned Maint [GEOGRAPH…" at bounding box center [880, 433] width 1371 height 698
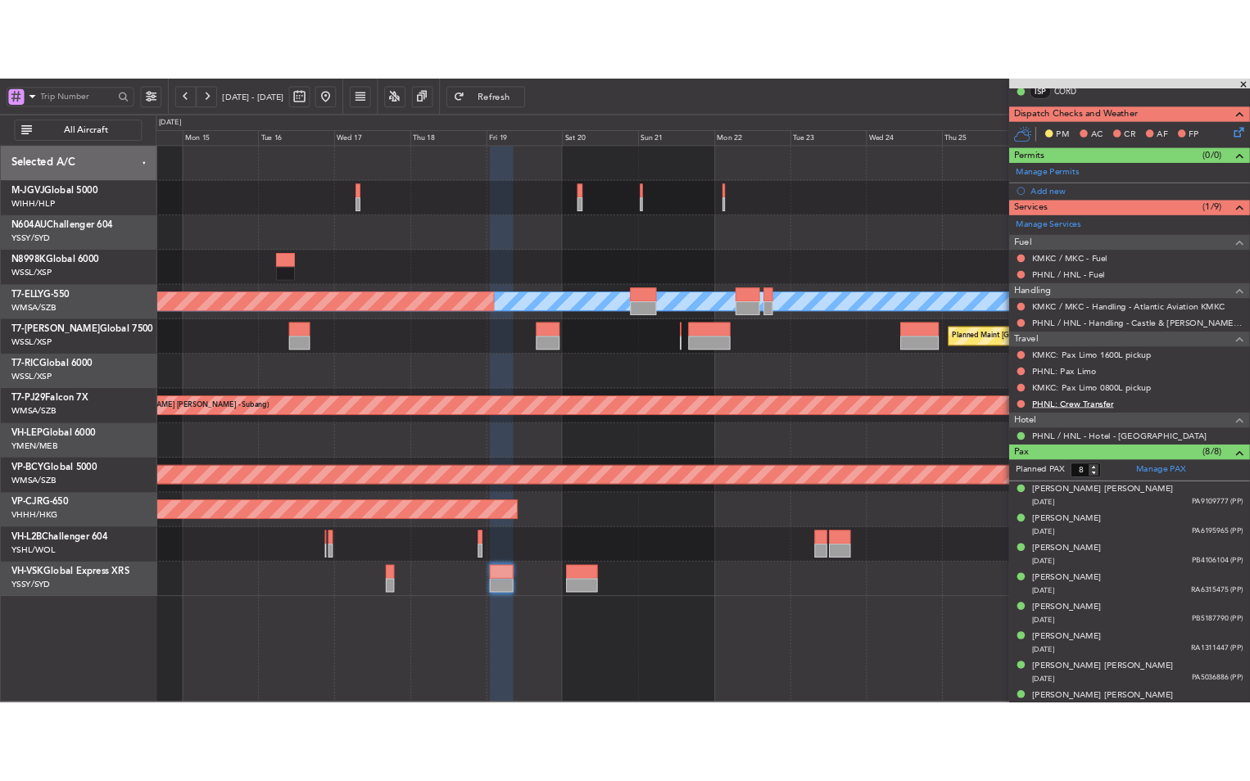
scroll to position [375, 0]
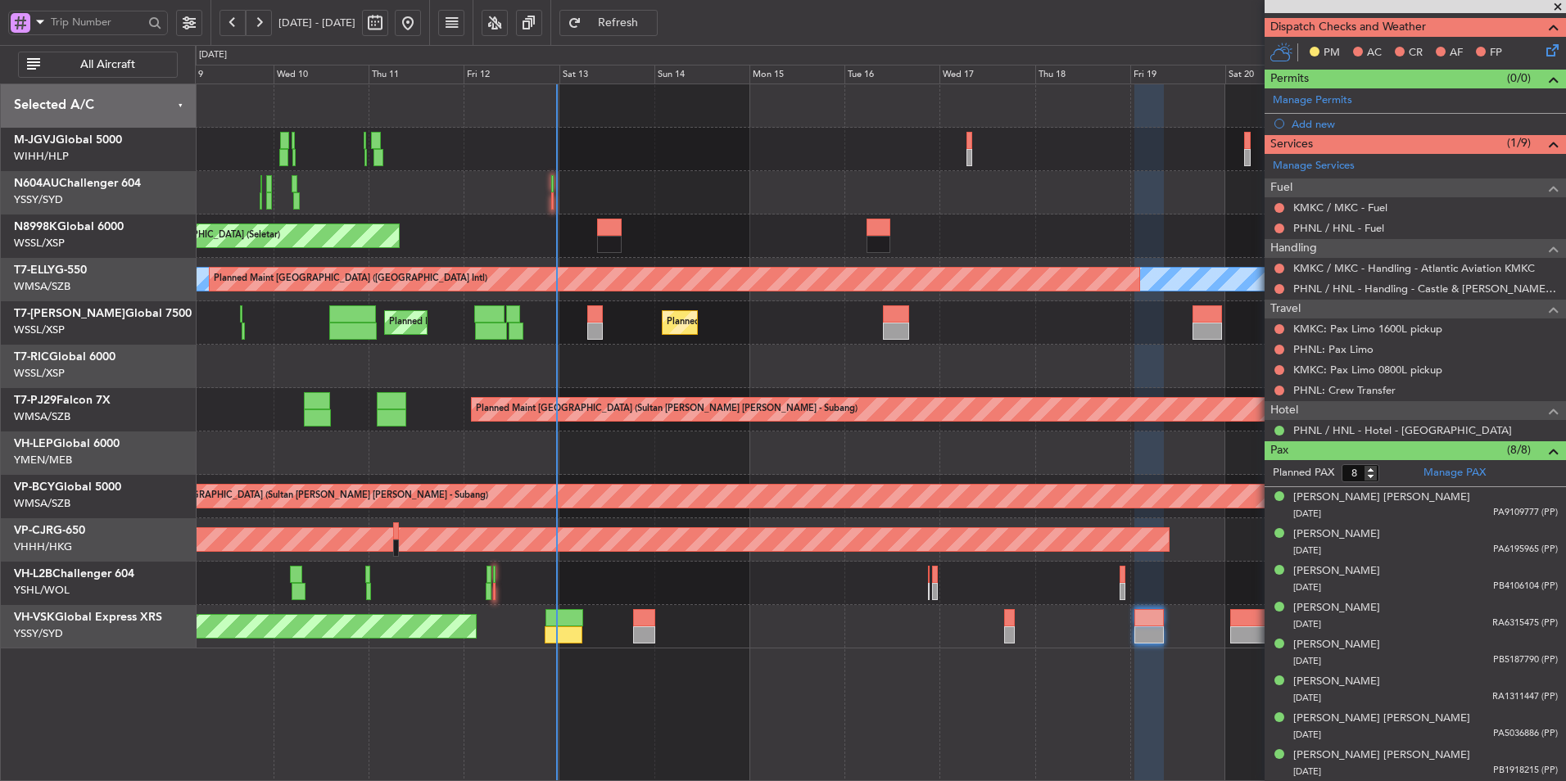
click at [1085, 646] on div "Planned Maint [GEOGRAPHIC_DATA] (Seletar) [PERSON_NAME] Planned Maint [GEOGRAPH…" at bounding box center [880, 433] width 1371 height 698
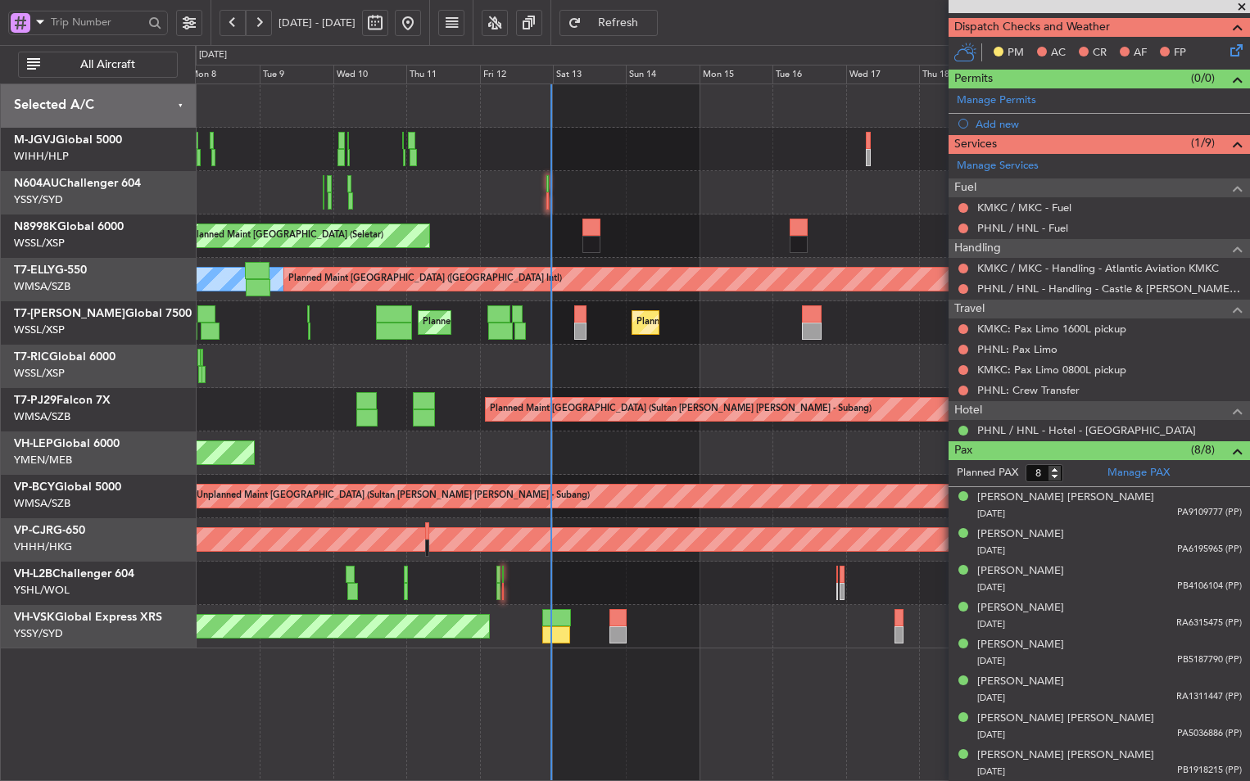
click at [1237, 7] on span at bounding box center [1241, 7] width 16 height 15
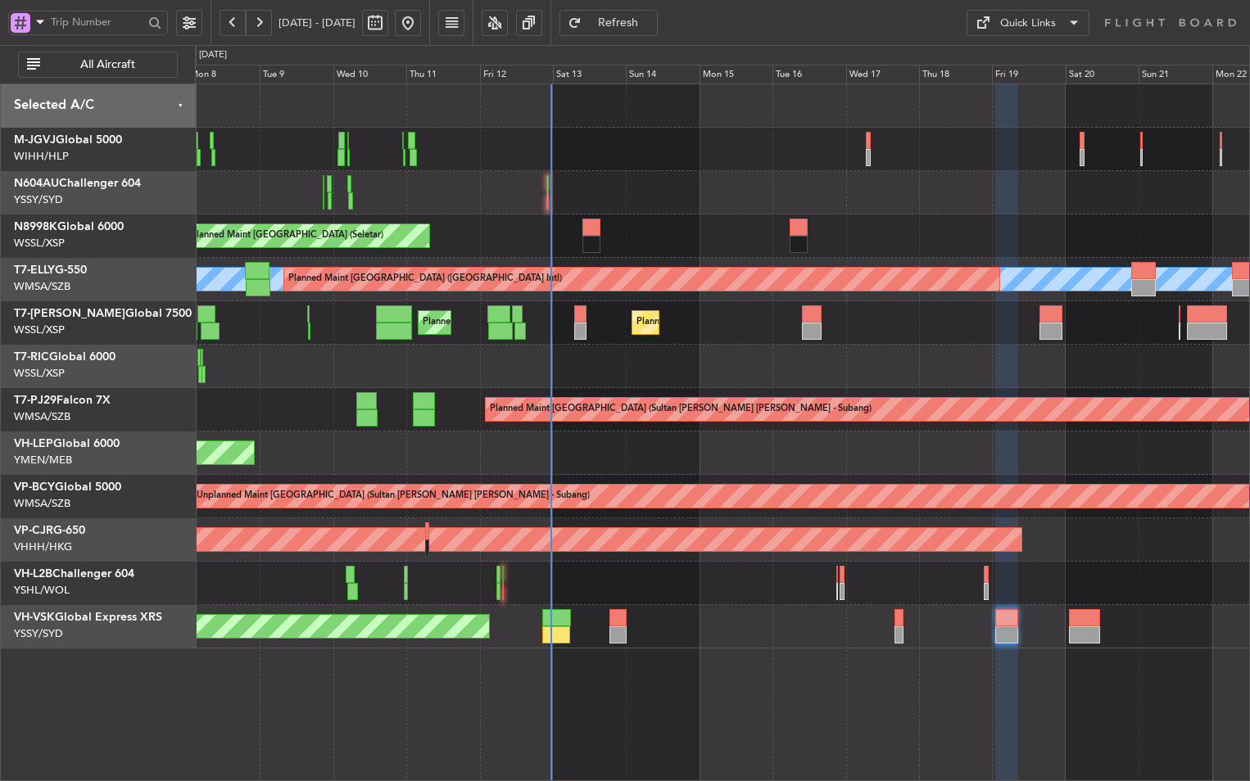
type input "0"
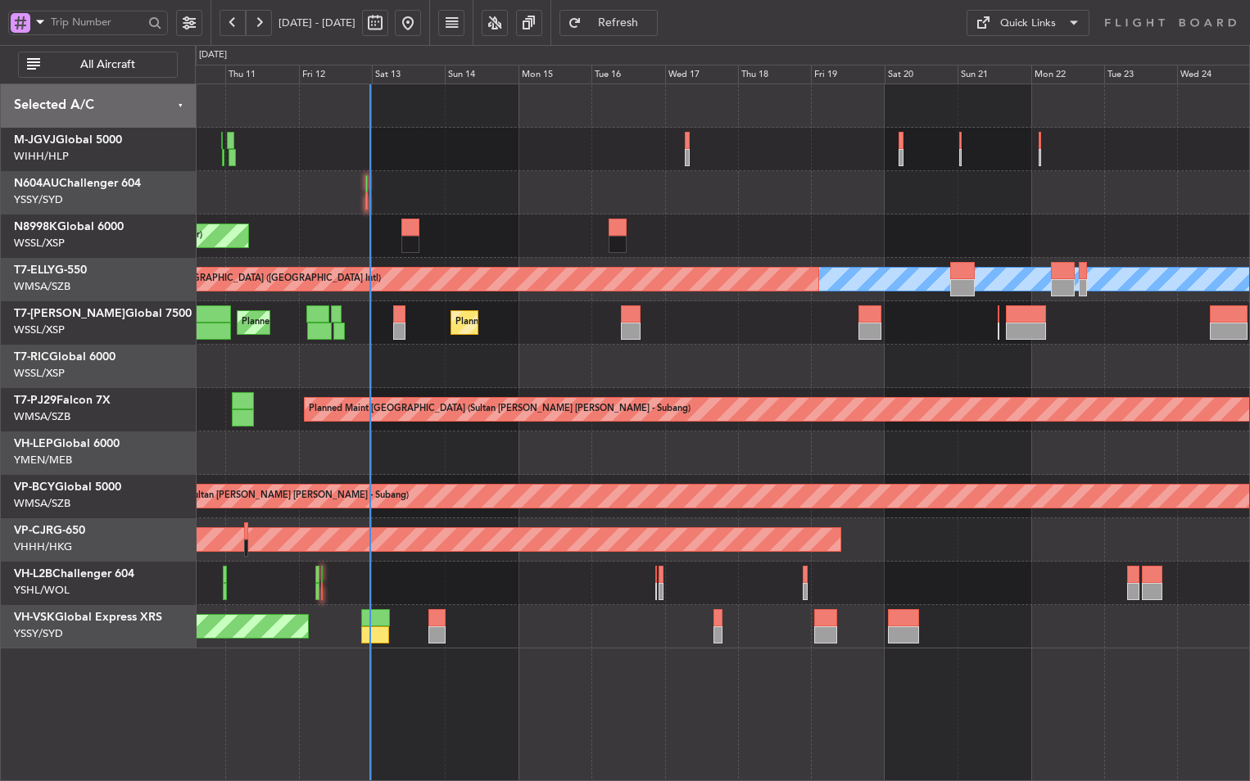
click at [624, 474] on div "Unplanned Maint Wichita (Wichita Mid-continent)" at bounding box center [722, 453] width 1054 height 43
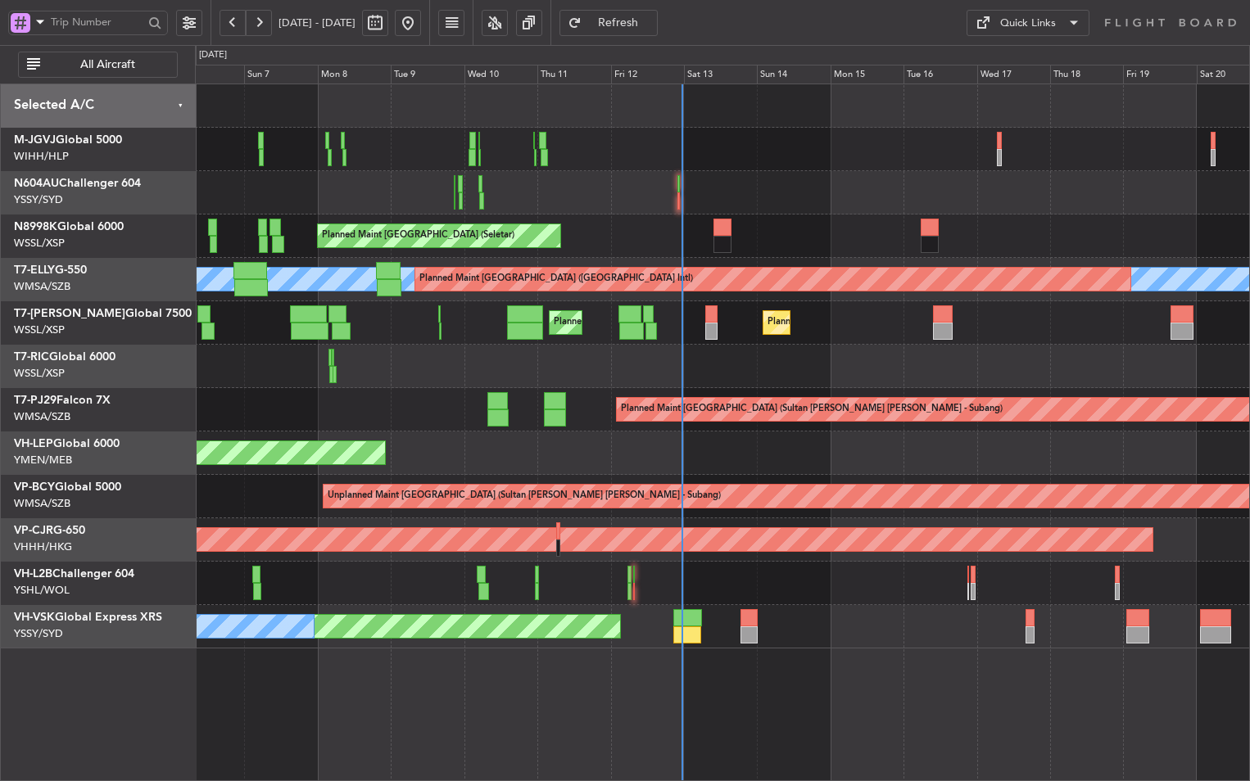
click at [817, 174] on div at bounding box center [722, 192] width 1054 height 43
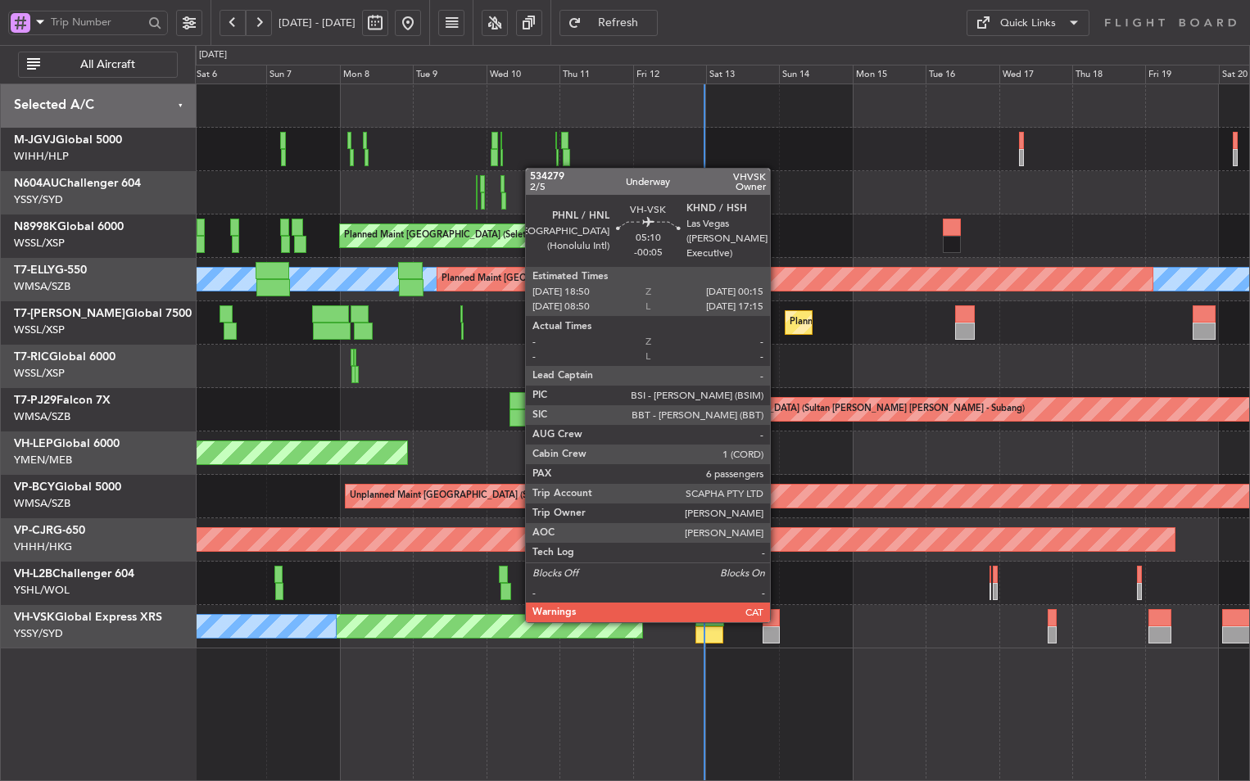
click at [777, 621] on div at bounding box center [770, 617] width 17 height 17
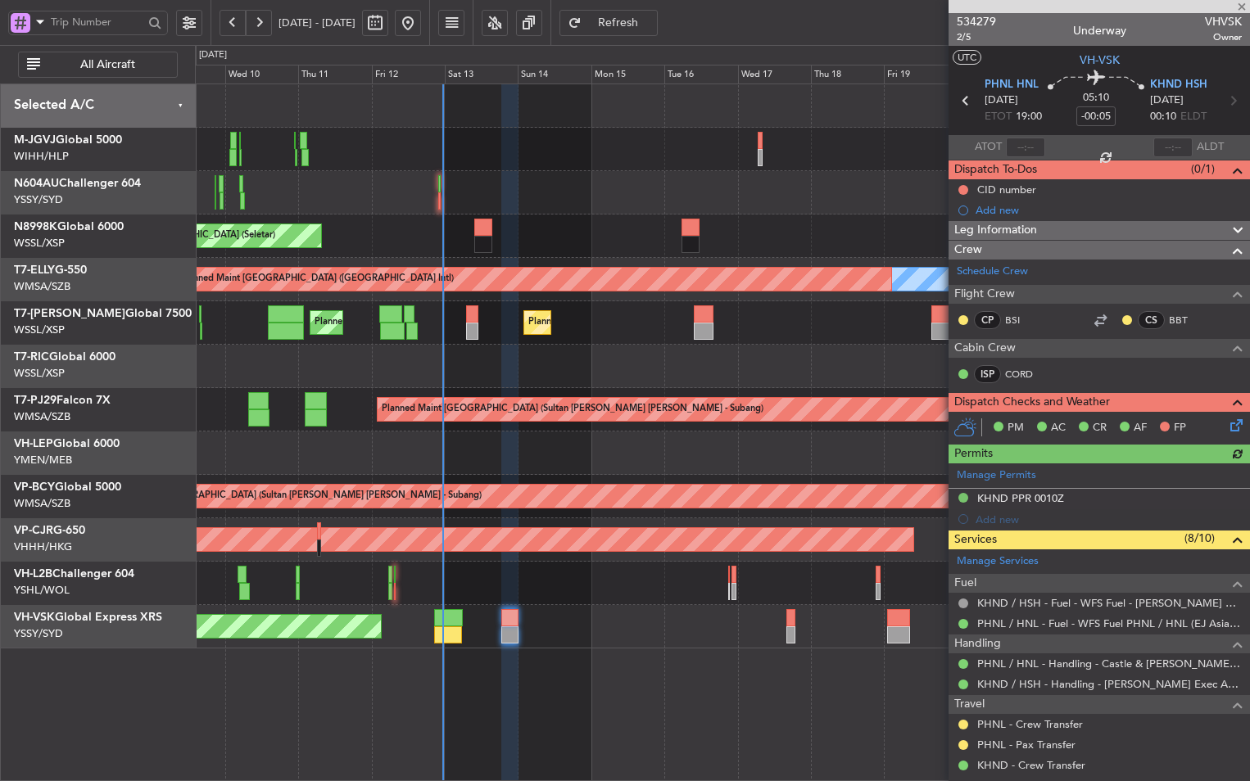
click at [552, 373] on div at bounding box center [722, 366] width 1054 height 43
click at [565, 382] on div at bounding box center [722, 366] width 1054 height 43
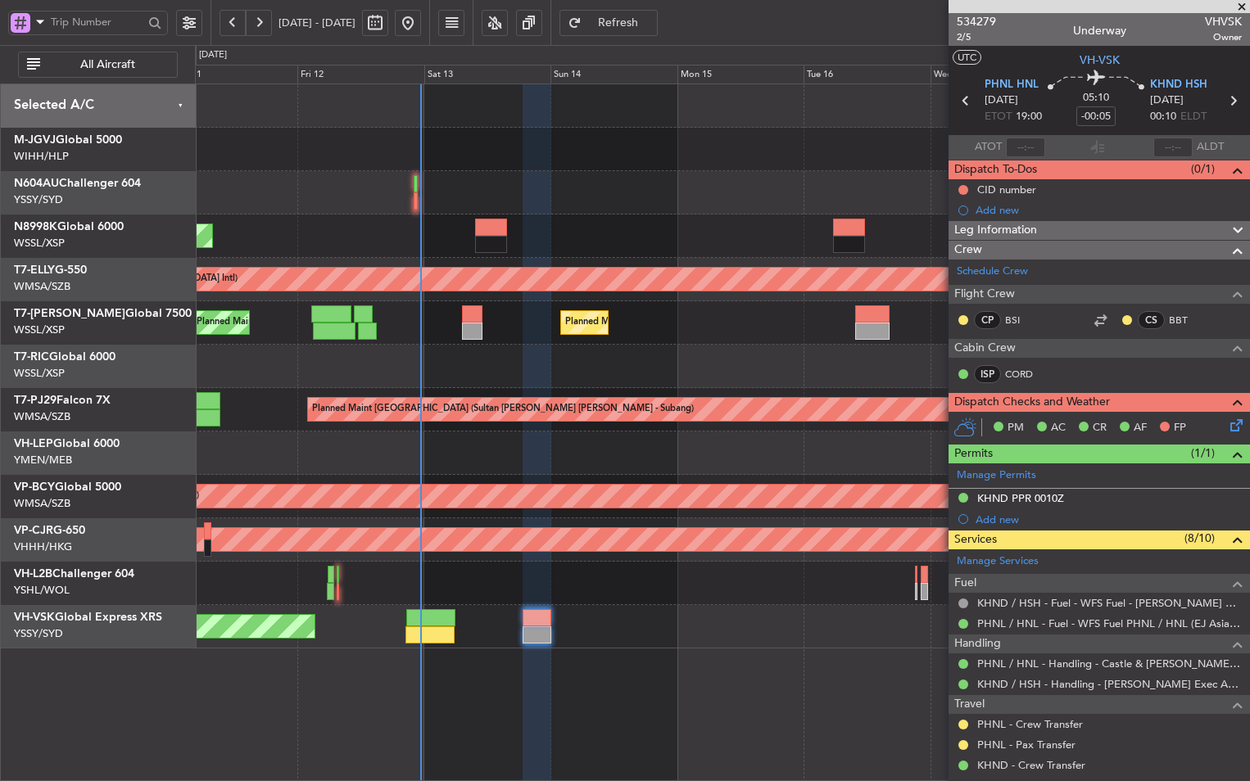
click at [767, 364] on div at bounding box center [722, 366] width 1054 height 43
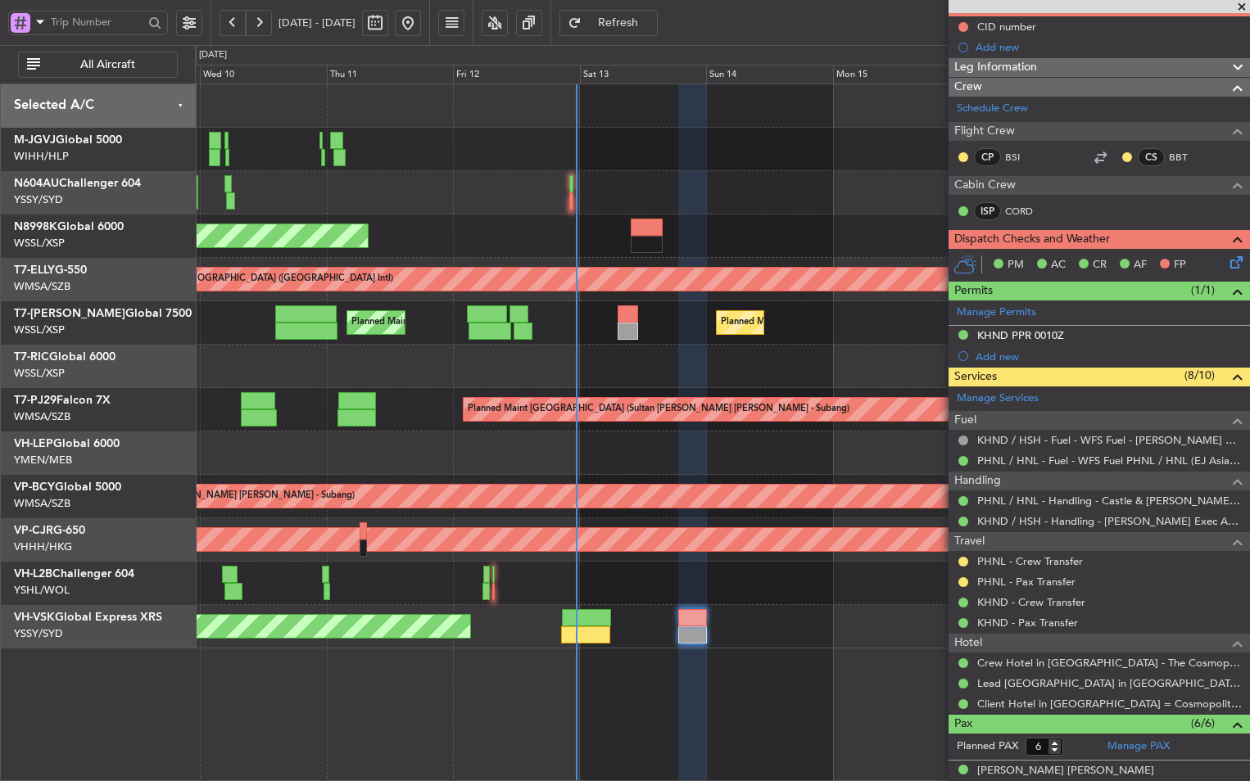
scroll to position [164, 0]
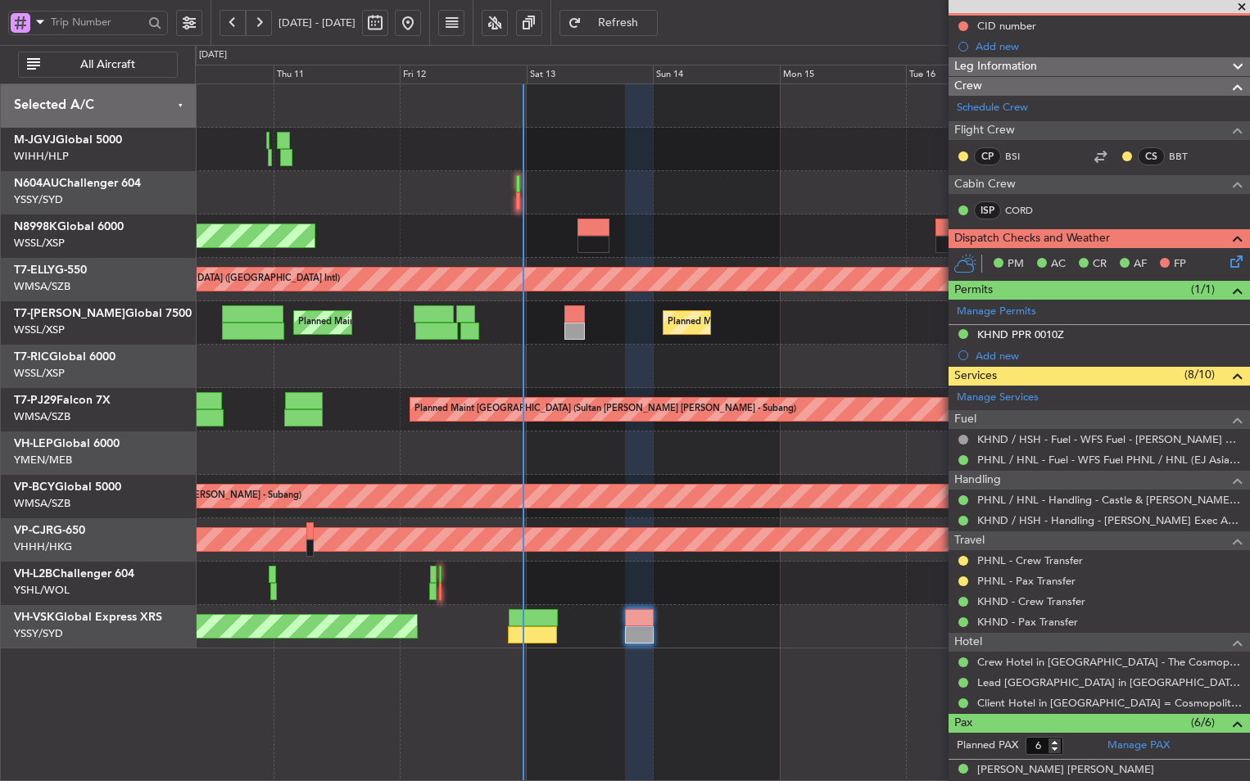
click at [599, 628] on div "Unplanned Maint Sydney ([PERSON_NAME] Intl)" at bounding box center [722, 626] width 1054 height 43
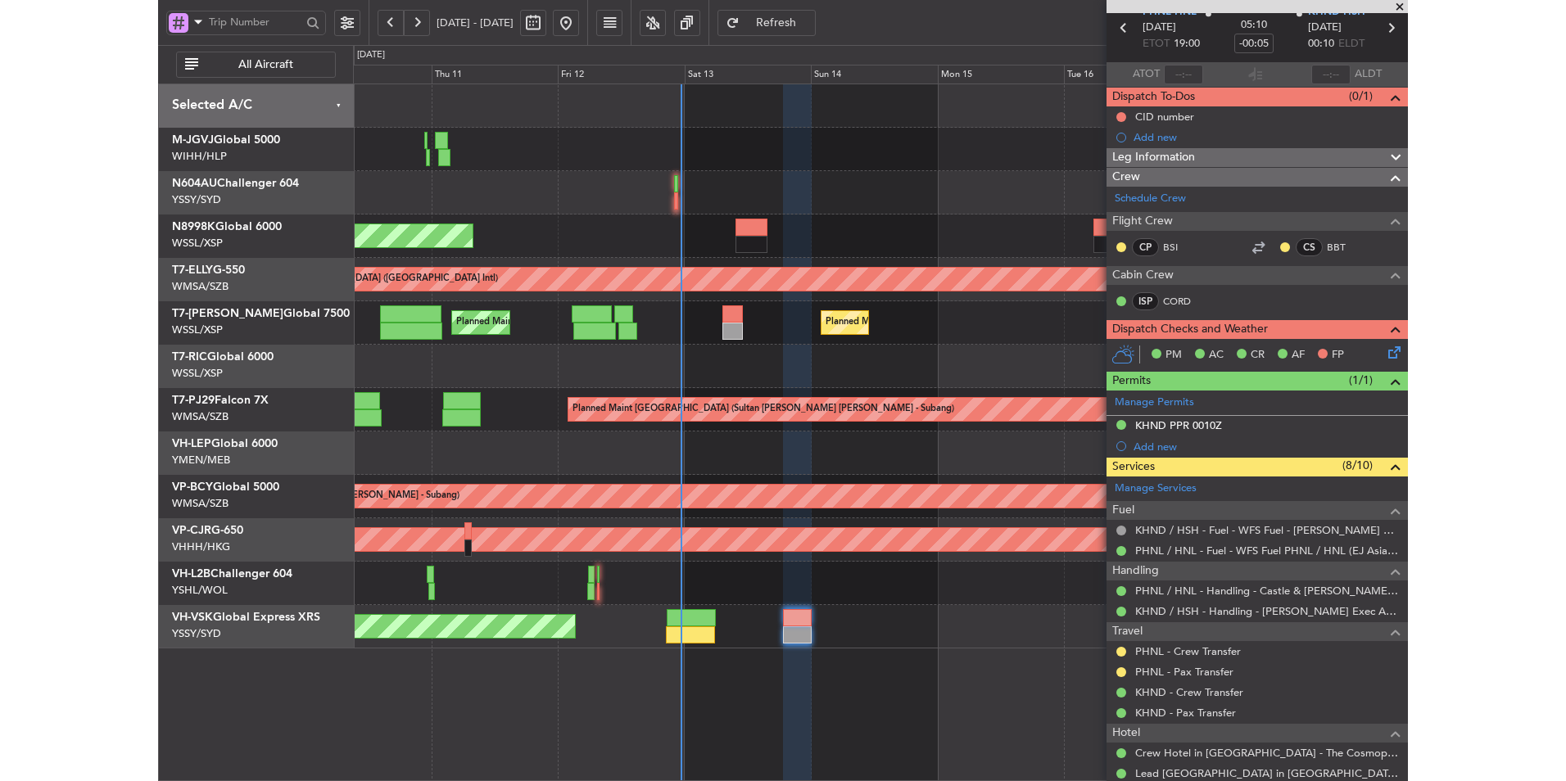
scroll to position [0, 0]
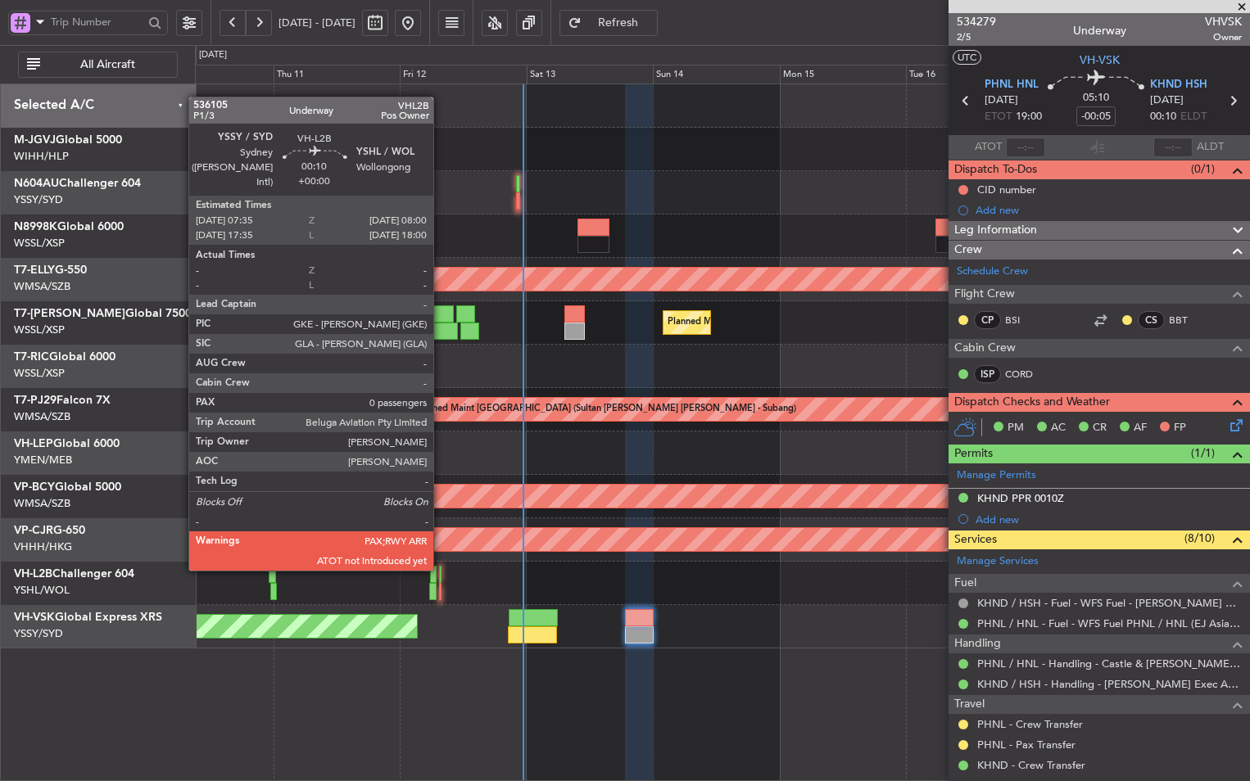
click at [441, 569] on div at bounding box center [440, 574] width 2 height 17
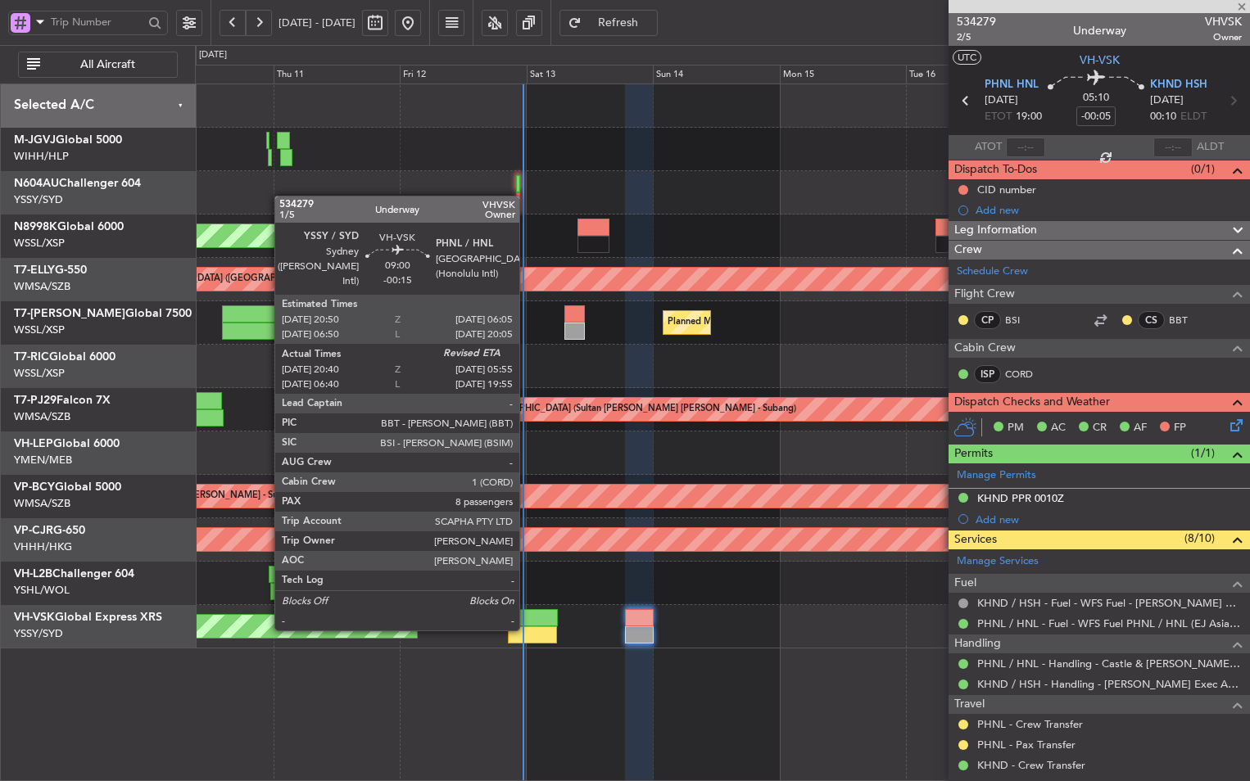
type input "0"
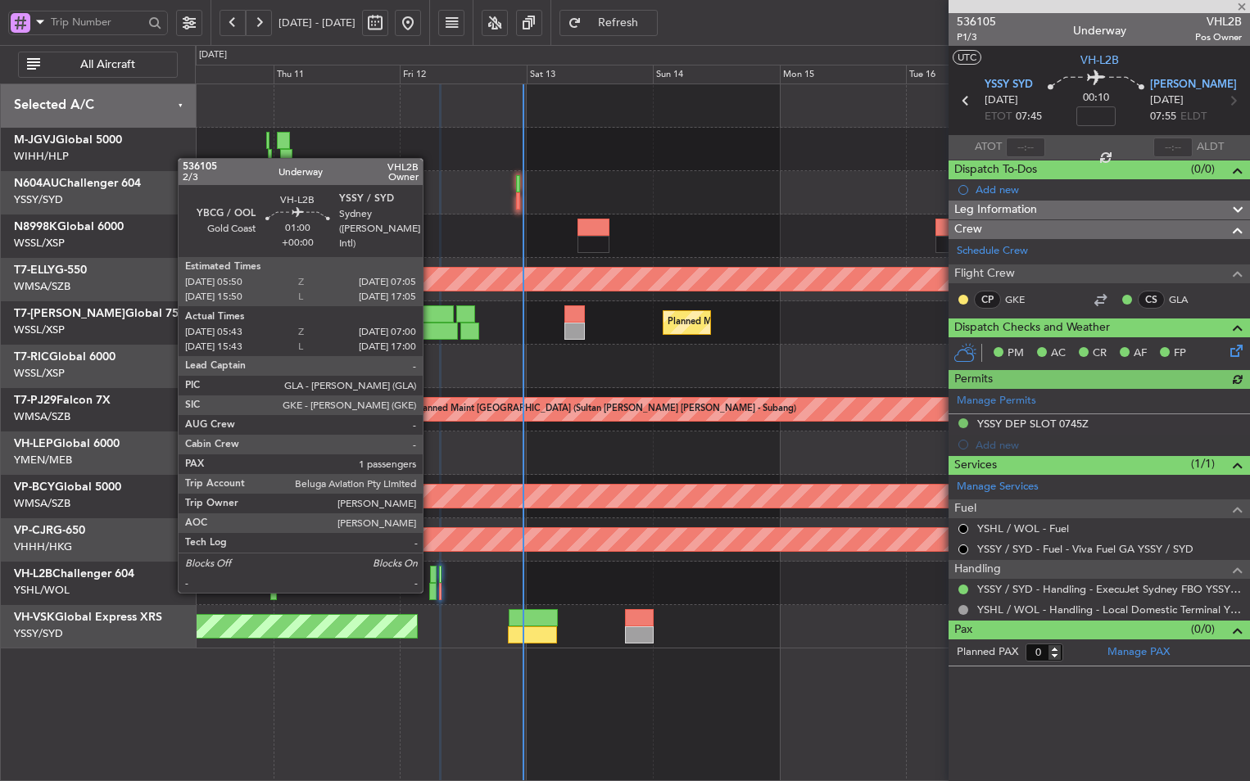
click at [430, 591] on div at bounding box center [432, 591] width 7 height 17
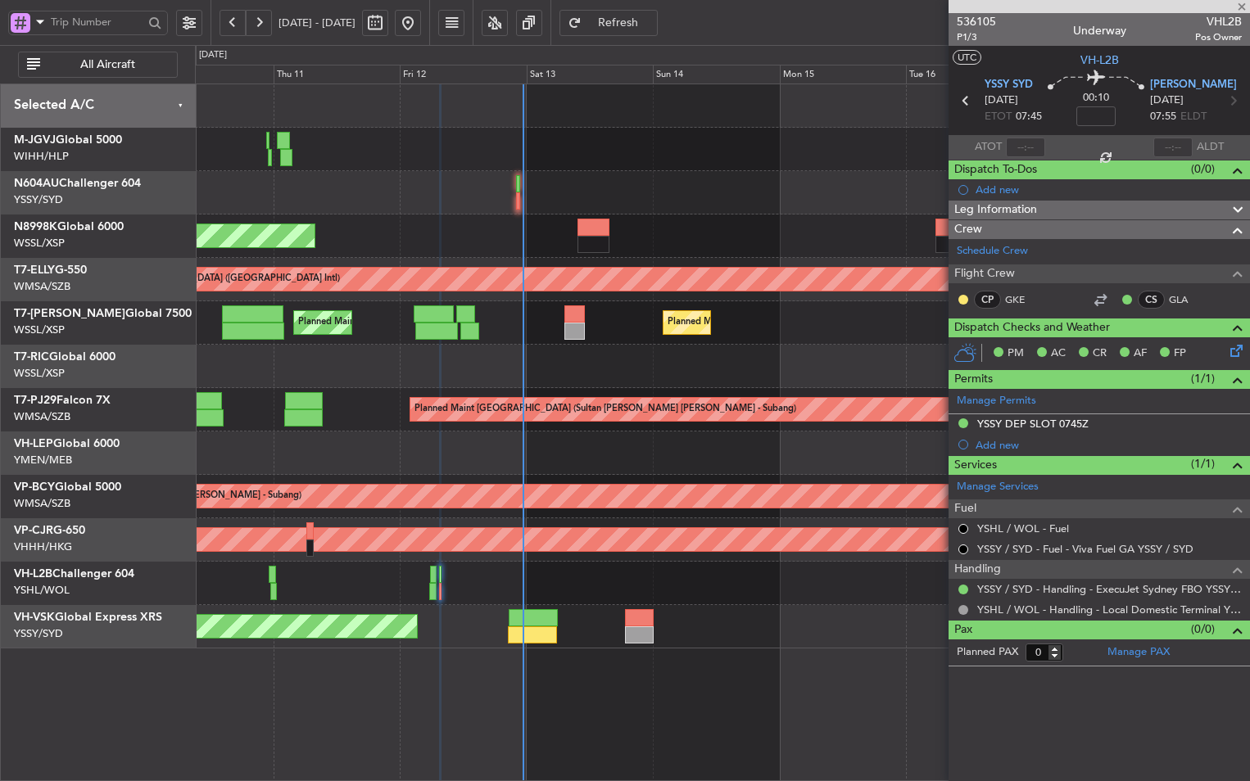
type input "05:53"
type input "06:55"
type input "1"
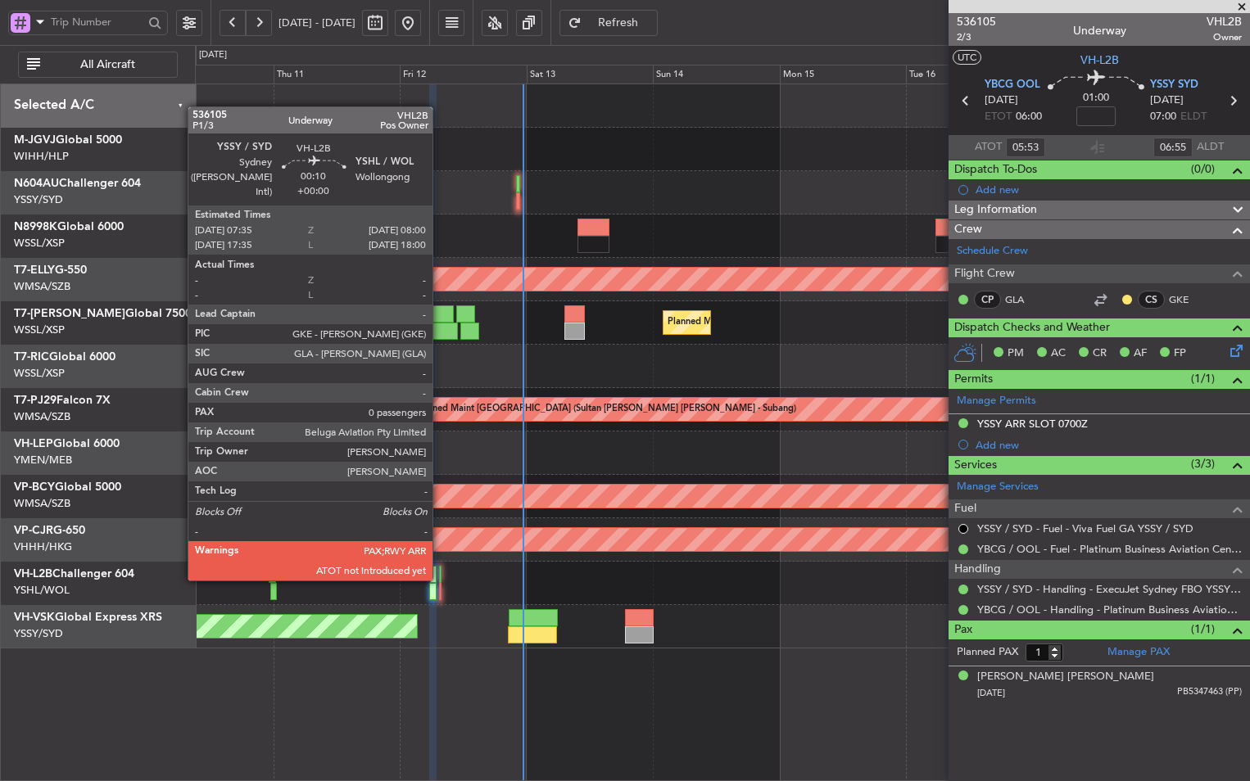
click at [440, 579] on div at bounding box center [440, 574] width 2 height 17
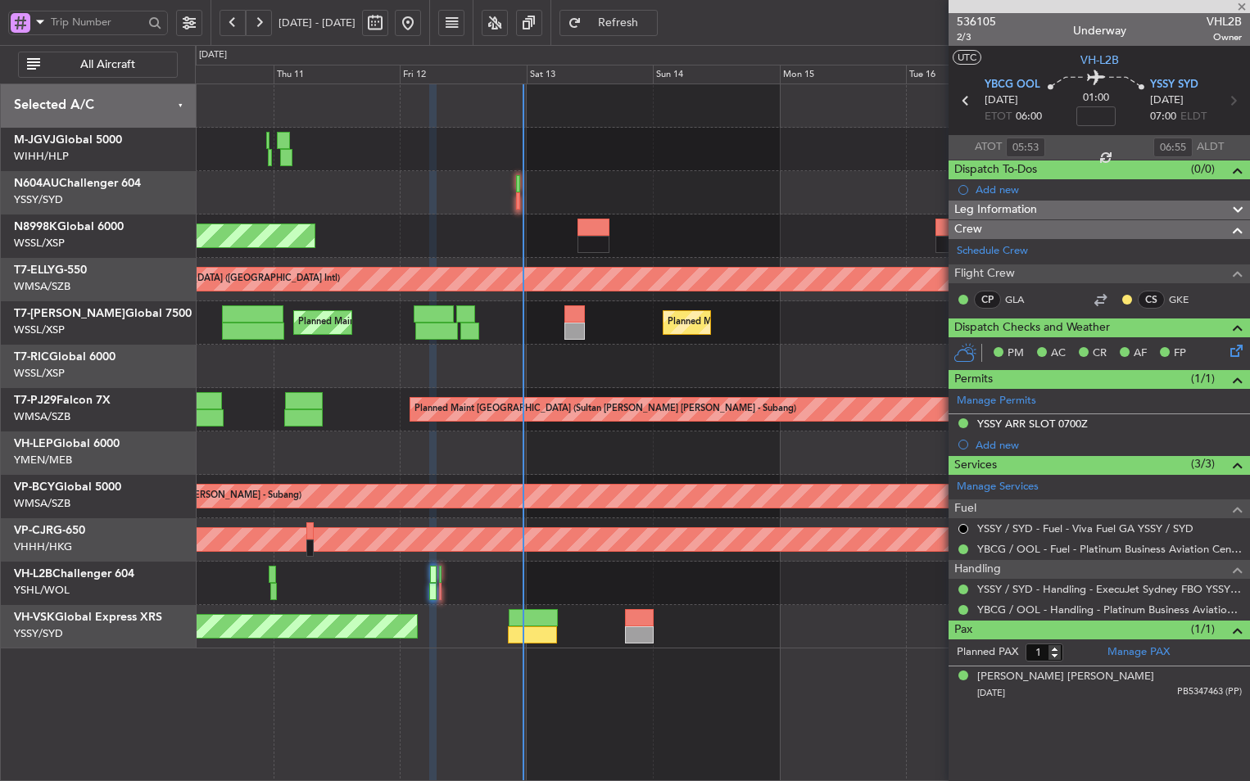
click at [672, 584] on div at bounding box center [722, 583] width 1054 height 43
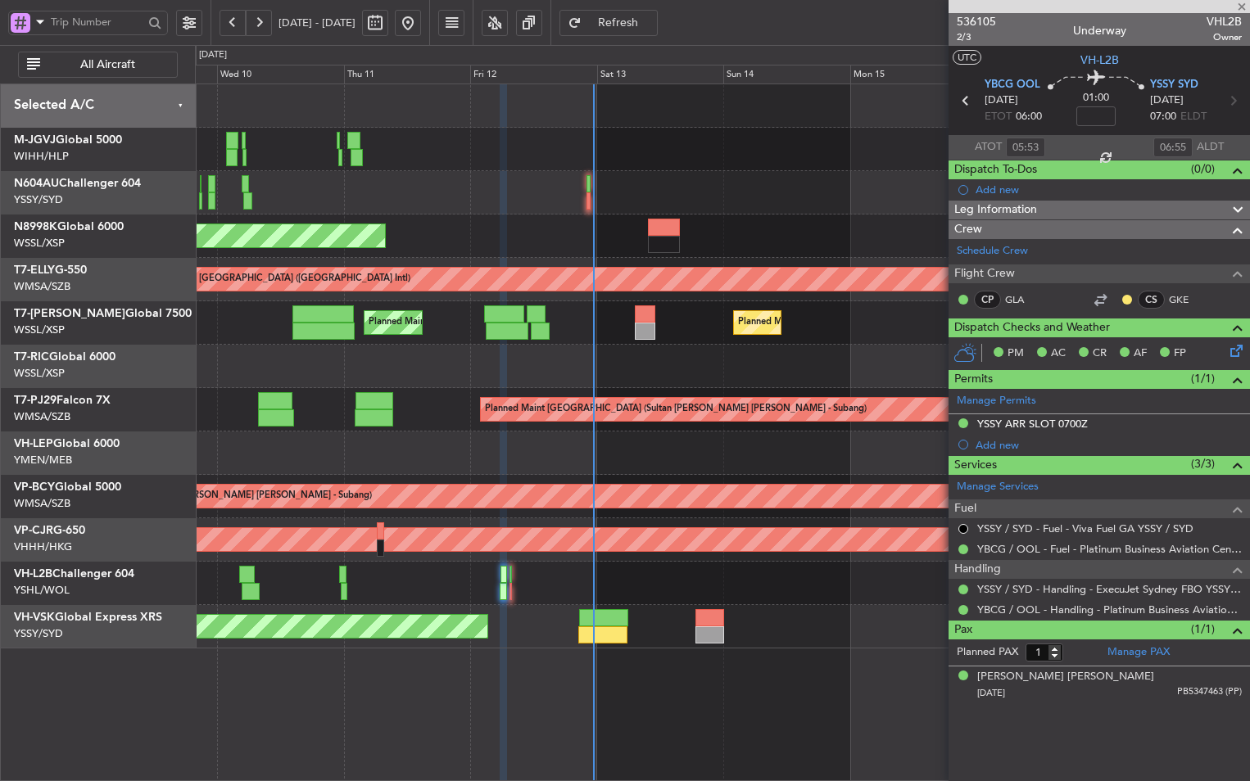
type input "0"
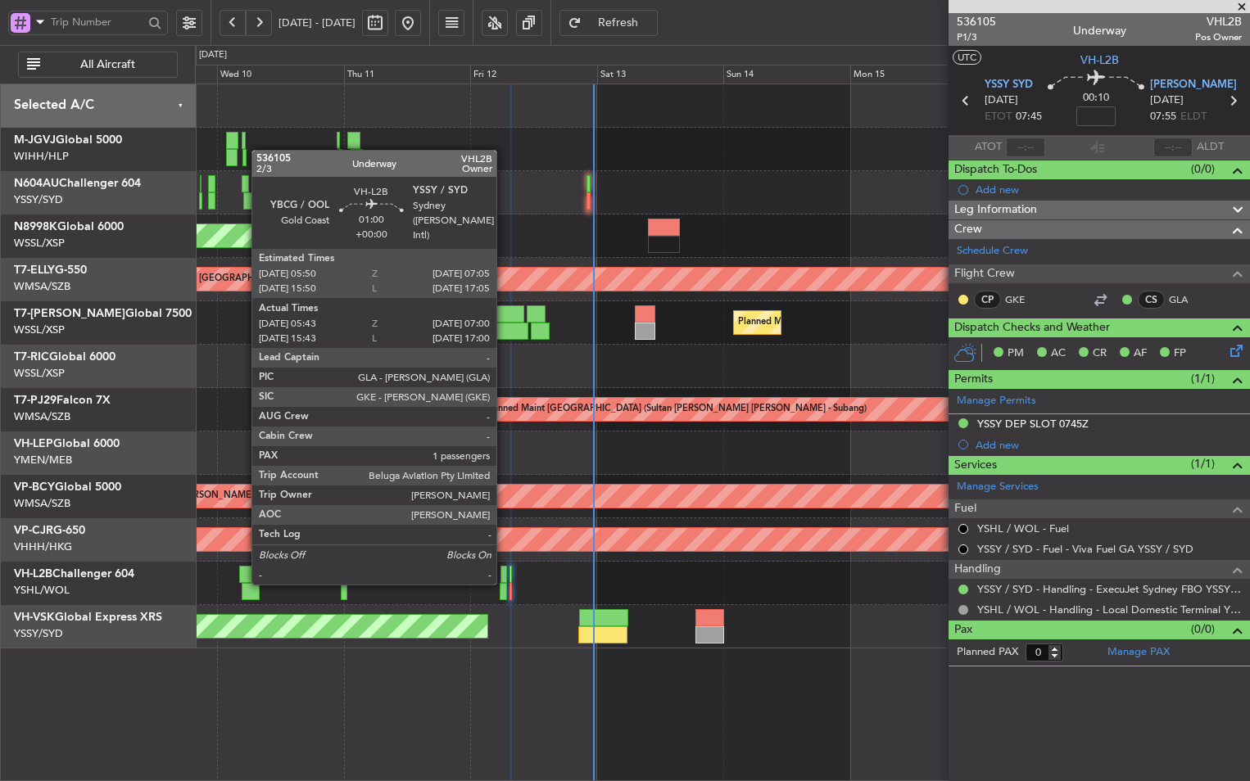
click at [504, 583] on div at bounding box center [503, 591] width 7 height 17
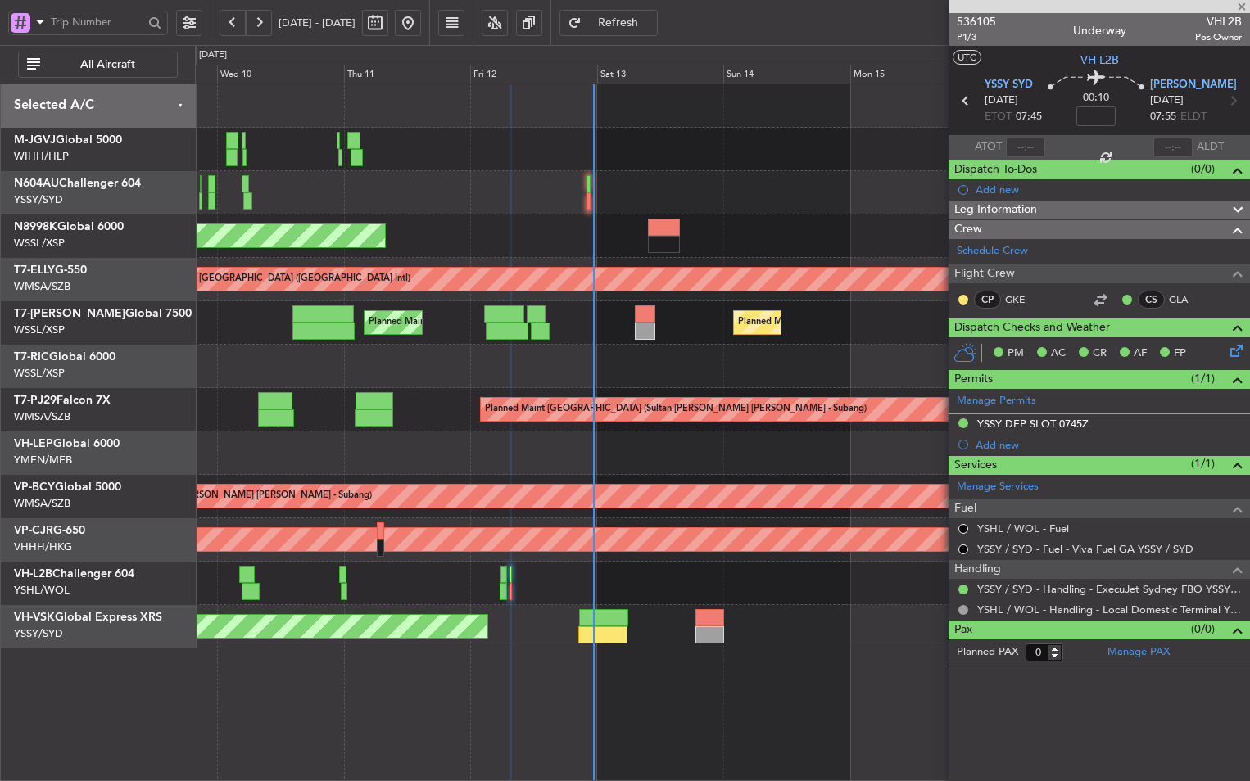
type input "05:53"
type input "06:55"
type input "1"
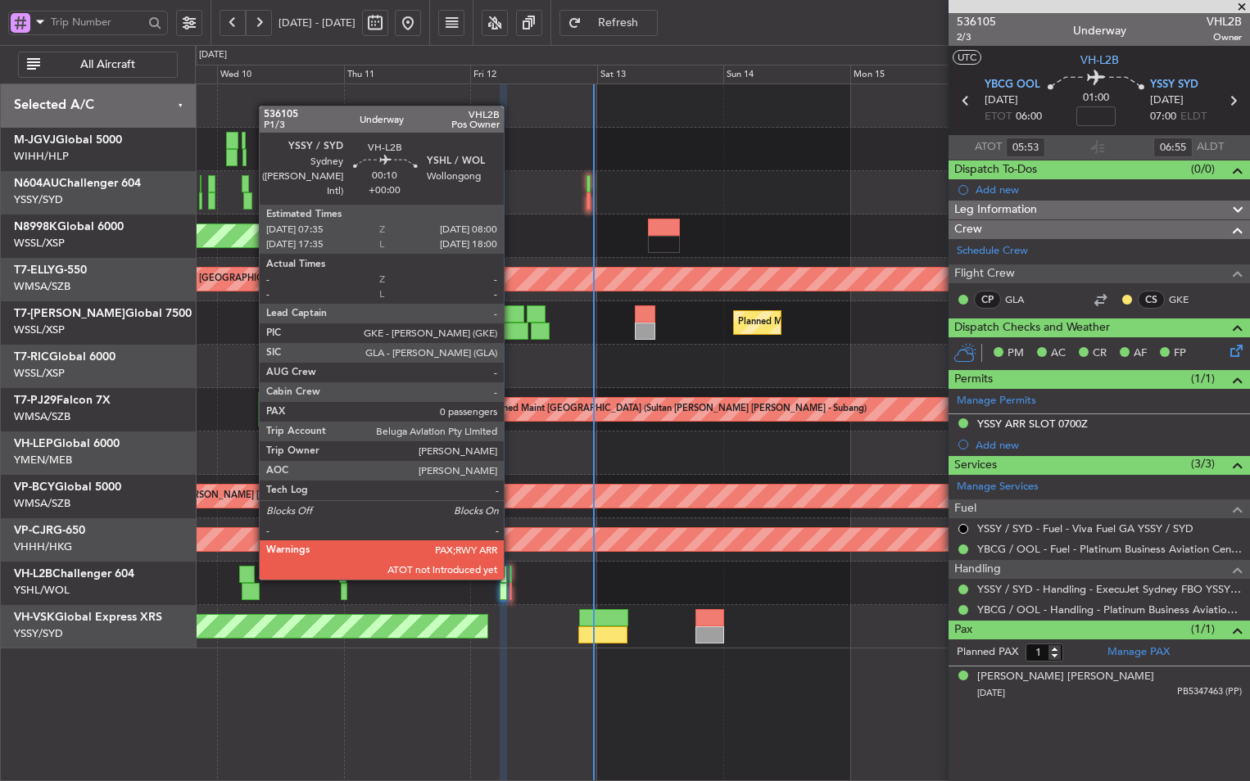
click at [511, 577] on div at bounding box center [510, 574] width 2 height 17
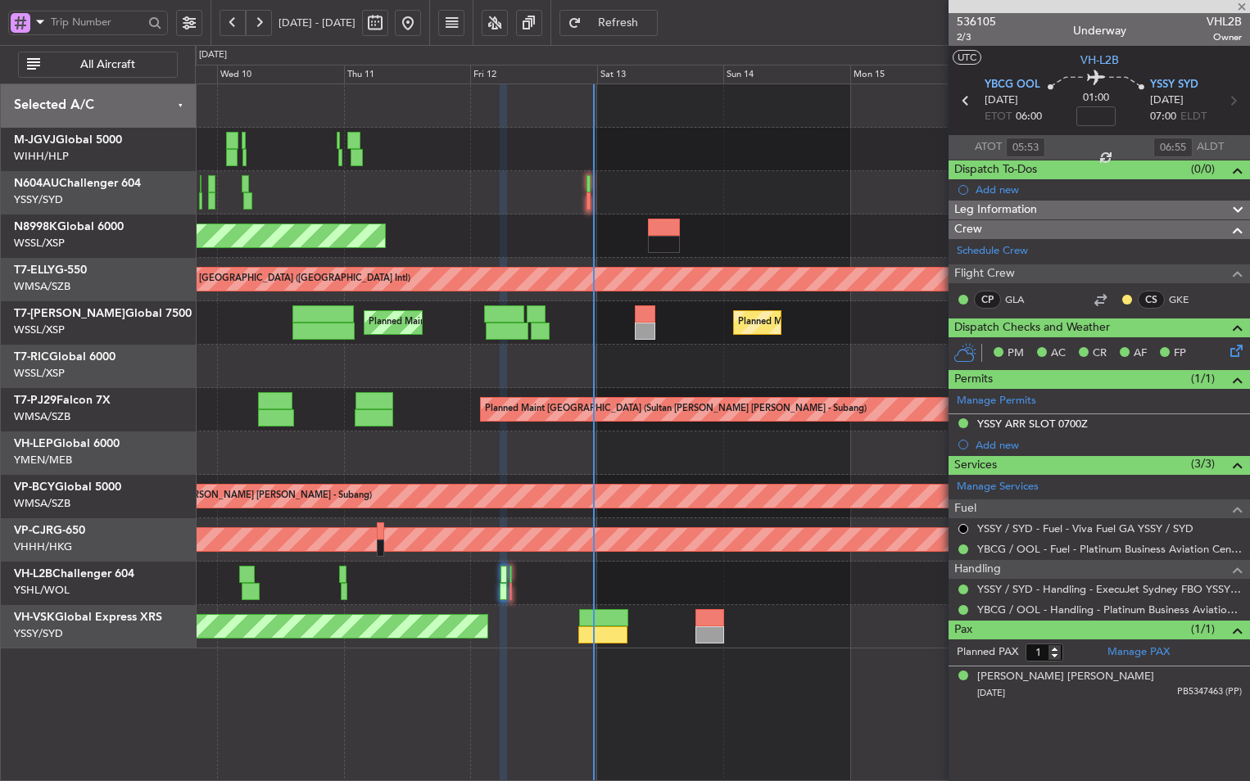
click at [730, 604] on div "Planned Maint [GEOGRAPHIC_DATA] (Seletar) [PERSON_NAME] Planned Maint [GEOGRAPH…" at bounding box center [722, 366] width 1054 height 564
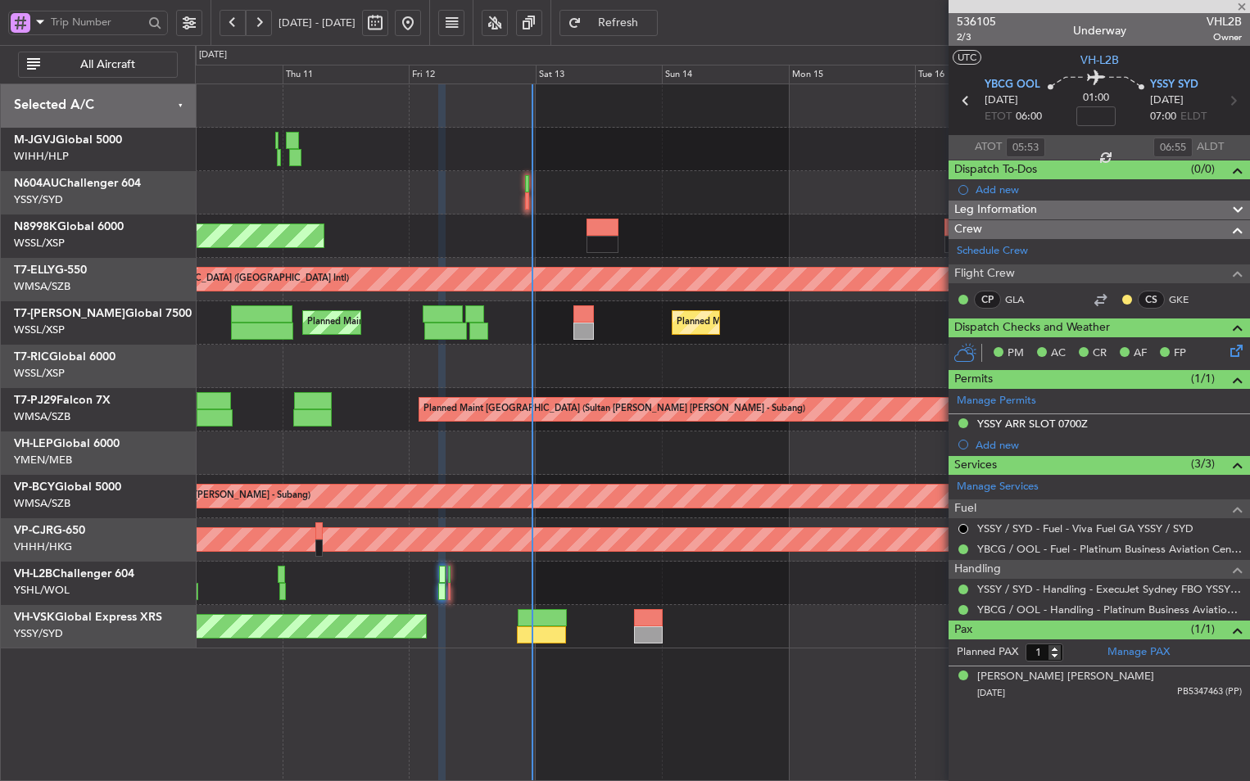
type input "0"
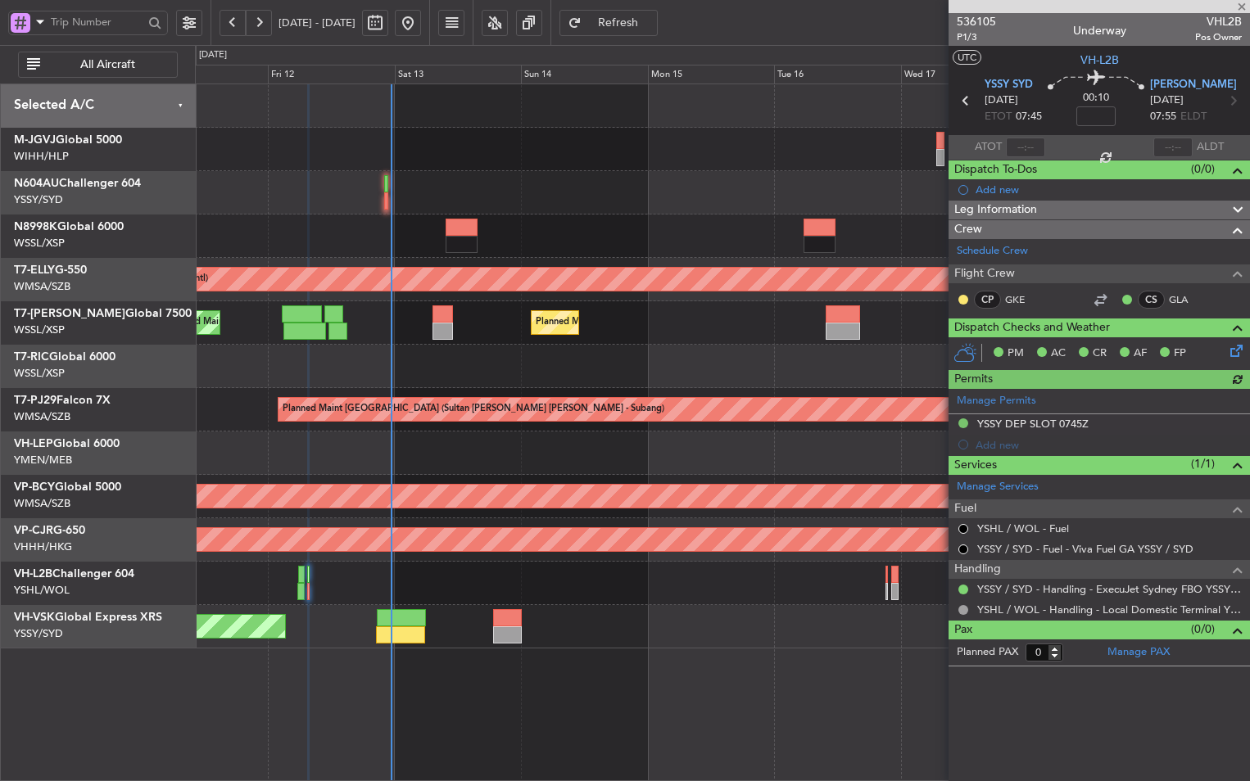
click at [614, 584] on div at bounding box center [722, 583] width 1054 height 43
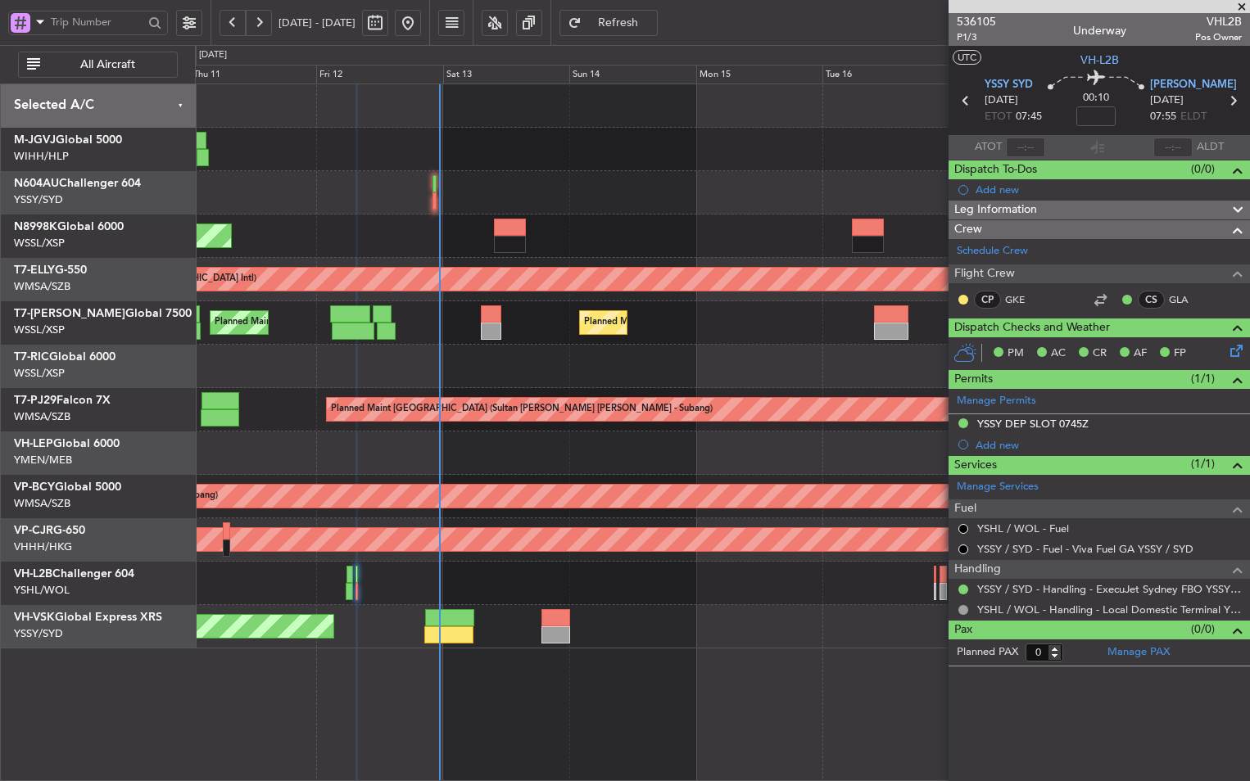
click at [694, 590] on div at bounding box center [722, 583] width 1054 height 43
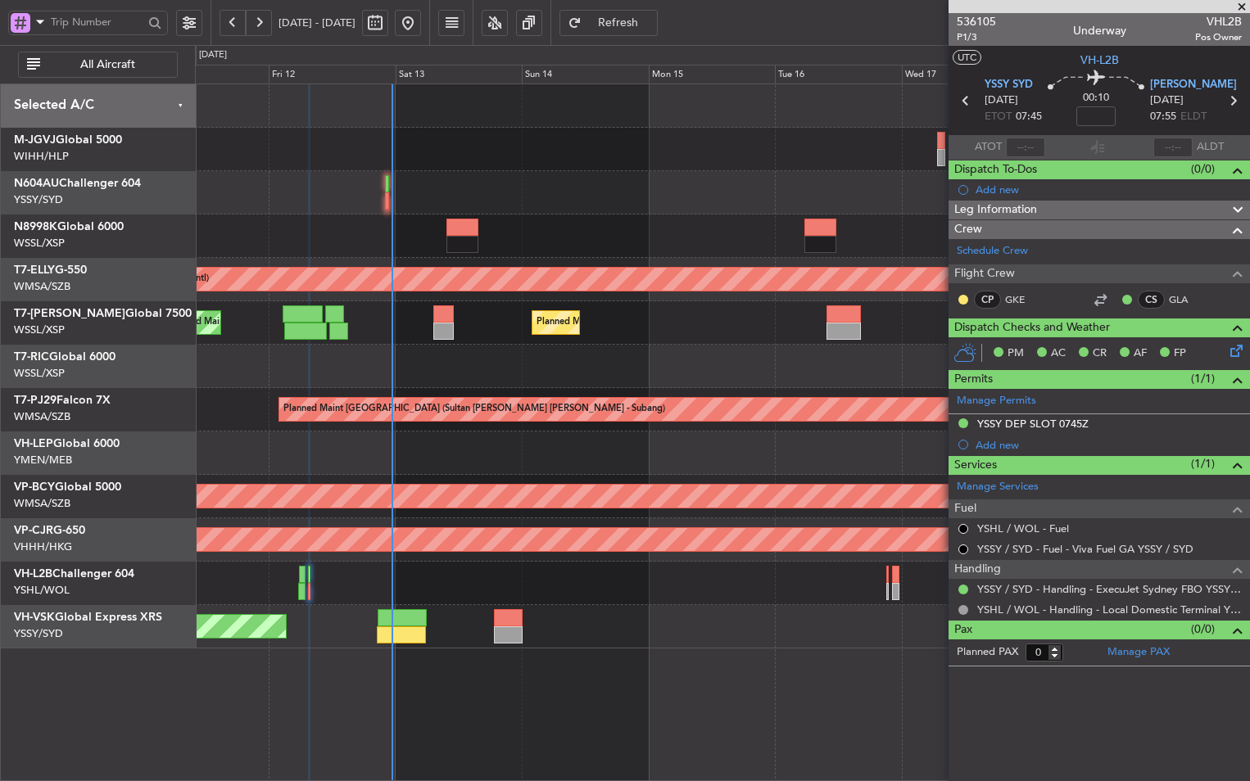
click at [572, 673] on div "Planned Maint [GEOGRAPHIC_DATA] (Seletar) [PERSON_NAME] Planned Maint [GEOGRAPH…" at bounding box center [722, 433] width 1055 height 698
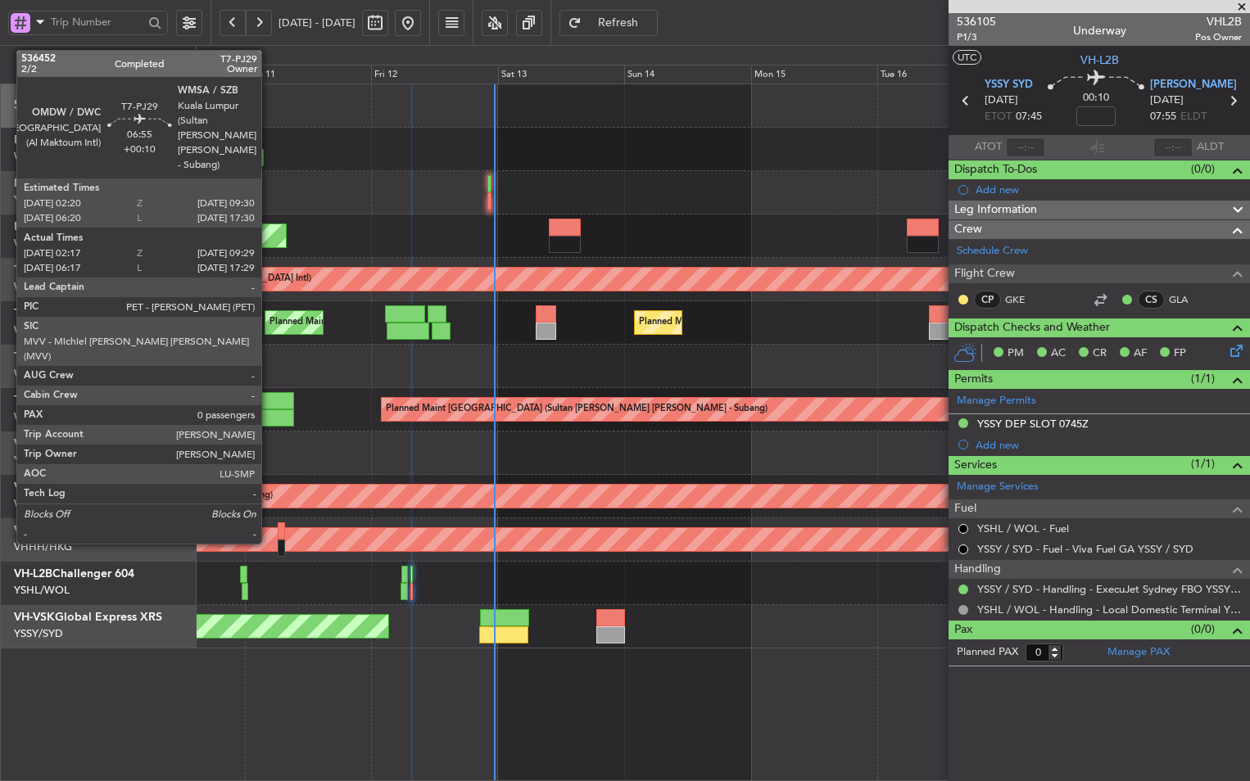
click at [269, 417] on div at bounding box center [275, 417] width 38 height 17
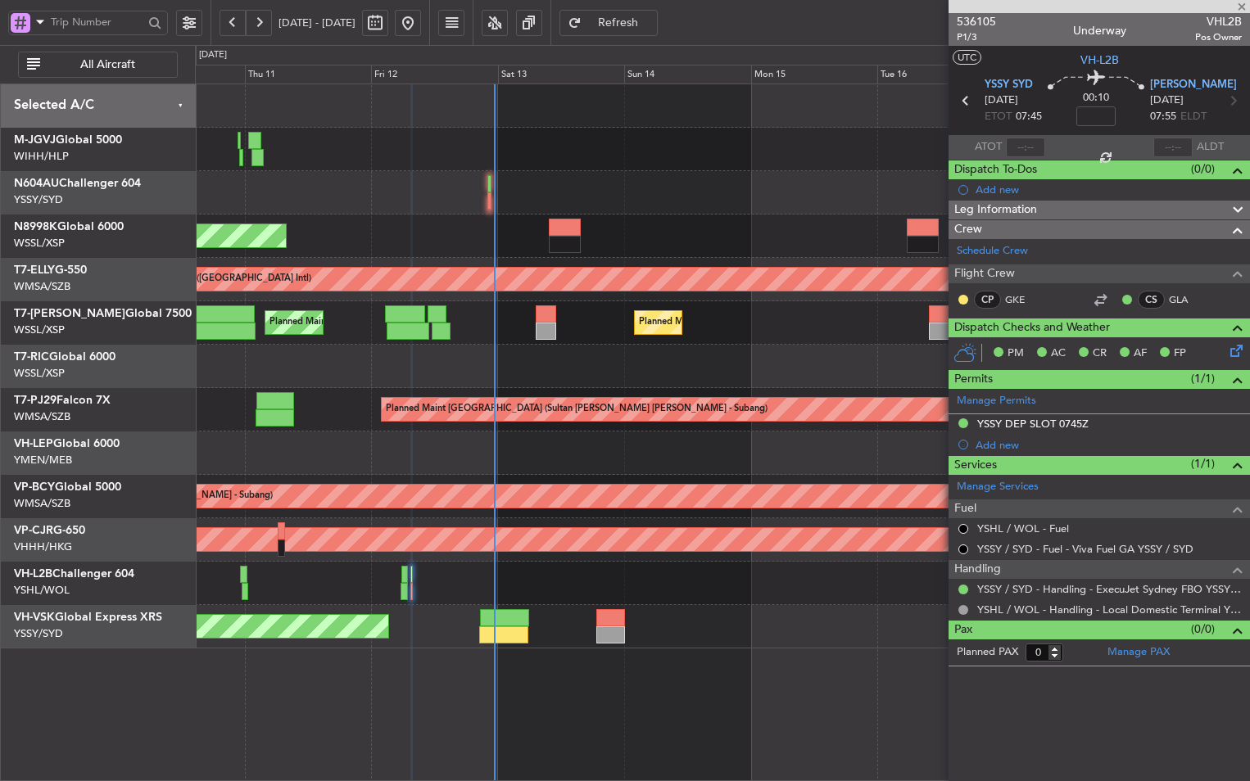
click at [487, 467] on div "Unplanned Maint Wichita (Wichita Mid-continent)" at bounding box center [722, 453] width 1054 height 43
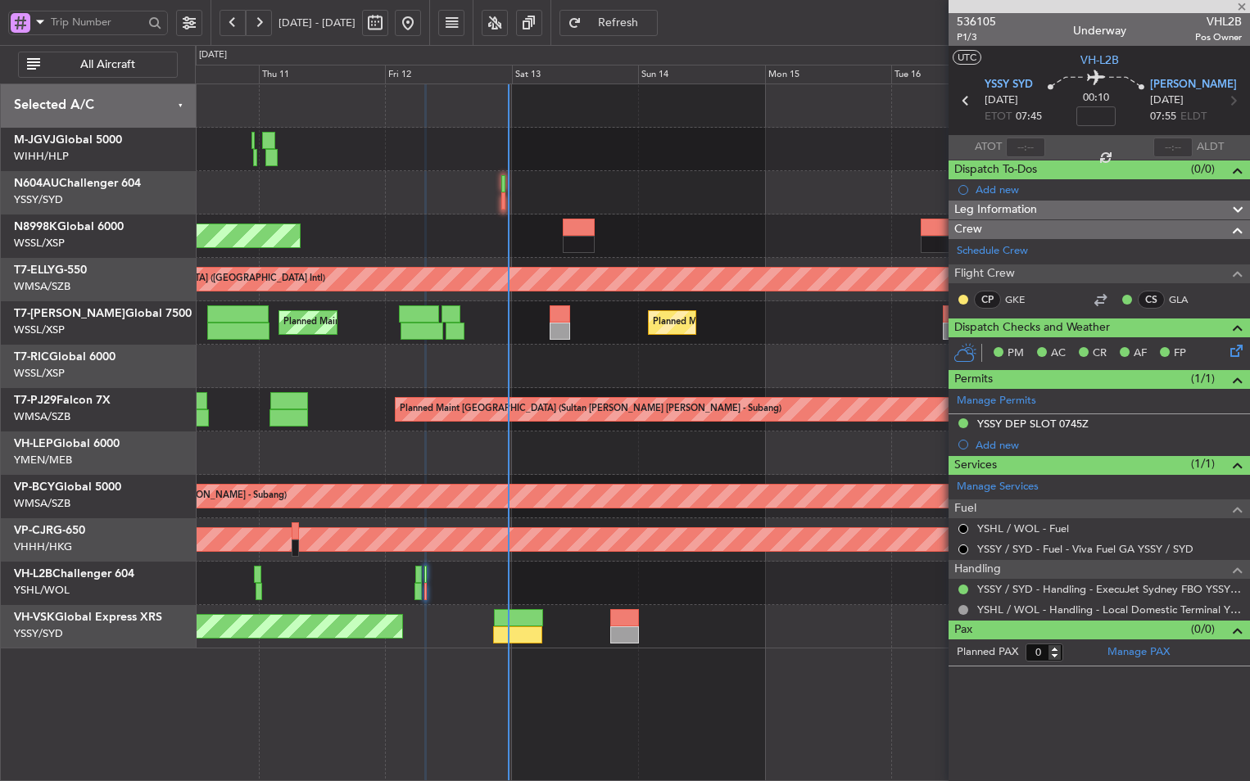
type input "+00:10"
type input "02:27"
type input "09:24"
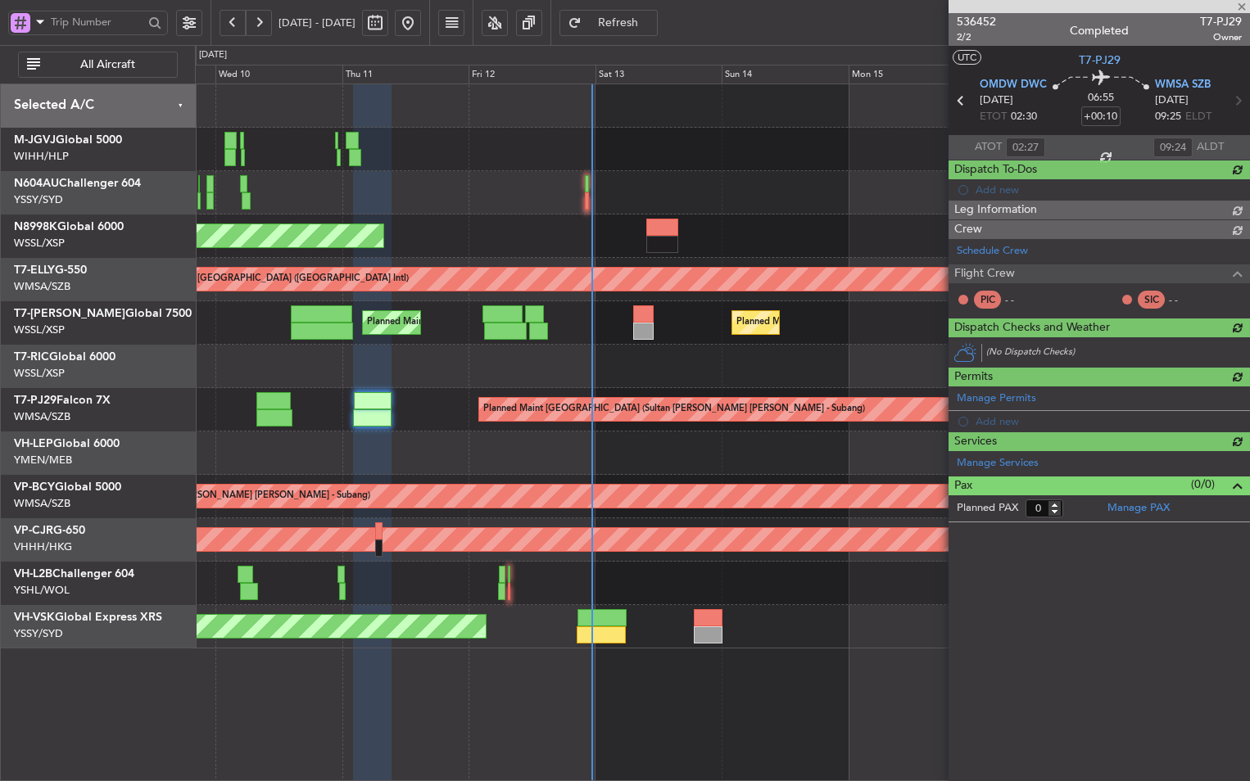
click at [730, 463] on div "Unplanned Maint Wichita (Wichita Mid-continent)" at bounding box center [722, 453] width 1054 height 43
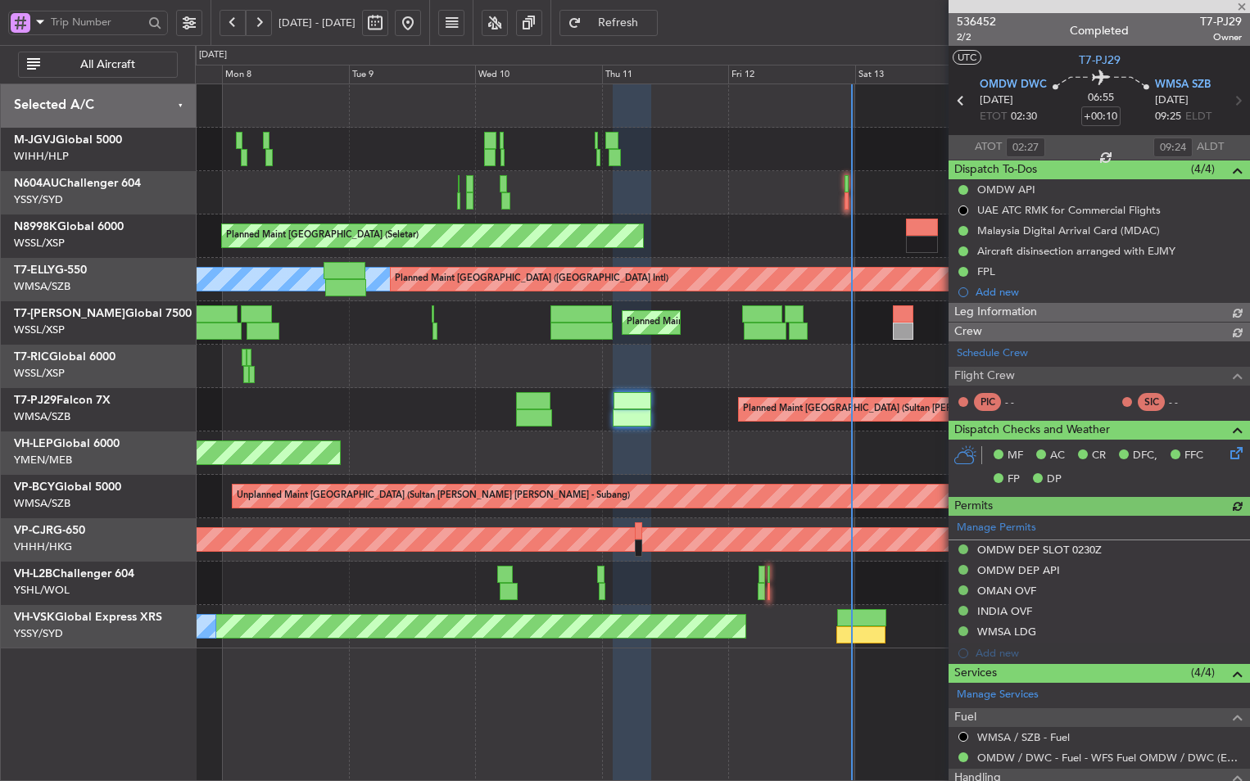
type input "[PERSON_NAME] (KYA)"
click at [513, 446] on div "Unplanned Maint Wichita (Wichita Mid-continent)" at bounding box center [722, 453] width 1054 height 43
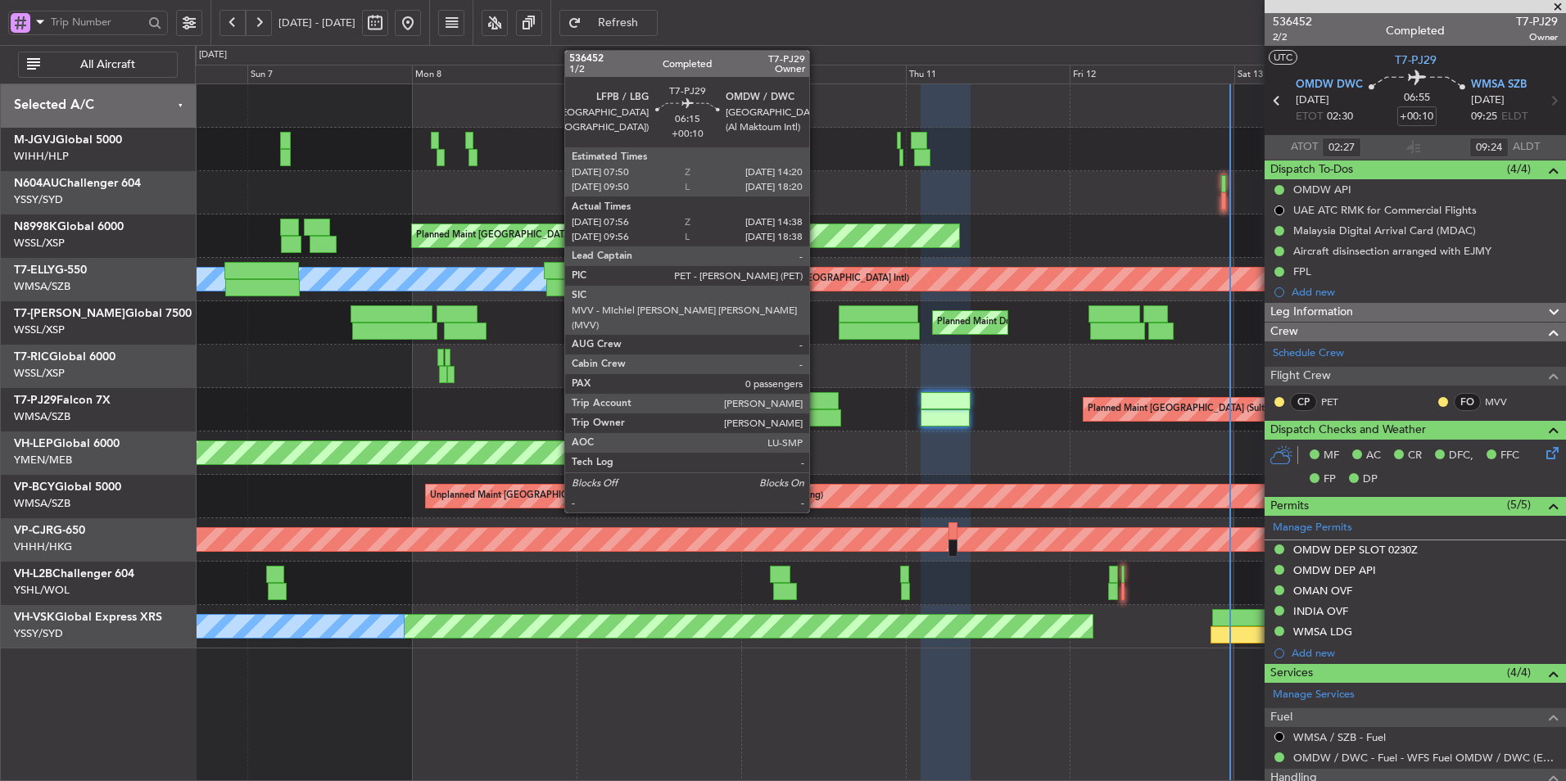
click at [816, 407] on div at bounding box center [816, 400] width 45 height 17
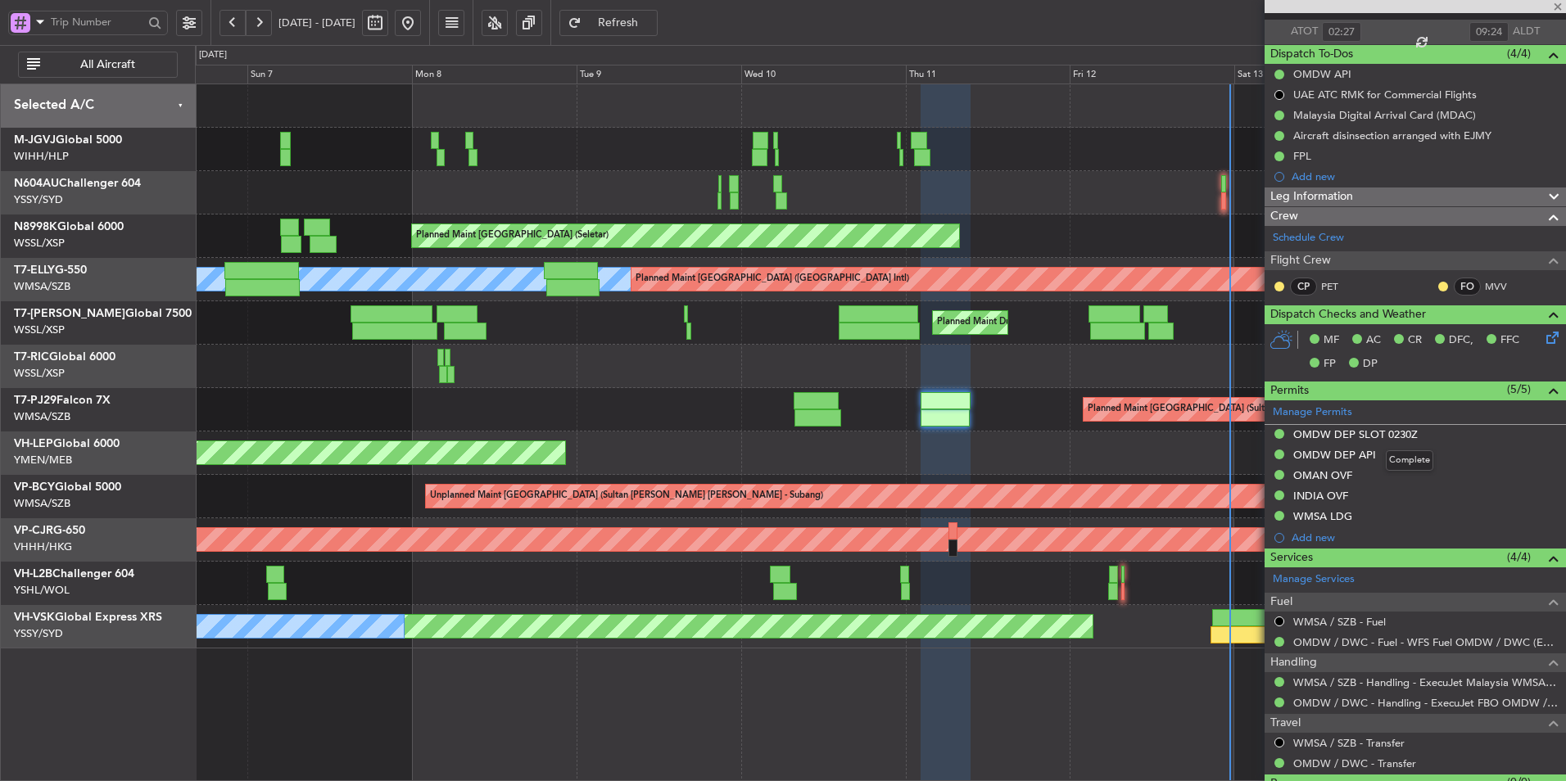
scroll to position [154, 0]
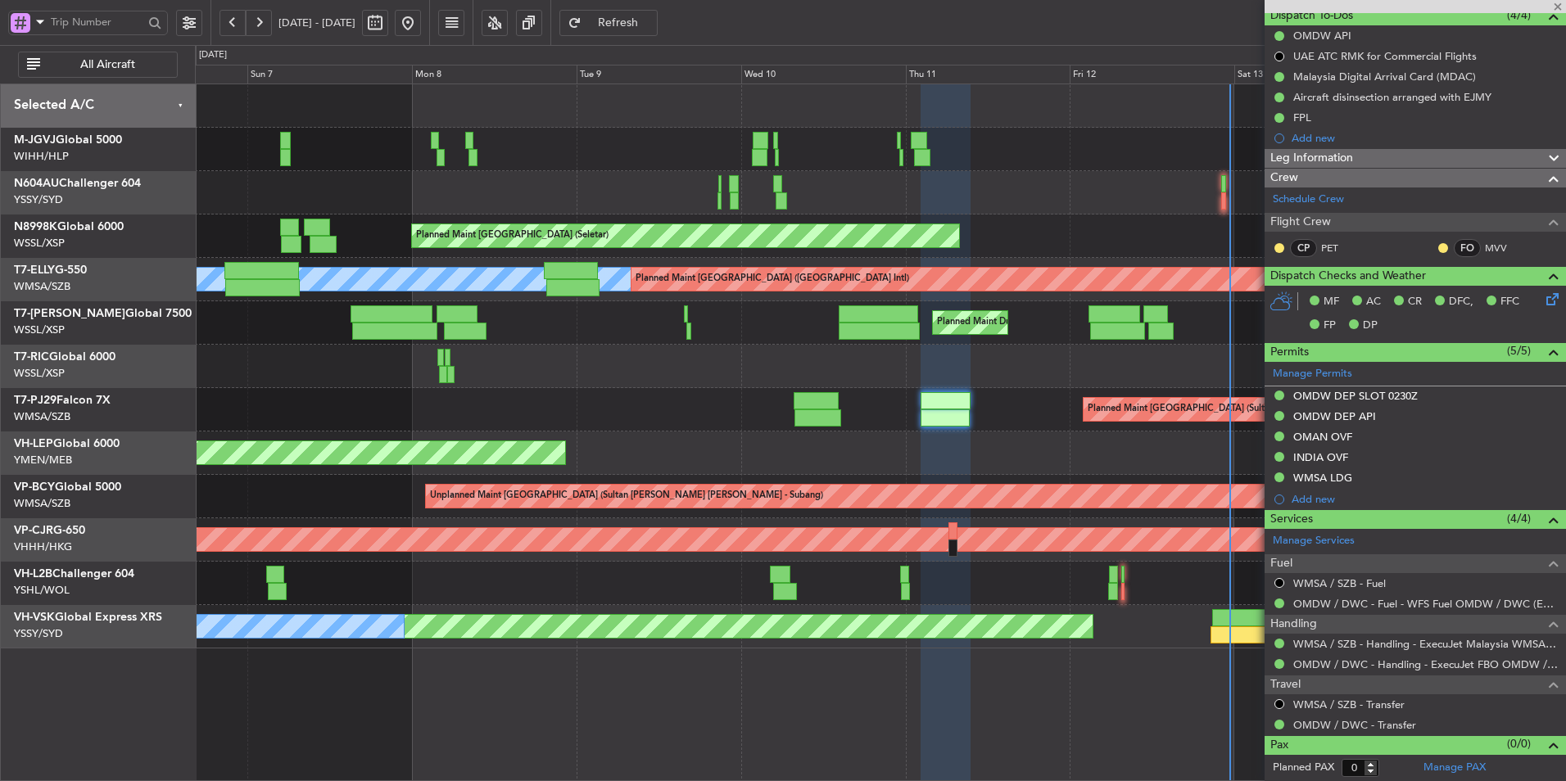
type input "08:06"
type input "14:33"
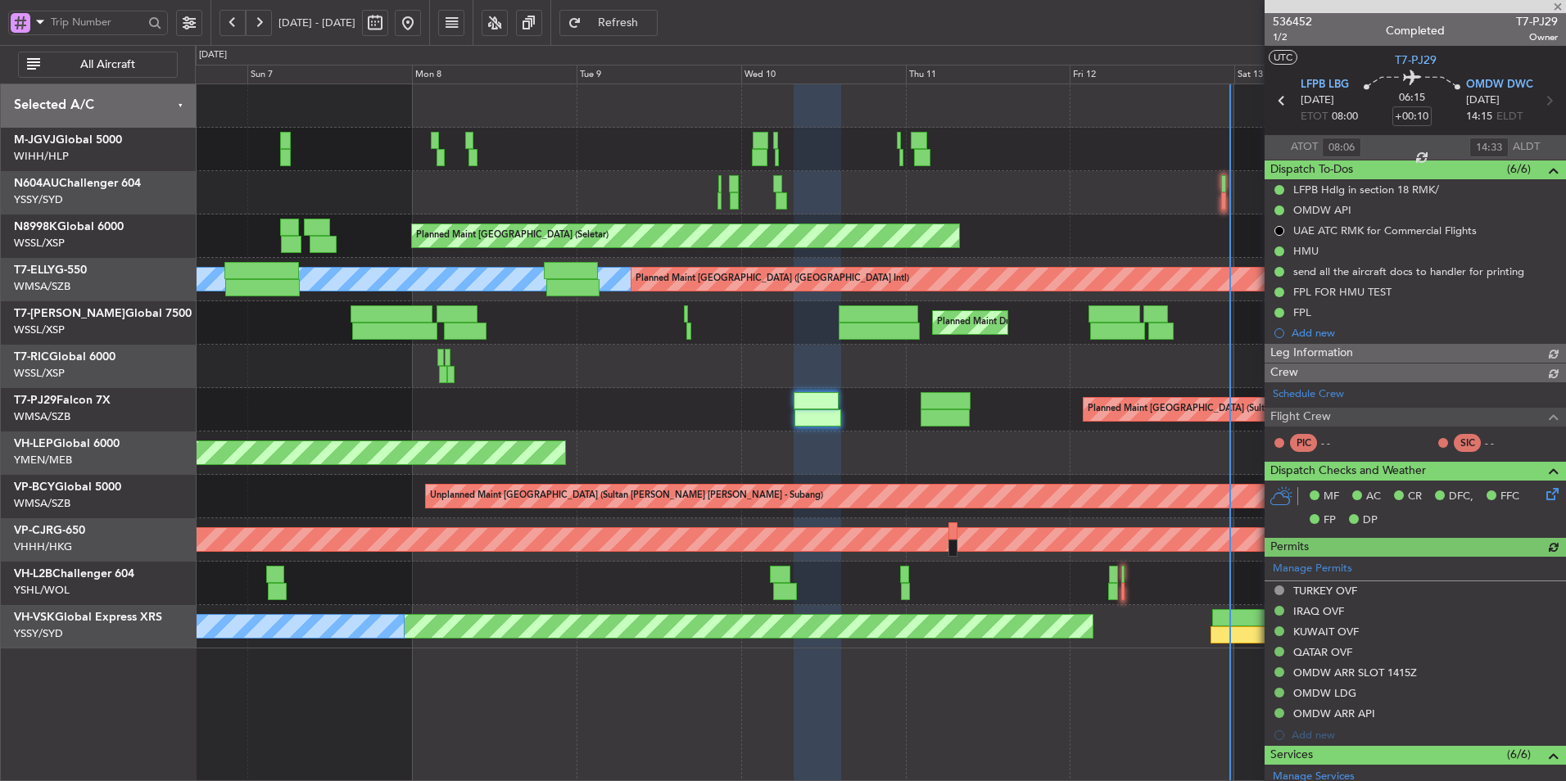
type input "[PERSON_NAME] (BTA)"
click at [578, 447] on div "Unplanned Maint Wichita (Wichita Mid-continent)" at bounding box center [880, 453] width 1370 height 43
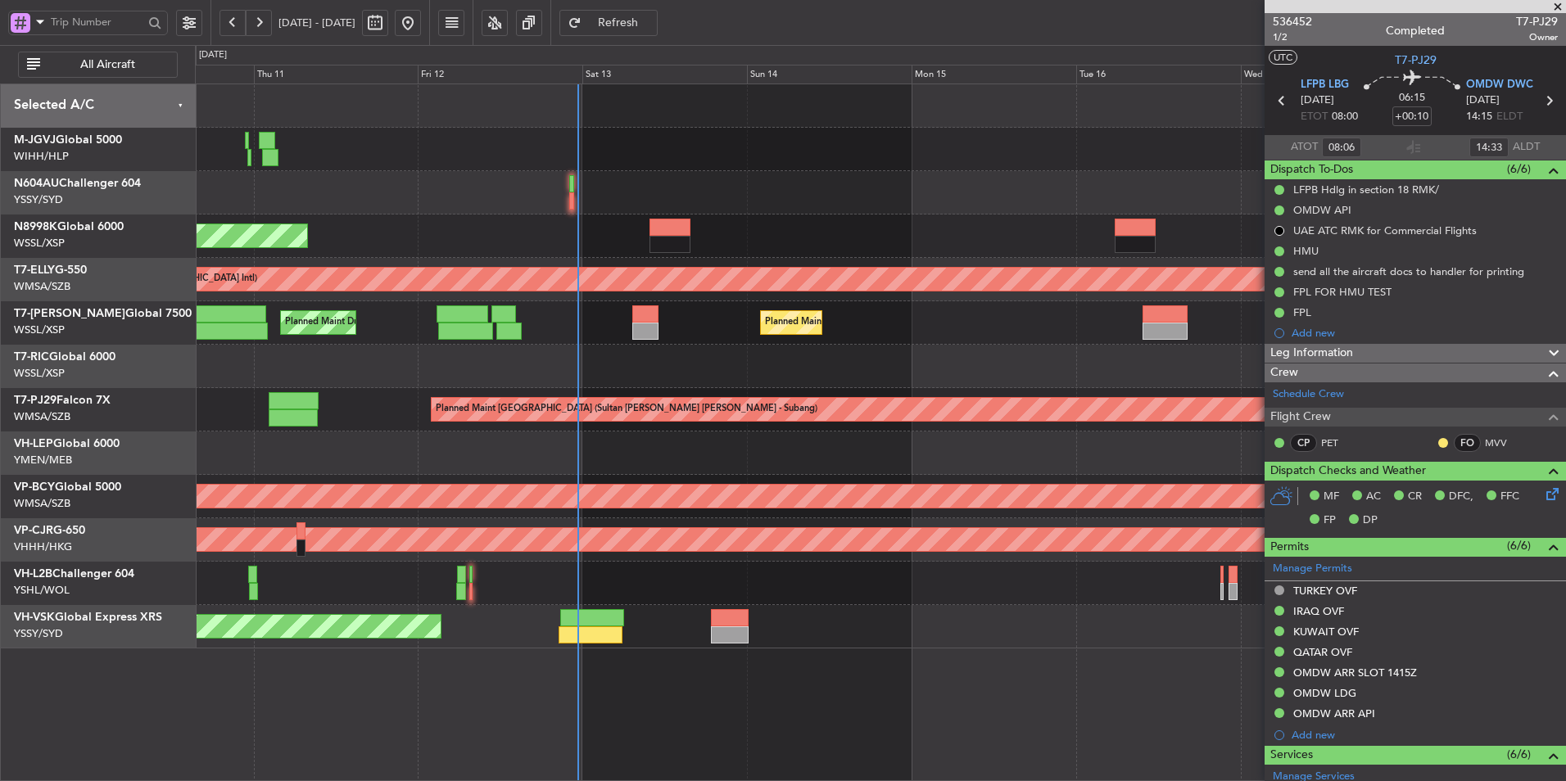
click at [540, 443] on div "Unplanned Maint Wichita (Wichita Mid-continent)" at bounding box center [880, 453] width 1370 height 43
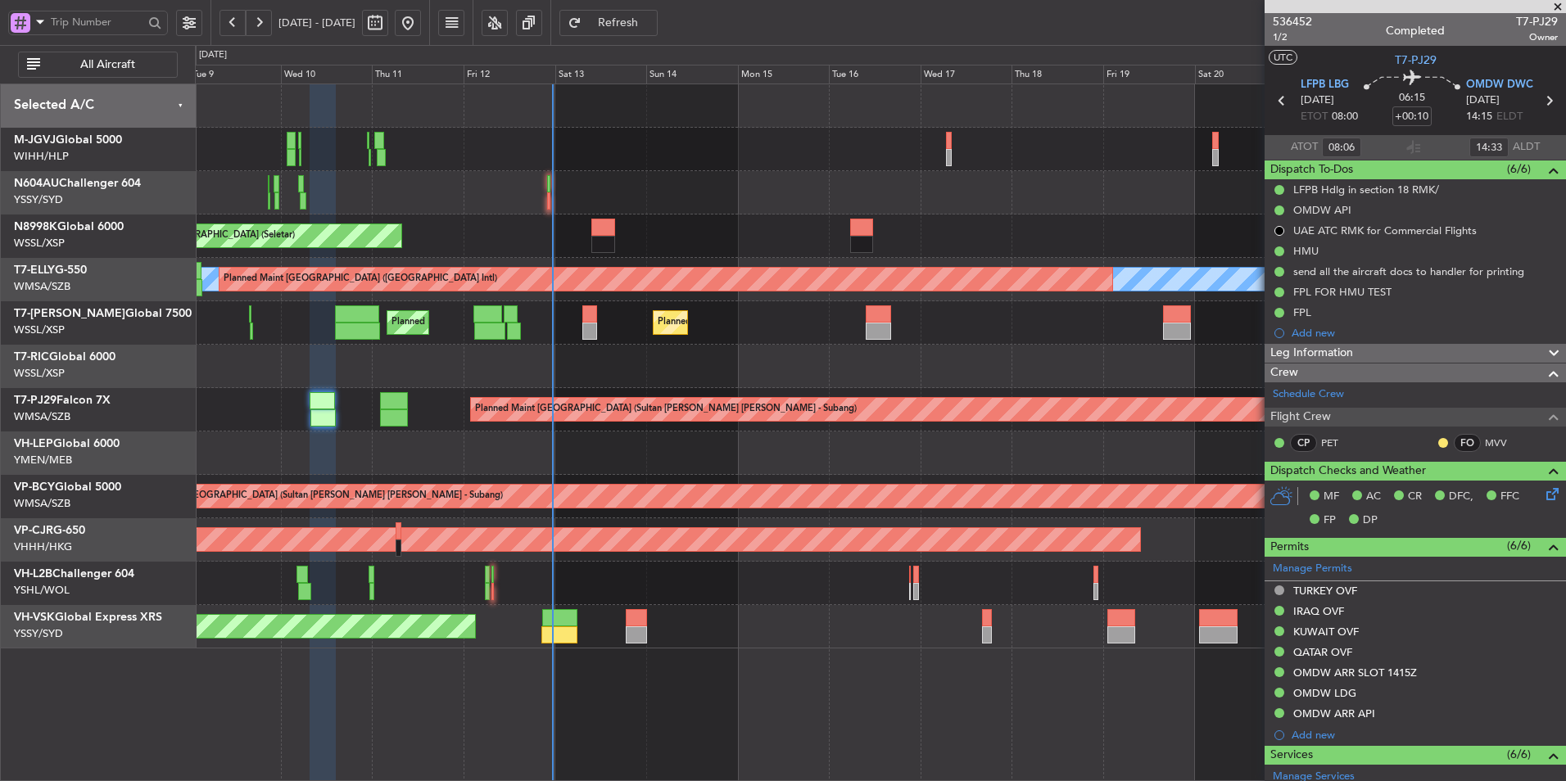
click at [644, 452] on div "Unplanned Maint Wichita (Wichita Mid-continent)" at bounding box center [880, 453] width 1370 height 43
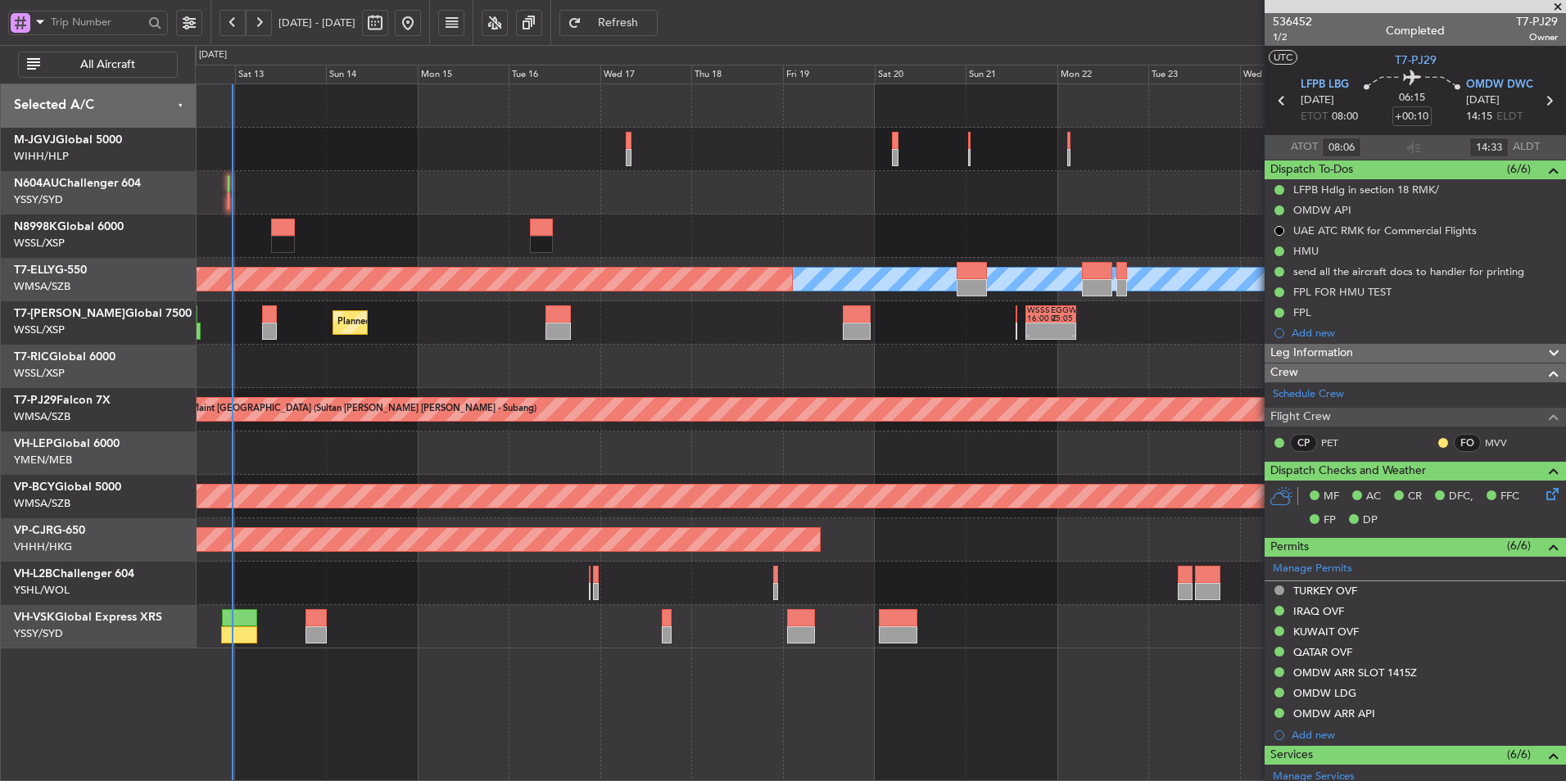
click at [687, 453] on div "Unplanned Maint Wichita (Wichita Mid-continent)" at bounding box center [880, 453] width 1370 height 43
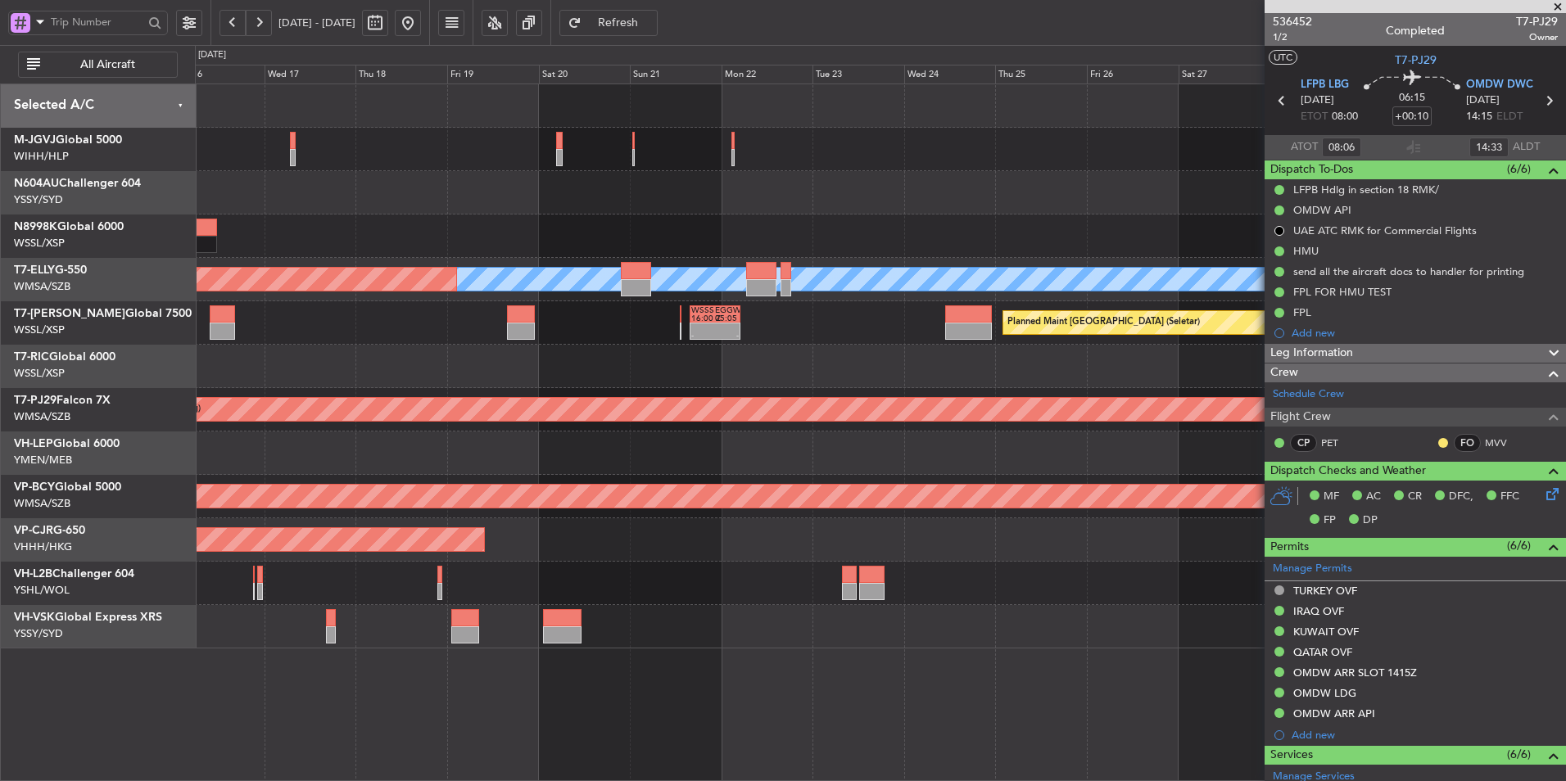
click at [613, 465] on div at bounding box center [880, 453] width 1370 height 43
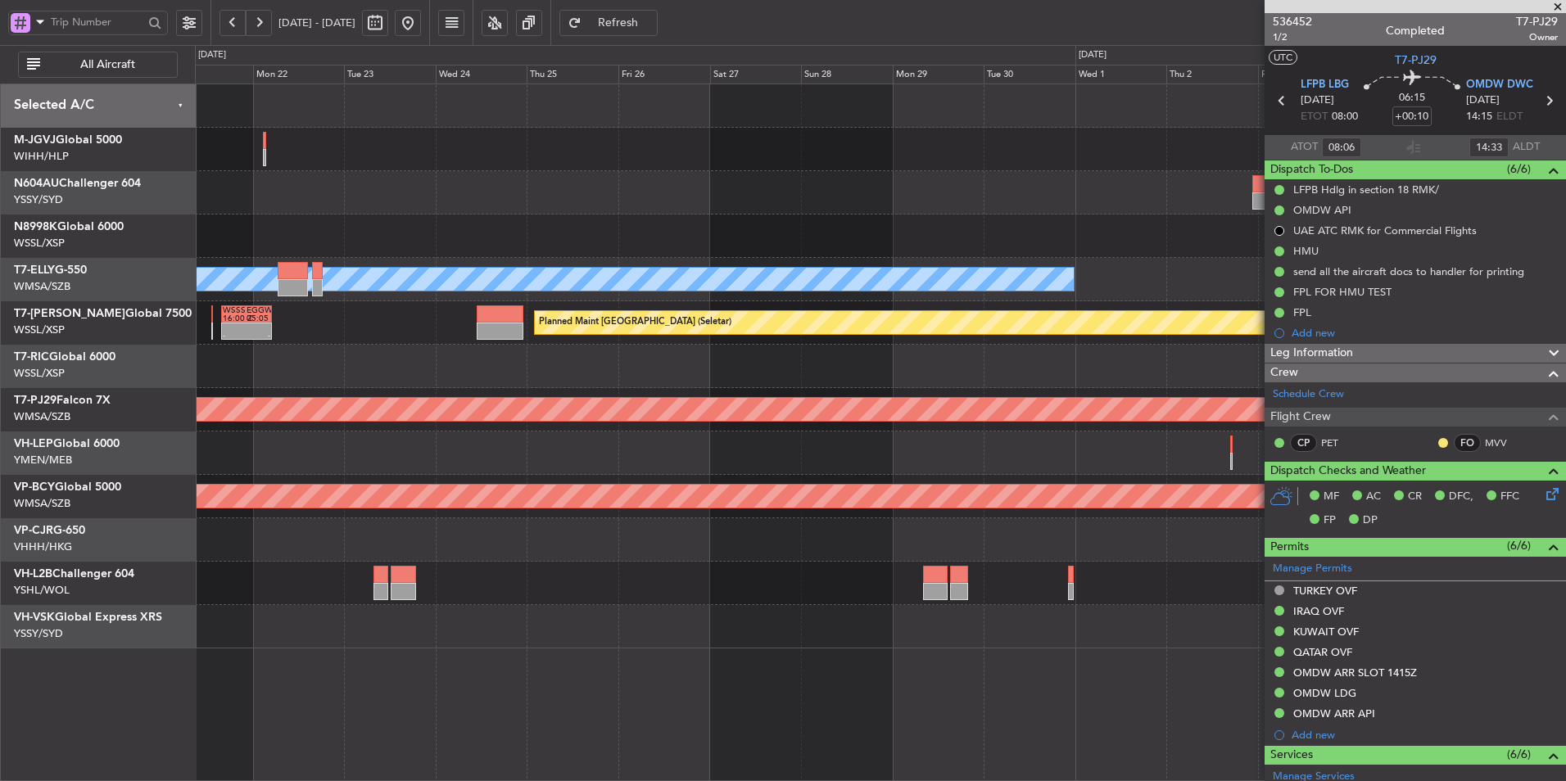
click at [485, 461] on div at bounding box center [880, 453] width 1370 height 43
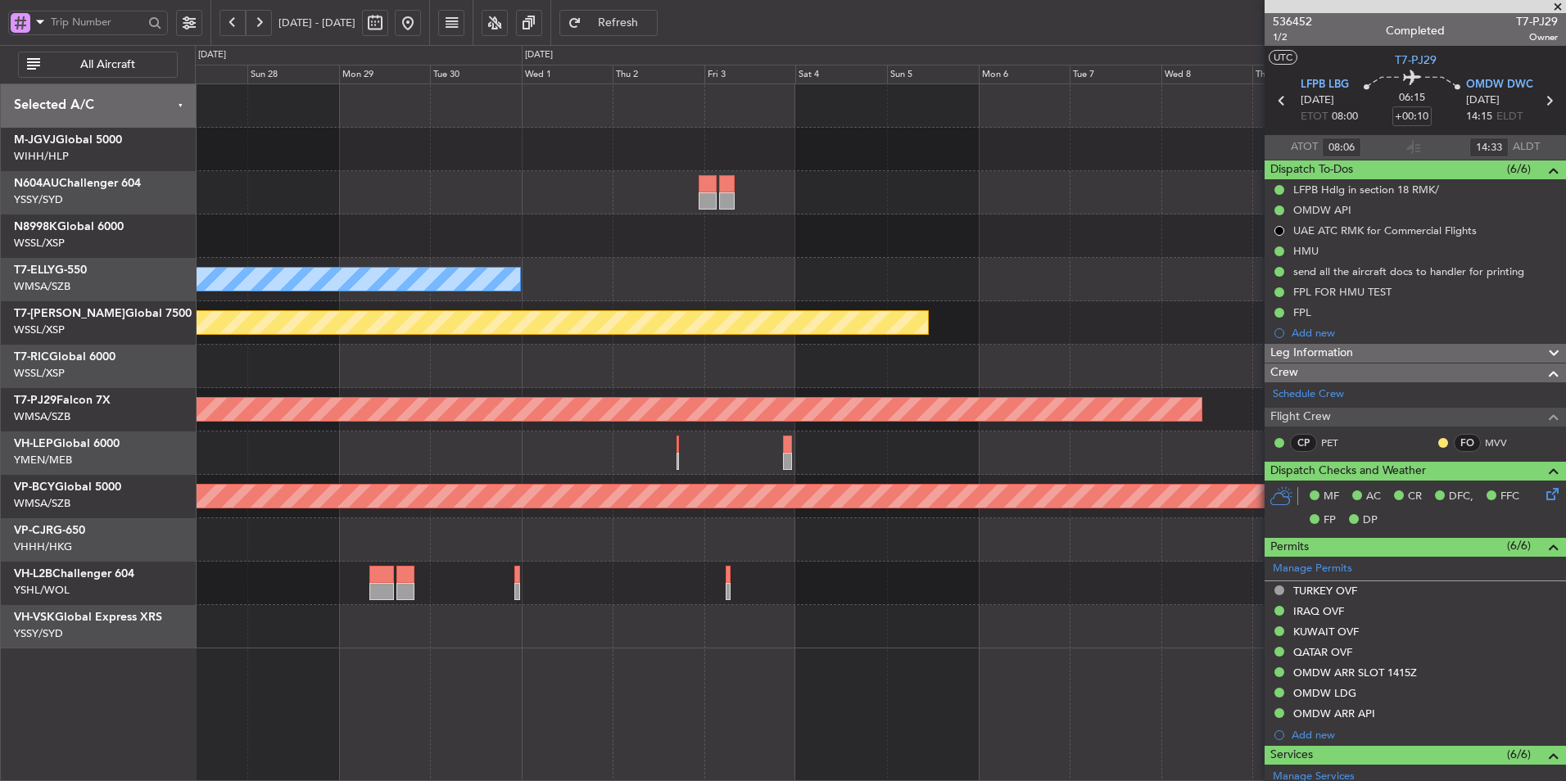
click at [440, 459] on div at bounding box center [880, 453] width 1370 height 43
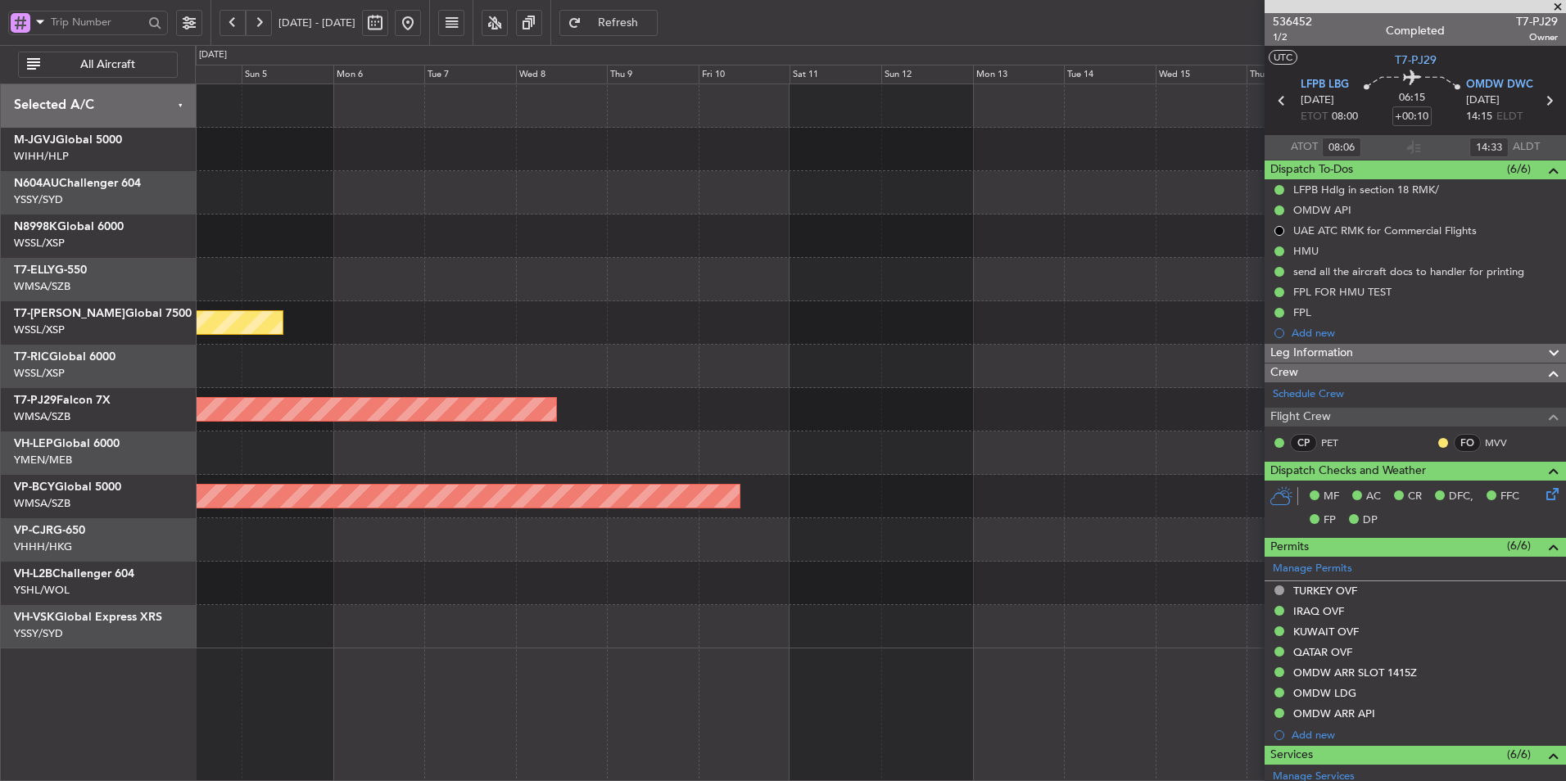
click at [761, 459] on div at bounding box center [880, 453] width 1370 height 43
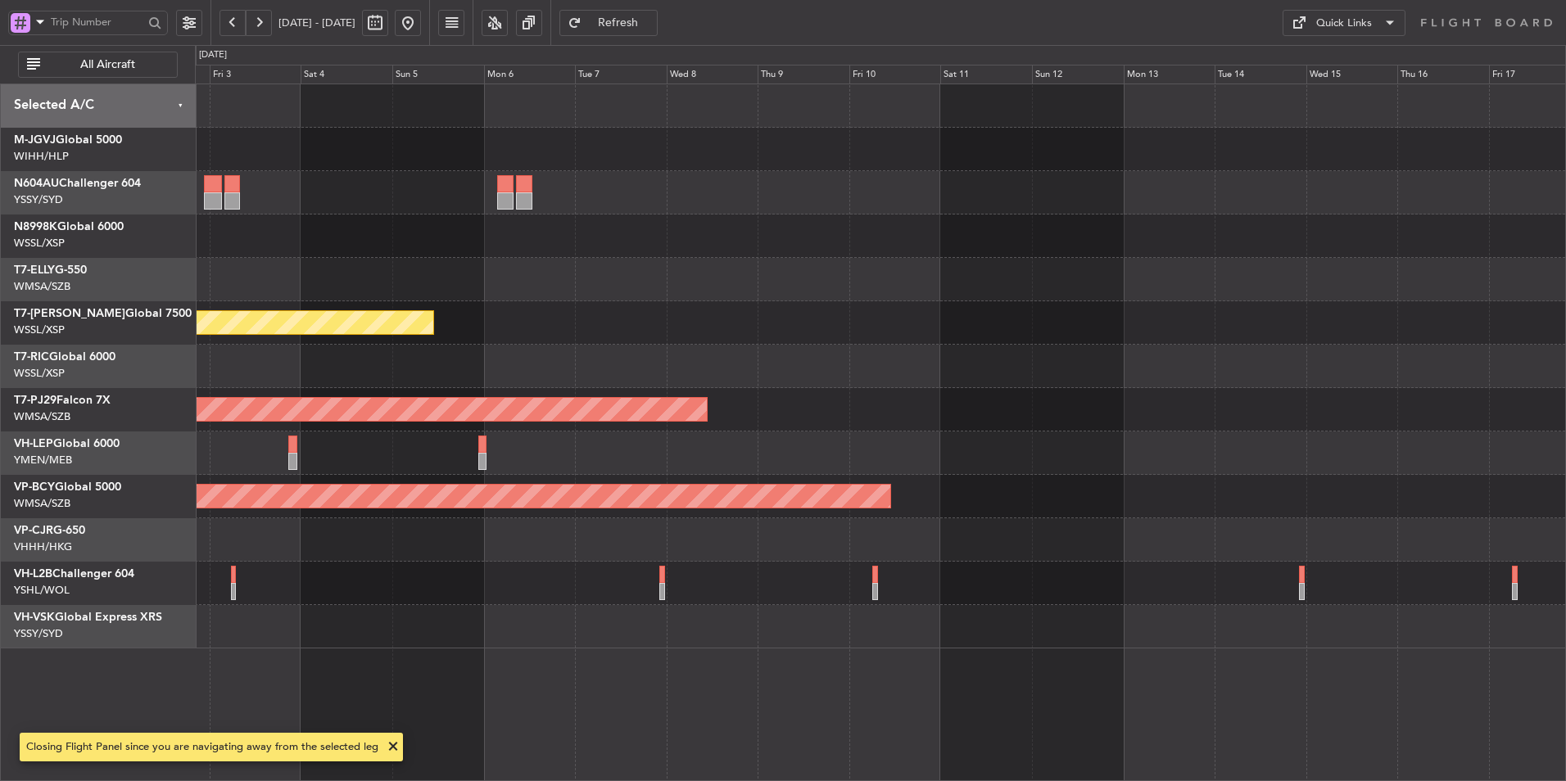
click at [906, 446] on div at bounding box center [880, 453] width 1370 height 43
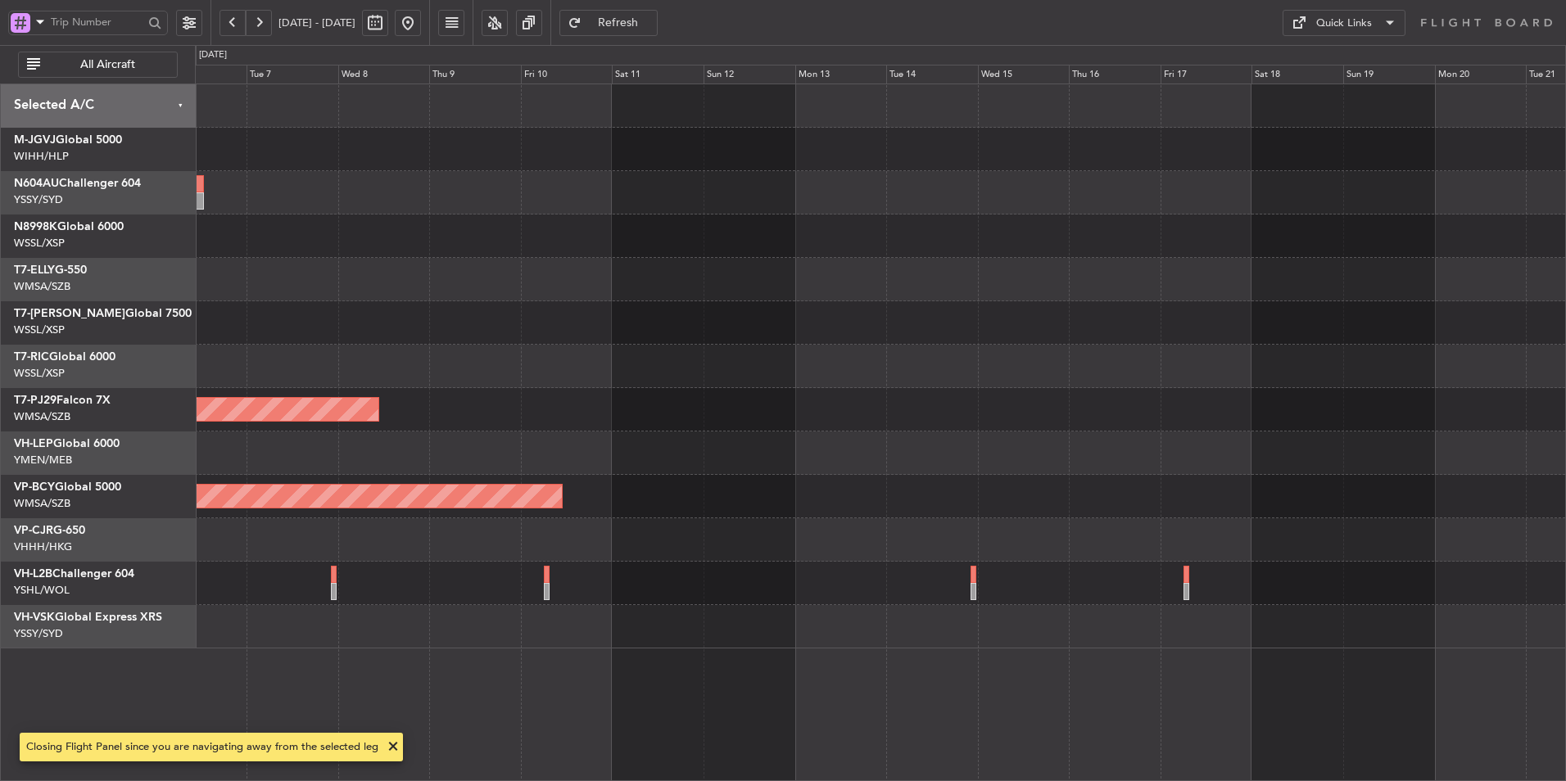
click at [736, 457] on div at bounding box center [880, 453] width 1370 height 43
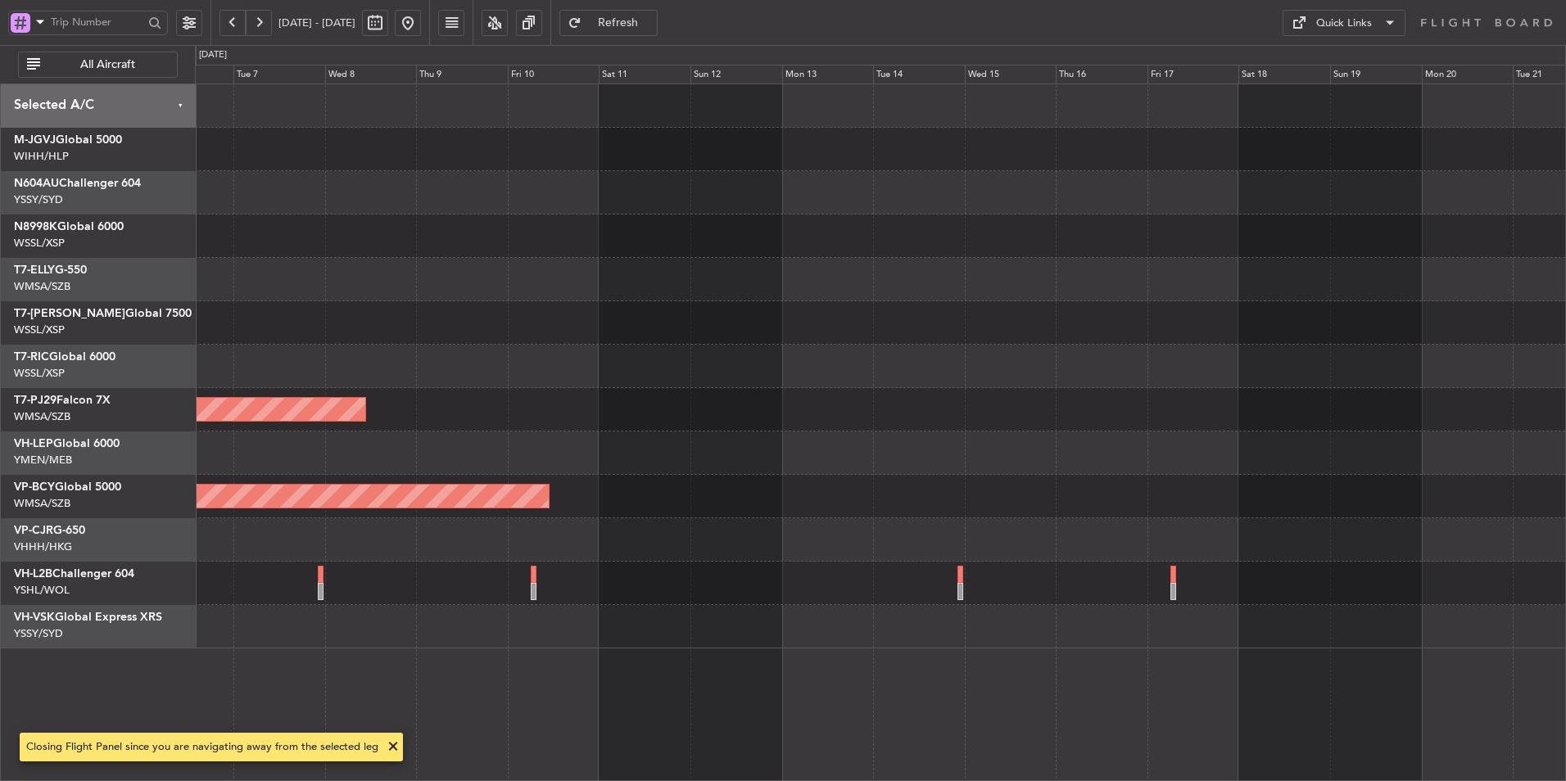
click at [731, 465] on div at bounding box center [880, 453] width 1370 height 43
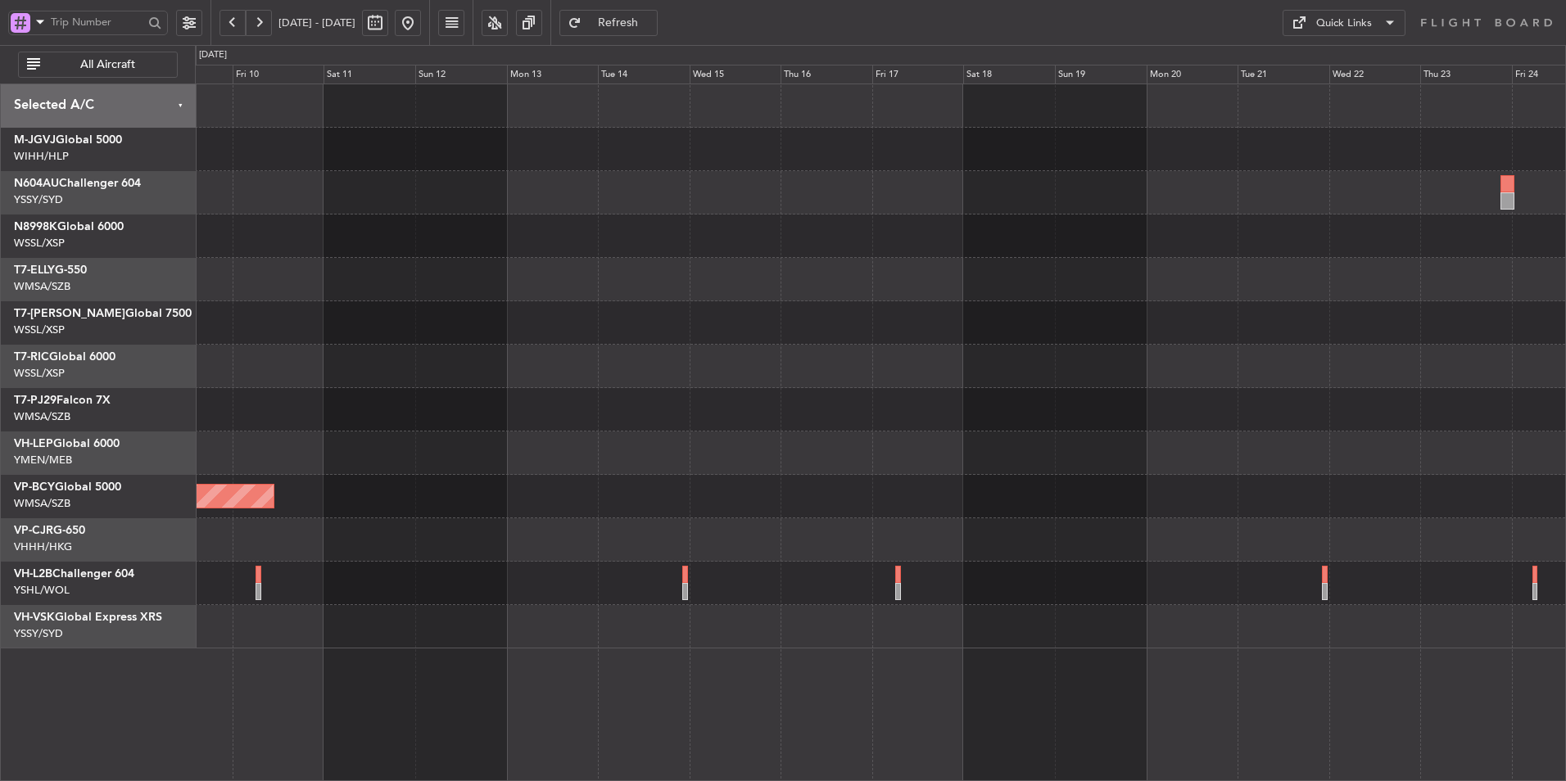
click at [654, 443] on div at bounding box center [880, 453] width 1370 height 43
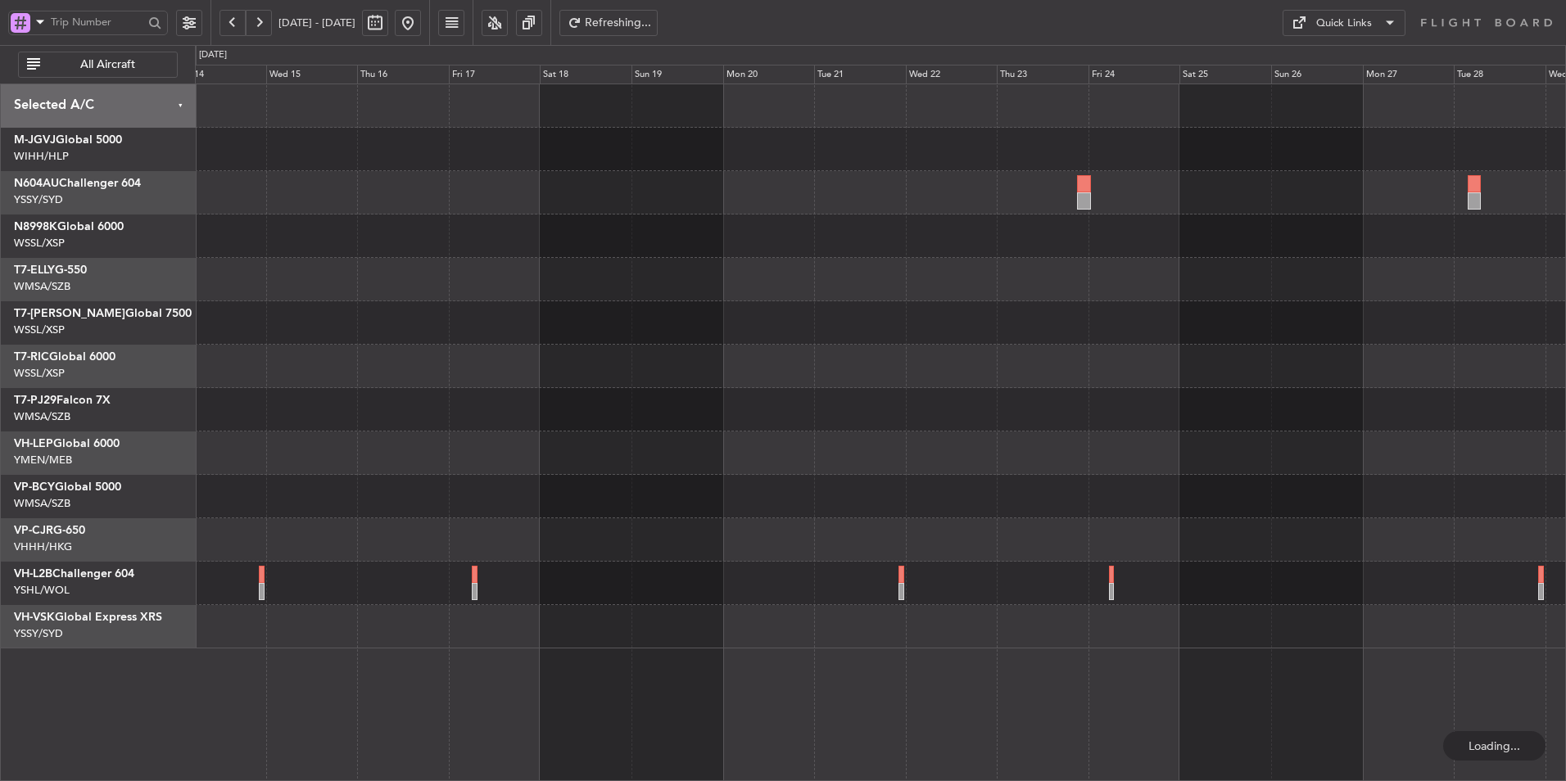
click at [739, 414] on div at bounding box center [880, 409] width 1370 height 43
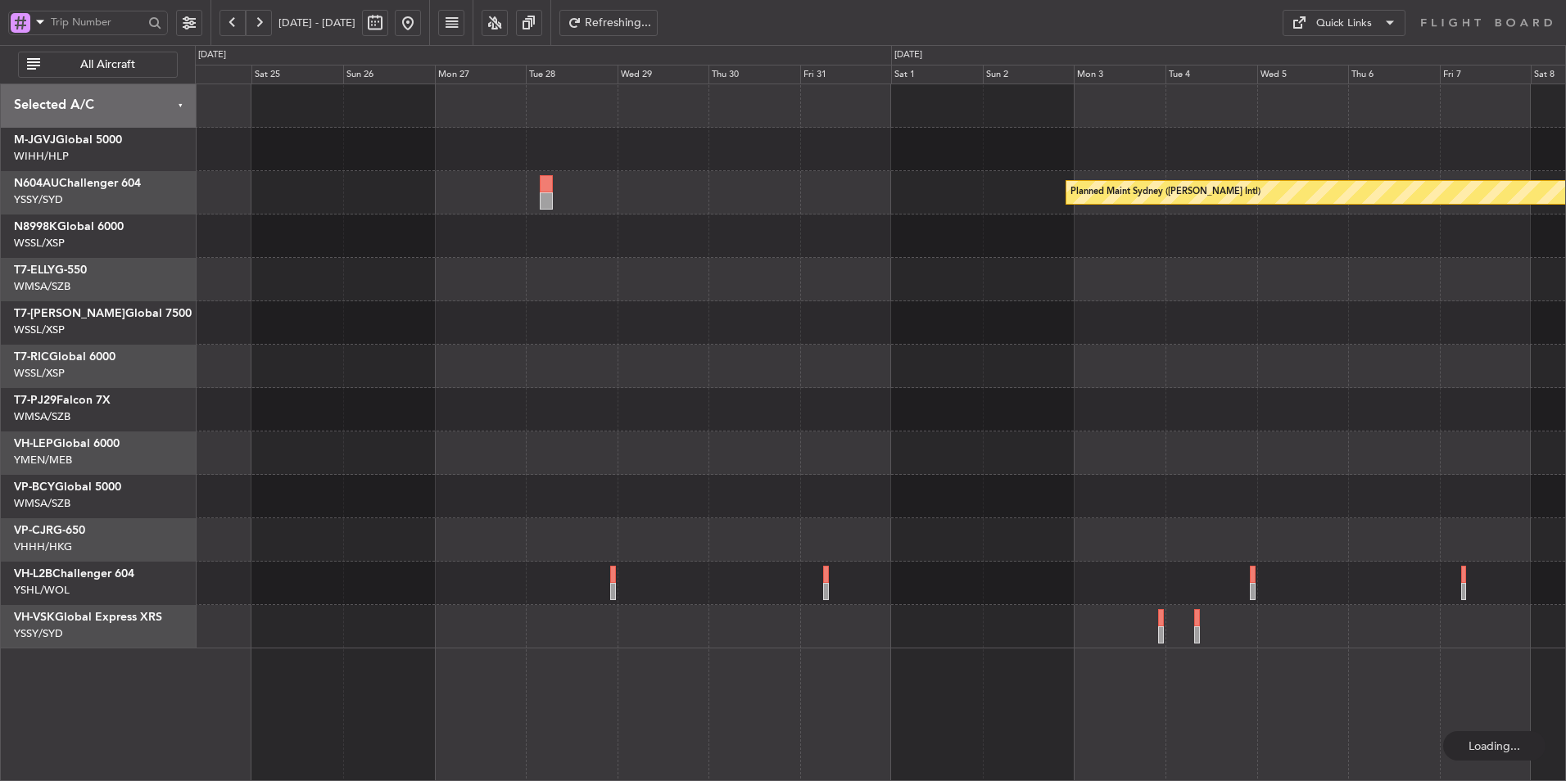
click at [636, 417] on div at bounding box center [880, 409] width 1370 height 43
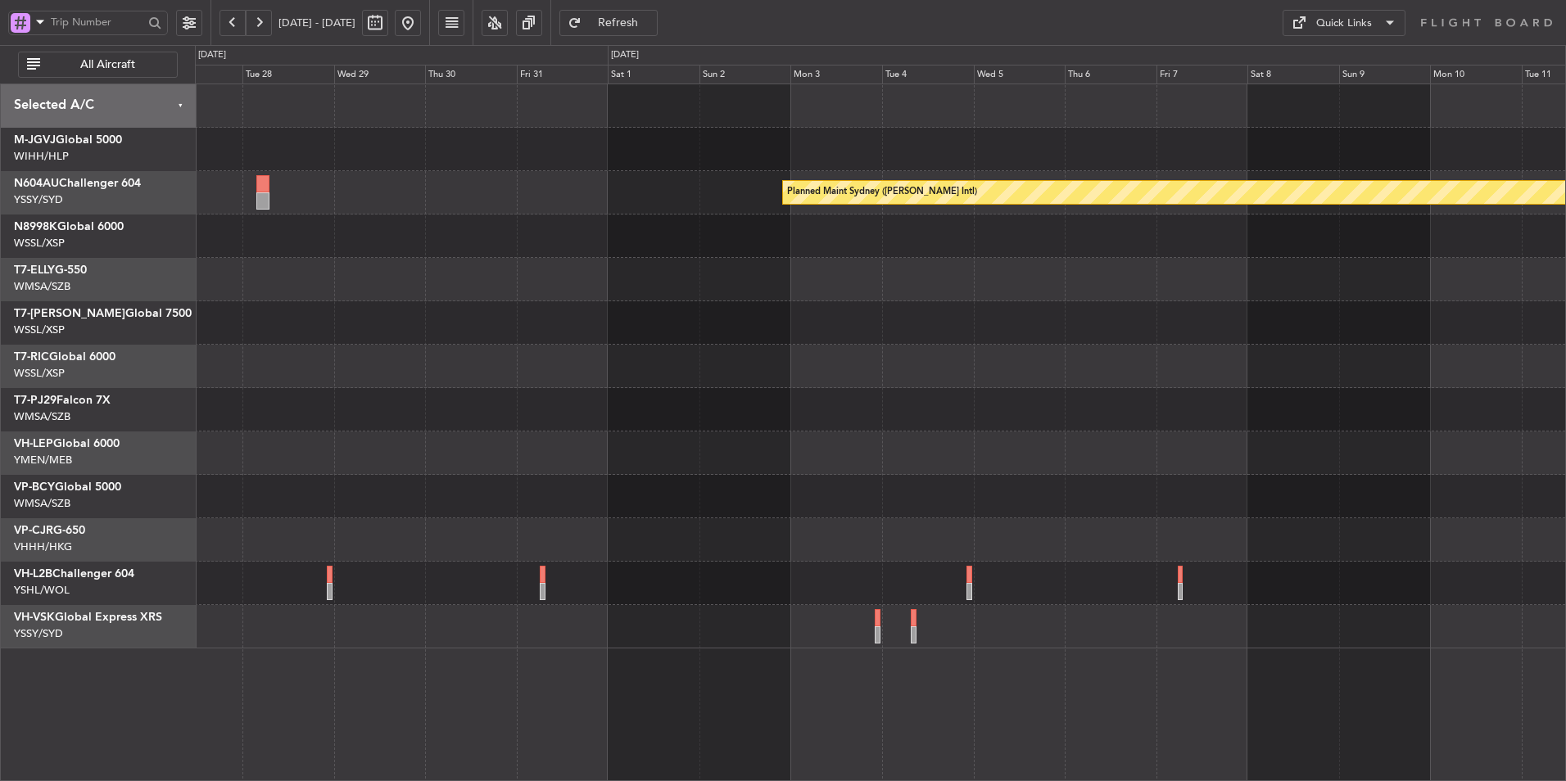
click at [442, 435] on div "Planned Maint Sydney ([PERSON_NAME] Intl)" at bounding box center [880, 366] width 1370 height 564
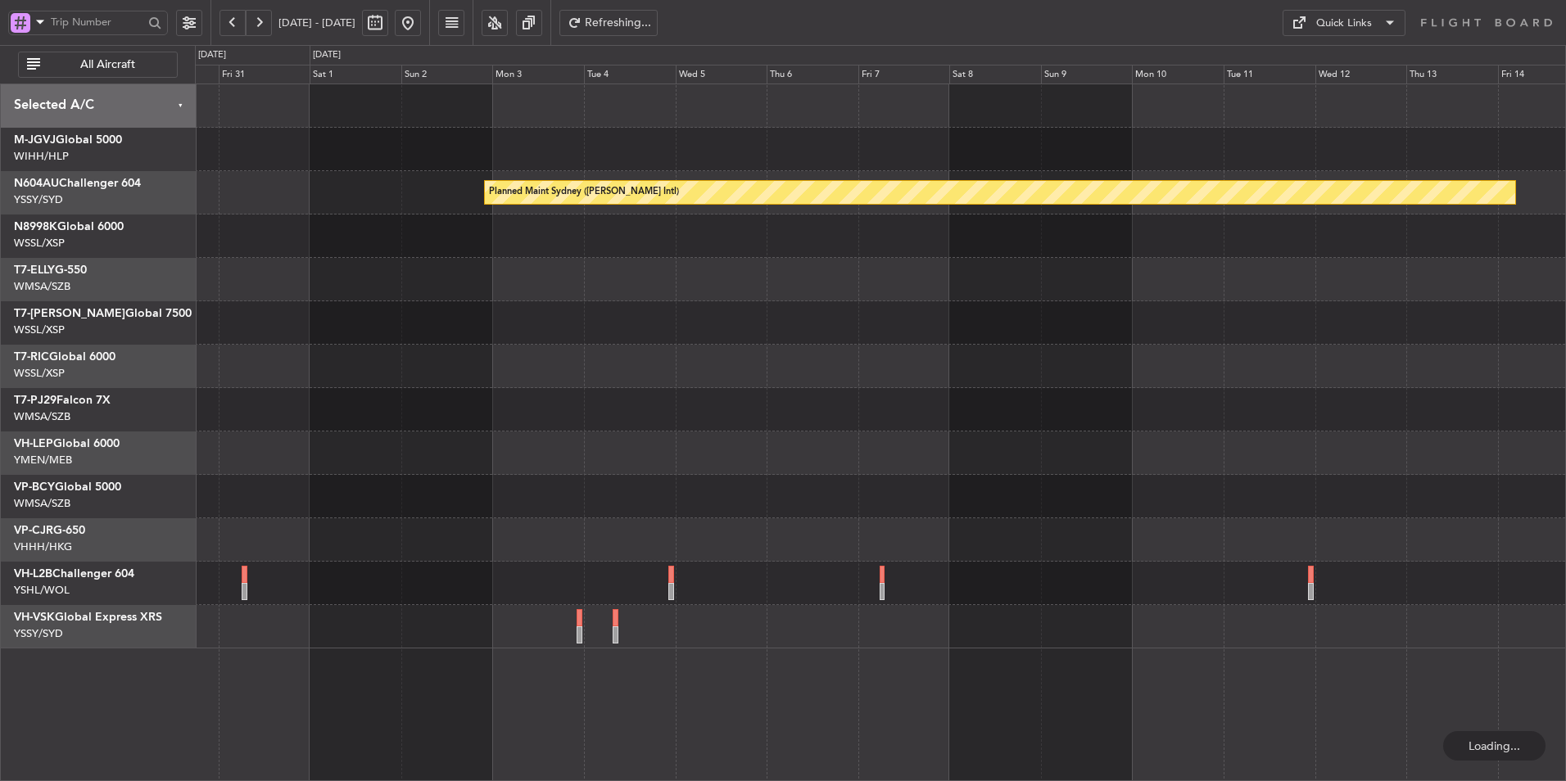
click at [1170, 473] on div at bounding box center [880, 453] width 1370 height 43
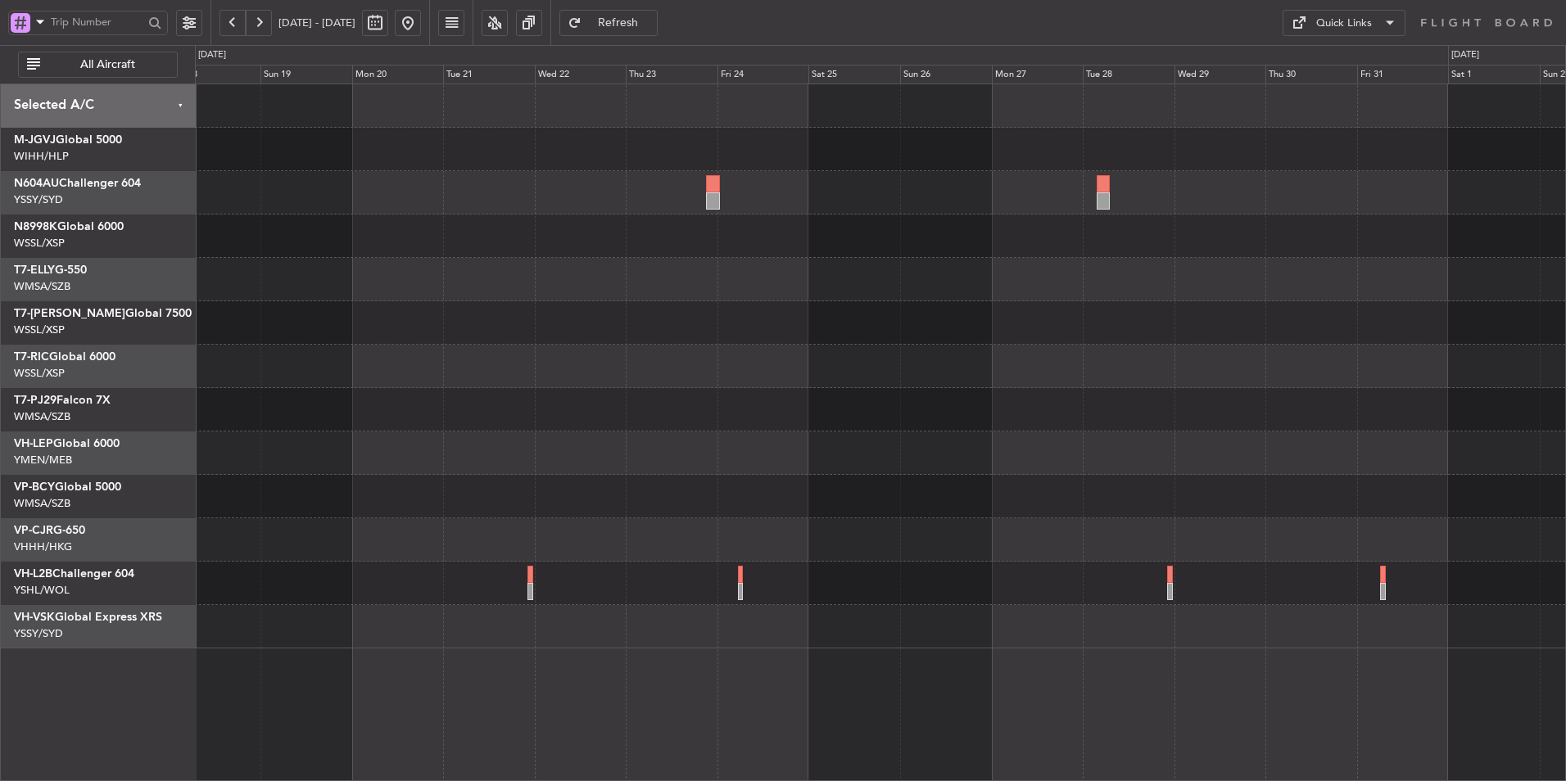
click at [430, 28] on fb-range-datepicker "[DATE] - [DATE]" at bounding box center [319, 22] width 219 height 45
click at [421, 25] on button at bounding box center [408, 23] width 26 height 26
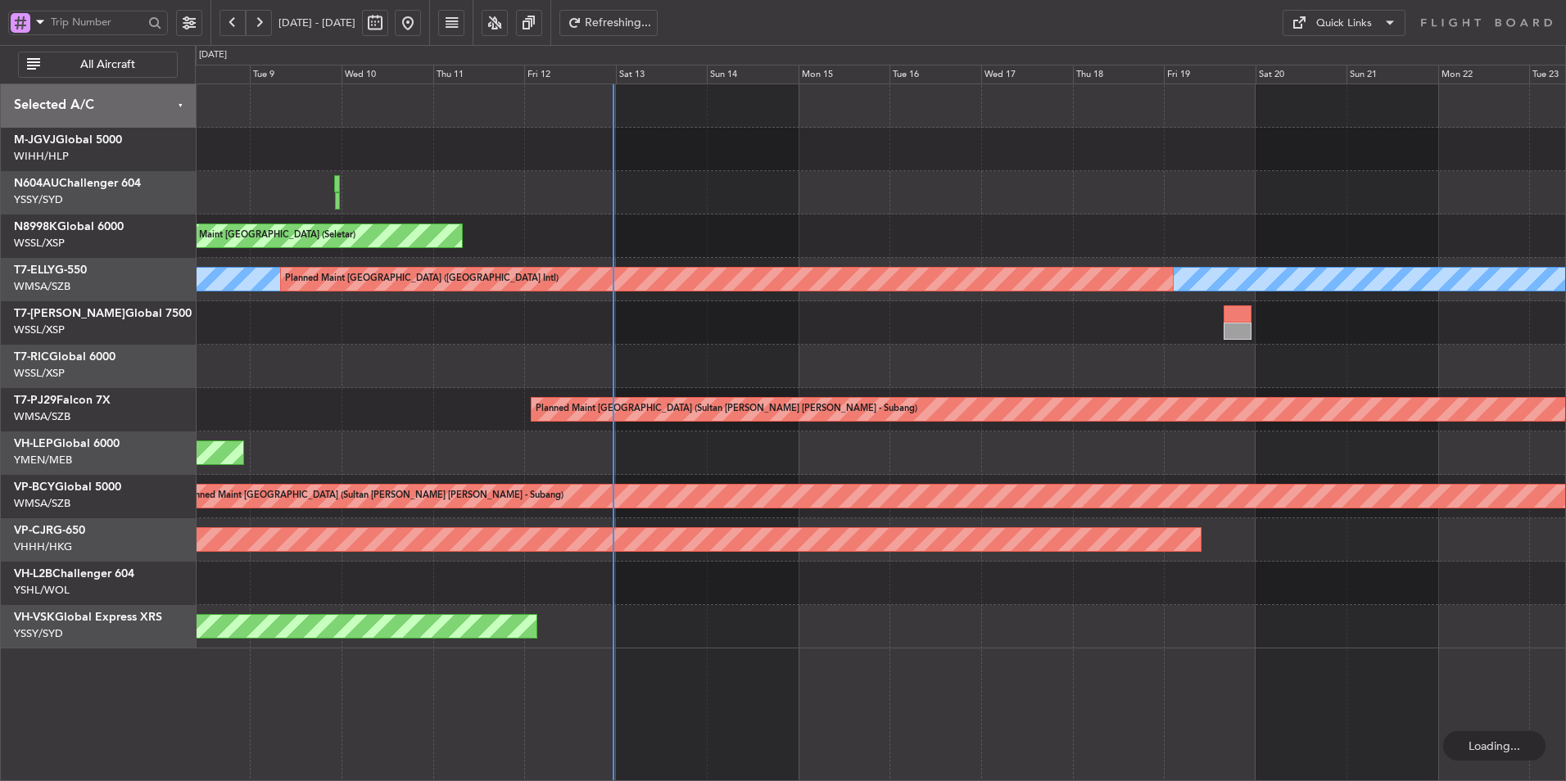
click at [786, 478] on div "Planned Maint [GEOGRAPHIC_DATA] (Seletar) [PERSON_NAME] Planned Maint [GEOGRAPH…" at bounding box center [880, 366] width 1370 height 564
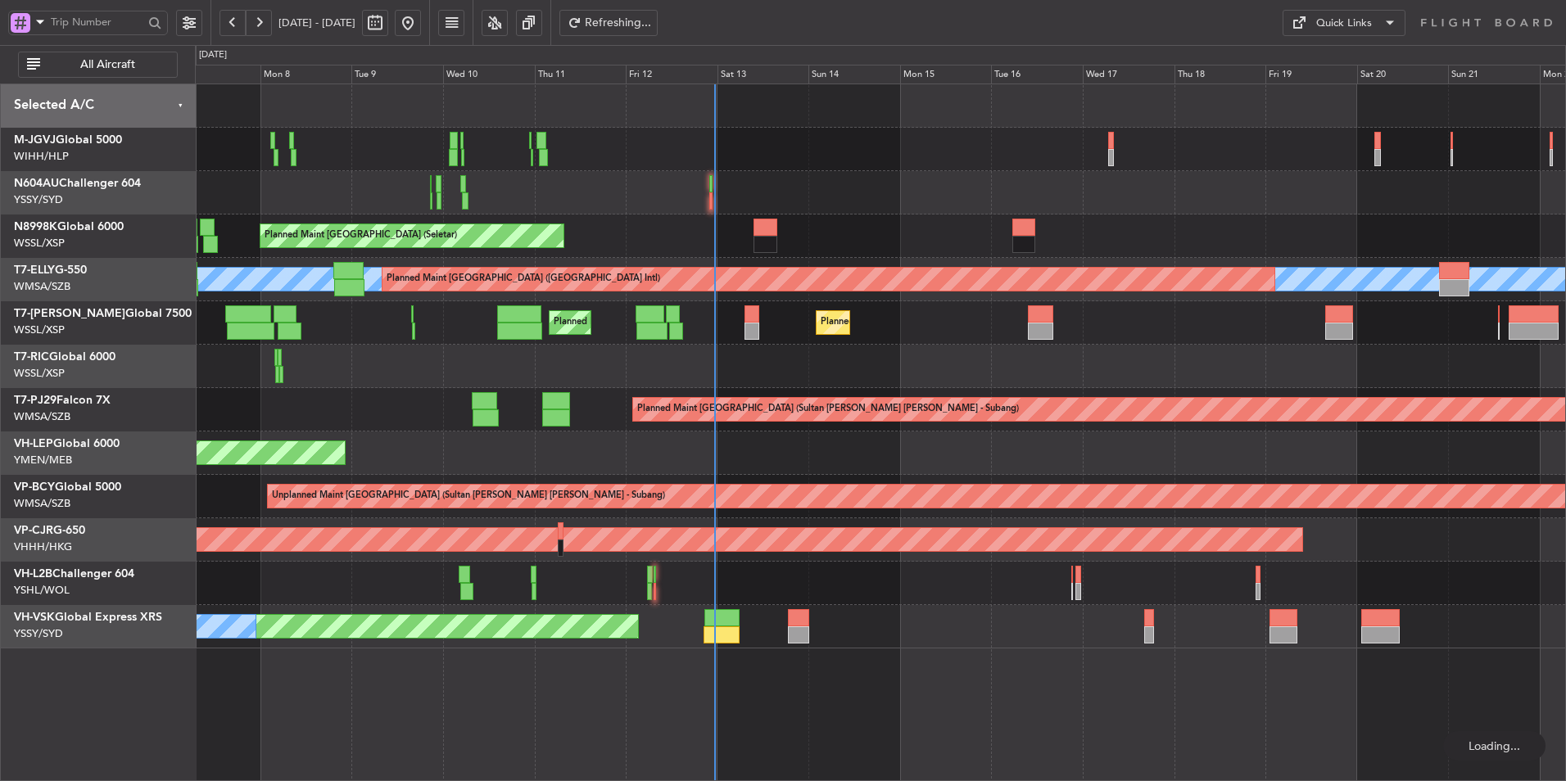
click at [907, 636] on div "Unplanned Maint Sydney ([PERSON_NAME] Intl) No Crew" at bounding box center [880, 626] width 1370 height 43
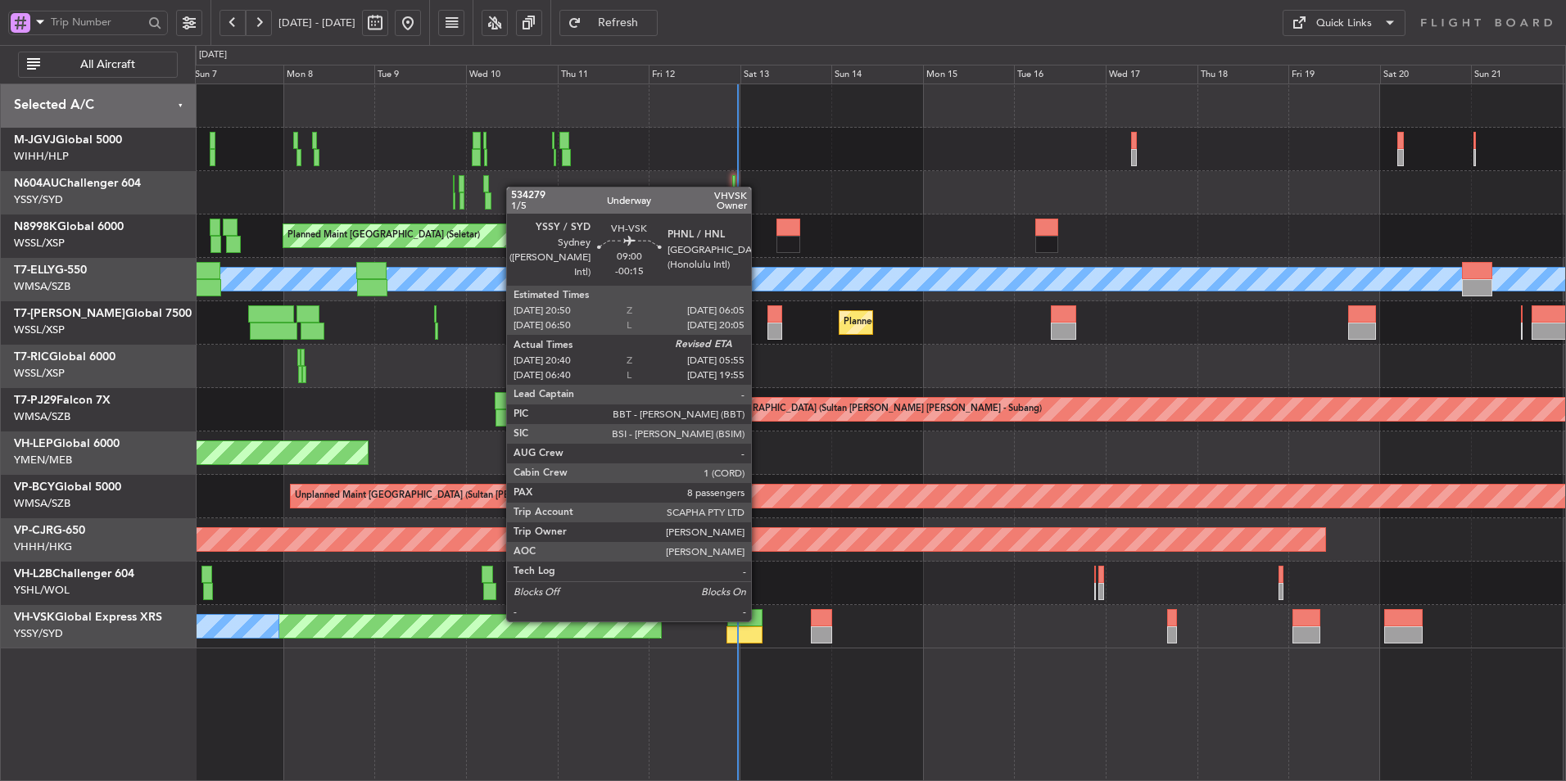
click at [758, 620] on div at bounding box center [744, 617] width 35 height 17
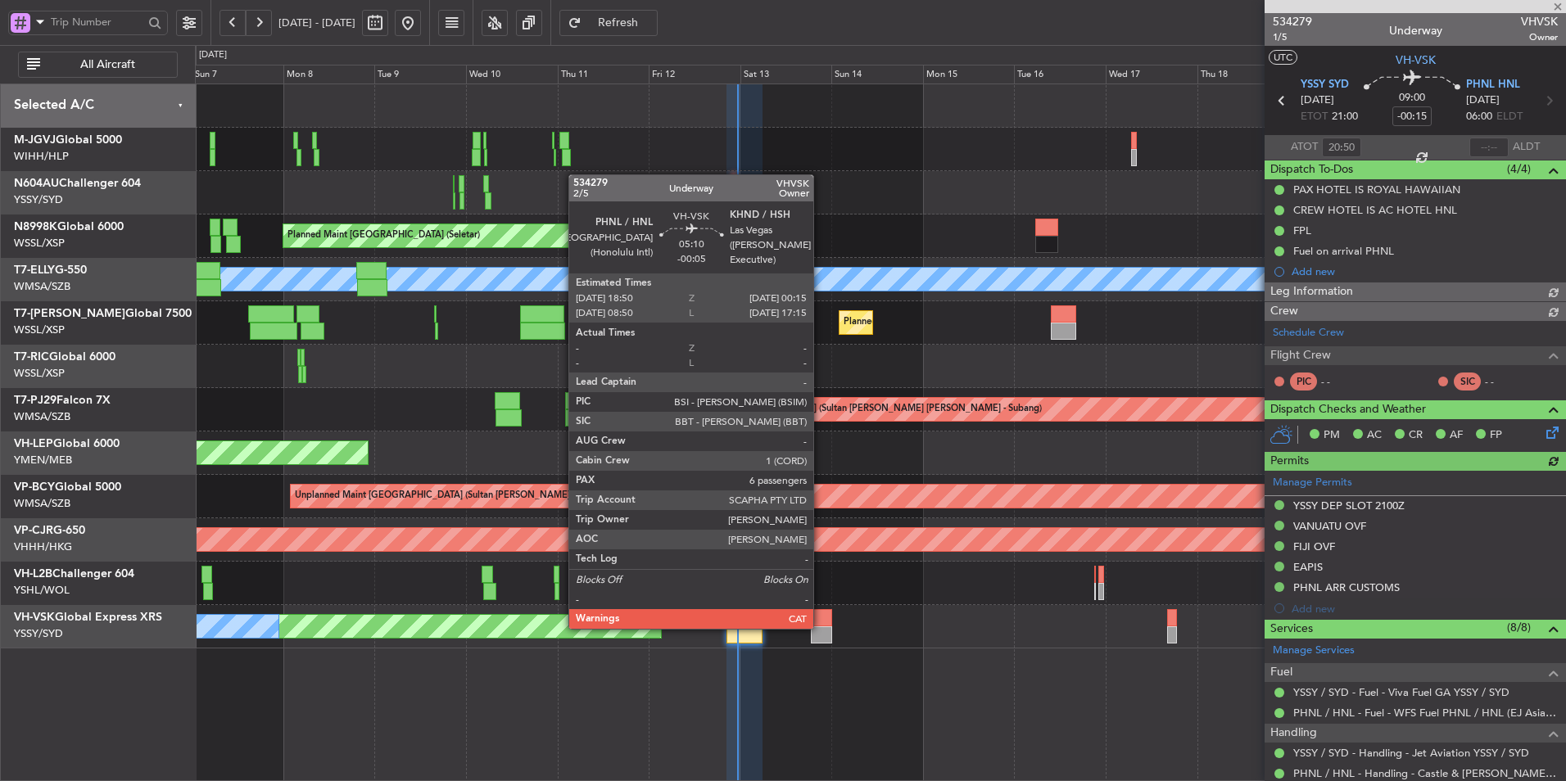
type input "[PERSON_NAME] (BTA)"
click at [821, 626] on div at bounding box center [821, 634] width 21 height 17
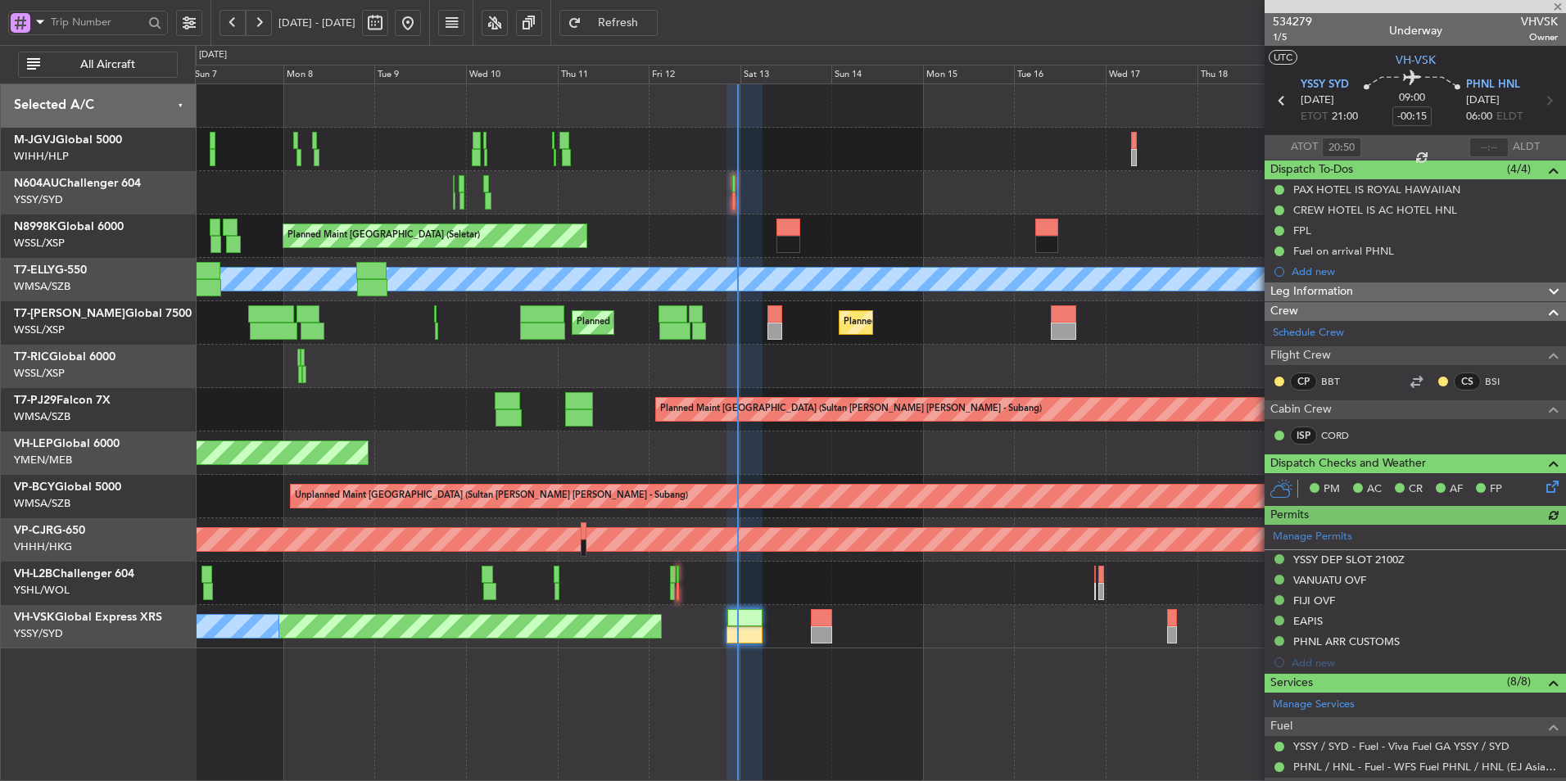
type input "-00:05"
type input "6"
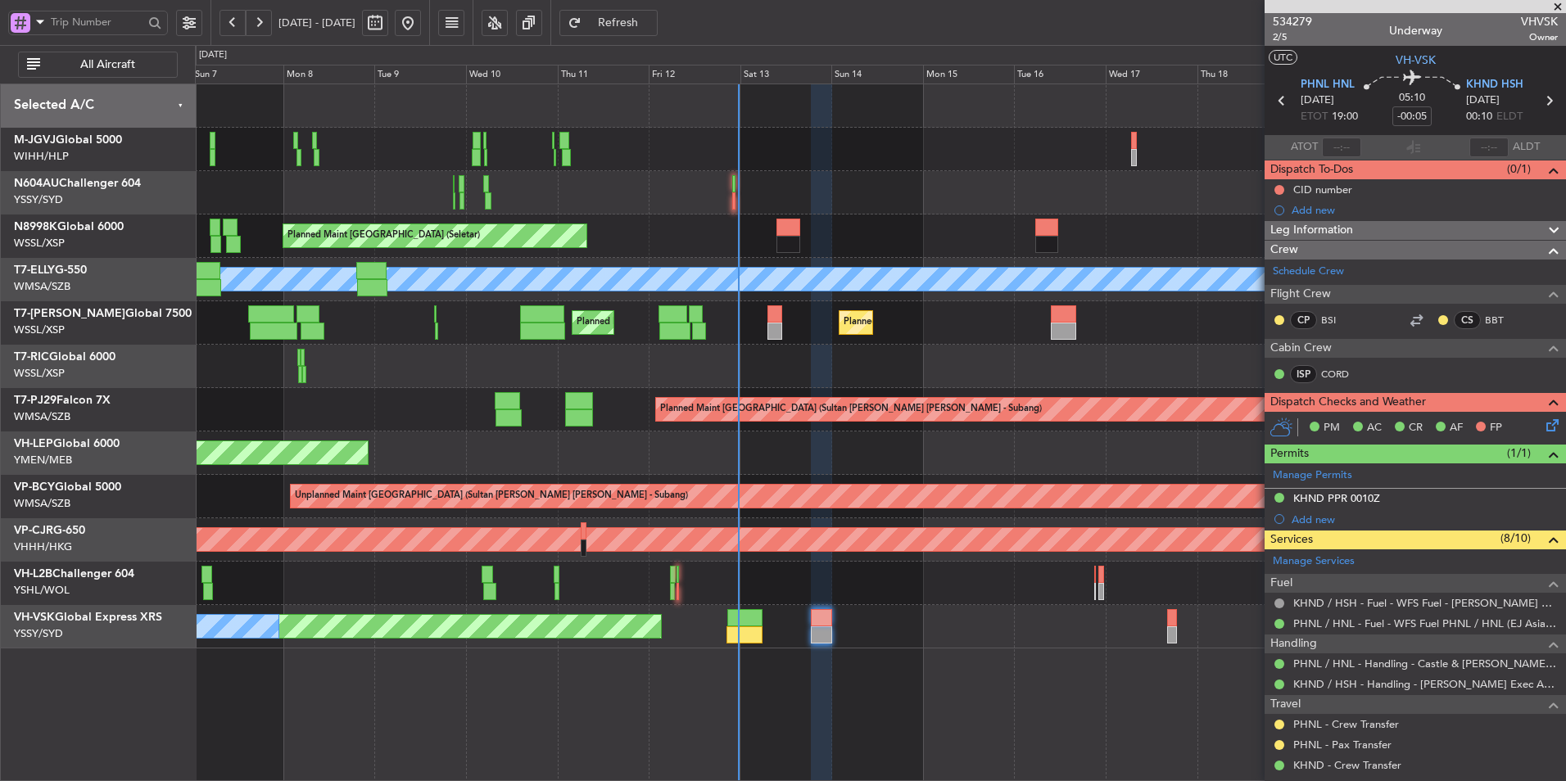
scroll to position [246, 0]
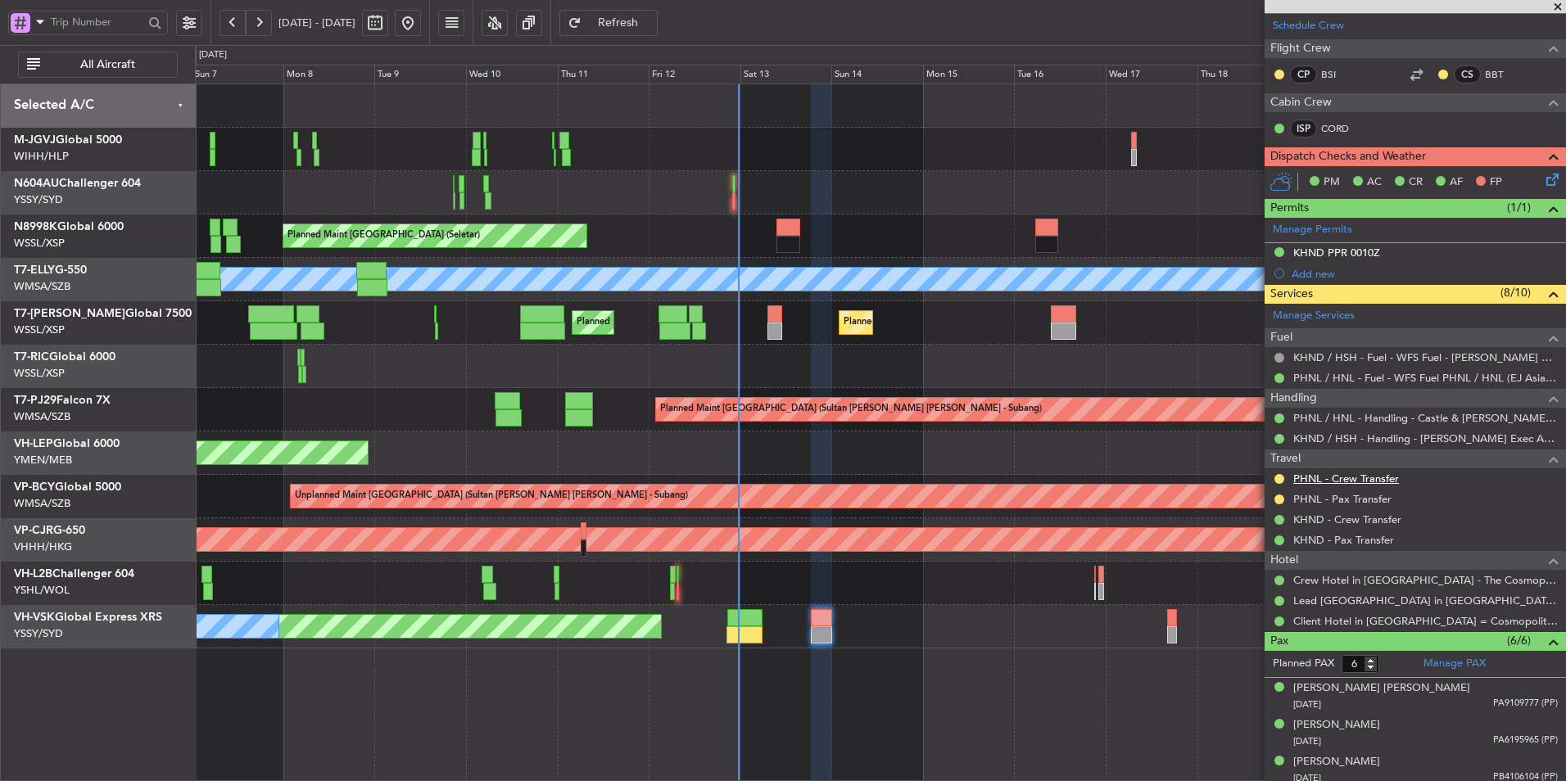
click at [1378, 476] on link "PHNL - Crew Transfer" at bounding box center [1346, 479] width 106 height 14
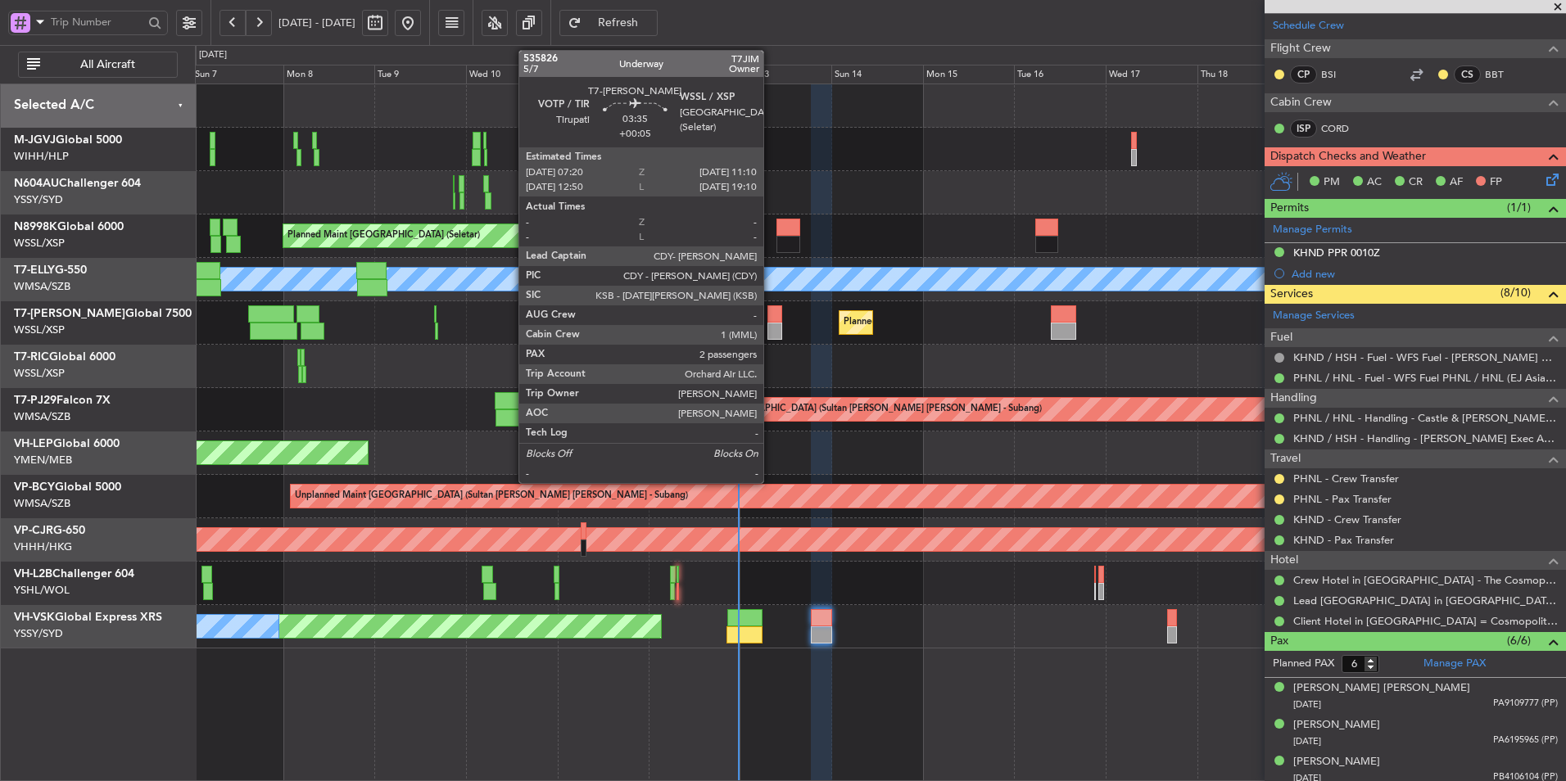
click at [771, 323] on div at bounding box center [774, 331] width 15 height 17
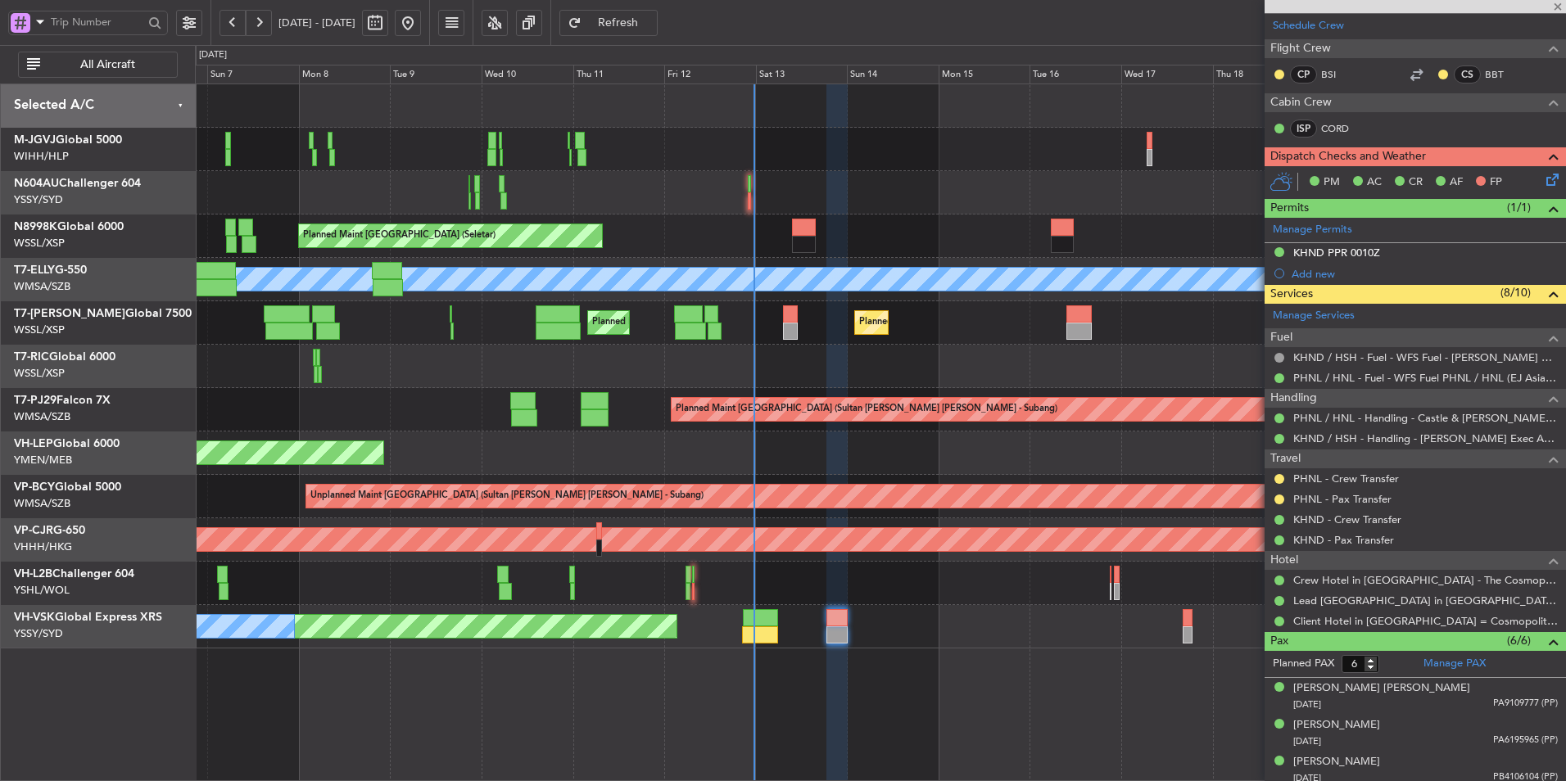
click at [834, 347] on div at bounding box center [880, 366] width 1370 height 43
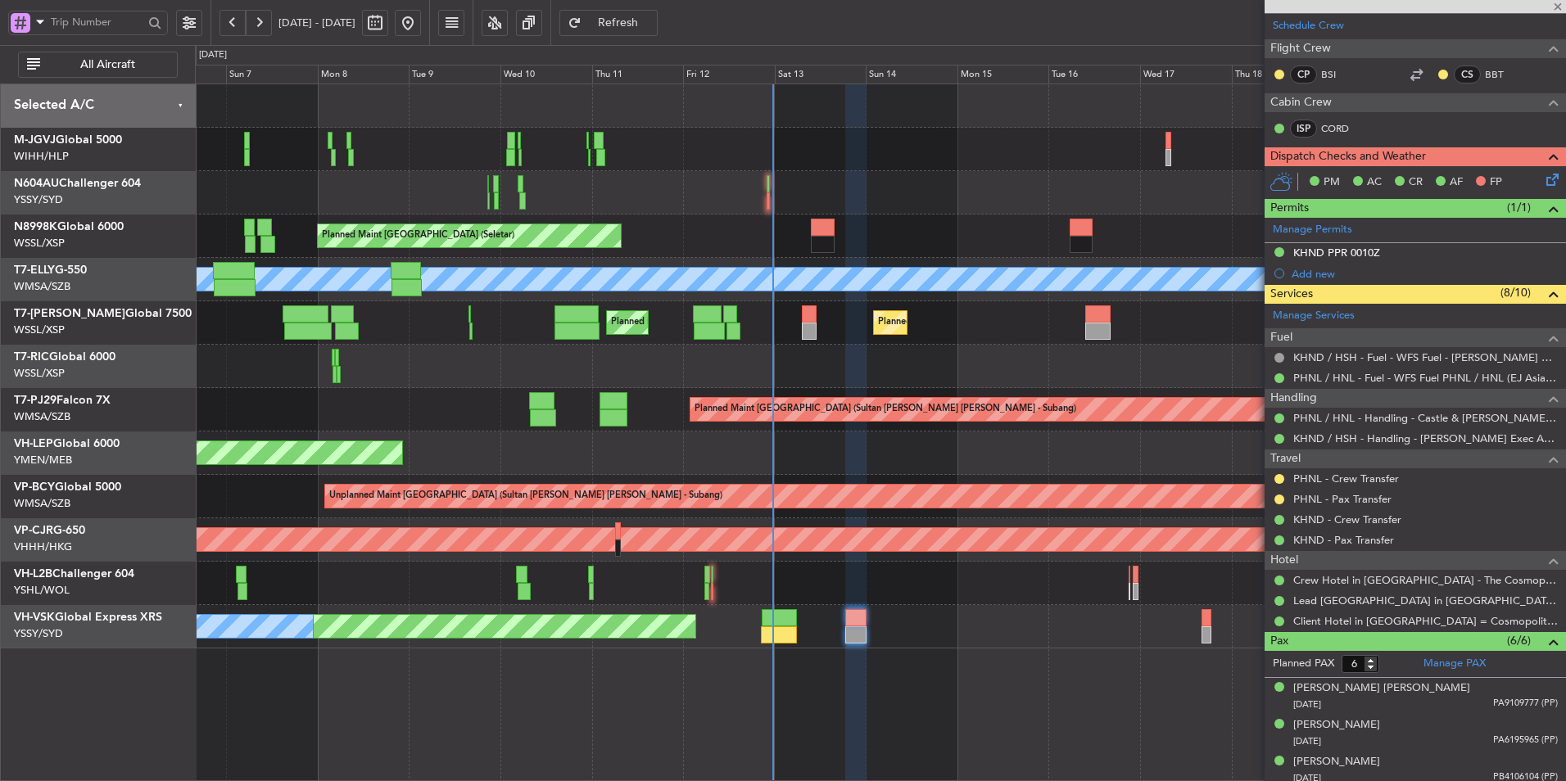
type input "+00:05"
type input "2"
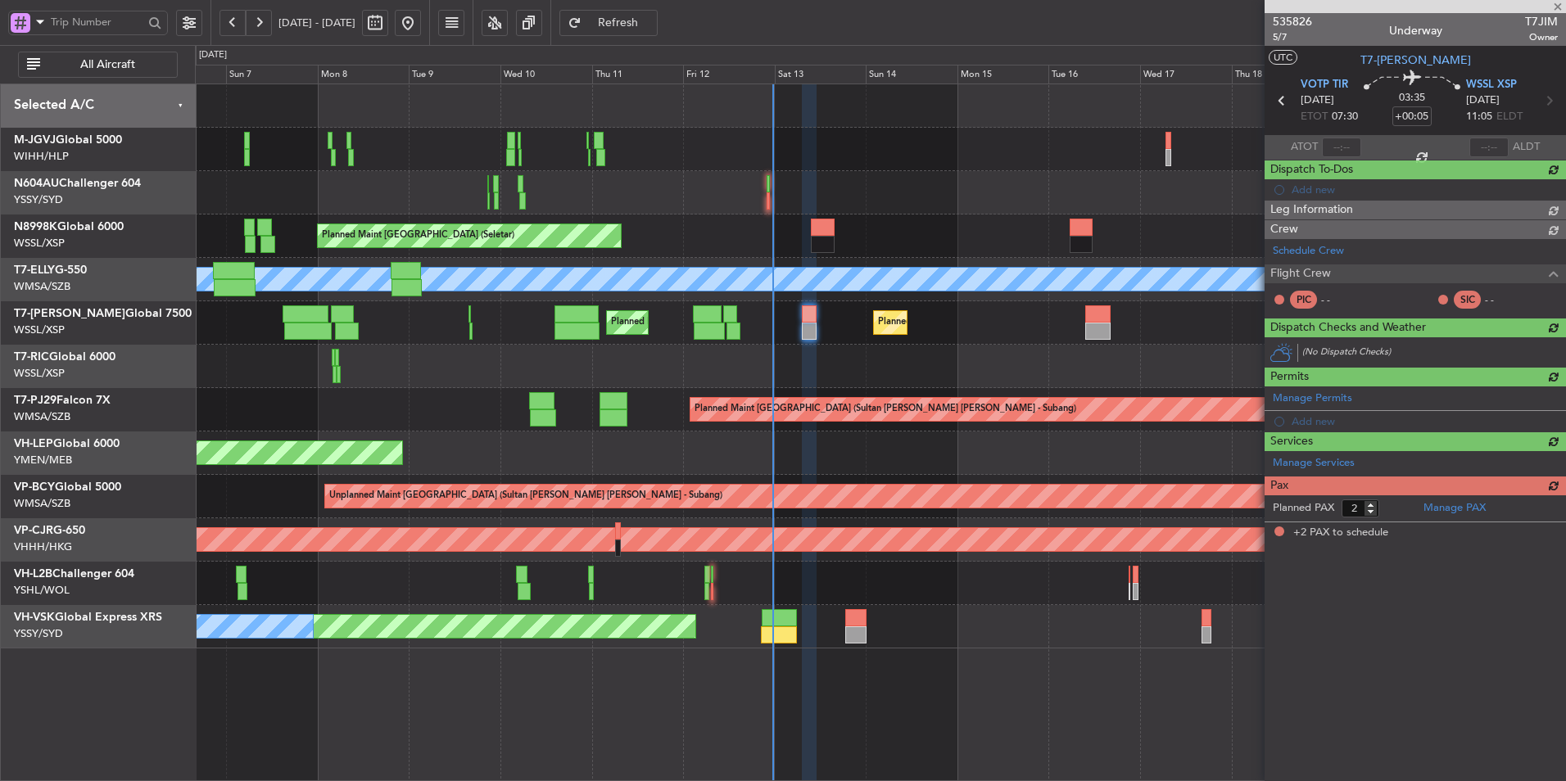
scroll to position [0, 0]
